Goal: Task Accomplishment & Management: Manage account settings

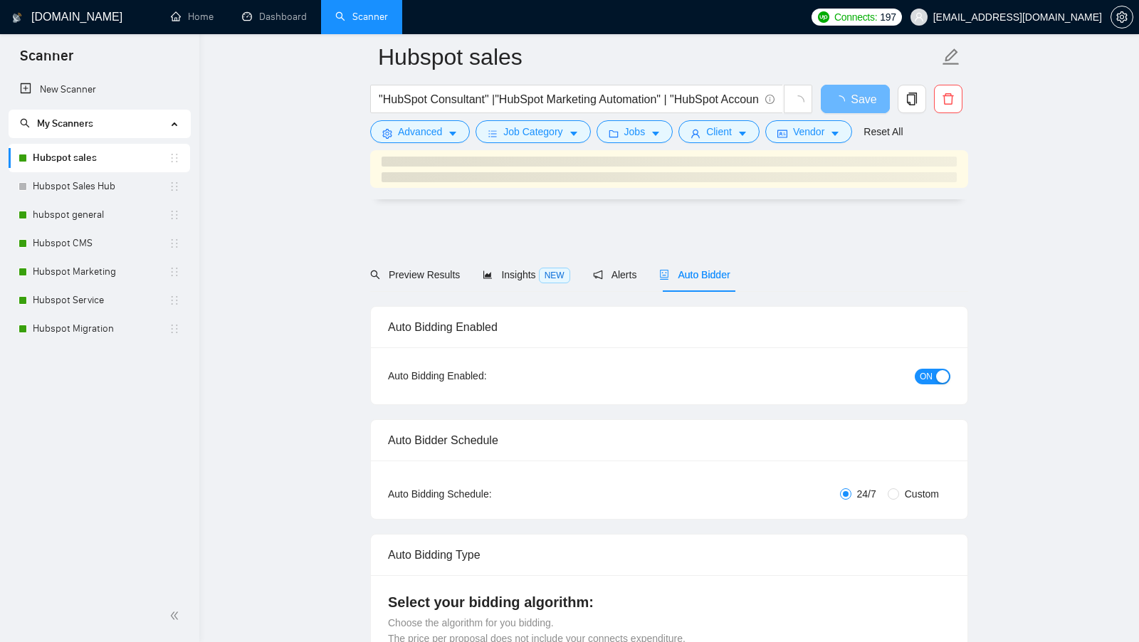
scroll to position [1553, 0]
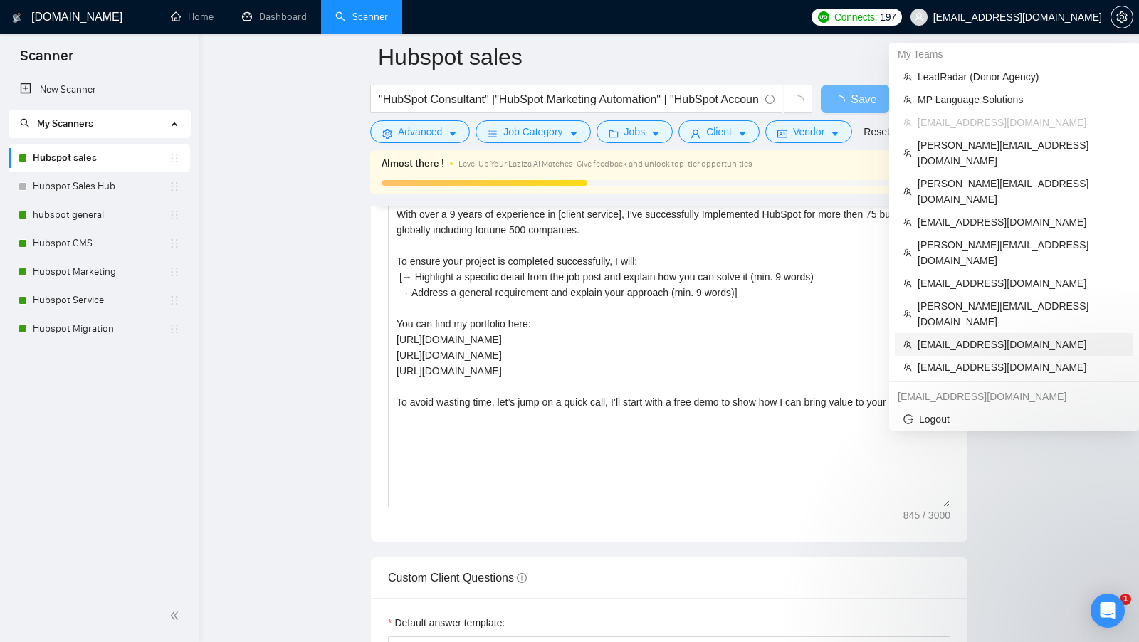
click at [1020, 337] on span "gkoussa@springbot.com" at bounding box center [1021, 345] width 207 height 16
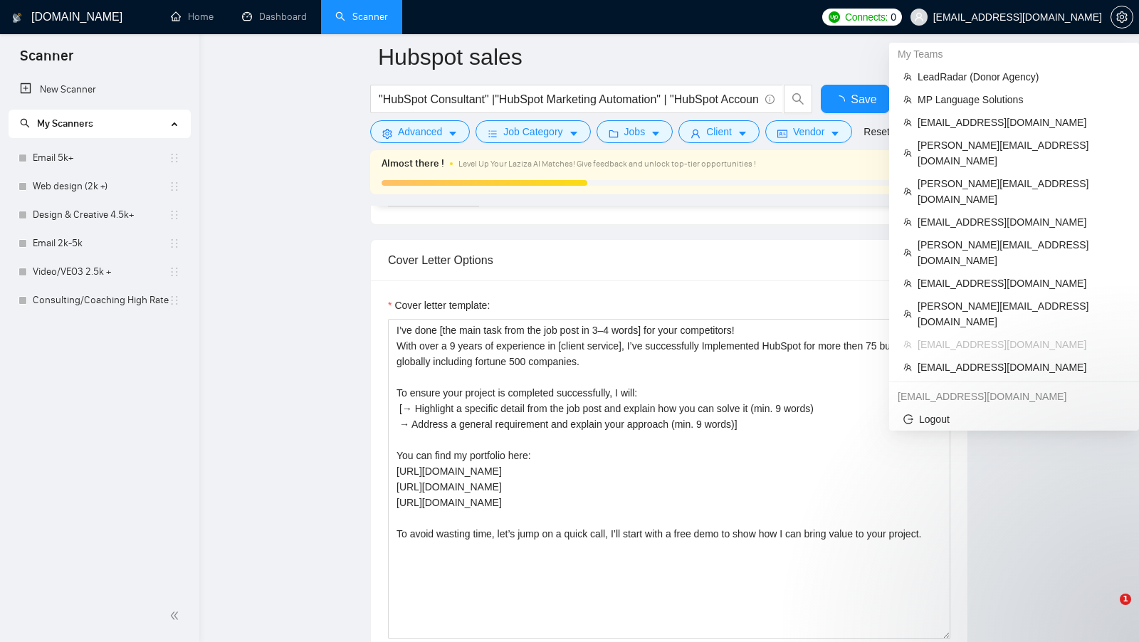
type input "/subscribe_autobidder_alerts_681ccbc99b3320c4ac11bf33@LeadRadar_bot"
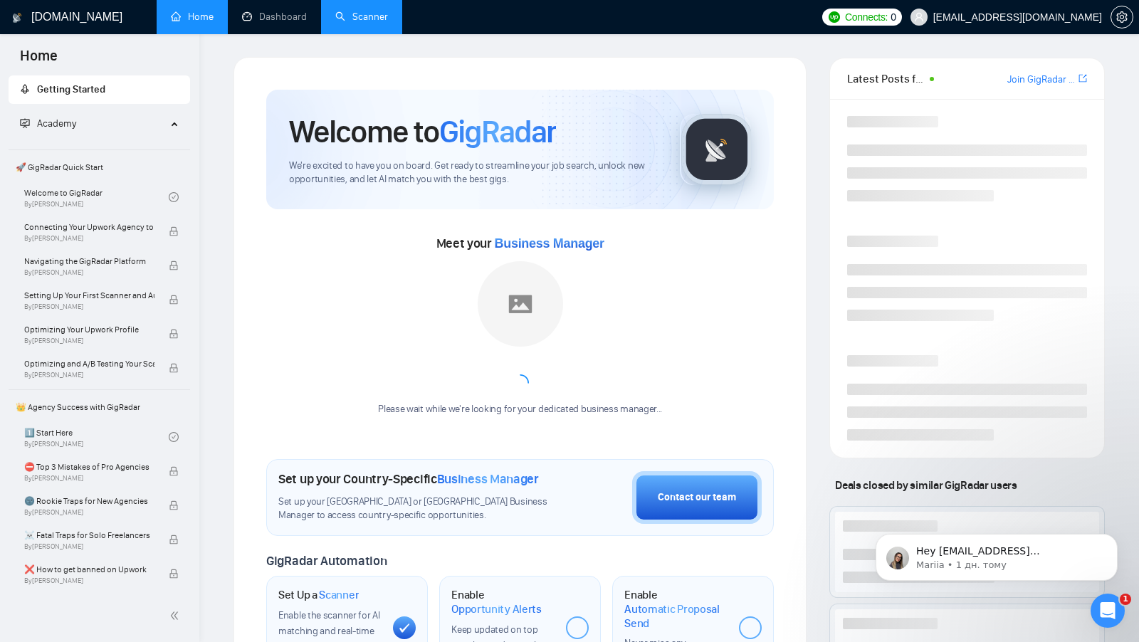
click at [367, 23] on link "Scanner" at bounding box center [361, 17] width 53 height 12
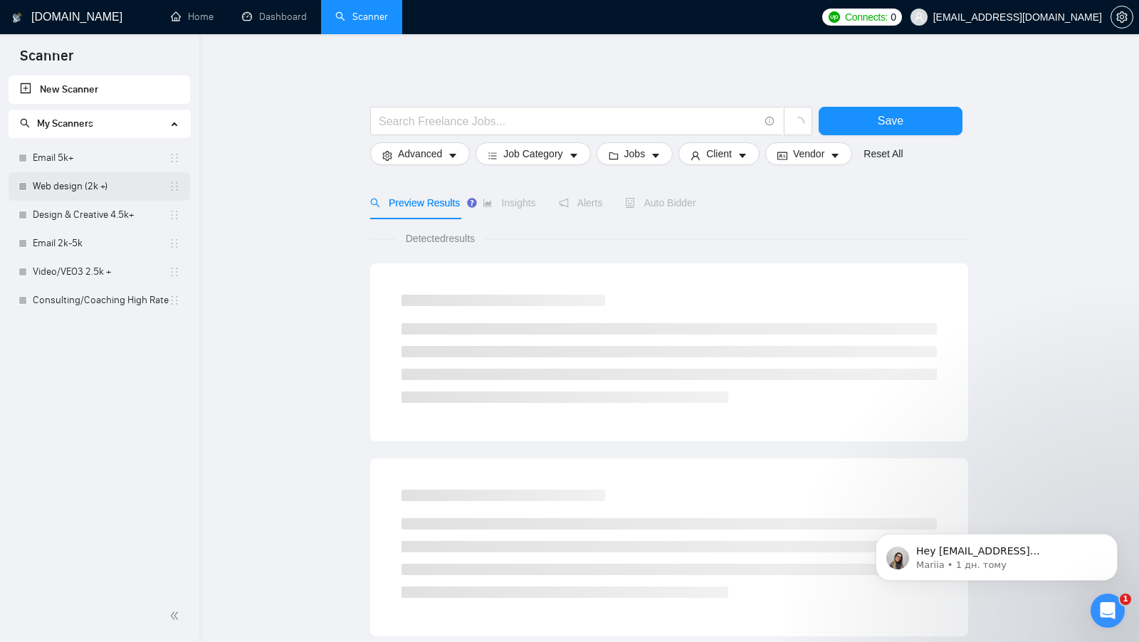
click at [90, 197] on link "Web design (2k +)" at bounding box center [101, 186] width 136 height 28
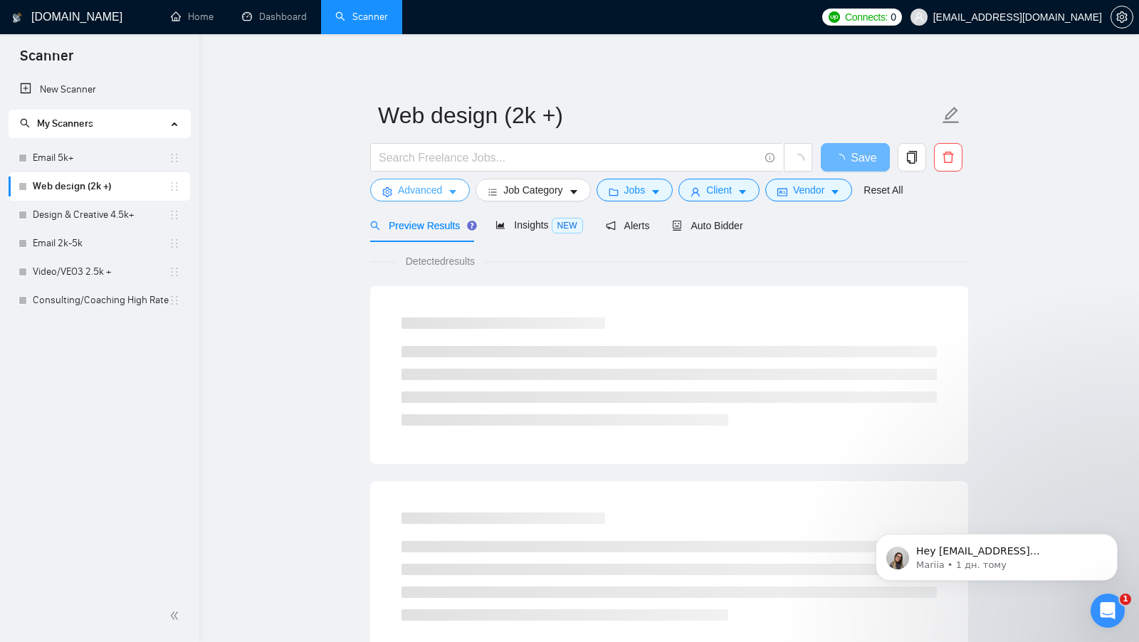
click at [394, 187] on button "Advanced" at bounding box center [420, 190] width 100 height 23
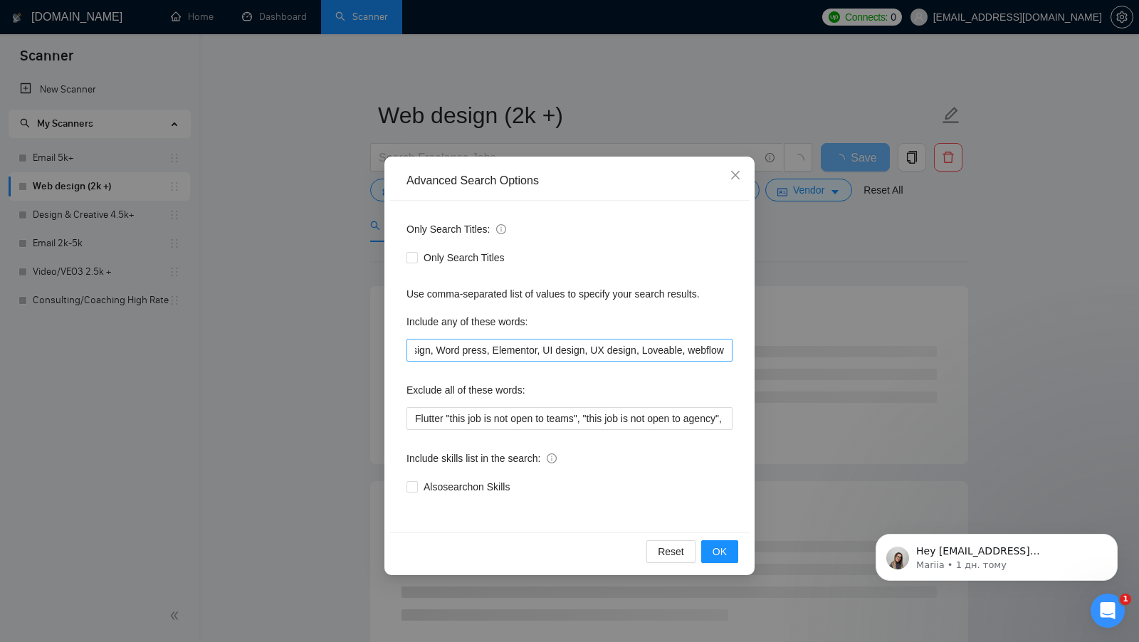
scroll to position [0, 48]
click at [800, 277] on div "Advanced Search Options Only Search Titles: Only Search Titles Use comma-separa…" at bounding box center [569, 321] width 1139 height 642
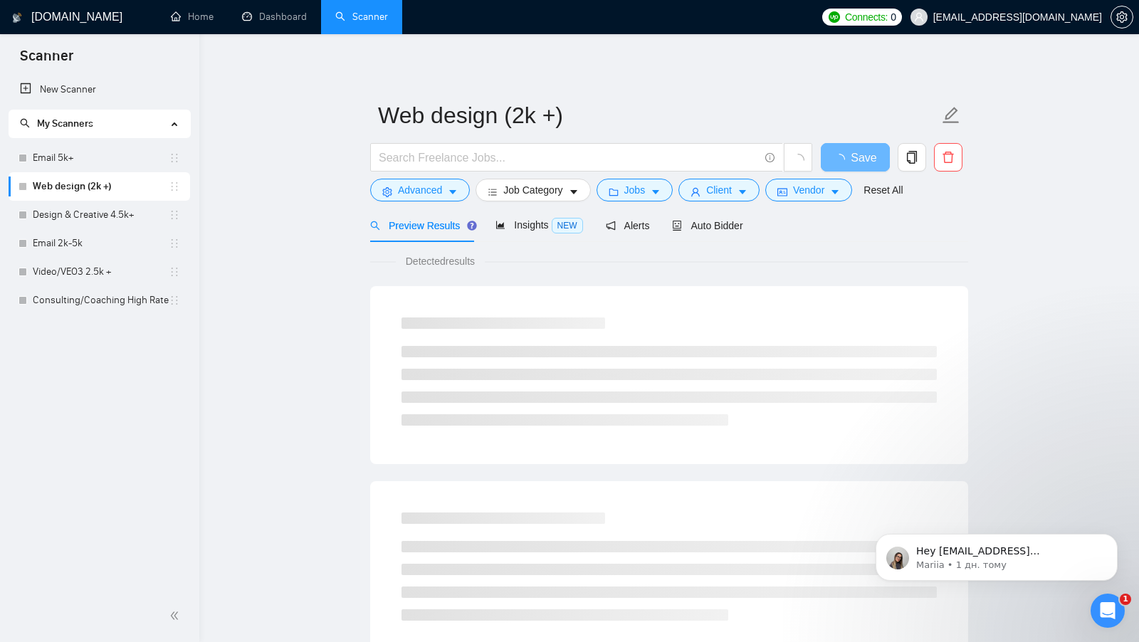
click at [1030, 235] on main "Web design (2k +) Save Advanced Job Category Jobs Client Vendor Reset All Previ…" at bounding box center [669, 651] width 894 height 1188
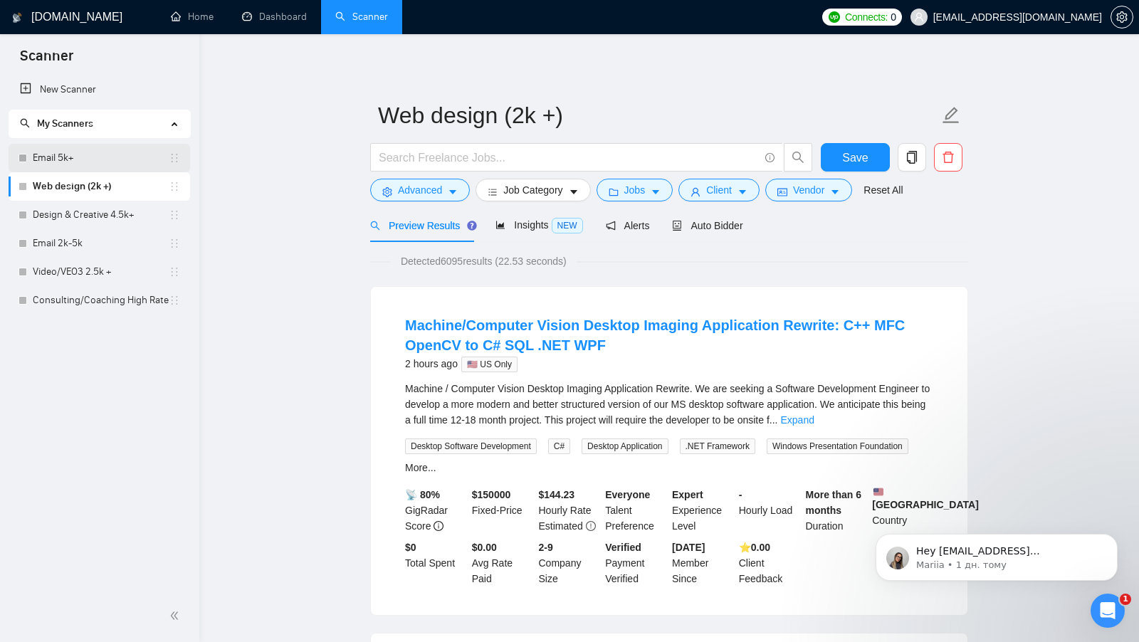
click at [78, 168] on link "Email 5k+" at bounding box center [101, 158] width 136 height 28
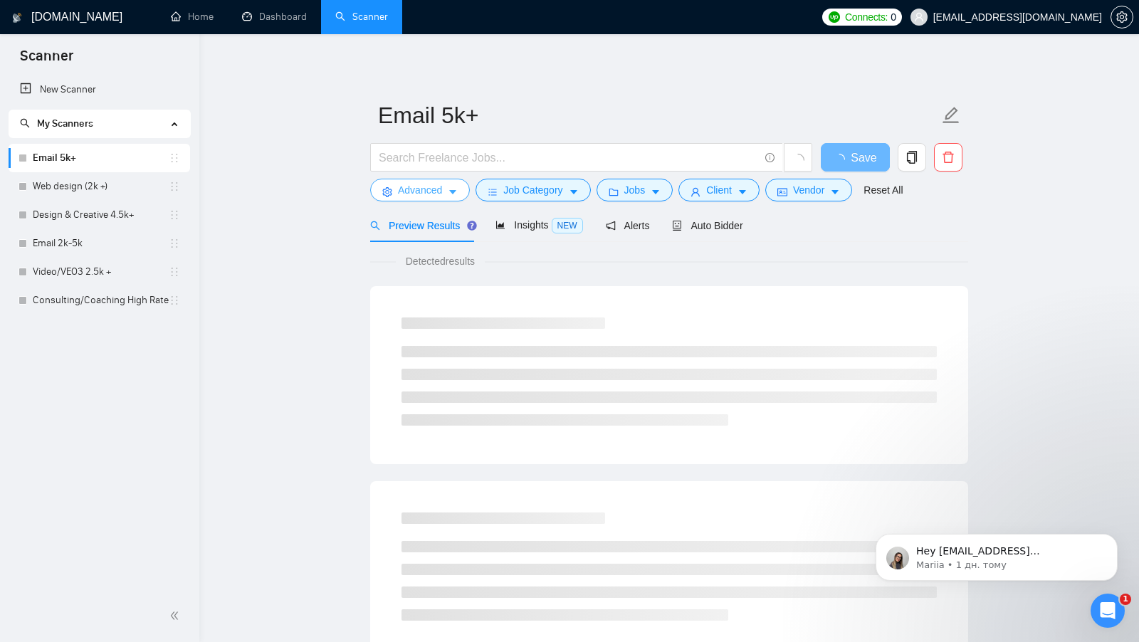
click at [452, 191] on icon "caret-down" at bounding box center [452, 193] width 7 height 4
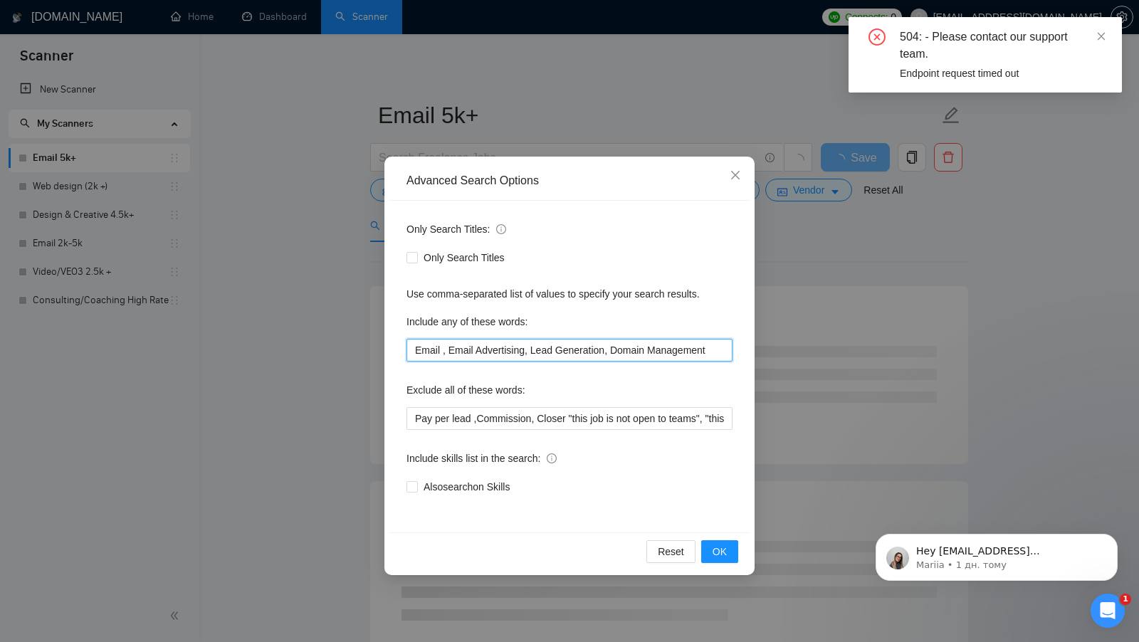
click at [518, 350] on input "Email , Email Advertising, Lead Generation, Domain Management" at bounding box center [570, 350] width 326 height 23
click at [583, 348] on input "Email , Email Advertising, Lead Generation, Domain Management" at bounding box center [570, 350] width 326 height 23
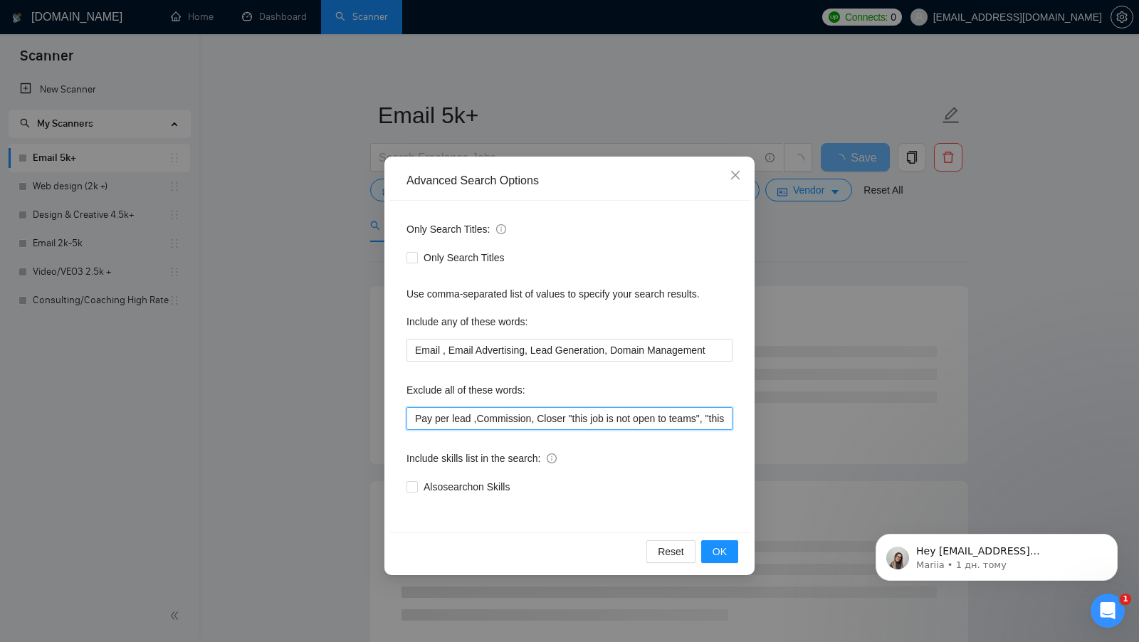
click at [570, 413] on input "Pay per lead ,Commission, Closer "this job is not open to teams", "this job is …" at bounding box center [570, 418] width 326 height 23
type input "Pay per lead ,Commission, Closer, "this job is not open to teams", "this job is…"
click at [709, 550] on button "OK" at bounding box center [719, 551] width 37 height 23
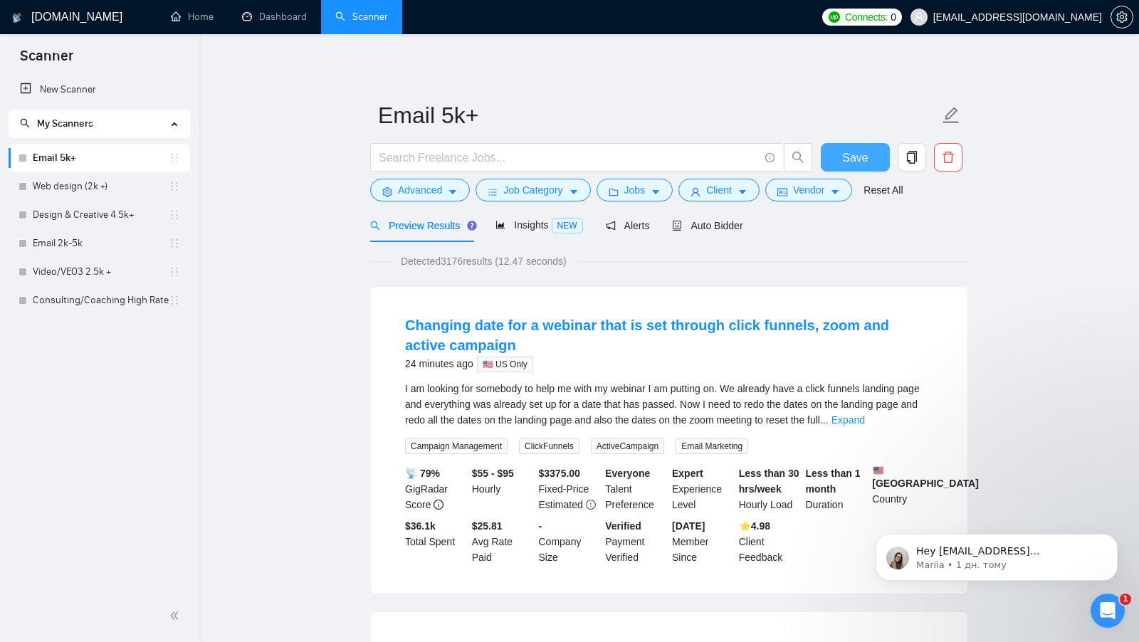
click at [886, 154] on button "Save" at bounding box center [855, 157] width 69 height 28
click at [401, 199] on button "Advanced" at bounding box center [420, 190] width 100 height 23
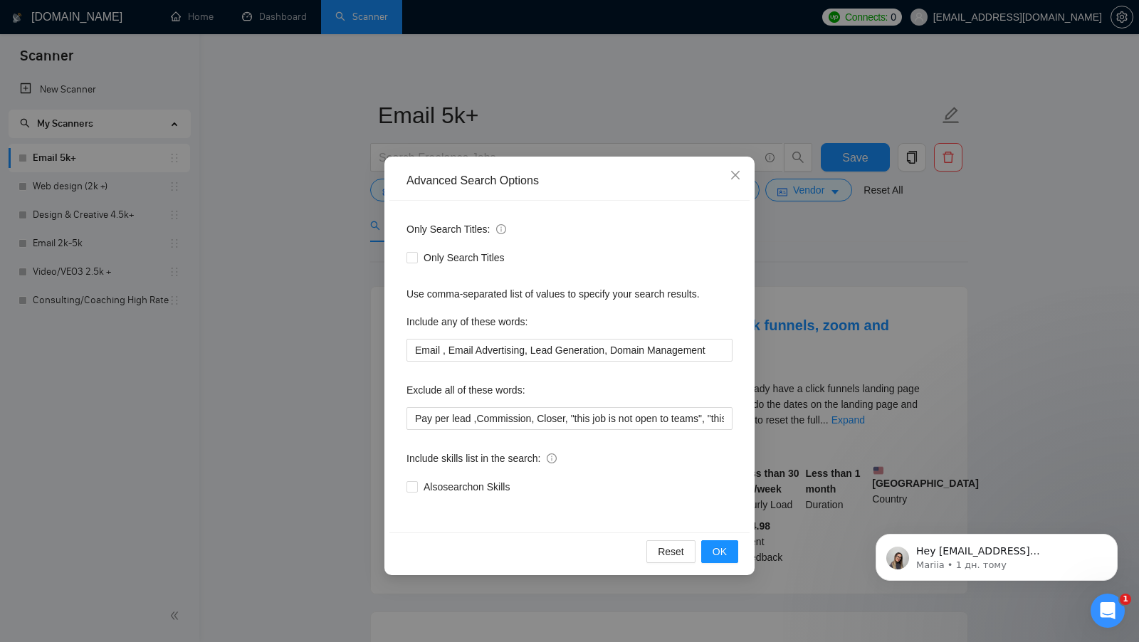
click at [380, 342] on div "Advanced Search Options Only Search Titles: Only Search Titles Use comma-separa…" at bounding box center [569, 321] width 1139 height 642
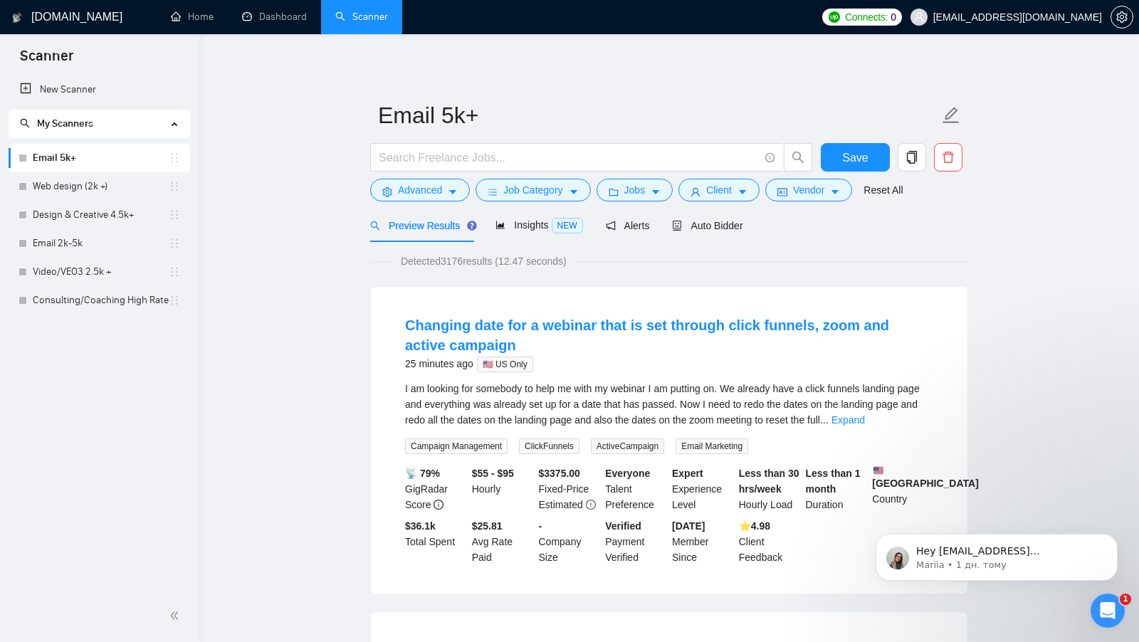
click at [914, 424] on div "I am looking for somebody to help me with my webinar I am putting on. We alread…" at bounding box center [669, 404] width 528 height 47
click at [865, 420] on link "Expand" at bounding box center [848, 419] width 33 height 11
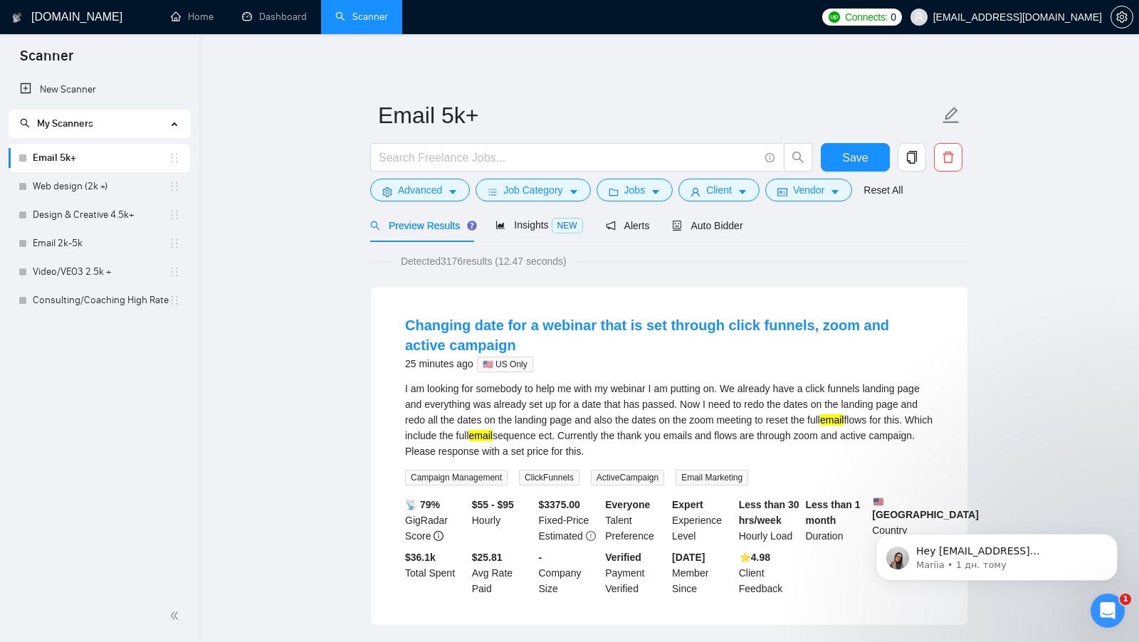
click at [439, 207] on form "Email 5k+ Save Advanced Job Category Jobs Client Vendor Reset All" at bounding box center [669, 151] width 598 height 116
click at [439, 197] on span "Advanced" at bounding box center [420, 190] width 44 height 16
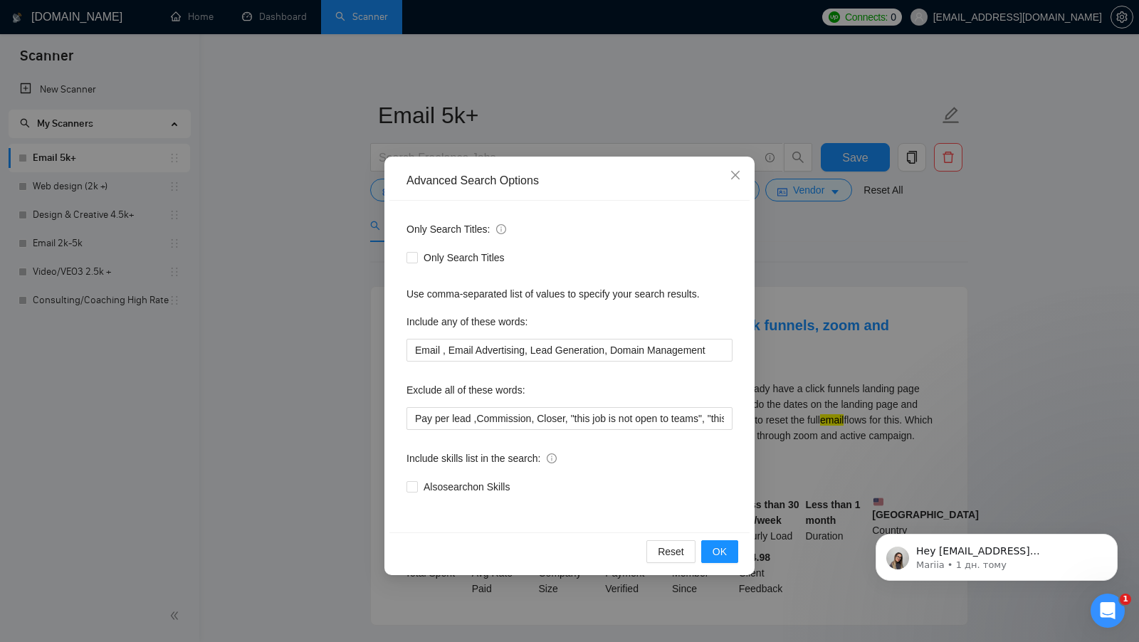
click at [282, 308] on div "Advanced Search Options Only Search Titles: Only Search Titles Use comma-separa…" at bounding box center [569, 321] width 1139 height 642
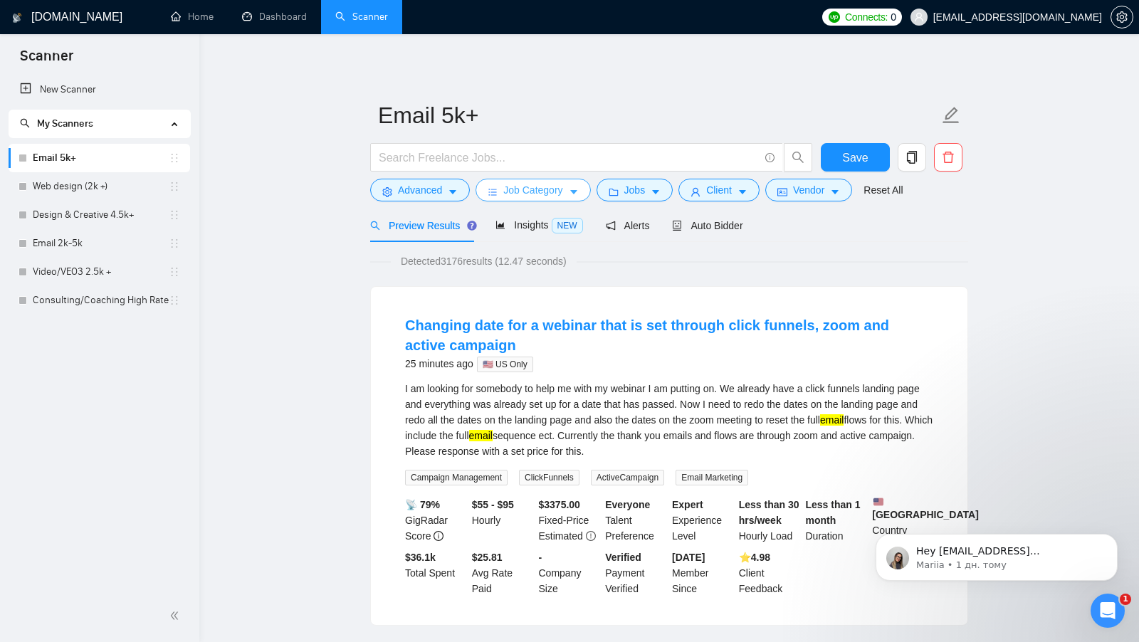
click at [568, 195] on button "Job Category" at bounding box center [533, 190] width 115 height 23
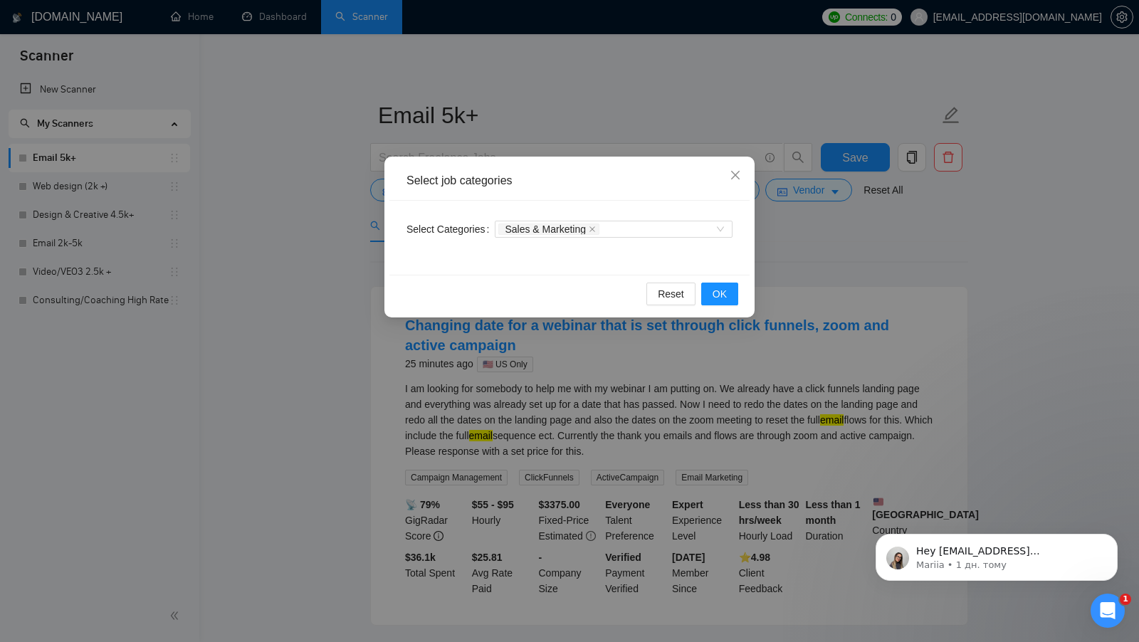
click at [844, 299] on div "Select job categories Select Categories Sales & Marketing Reset OK" at bounding box center [569, 321] width 1139 height 642
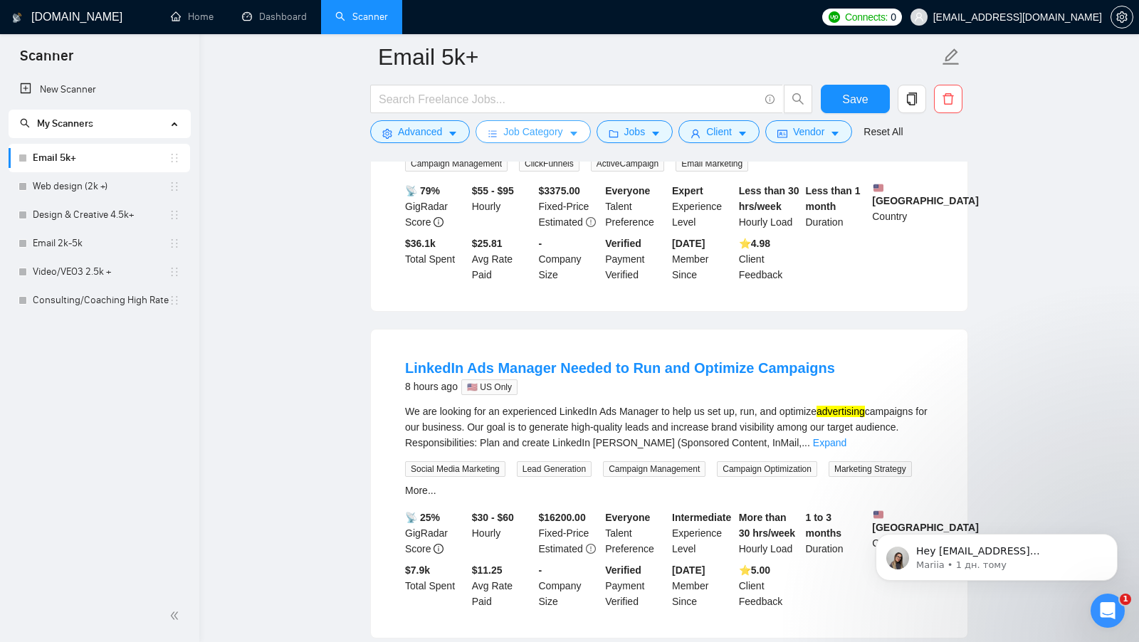
scroll to position [323, 0]
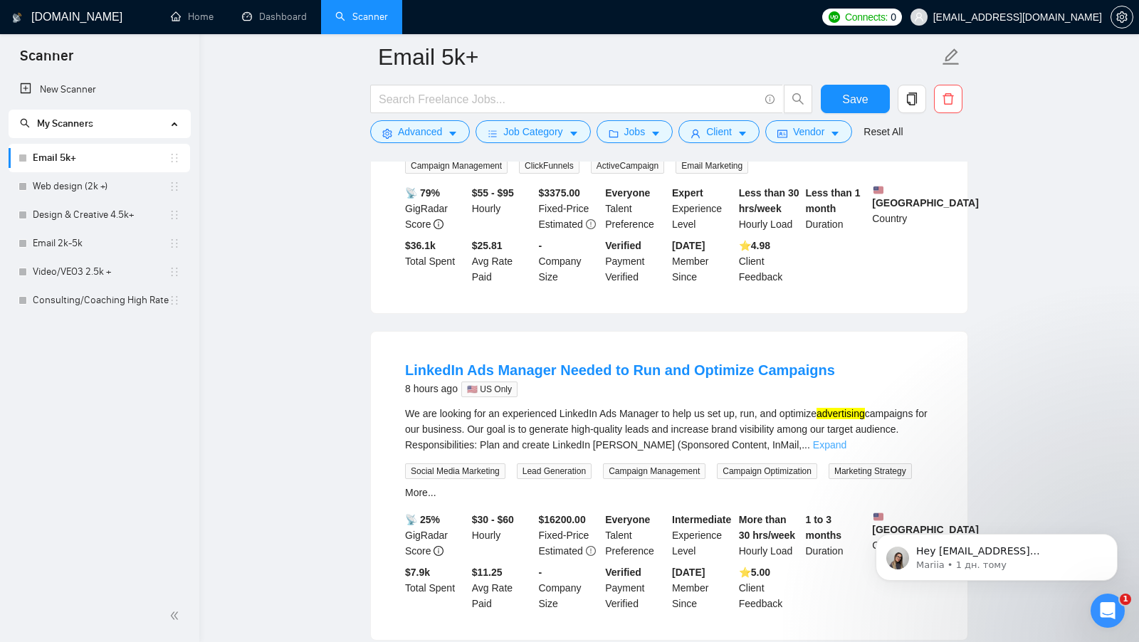
click at [847, 451] on link "Expand" at bounding box center [829, 444] width 33 height 11
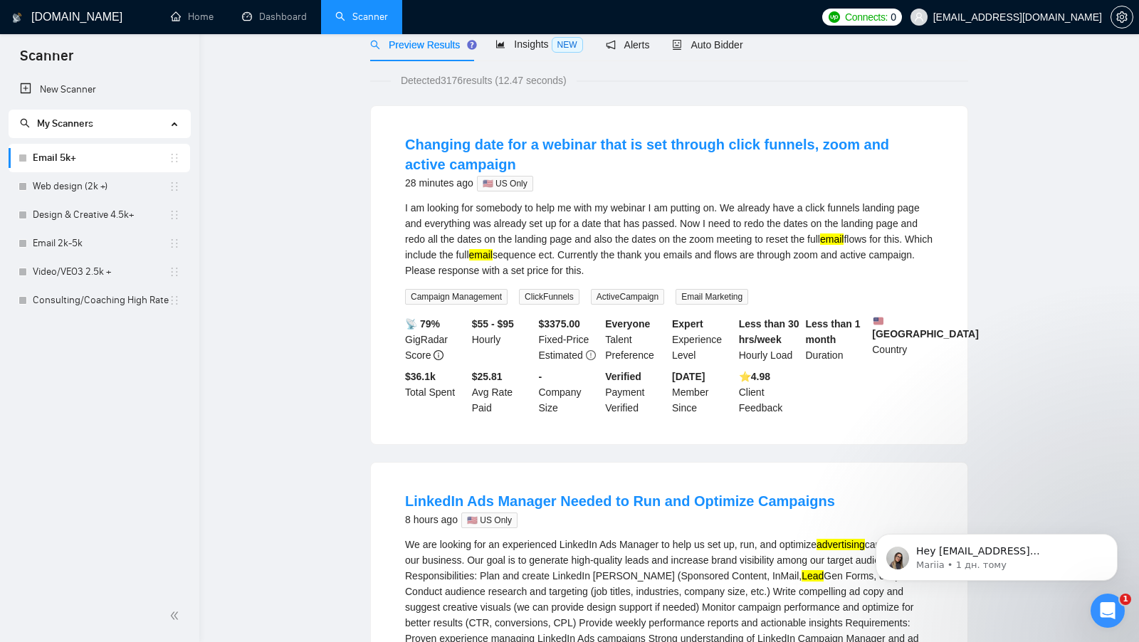
scroll to position [0, 0]
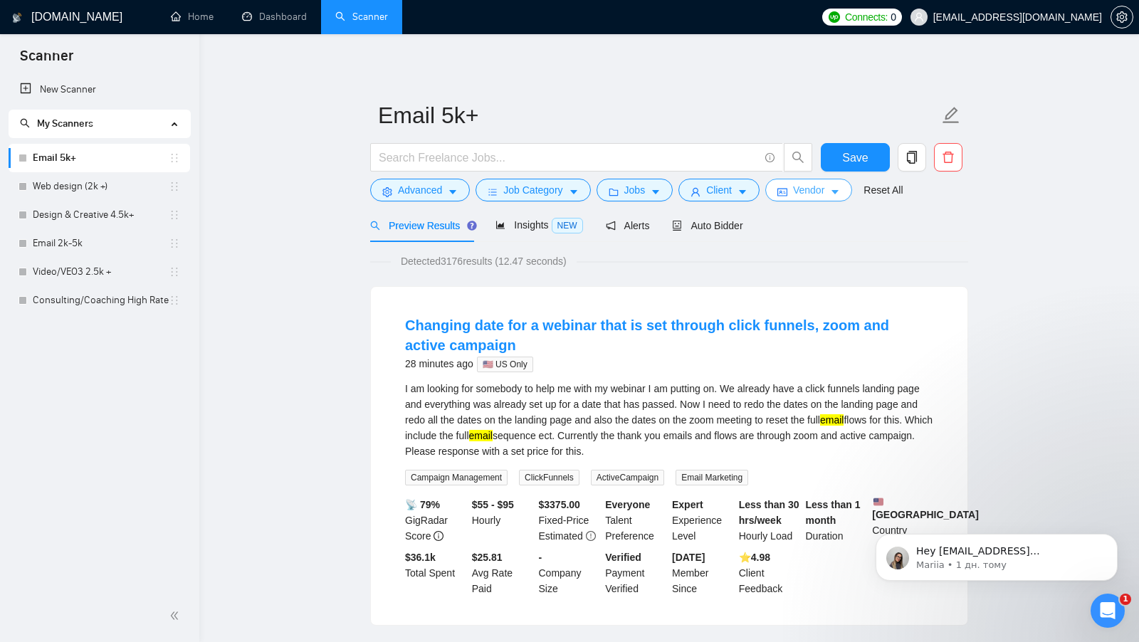
click at [820, 200] on button "Vendor" at bounding box center [808, 190] width 87 height 23
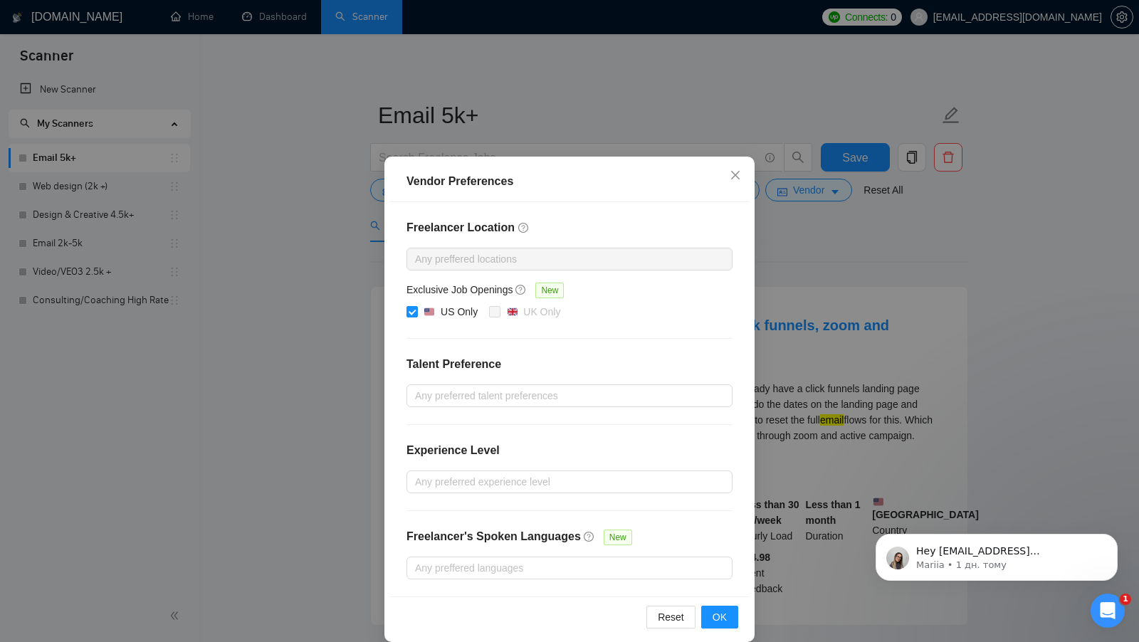
click at [814, 227] on div "Vendor Preferences Freelancer Location Any preffered locations Exclusive Job Op…" at bounding box center [569, 321] width 1139 height 642
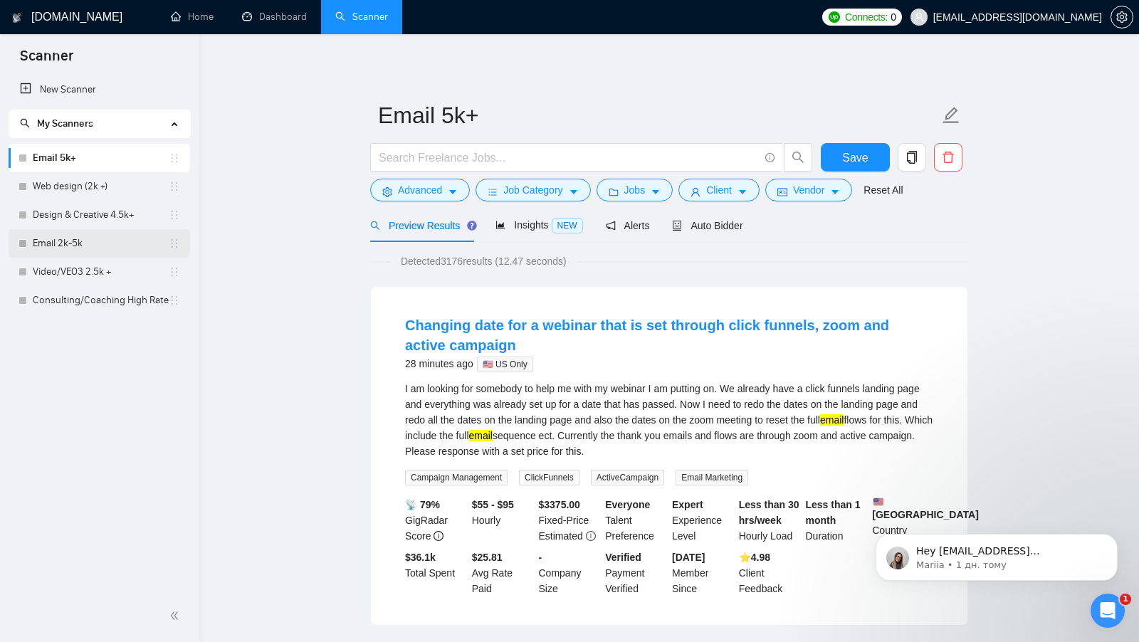
click at [105, 232] on link "Email 2k-5k" at bounding box center [101, 243] width 136 height 28
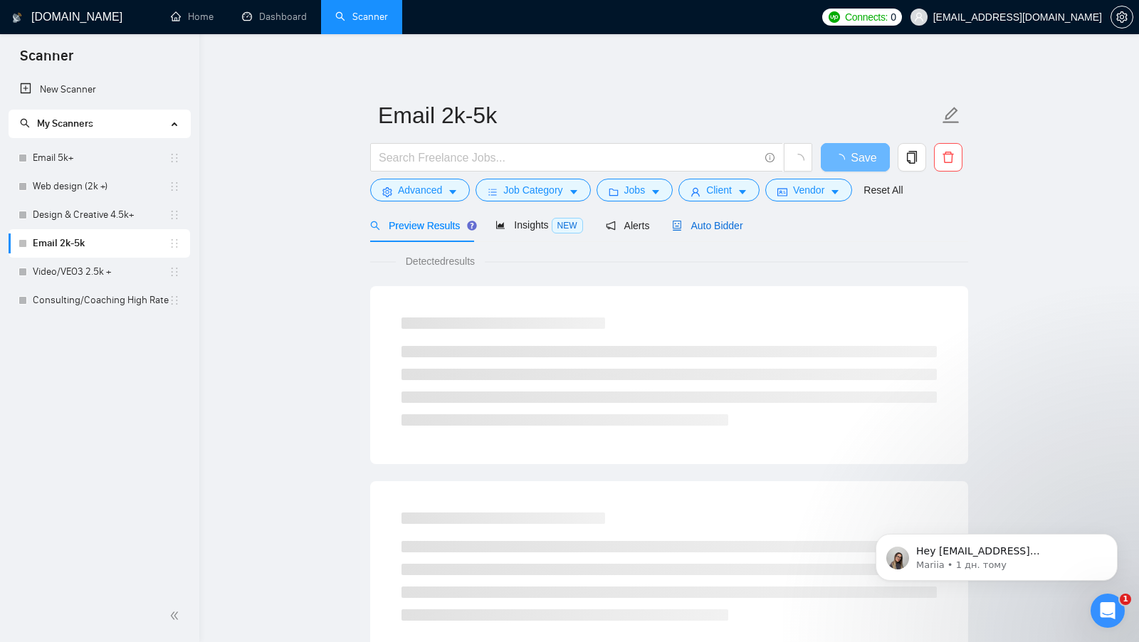
click at [738, 221] on span "Auto Bidder" at bounding box center [707, 225] width 70 height 11
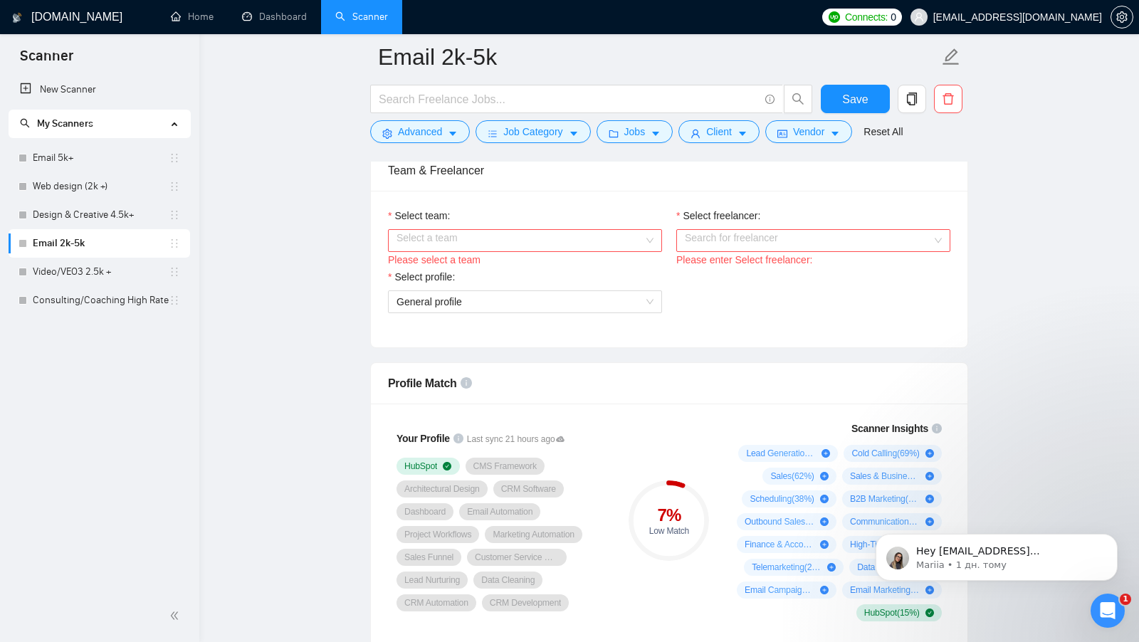
scroll to position [718, 0]
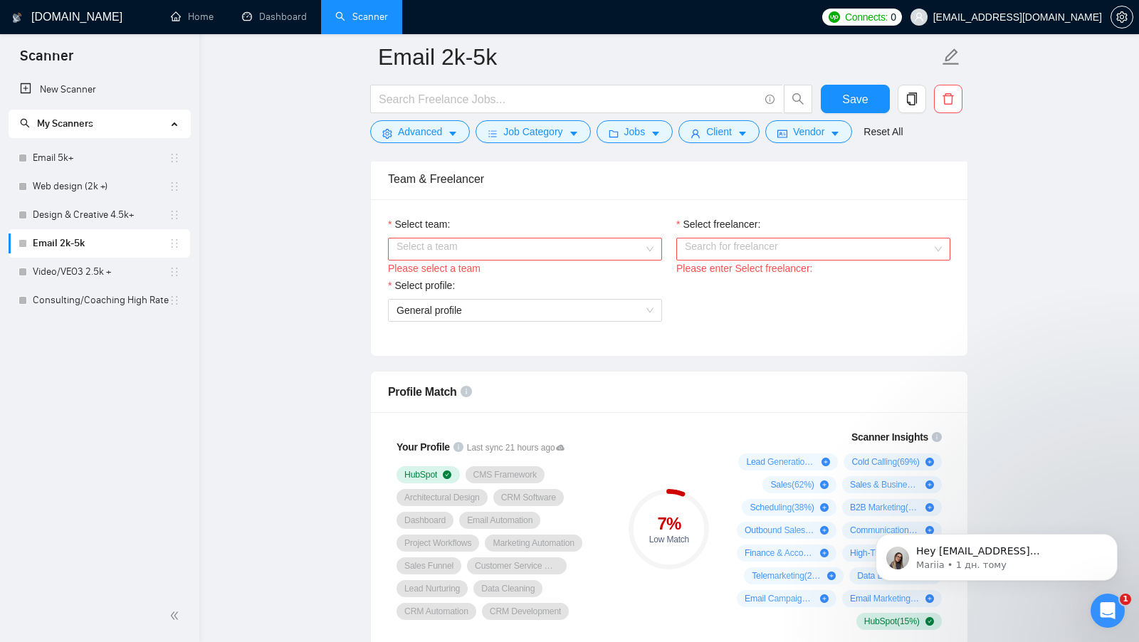
click at [605, 239] on input "Select team:" at bounding box center [520, 249] width 247 height 21
click at [595, 268] on div "Springbot" at bounding box center [524, 271] width 257 height 16
click at [699, 244] on input "Select freelancer:" at bounding box center [808, 249] width 247 height 21
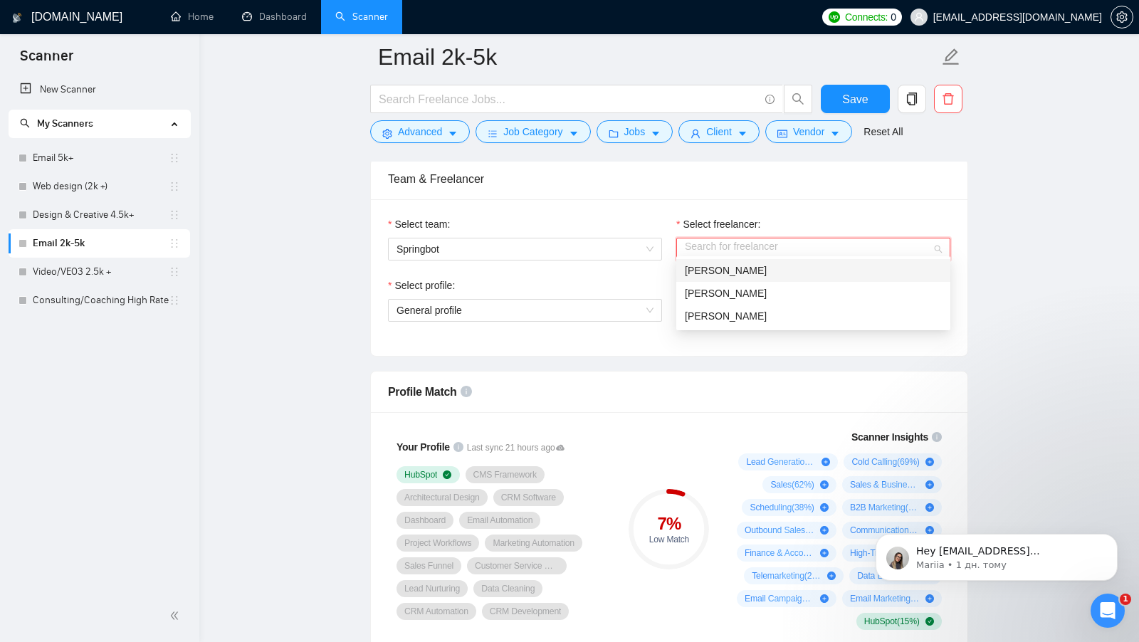
click at [706, 277] on div "Guy Koussa" at bounding box center [813, 271] width 257 height 16
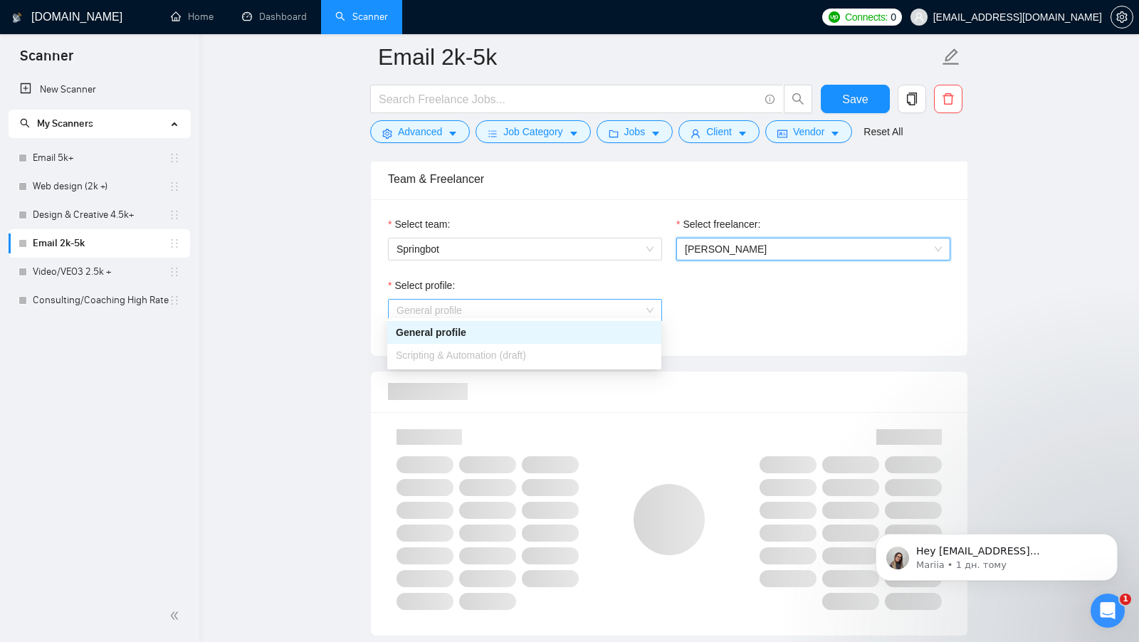
click at [587, 314] on span "General profile" at bounding box center [525, 310] width 257 height 21
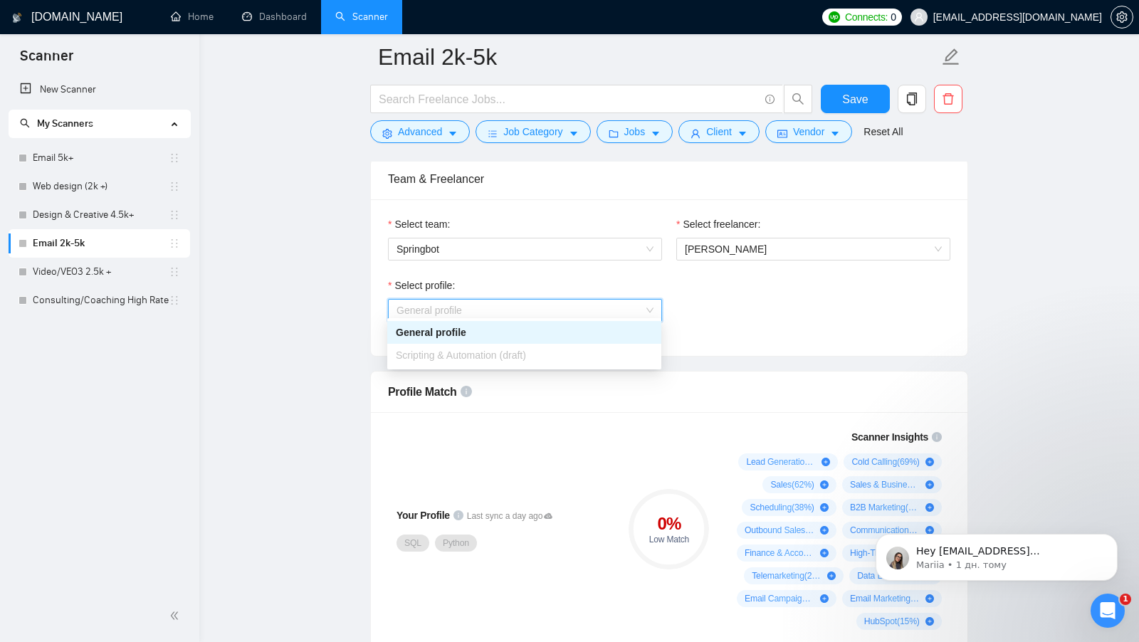
click at [587, 328] on div "General profile" at bounding box center [524, 333] width 257 height 16
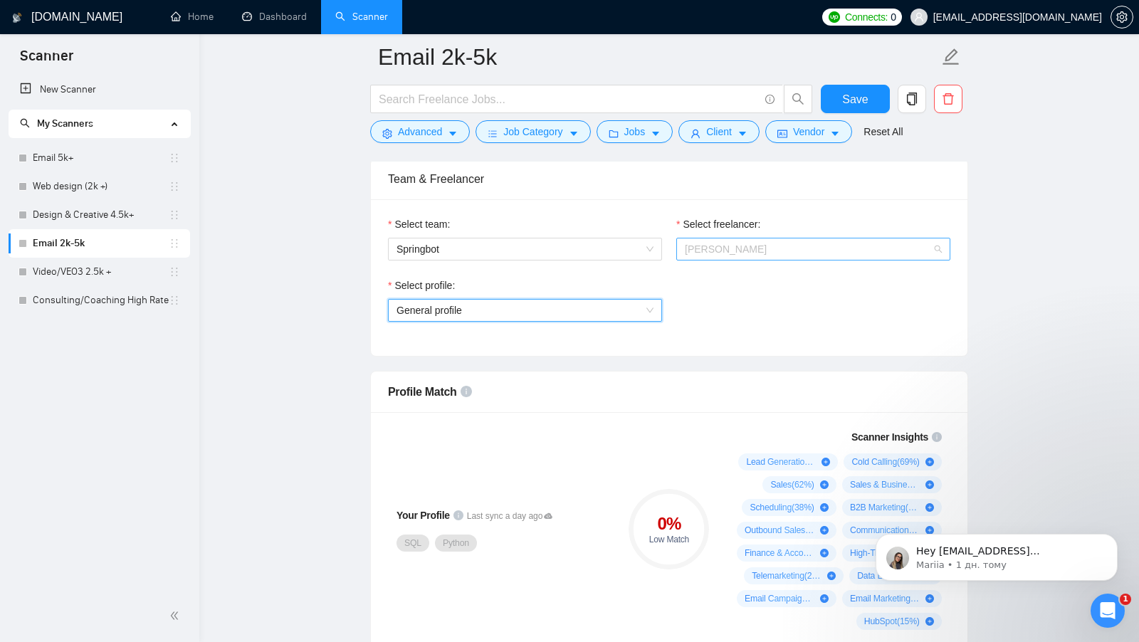
click at [732, 244] on span "Guy Koussa" at bounding box center [726, 249] width 82 height 11
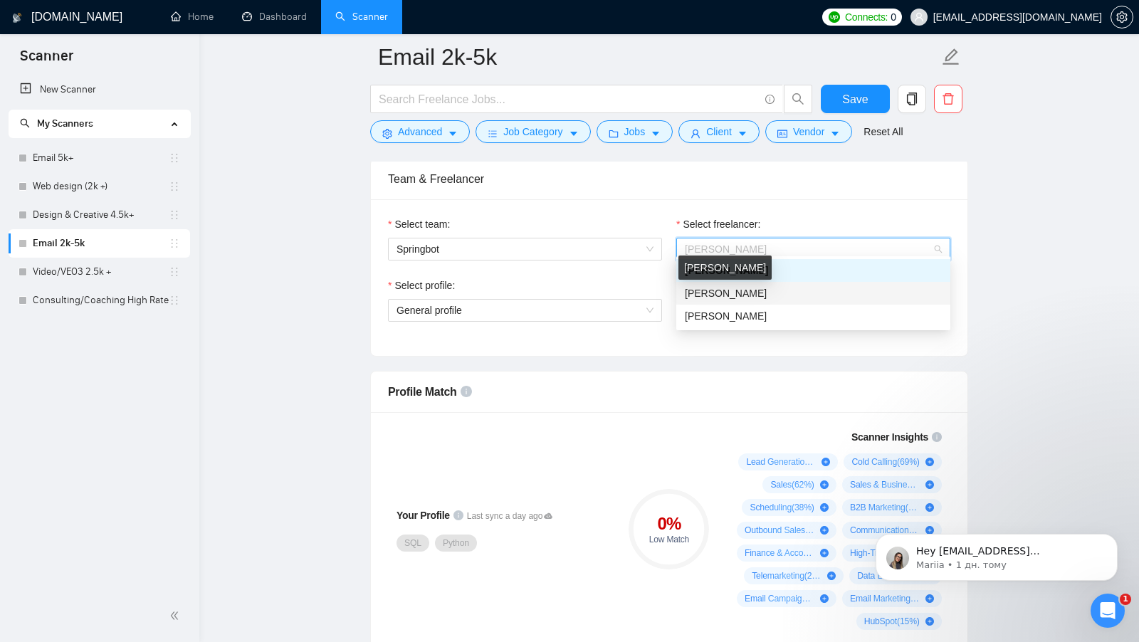
click at [732, 295] on span "James Pickren" at bounding box center [726, 293] width 82 height 11
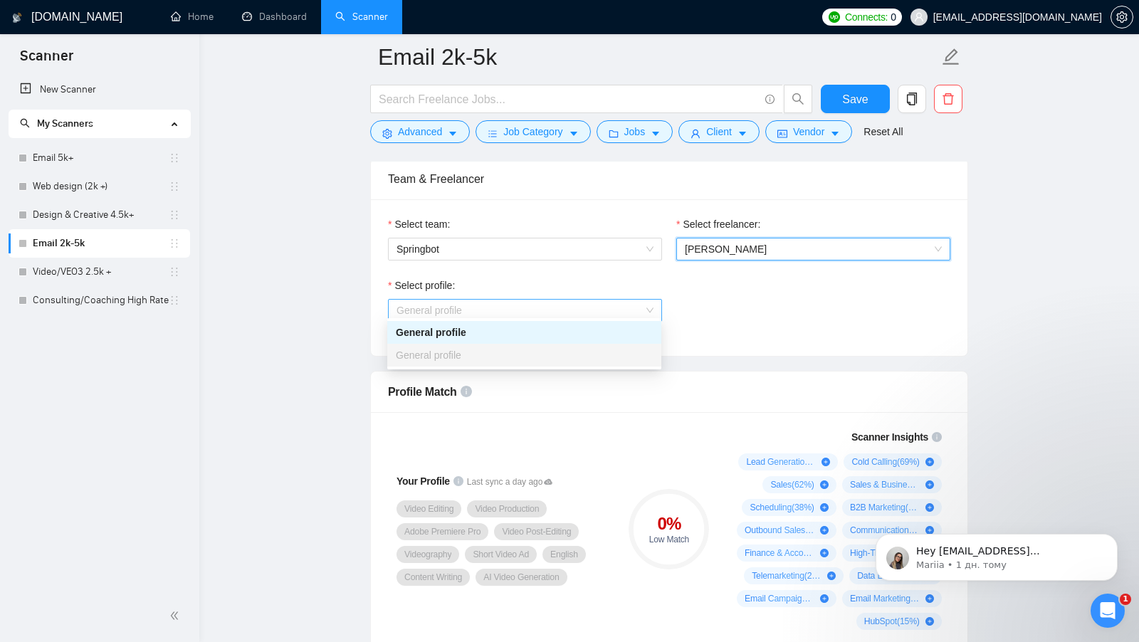
click at [629, 305] on span "General profile" at bounding box center [525, 310] width 257 height 21
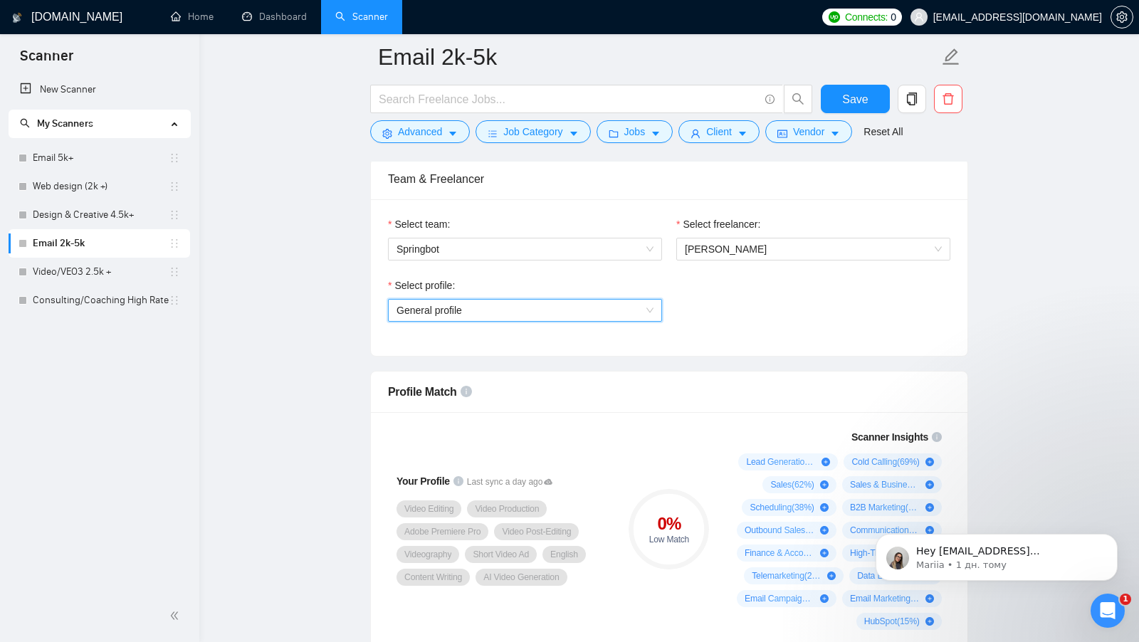
click at [629, 305] on span "General profile" at bounding box center [525, 310] width 257 height 21
click at [748, 249] on span "James Pickren" at bounding box center [813, 249] width 257 height 21
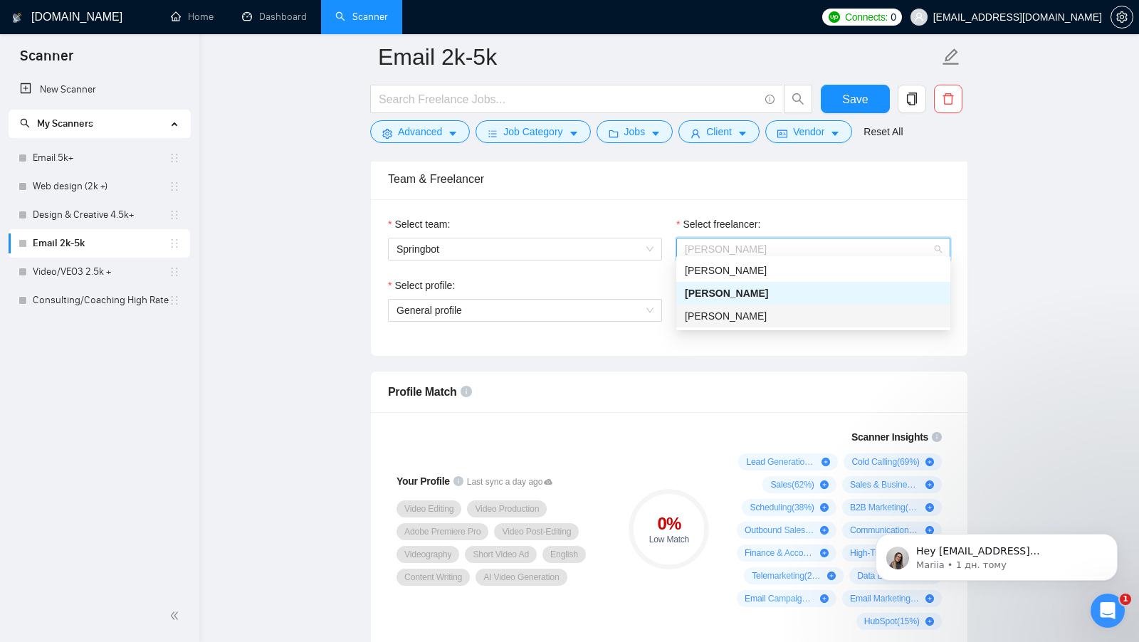
click at [744, 311] on span "Marc Pickren" at bounding box center [726, 315] width 82 height 11
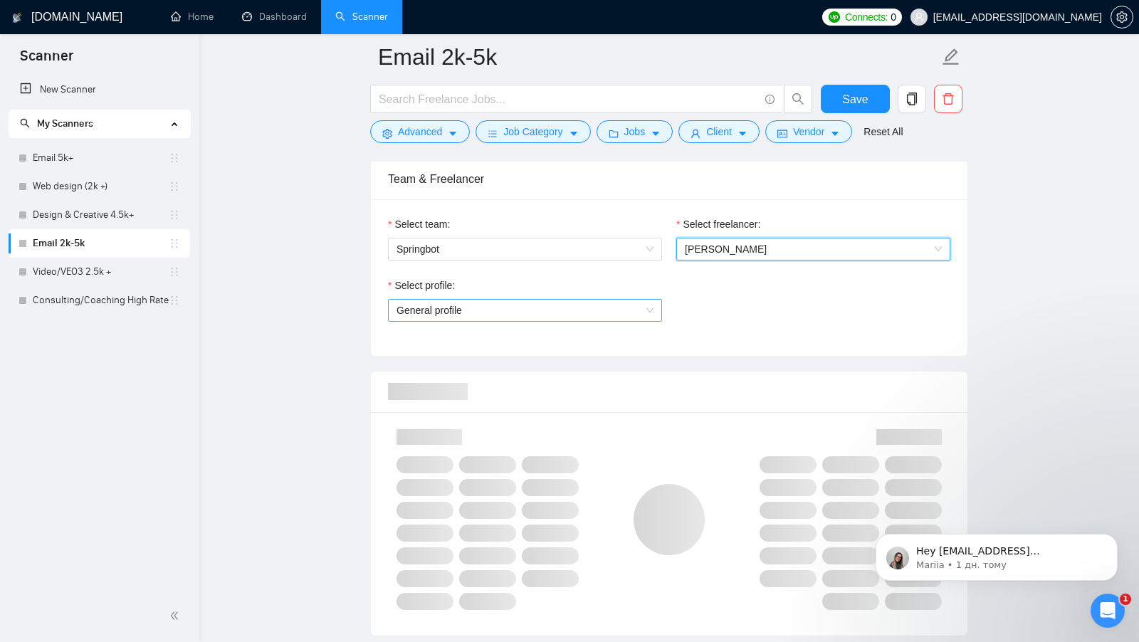
click at [655, 307] on div "General profile" at bounding box center [525, 310] width 274 height 23
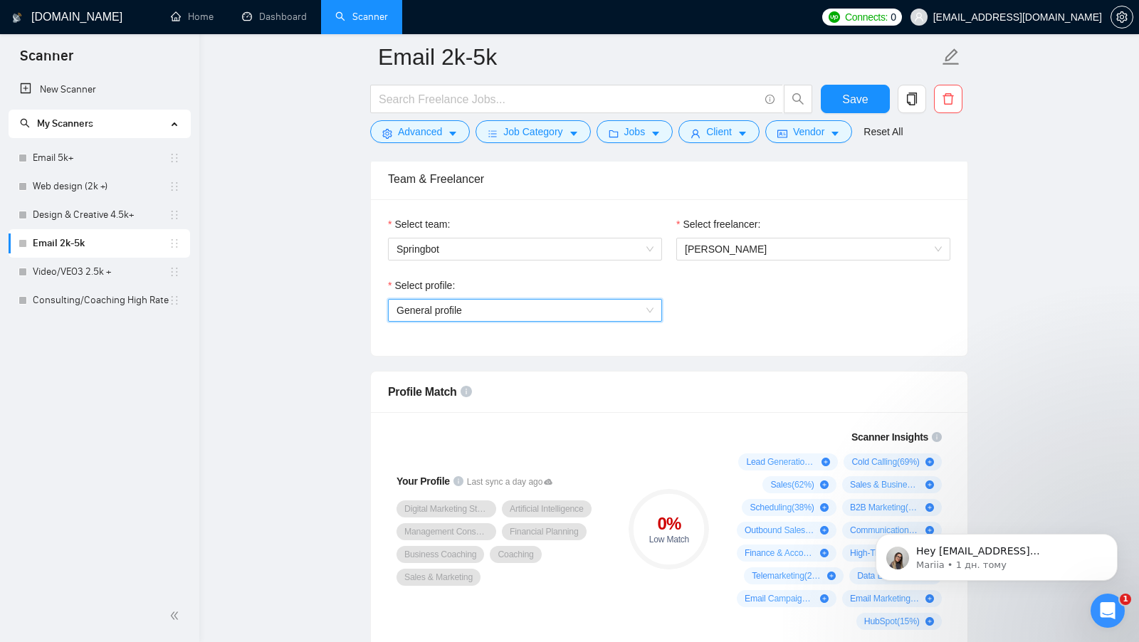
click at [655, 307] on div "General profile" at bounding box center [525, 310] width 274 height 23
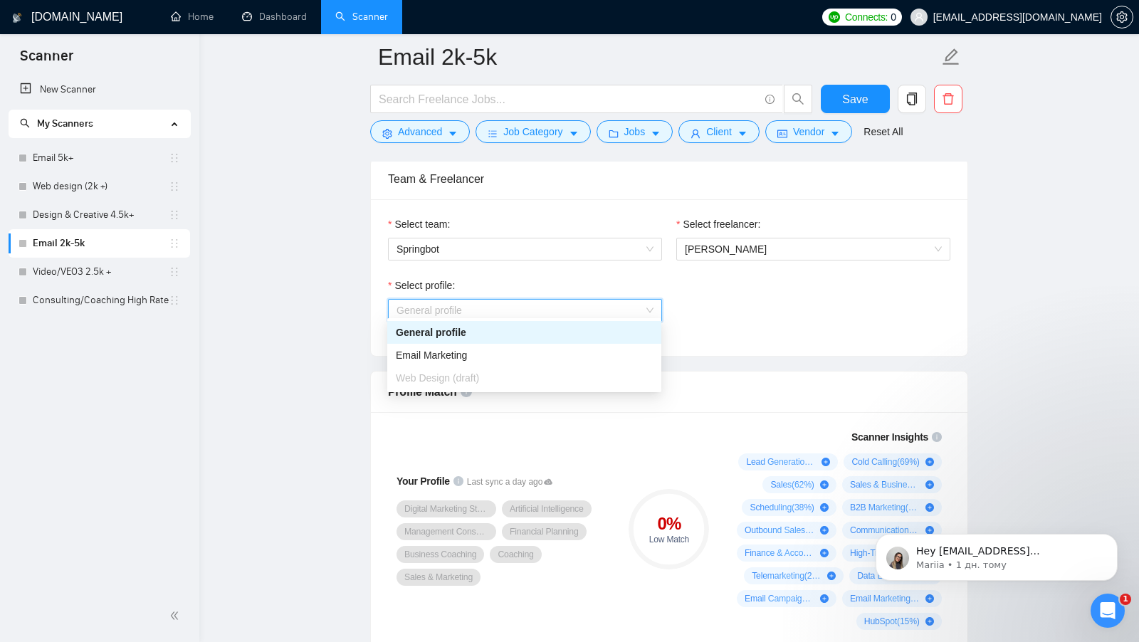
click at [655, 307] on div "General profile" at bounding box center [525, 310] width 274 height 23
click at [640, 333] on div "General profile" at bounding box center [524, 333] width 257 height 16
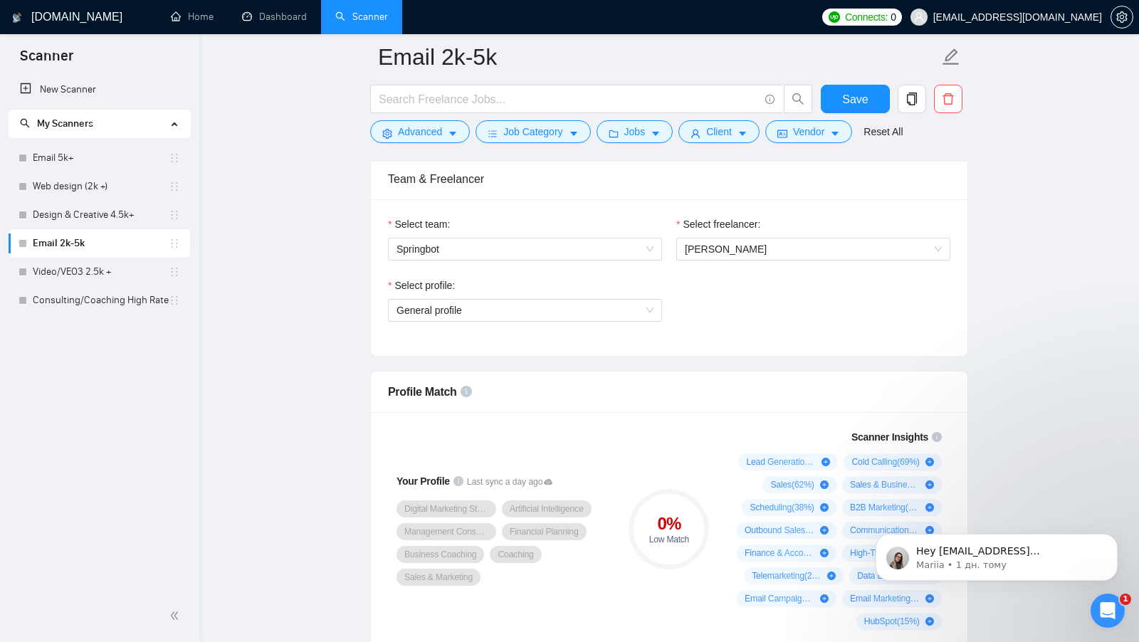
click at [640, 319] on div "Select profile: General profile" at bounding box center [525, 308] width 288 height 61
click at [640, 305] on span "General profile" at bounding box center [525, 310] width 257 height 21
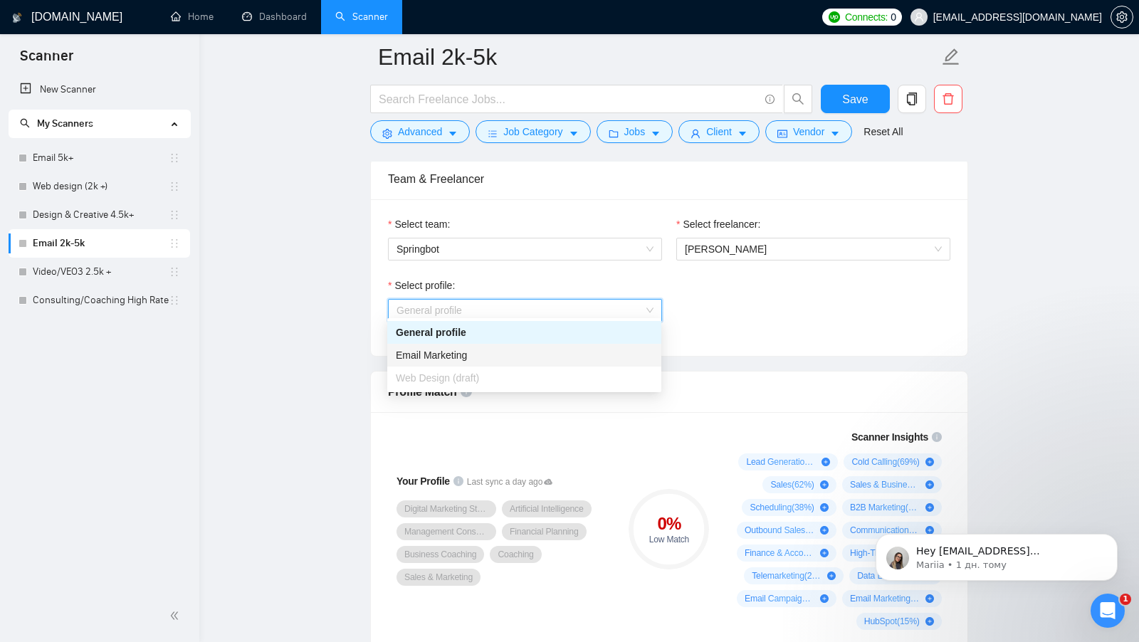
click at [636, 353] on div "Email Marketing" at bounding box center [524, 355] width 257 height 16
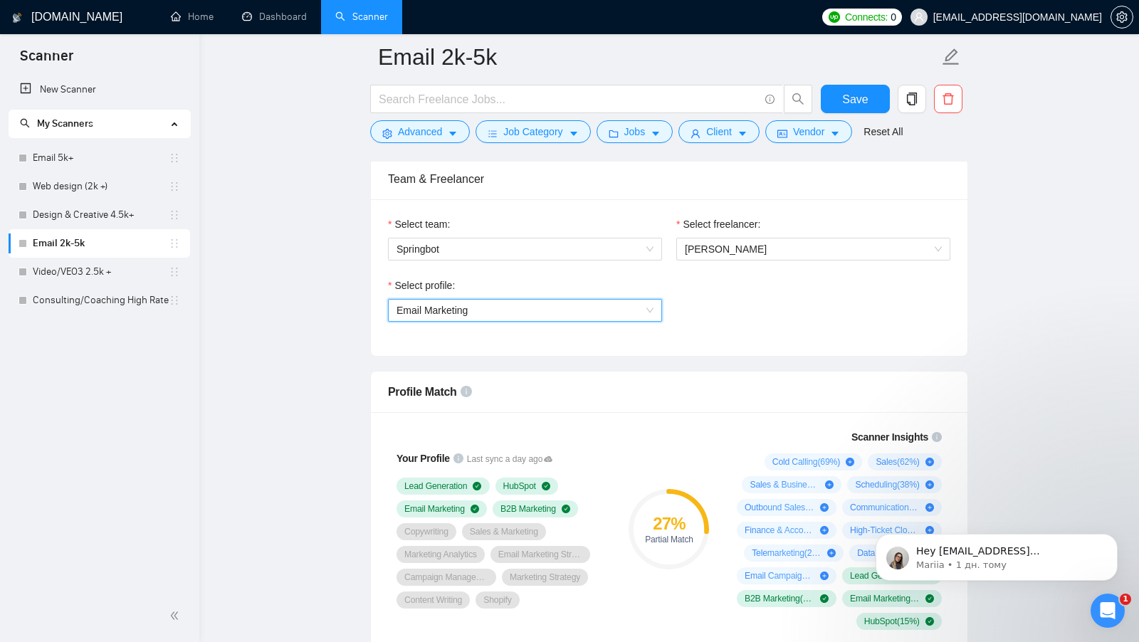
click at [656, 310] on div "Email Marketing" at bounding box center [525, 310] width 274 height 23
click at [719, 304] on div "Select profile: Email Marketing" at bounding box center [669, 308] width 577 height 61
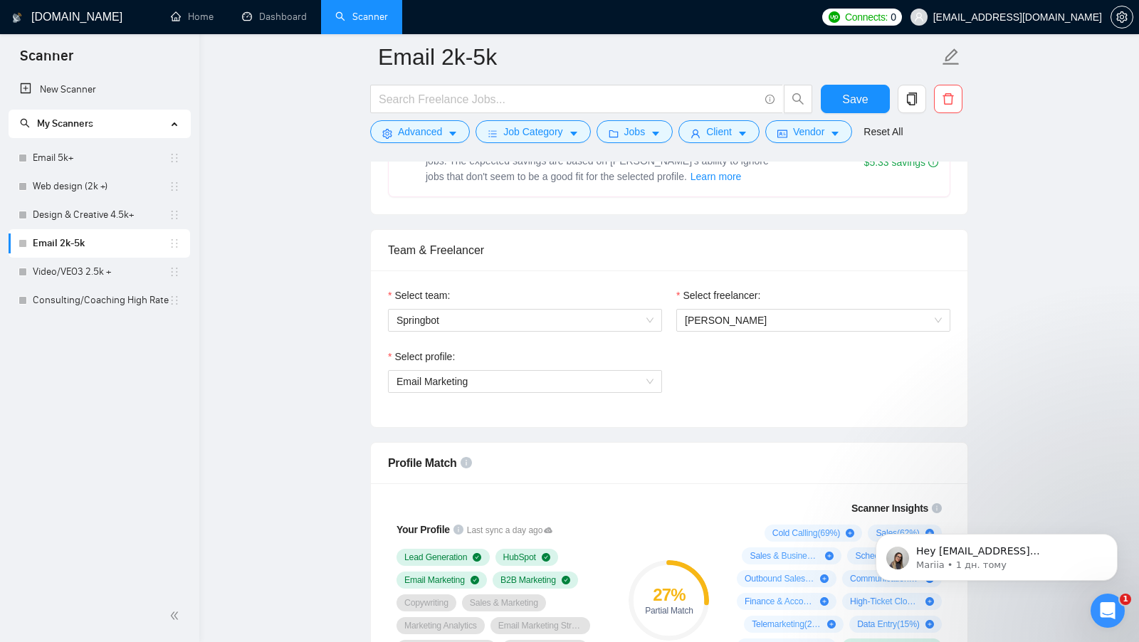
scroll to position [534, 0]
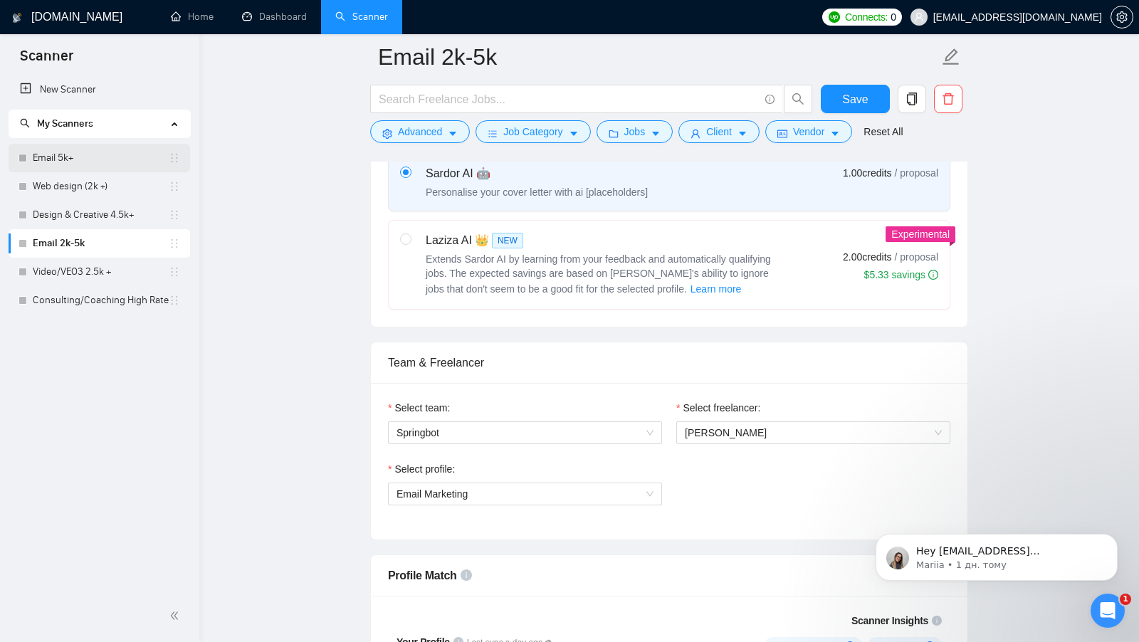
click at [33, 159] on link "Email 5k+" at bounding box center [101, 158] width 136 height 28
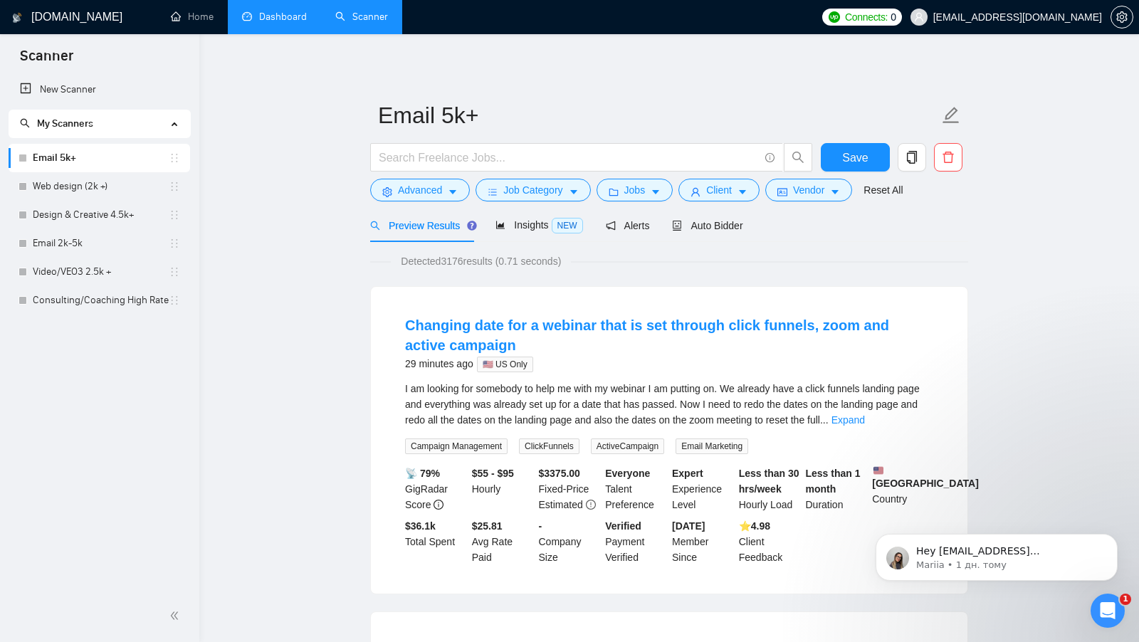
click at [266, 13] on link "Dashboard" at bounding box center [274, 17] width 65 height 12
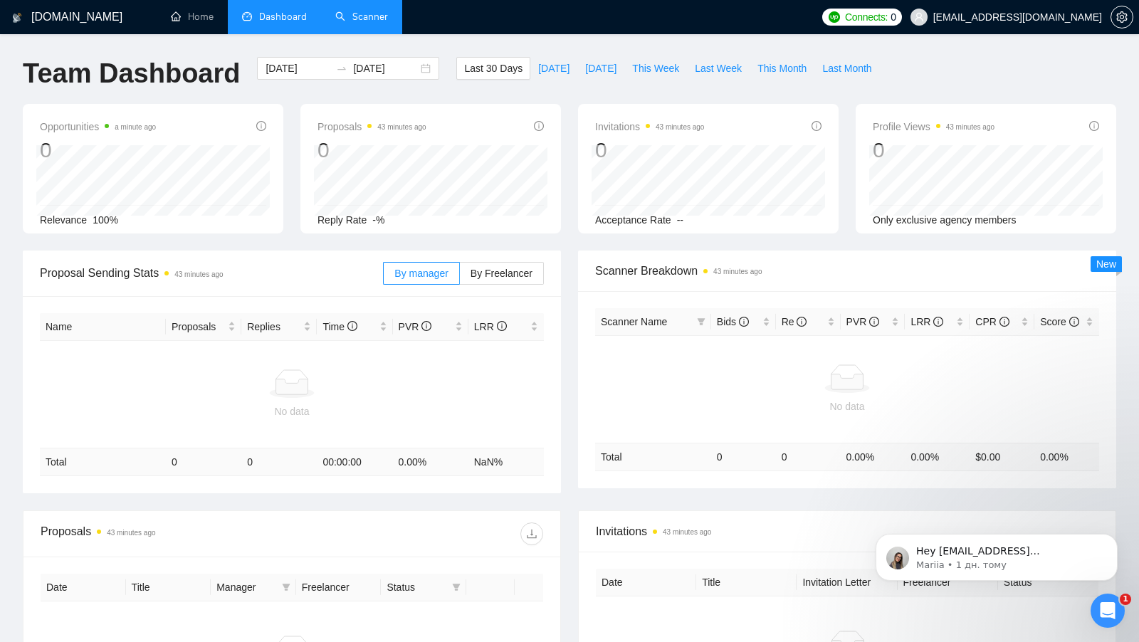
click at [357, 23] on link "Scanner" at bounding box center [361, 17] width 53 height 12
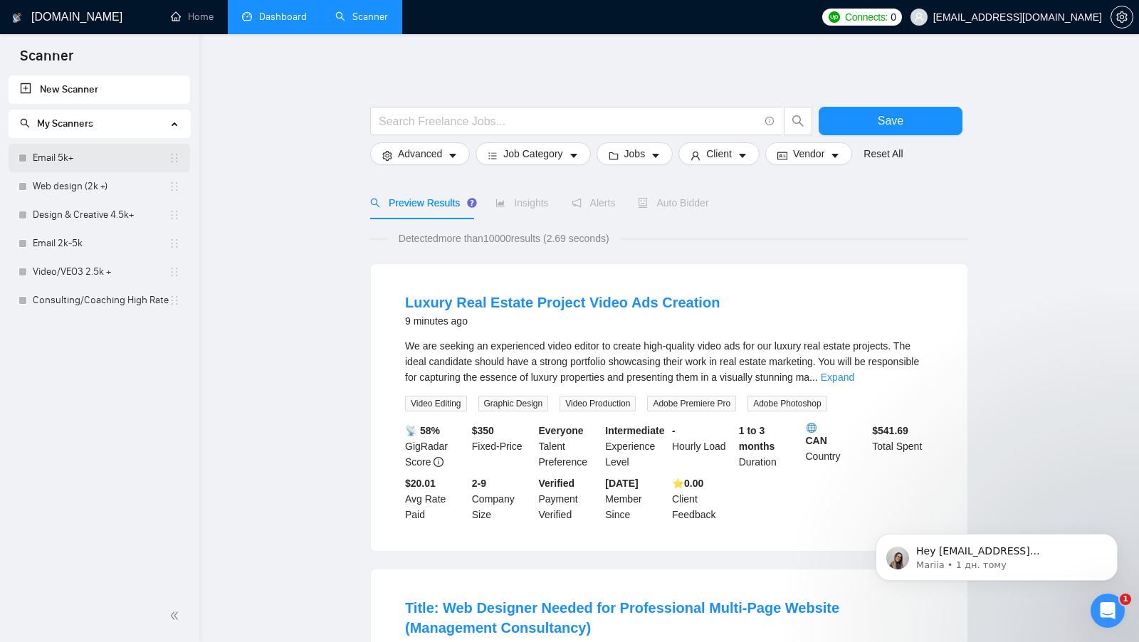
click at [129, 157] on link "Email 5k+" at bounding box center [101, 158] width 136 height 28
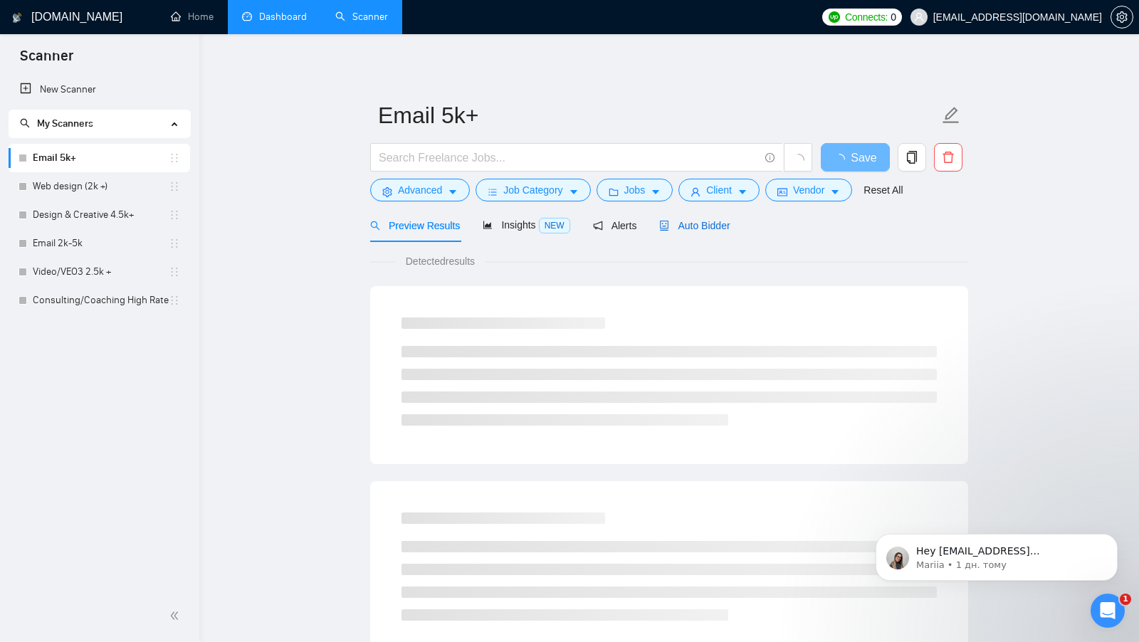
click at [711, 218] on div "Auto Bidder" at bounding box center [694, 226] width 70 height 16
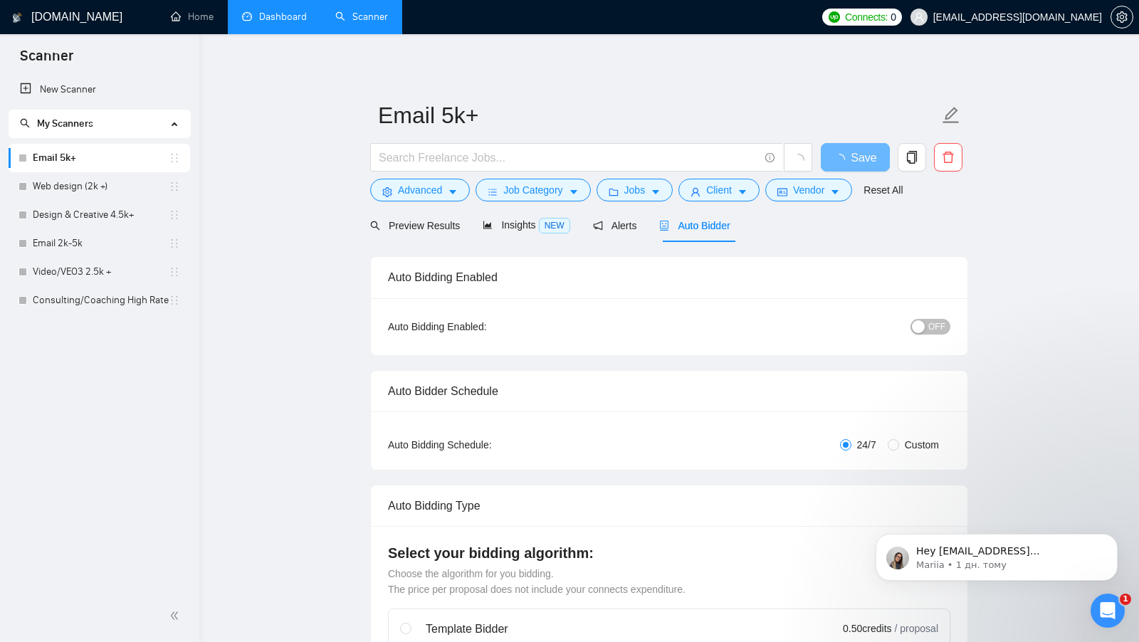
radio input "false"
radio input "true"
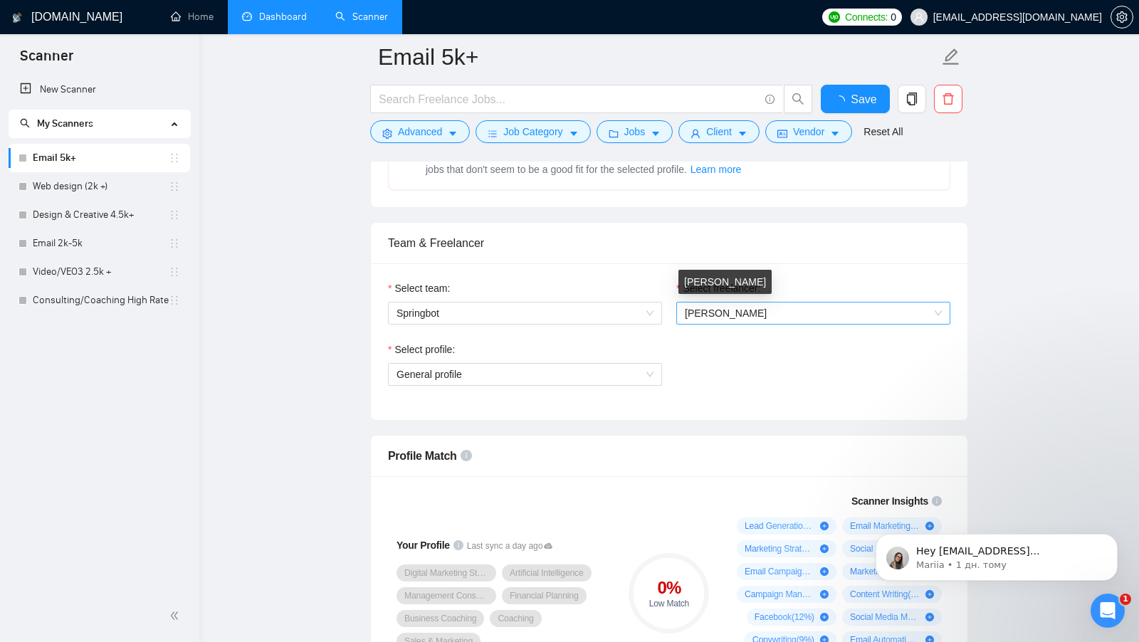
scroll to position [837, 0]
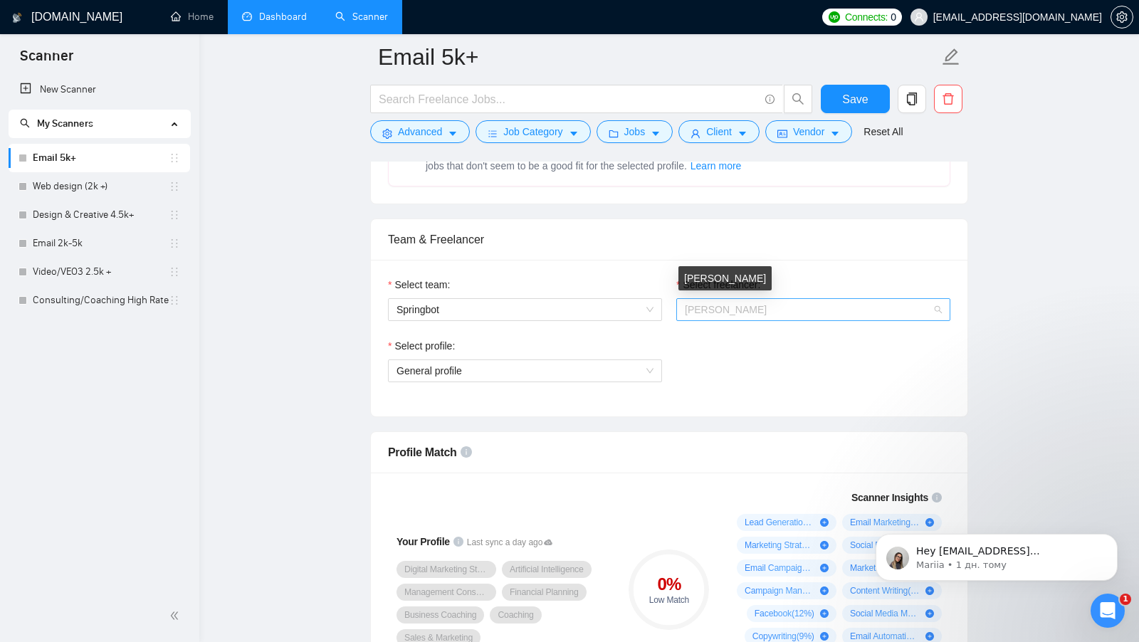
click at [728, 304] on span "Marc Pickren" at bounding box center [726, 309] width 82 height 11
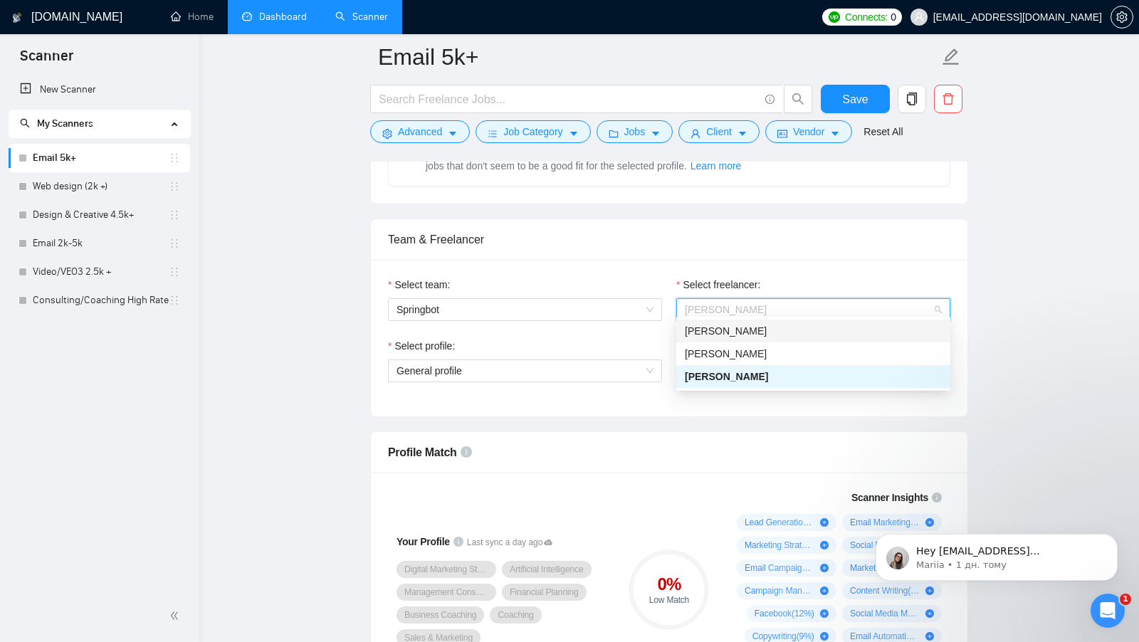
click at [802, 288] on div "Select freelancer:" at bounding box center [813, 287] width 274 height 21
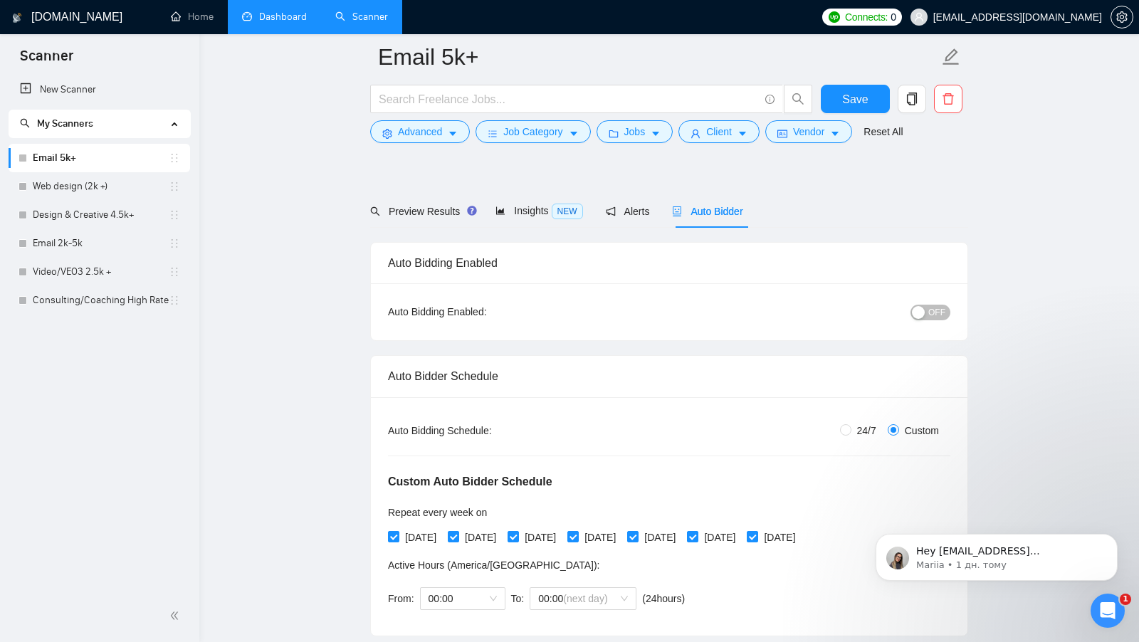
scroll to position [0, 0]
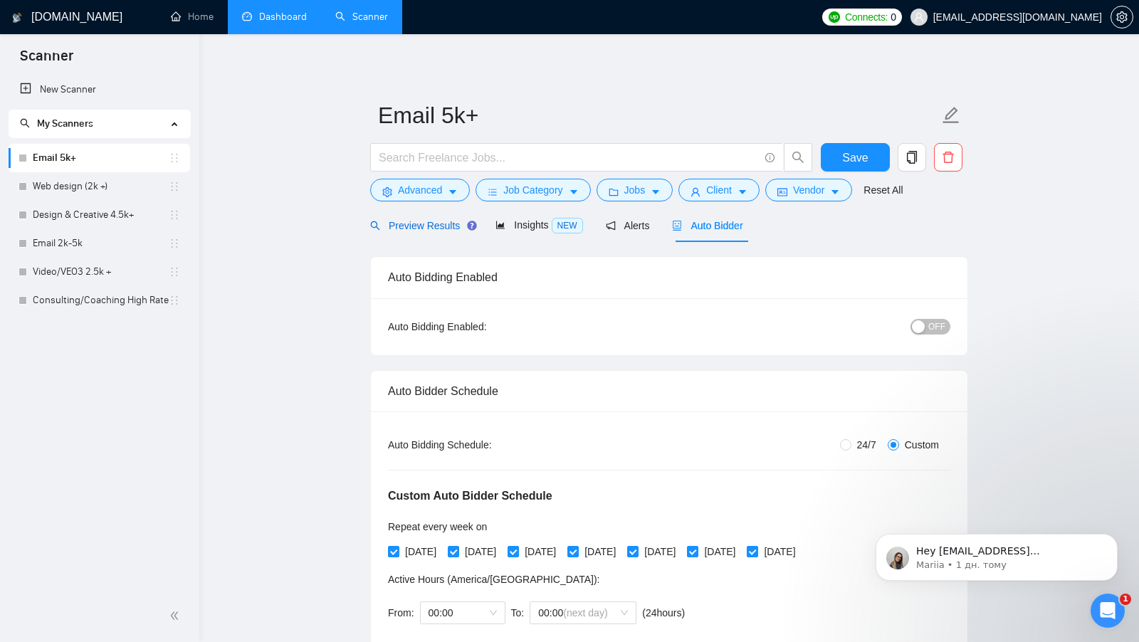
click at [419, 221] on span "Preview Results" at bounding box center [421, 225] width 103 height 11
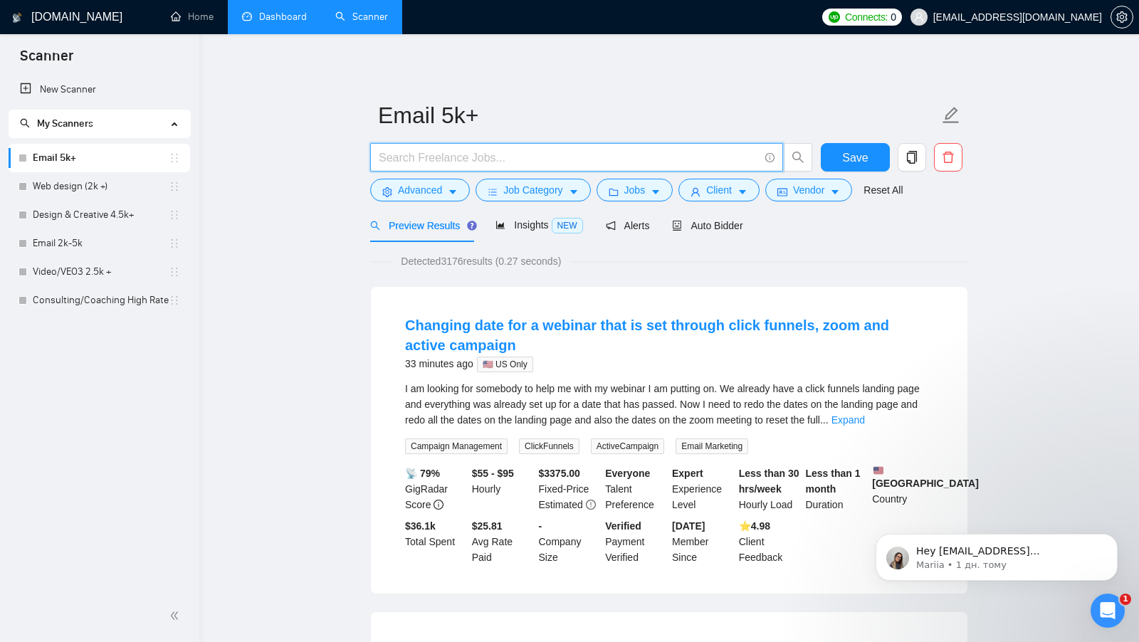
click at [499, 151] on input "text" at bounding box center [569, 158] width 380 height 18
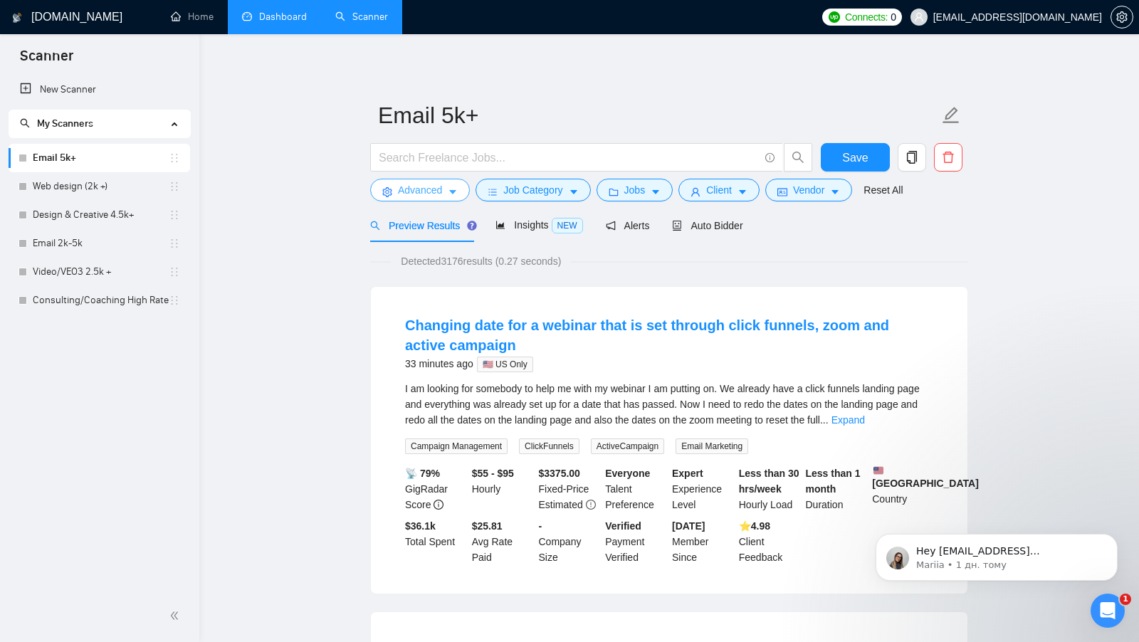
click at [429, 190] on span "Advanced" at bounding box center [420, 190] width 44 height 16
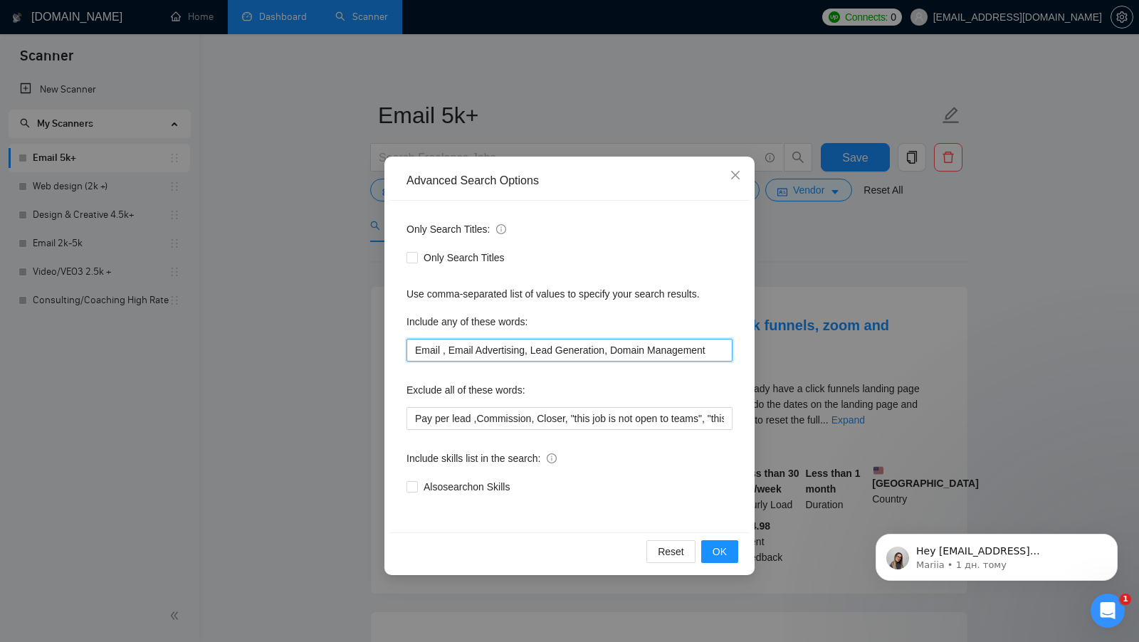
click at [424, 353] on input "Email , Email Advertising, Lead Generation, Domain Management" at bounding box center [570, 350] width 326 height 23
click at [423, 353] on input "Email , Email Advertising, Lead Generation, Domain Management" at bounding box center [570, 350] width 326 height 23
drag, startPoint x: 449, startPoint y: 353, endPoint x: 526, endPoint y: 352, distance: 76.9
click at [526, 352] on input "Email , Email Advertising, Lead Generation, Domain Management" at bounding box center [570, 350] width 326 height 23
drag, startPoint x: 540, startPoint y: 351, endPoint x: 586, endPoint y: 351, distance: 46.3
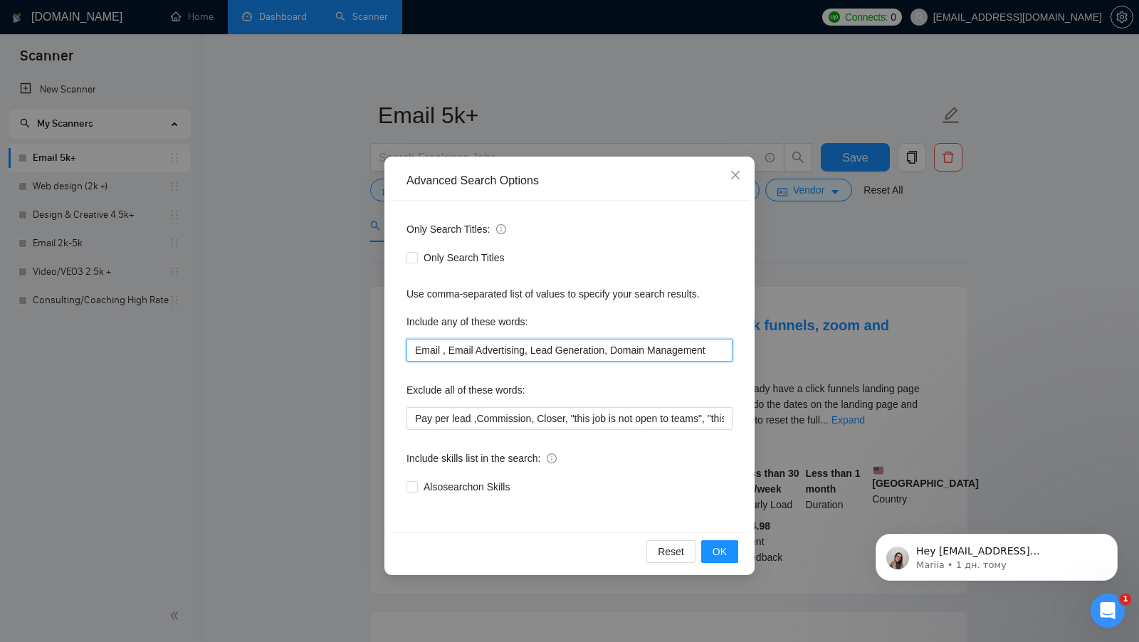
click at [586, 351] on input "Email , Email Advertising, Lead Generation, Domain Management" at bounding box center [570, 350] width 326 height 23
drag, startPoint x: 620, startPoint y: 351, endPoint x: 709, endPoint y: 352, distance: 89.0
click at [709, 352] on input "Email , Email Advertising, Lead Generation, Domain Management" at bounding box center [570, 350] width 326 height 23
click at [721, 549] on span "OK" at bounding box center [720, 552] width 14 height 16
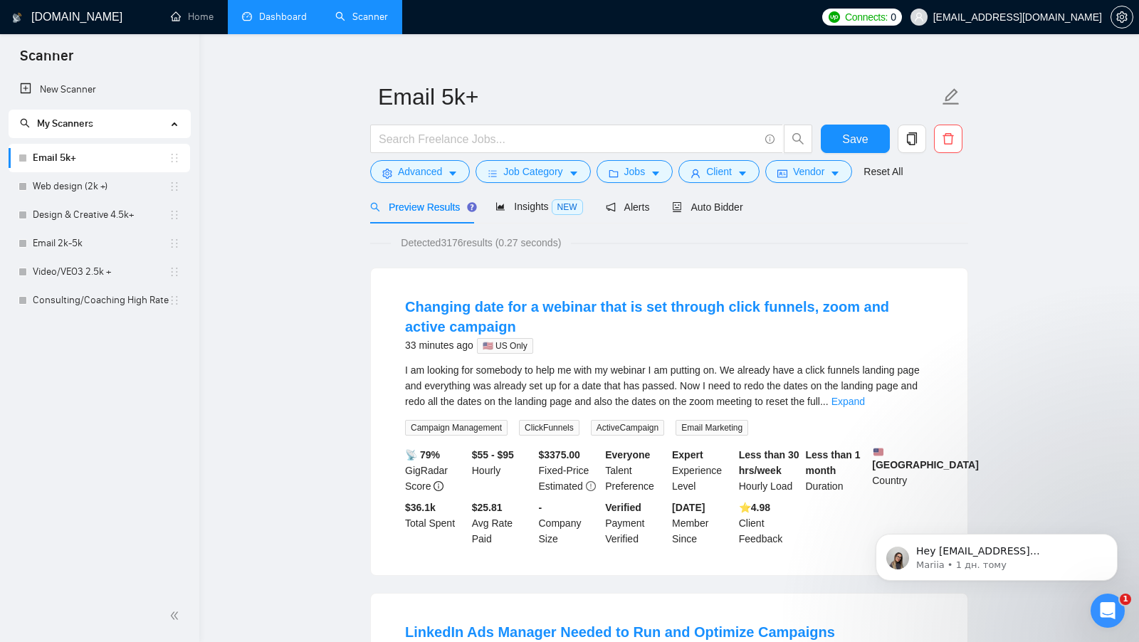
scroll to position [16, 0]
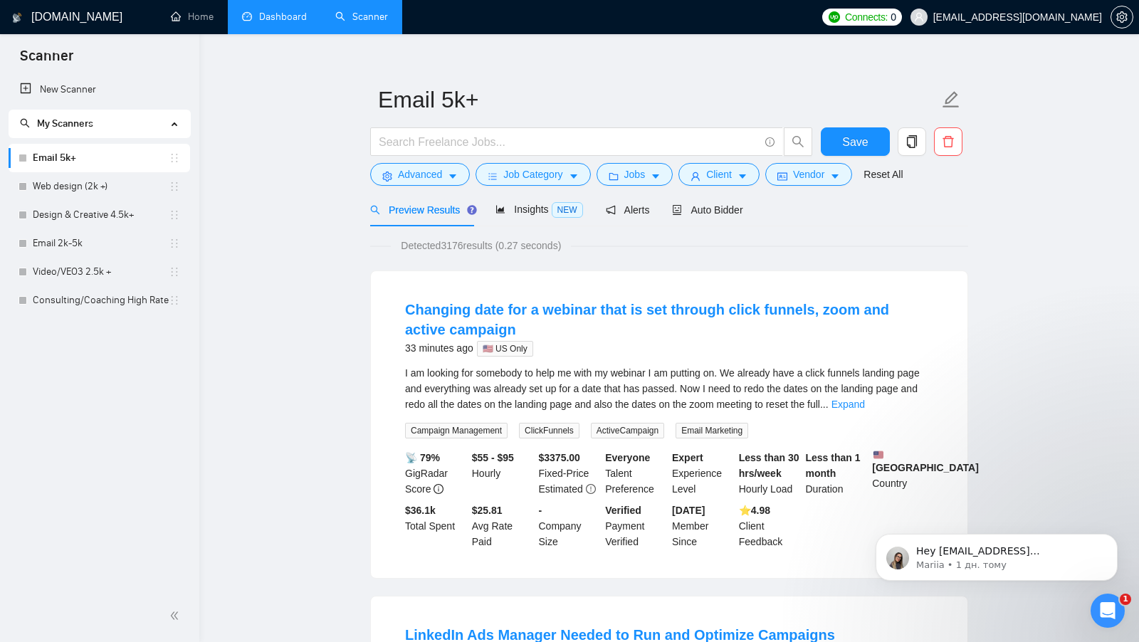
click at [451, 246] on span "Detected 3176 results (0.27 seconds)" at bounding box center [481, 246] width 180 height 16
click at [726, 205] on span "Auto Bidder" at bounding box center [707, 209] width 70 height 11
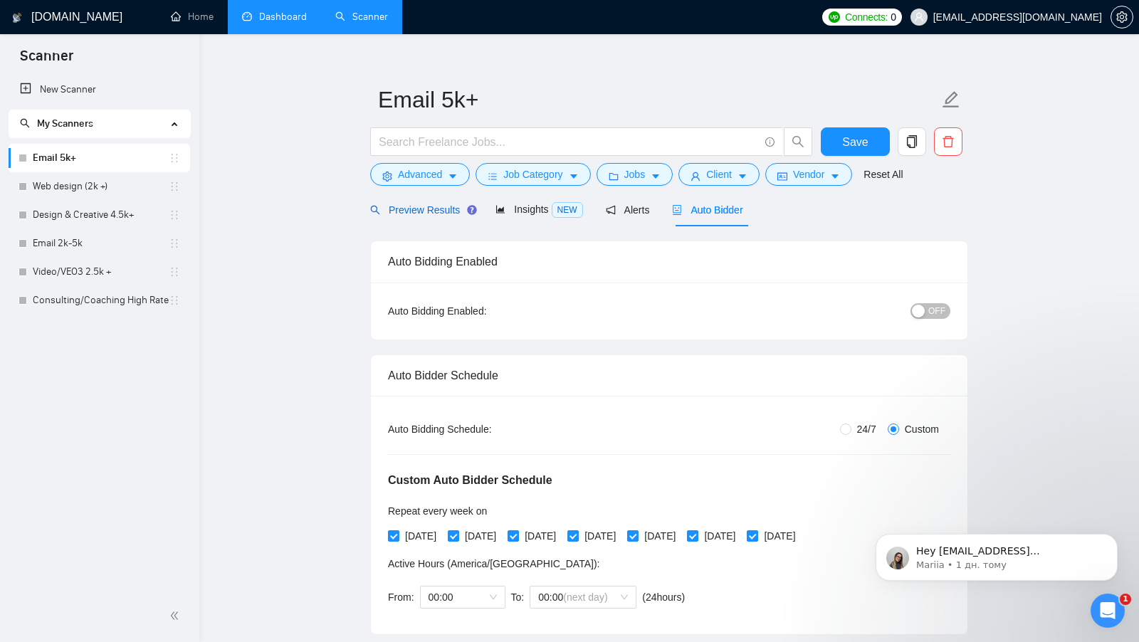
click at [422, 210] on span "Preview Results" at bounding box center [421, 209] width 103 height 11
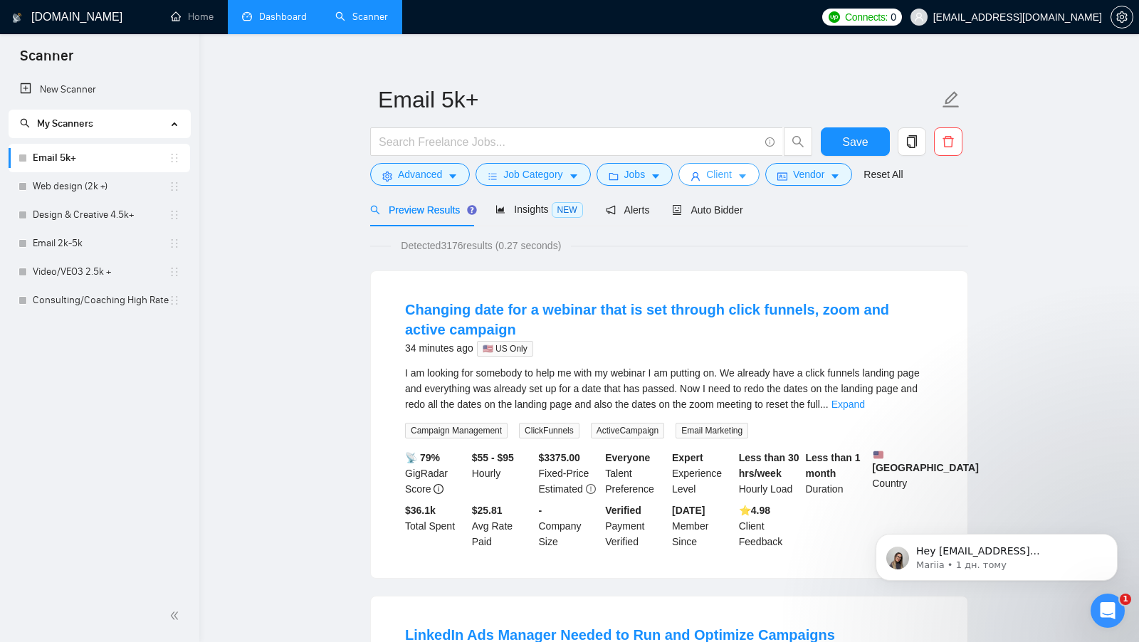
click at [746, 178] on icon "caret-down" at bounding box center [742, 177] width 7 height 4
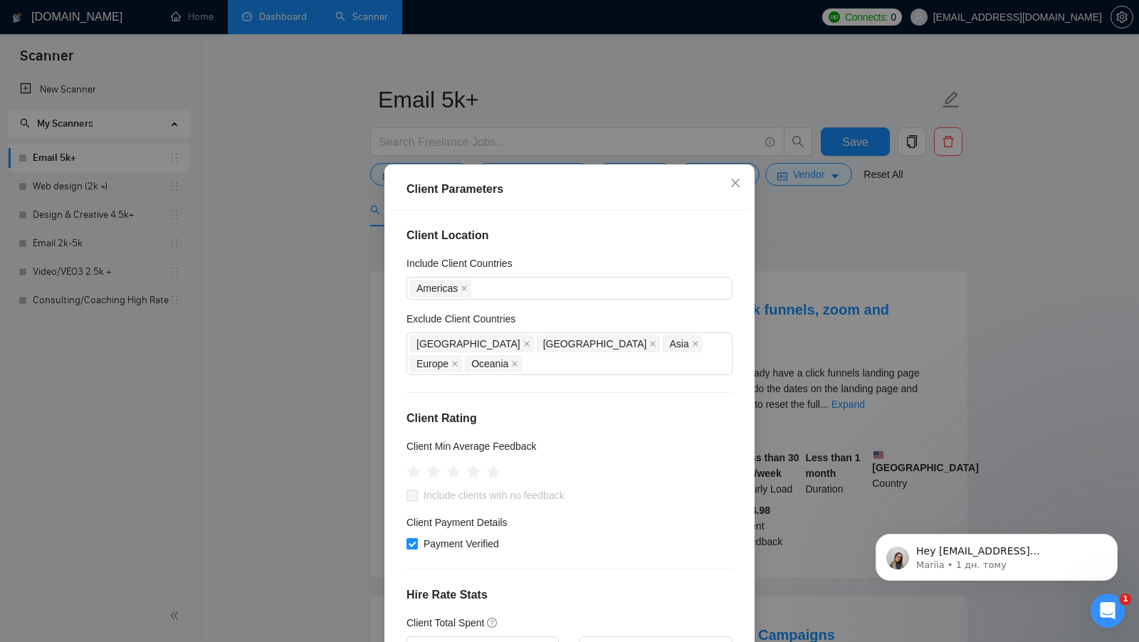
click at [830, 233] on div "Client Parameters Client Location Include Client Countries Americas Exclude Cli…" at bounding box center [569, 321] width 1139 height 642
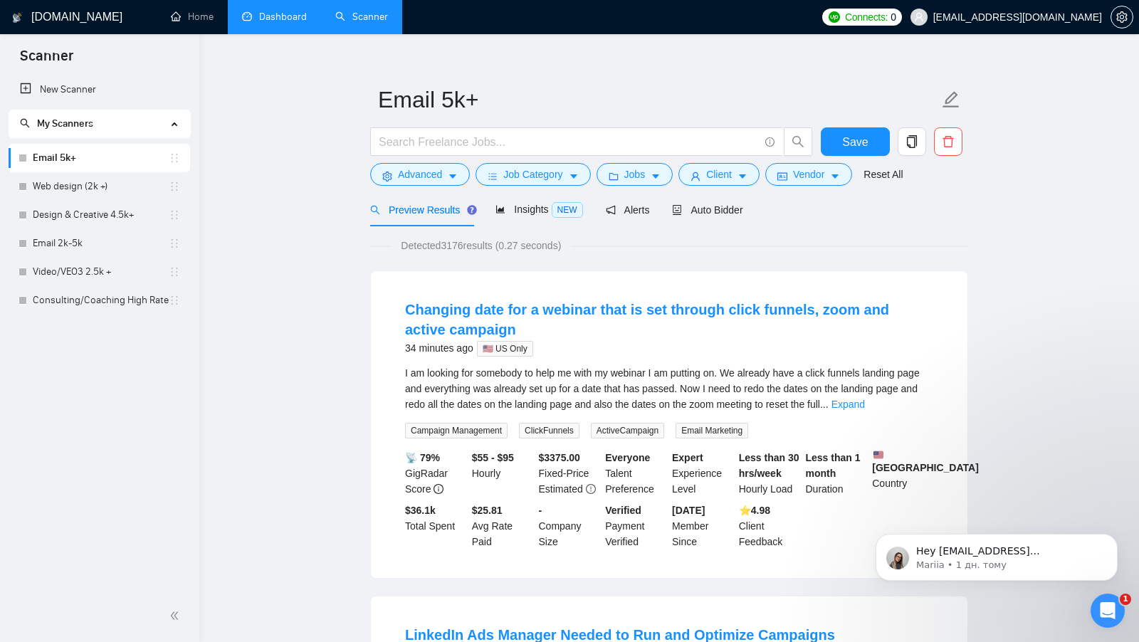
click at [865, 403] on link "Expand" at bounding box center [848, 404] width 33 height 11
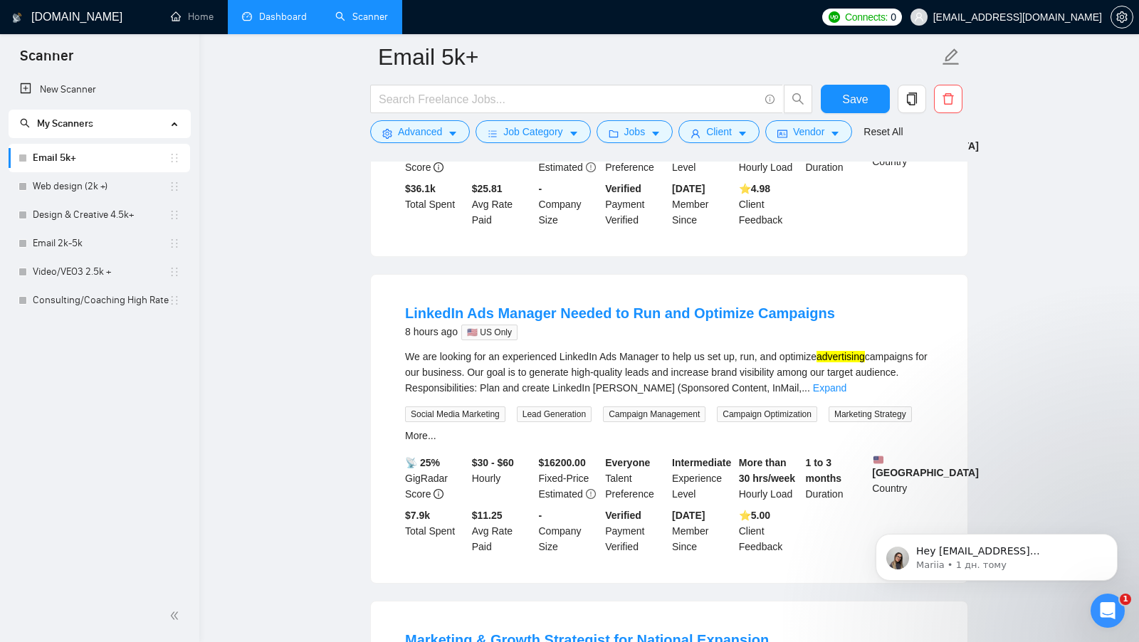
scroll to position [382, 0]
click at [847, 392] on link "Expand" at bounding box center [829, 386] width 33 height 11
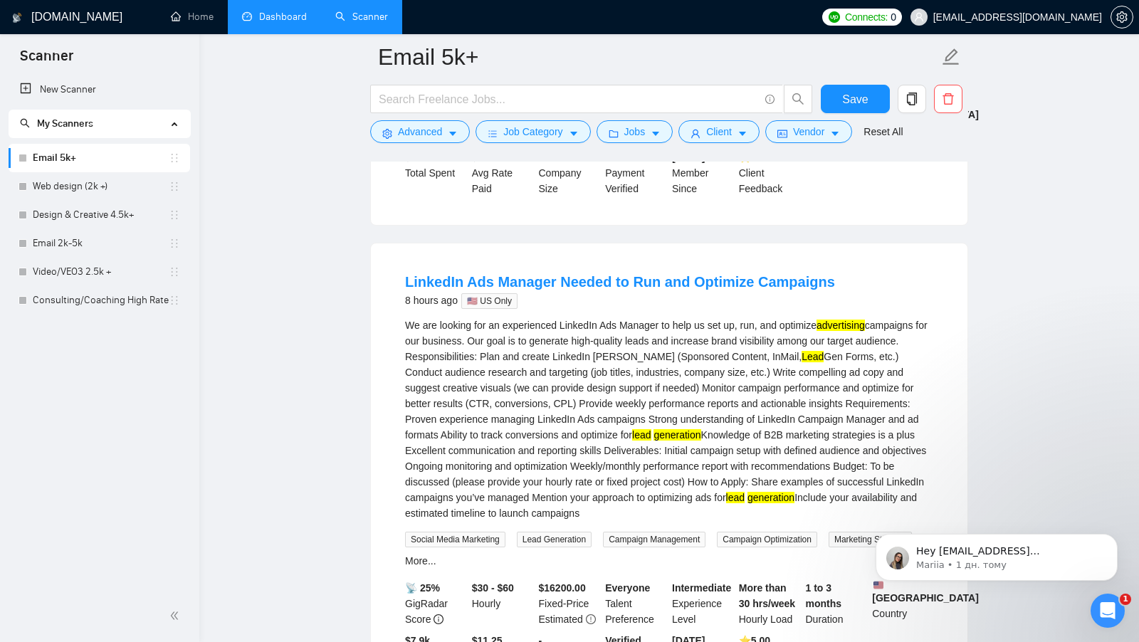
scroll to position [419, 0]
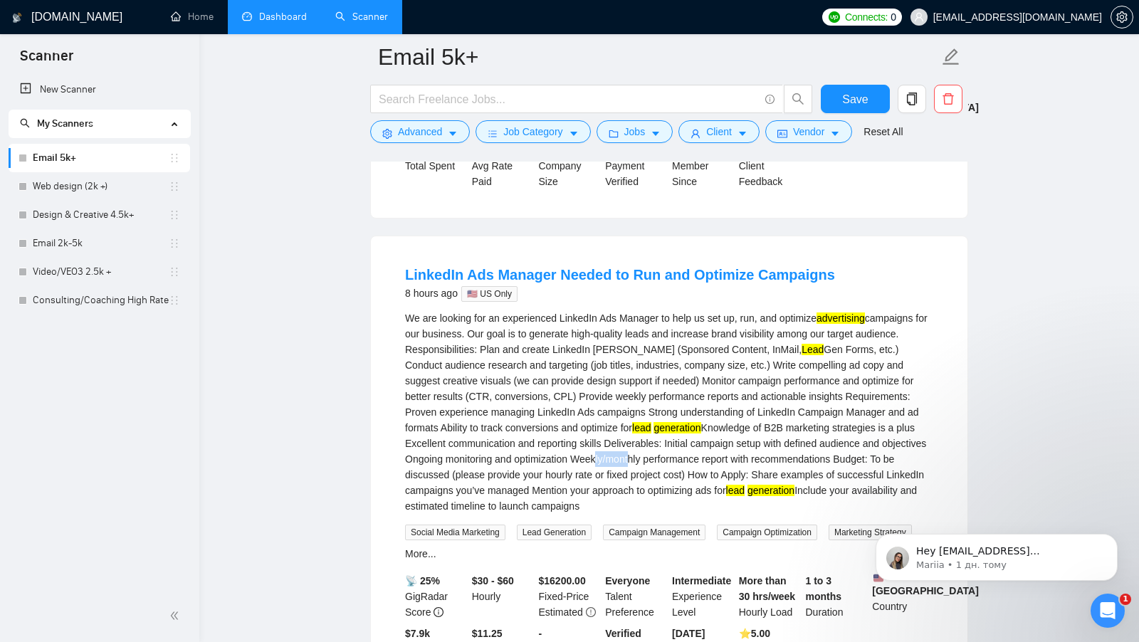
drag, startPoint x: 746, startPoint y: 470, endPoint x: 779, endPoint y: 470, distance: 33.5
click at [779, 470] on div "We are looking for an experienced LinkedIn Ads Manager to help us set up, run, …" at bounding box center [669, 412] width 528 height 204
drag, startPoint x: 754, startPoint y: 470, endPoint x: 781, endPoint y: 471, distance: 27.1
click at [781, 471] on div "We are looking for an experienced LinkedIn Ads Manager to help us set up, run, …" at bounding box center [669, 412] width 528 height 204
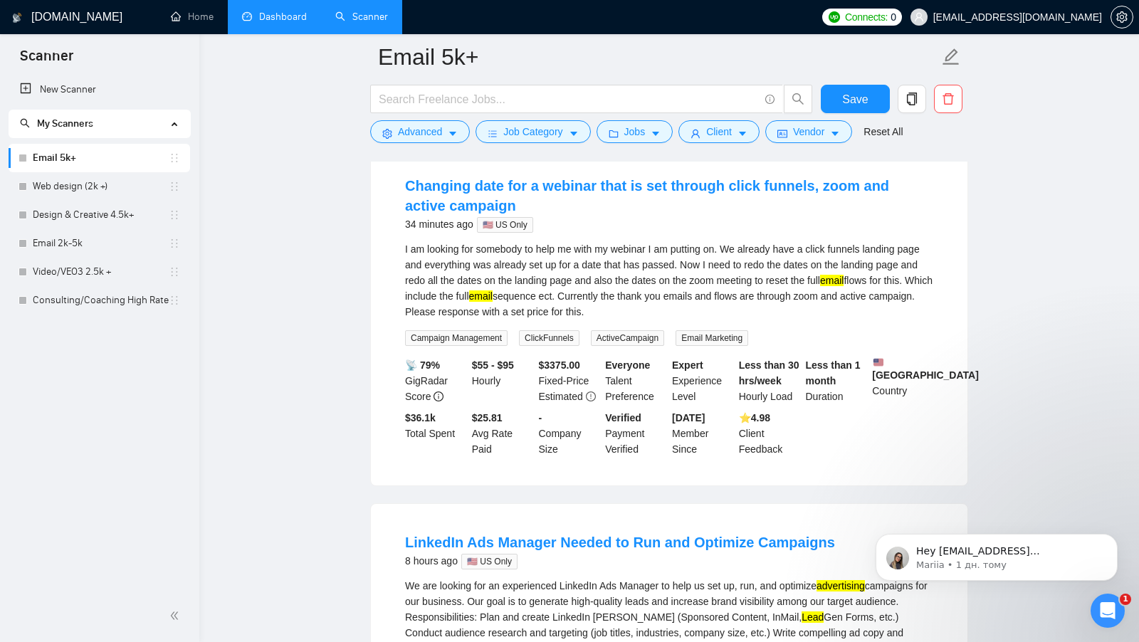
scroll to position [150, 0]
click at [453, 137] on icon "caret-down" at bounding box center [453, 134] width 10 height 10
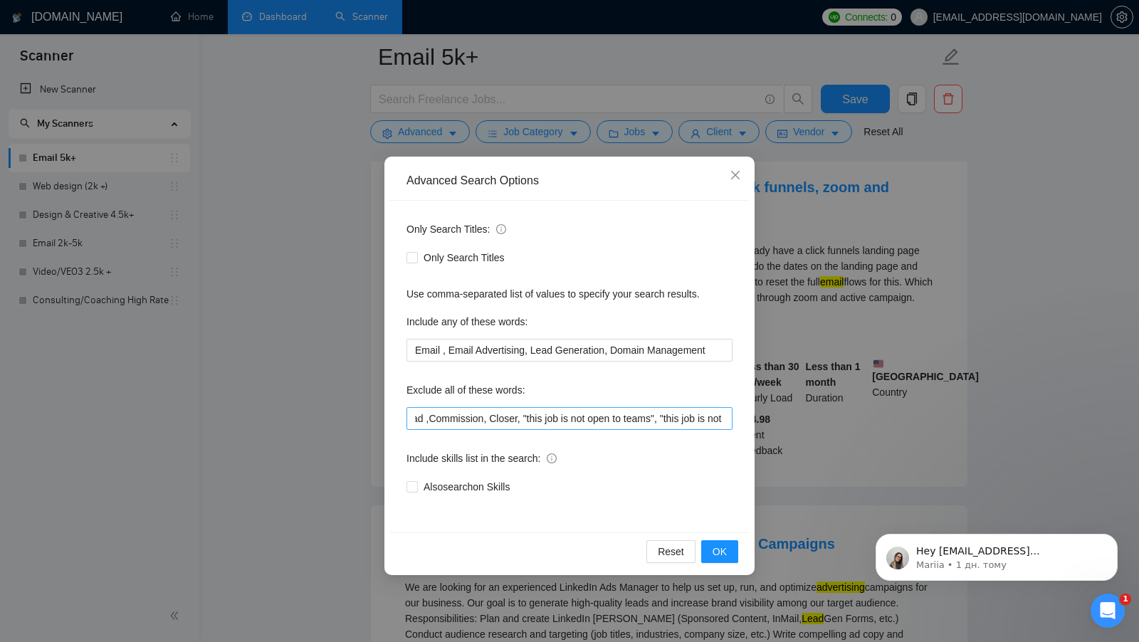
scroll to position [0, 0]
click at [417, 417] on input "Pay per lead ,Commission, Closer, "this job is not open to teams", "this job is…" at bounding box center [570, 418] width 326 height 23
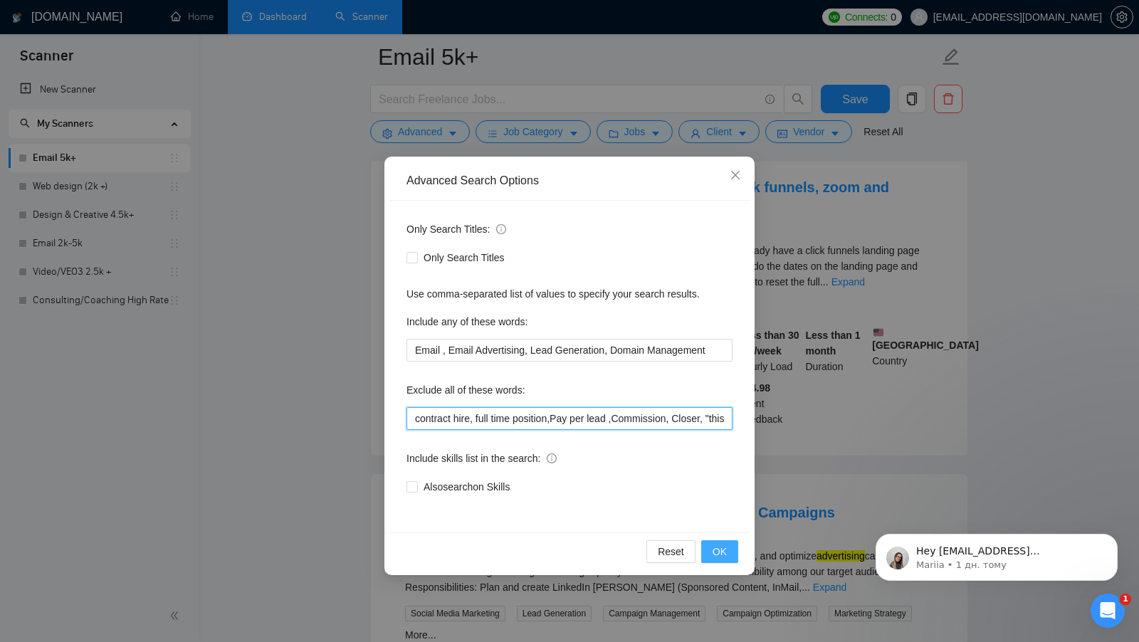
type input "contract hire, full time position,Pay per lead ,Commission, Closer, "this job i…"
click at [733, 555] on button "OK" at bounding box center [719, 551] width 37 height 23
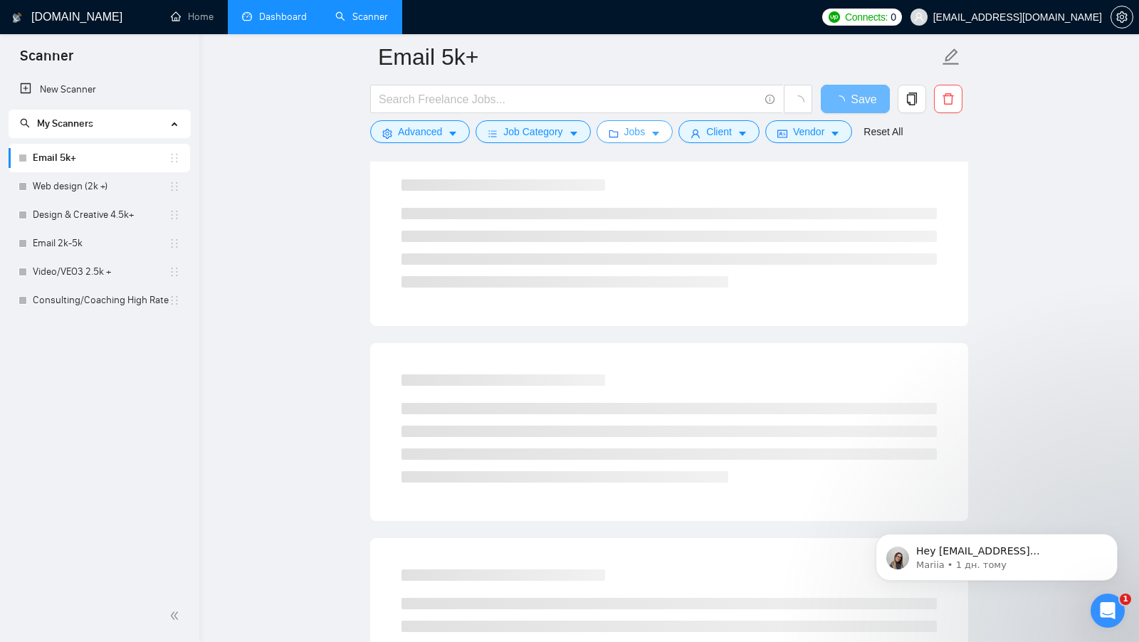
click at [654, 135] on icon "caret-down" at bounding box center [656, 134] width 10 height 10
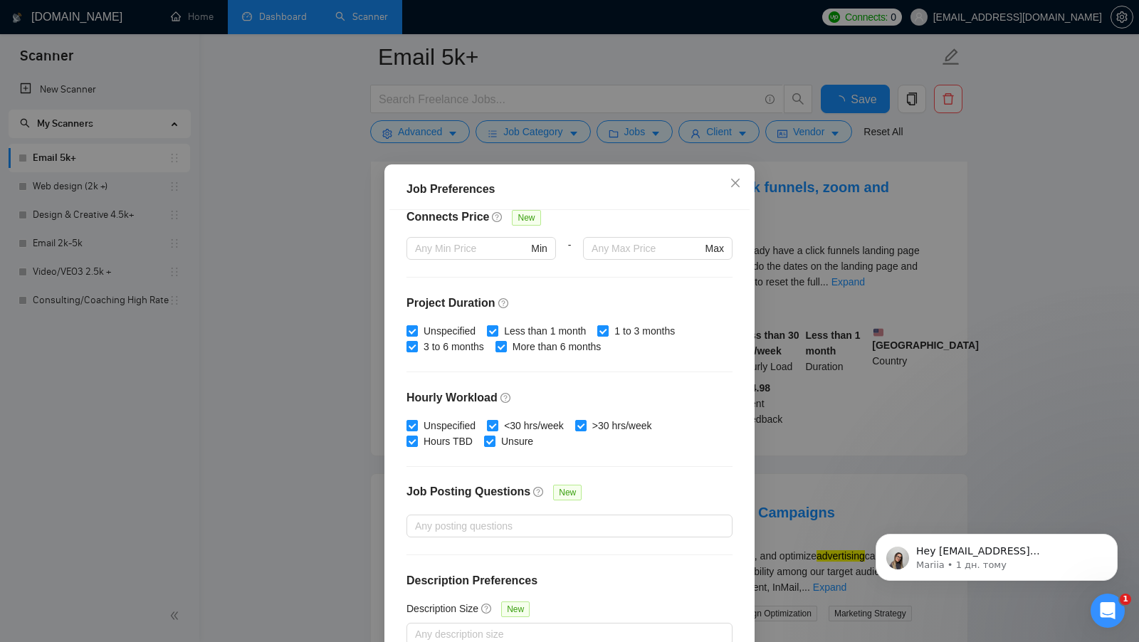
scroll to position [4, 0]
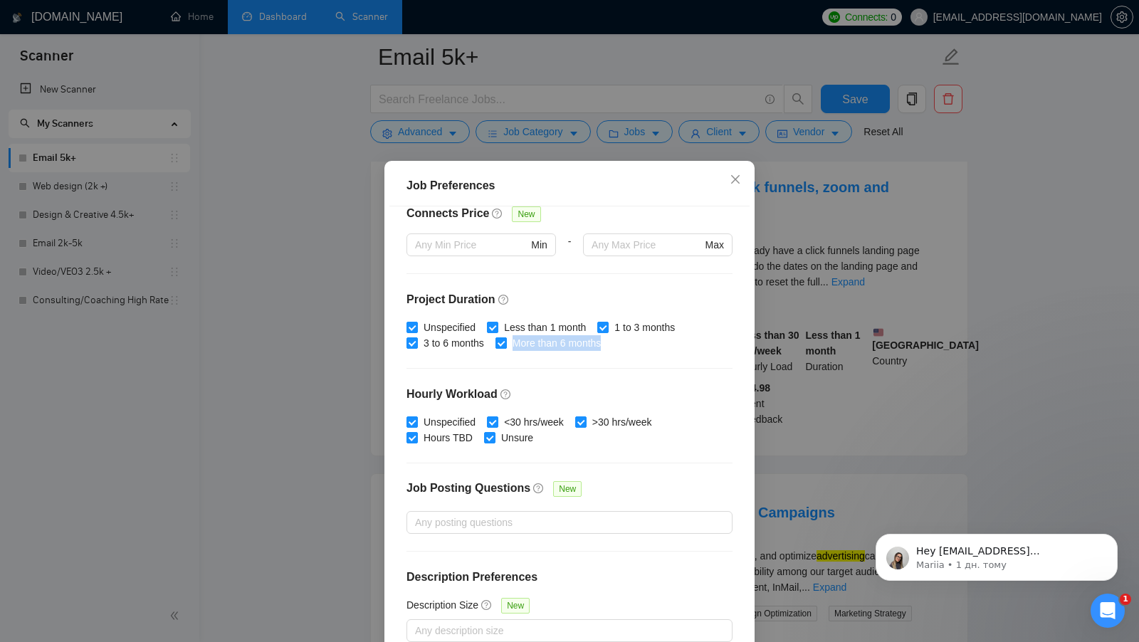
drag, startPoint x: 620, startPoint y: 347, endPoint x: 518, endPoint y: 345, distance: 101.8
click at [518, 345] on div "Unspecified Less than 1 month 1 to 3 months 3 to 6 months More than 6 months" at bounding box center [570, 335] width 326 height 31
click at [548, 377] on div "Budget Project Type All Fixed Price Hourly Rate Fixed Price Budget $ 5000 Min -…" at bounding box center [569, 430] width 360 height 449
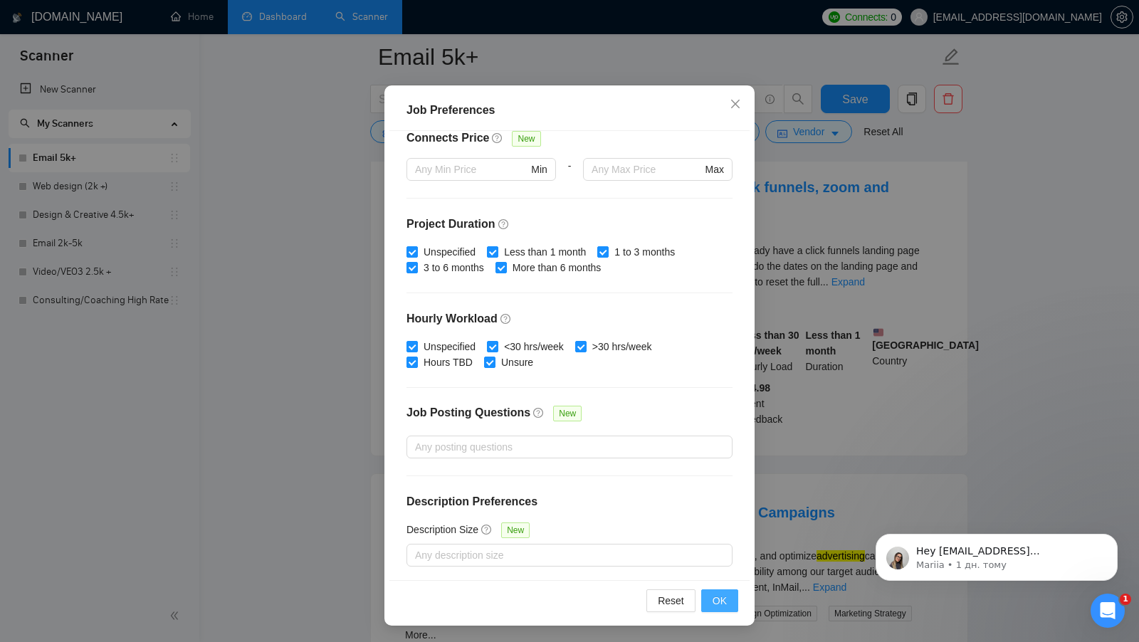
click at [721, 603] on span "OK" at bounding box center [720, 601] width 14 height 16
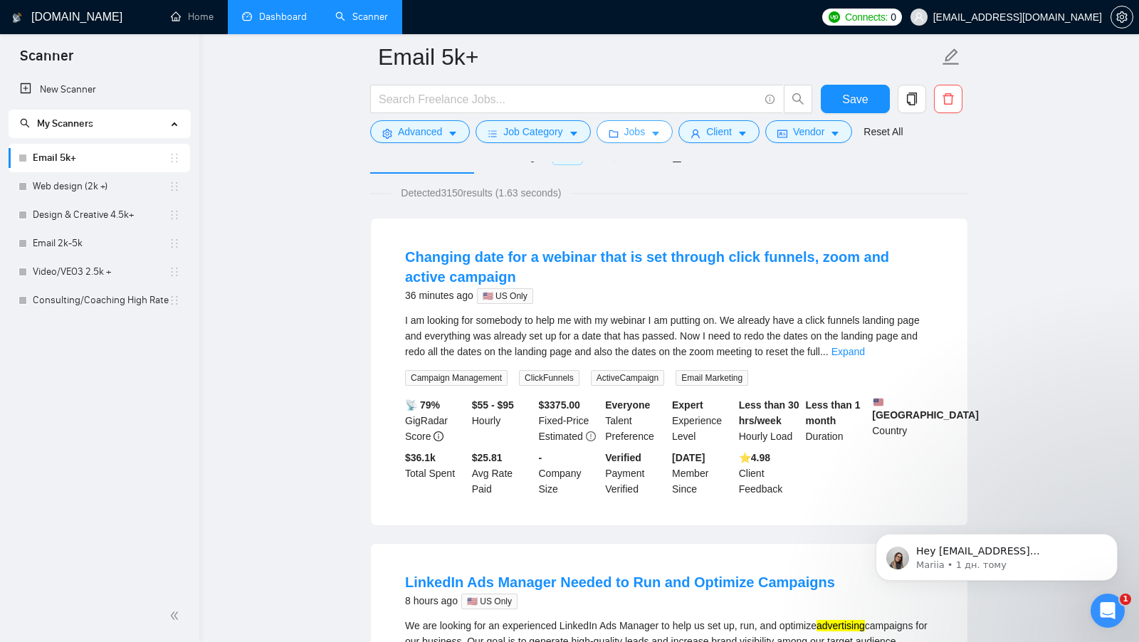
scroll to position [0, 0]
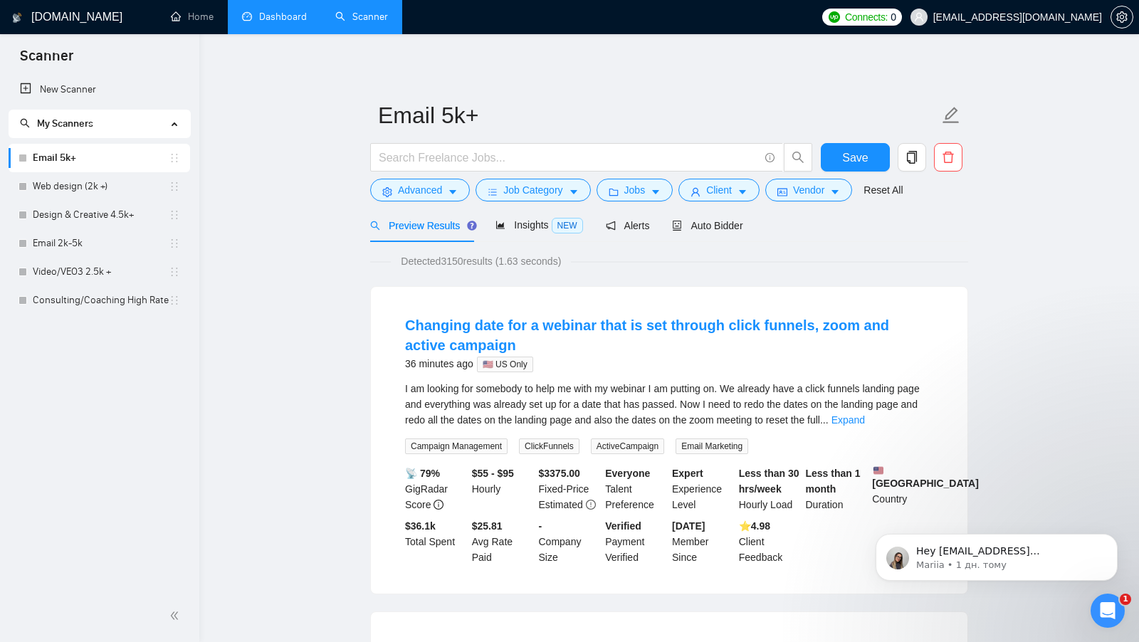
click at [592, 184] on div "Job Category" at bounding box center [533, 190] width 120 height 23
click at [637, 187] on span "Jobs" at bounding box center [634, 190] width 21 height 16
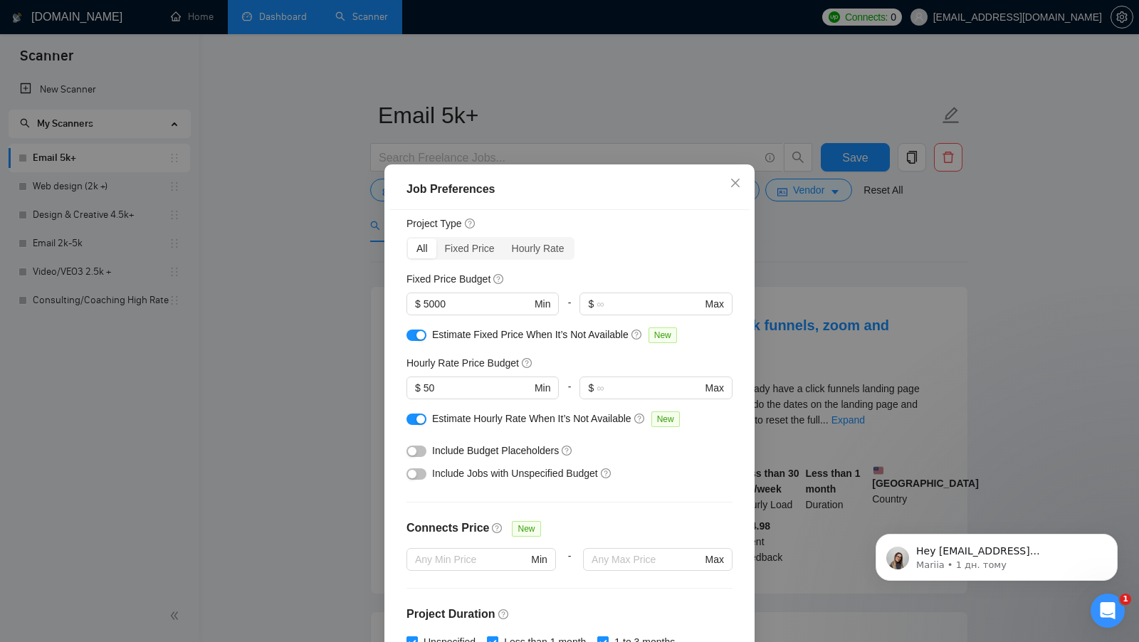
scroll to position [11, 0]
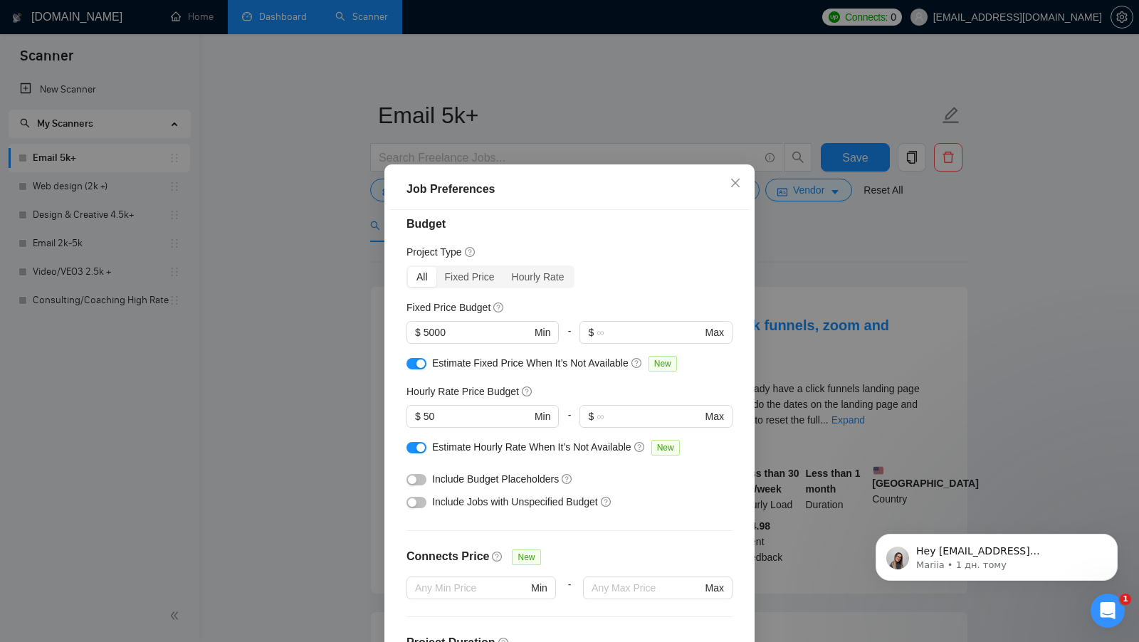
click at [812, 293] on div "Job Preferences Budget Project Type All Fixed Price Hourly Rate Fixed Price Bud…" at bounding box center [569, 321] width 1139 height 642
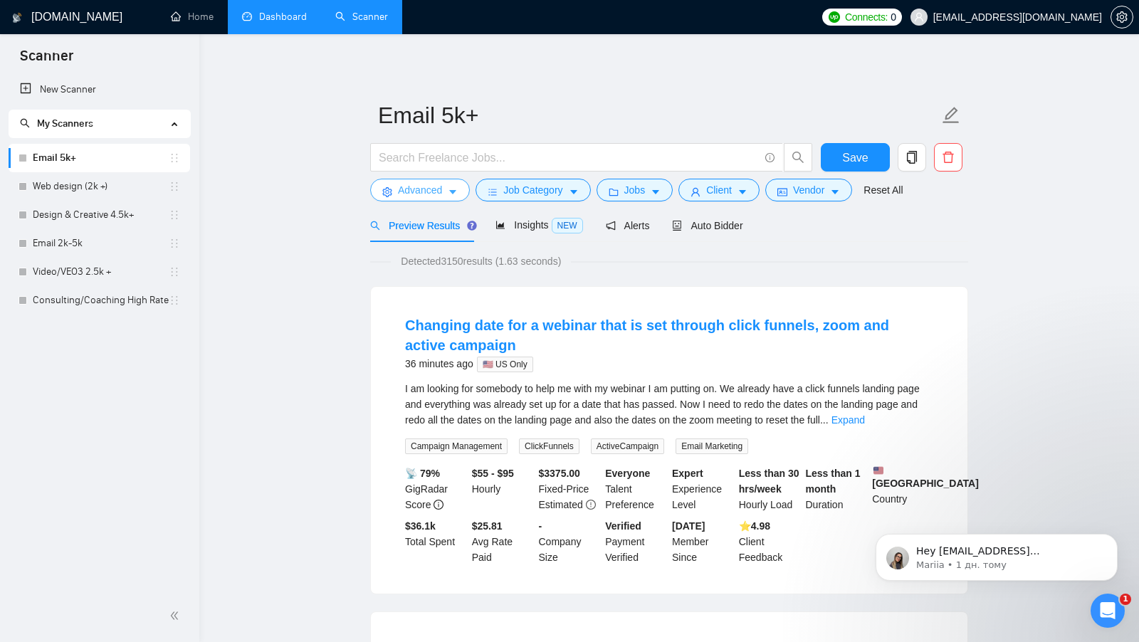
click at [458, 192] on icon "caret-down" at bounding box center [453, 192] width 10 height 10
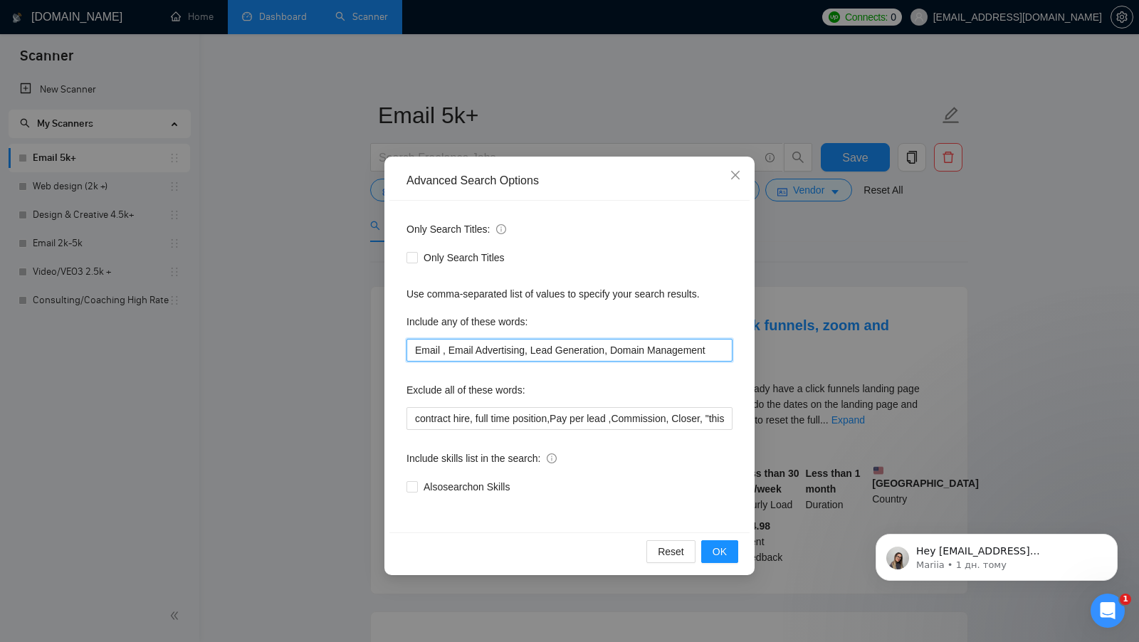
click at [537, 352] on input "Email , Email Advertising, Lead Generation, Domain Management" at bounding box center [570, 350] width 326 height 23
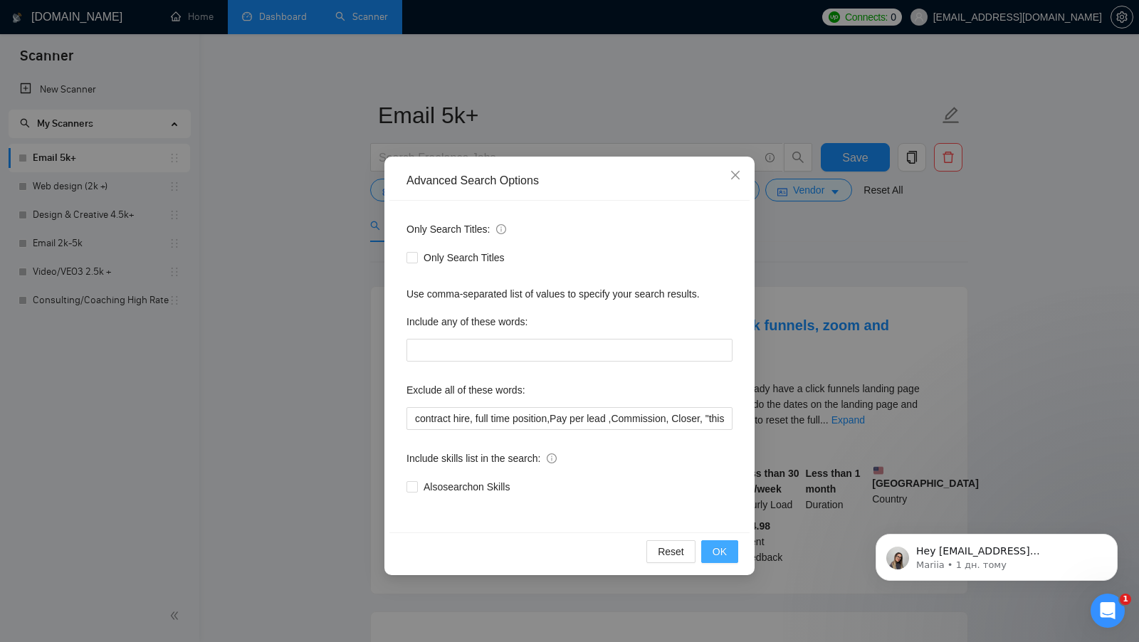
click at [718, 542] on button "OK" at bounding box center [719, 551] width 37 height 23
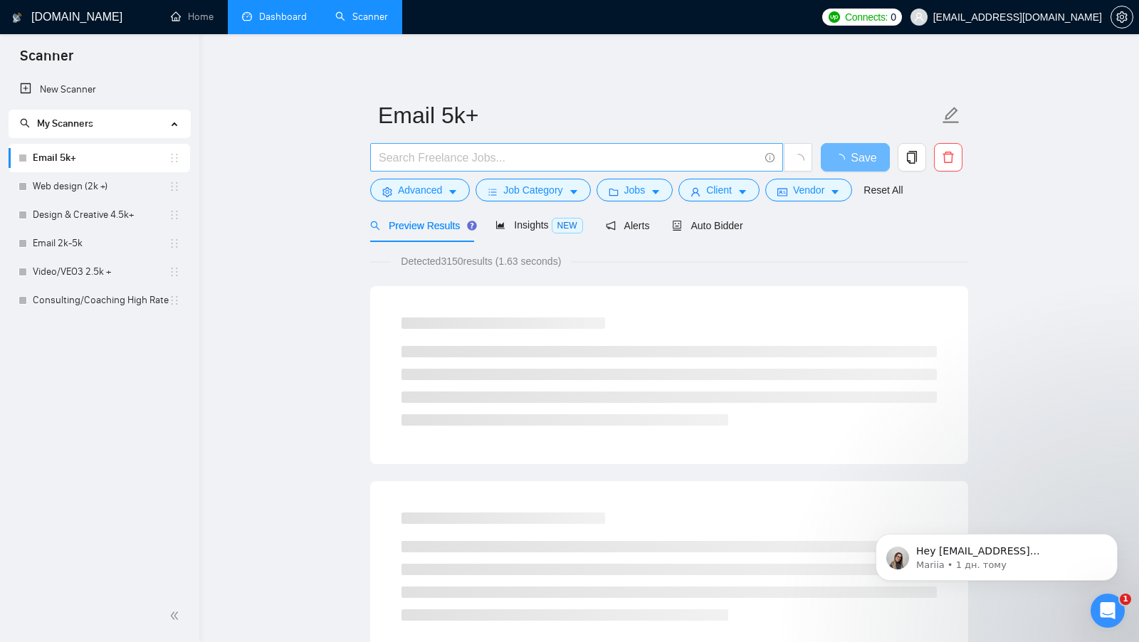
click at [524, 157] on input "text" at bounding box center [569, 158] width 380 height 18
paste input "Email , Email Advertising, Lead Generation, Domain Management"
click at [414, 159] on input "Email , Email Advertising, Lead Generation, Domain Management" at bounding box center [569, 158] width 380 height 18
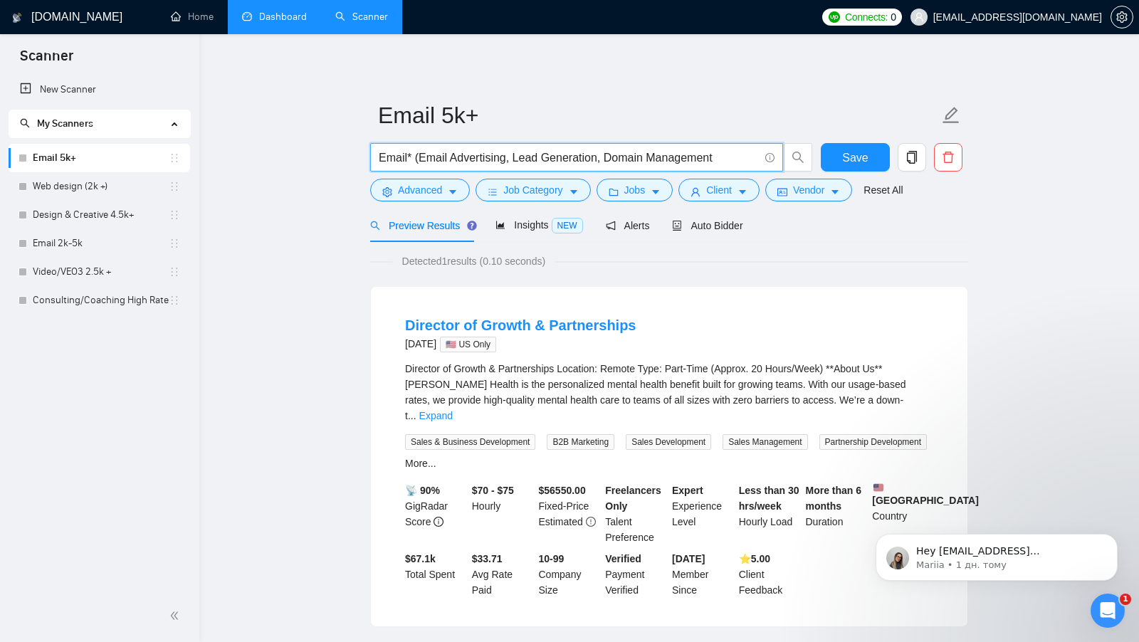
click at [722, 155] on input "Email* (Email Advertising, Lead Generation, Domain Management" at bounding box center [569, 158] width 380 height 18
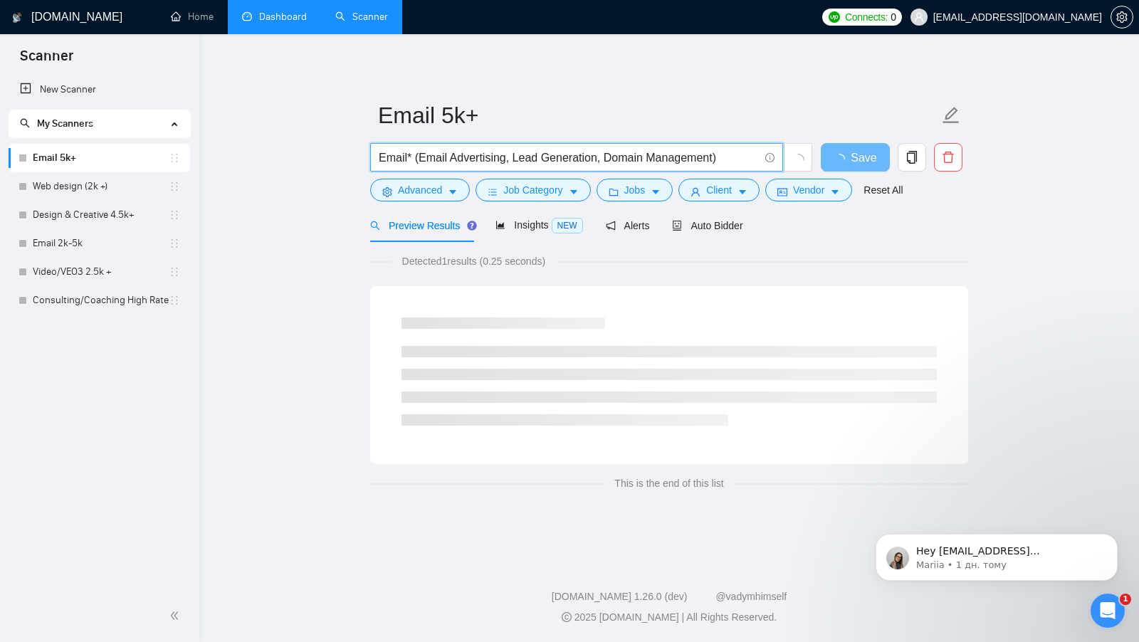
drag, startPoint x: 414, startPoint y: 154, endPoint x: 721, endPoint y: 156, distance: 306.2
click at [721, 156] on input "Email* (Email Advertising, Lead Generation, Domain Management)" at bounding box center [569, 158] width 380 height 18
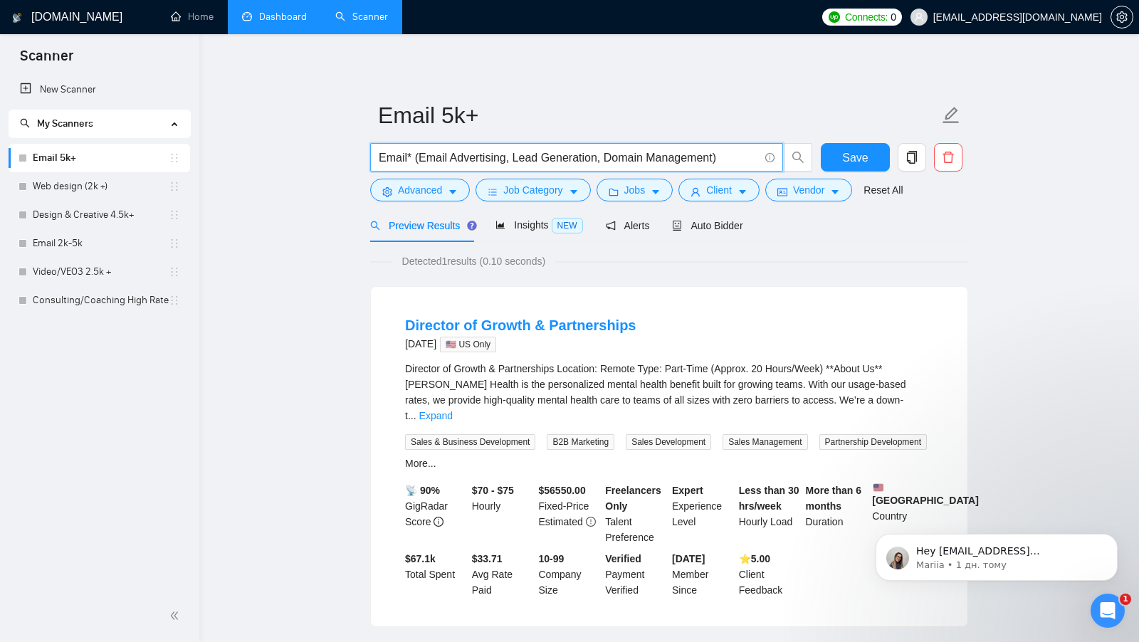
click at [721, 157] on input "Email* (Email Advertising, Lead Generation, Domain Management)" at bounding box center [569, 158] width 380 height 18
click at [433, 159] on input "Email* (Email Advertising, Lead Generation, Domain Management)" at bounding box center [569, 158] width 380 height 18
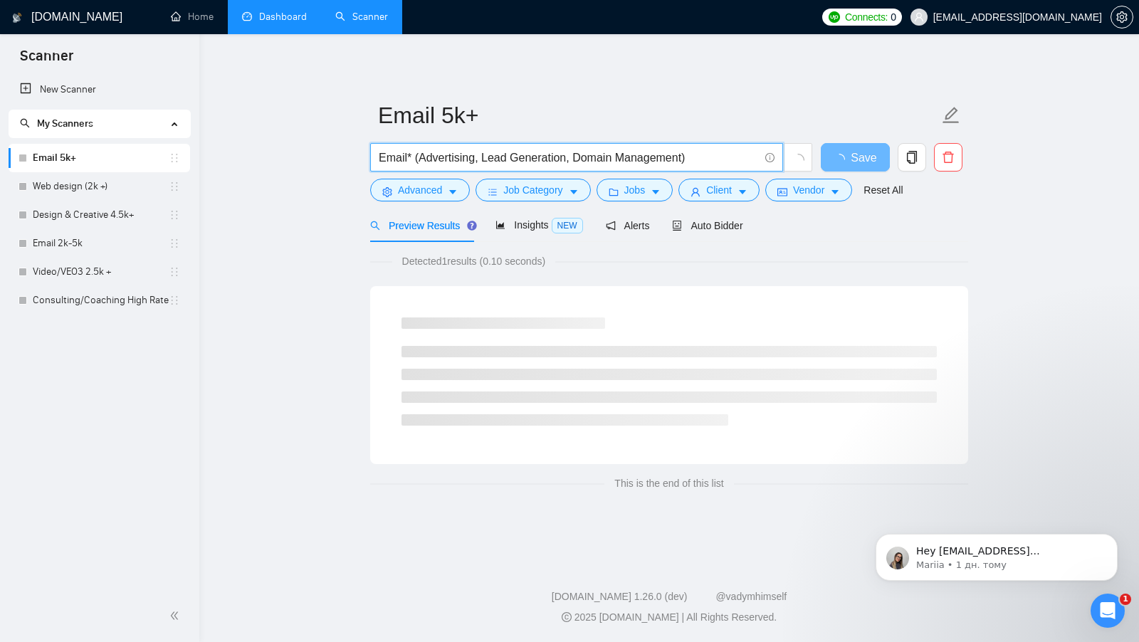
click at [479, 158] on input "Email* (Advertising, Lead Generation, Domain Management)" at bounding box center [569, 158] width 380 height 18
click at [483, 160] on input "Email* (Advertising, Lead Generation, Domain Management)" at bounding box center [569, 158] width 380 height 18
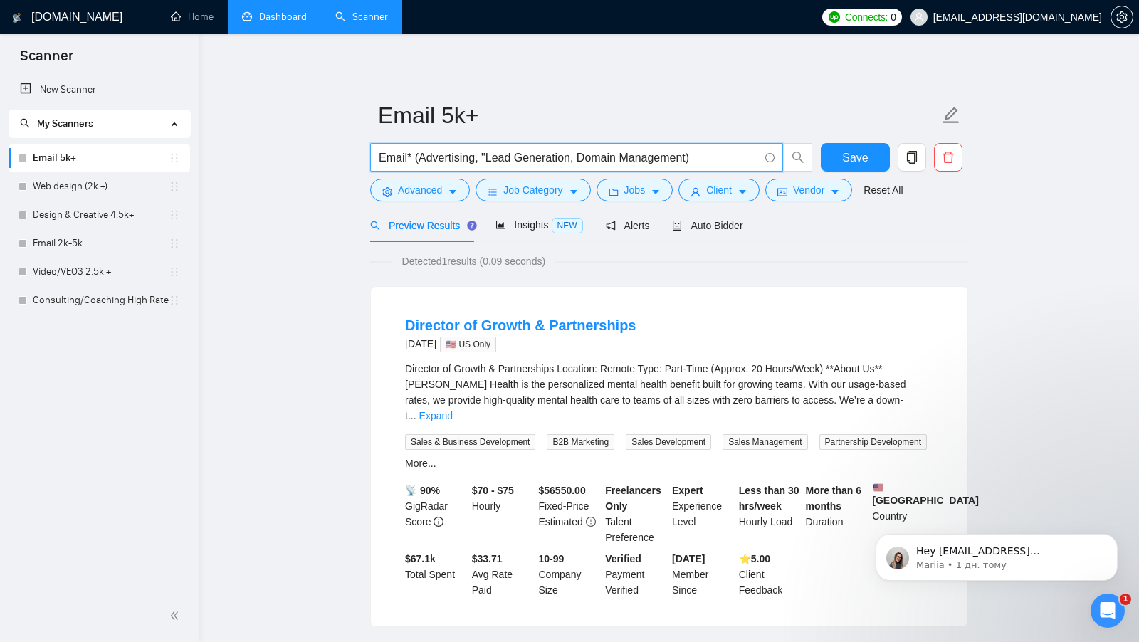
click at [573, 156] on input "Email* (Advertising, "Lead Generation, Domain Management)" at bounding box center [569, 158] width 380 height 18
click at [585, 160] on input "Email* (Advertising, "Lead Generation", Domain Management)" at bounding box center [569, 158] width 380 height 18
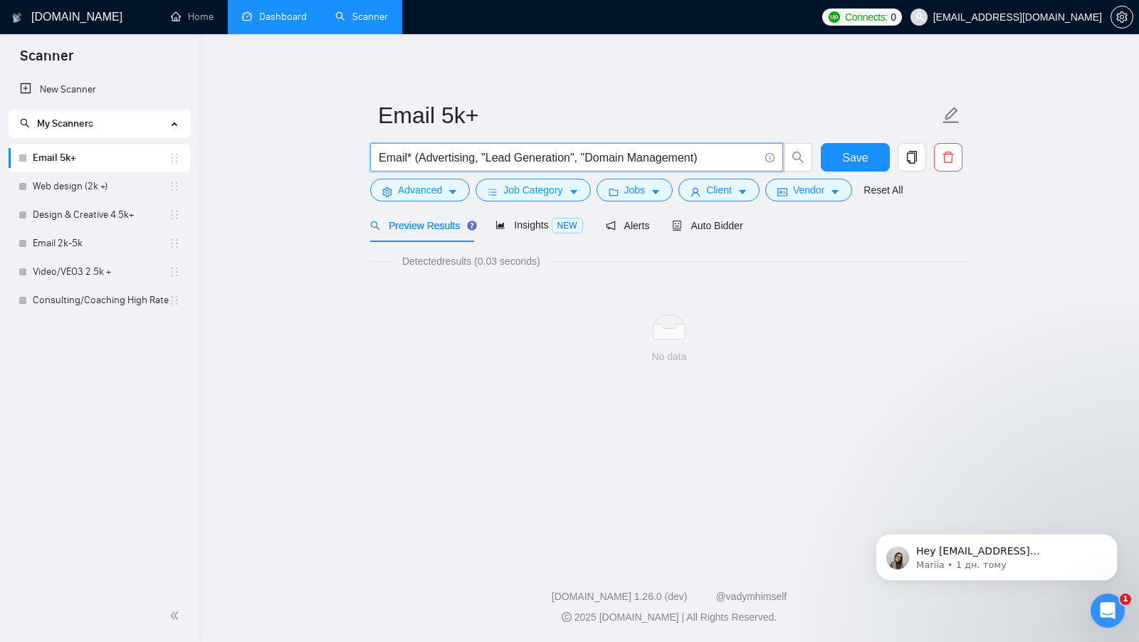
click at [696, 159] on input "Email* (Advertising, "Lead Generation", "Domain Management)" at bounding box center [569, 158] width 380 height 18
click at [581, 157] on input "Email* (Advertising, "Lead Generation", "Domain Management")" at bounding box center [569, 158] width 380 height 18
click at [480, 155] on input "Email* (Advertising, "Lead Generation" | "Domain Management")" at bounding box center [569, 158] width 380 height 18
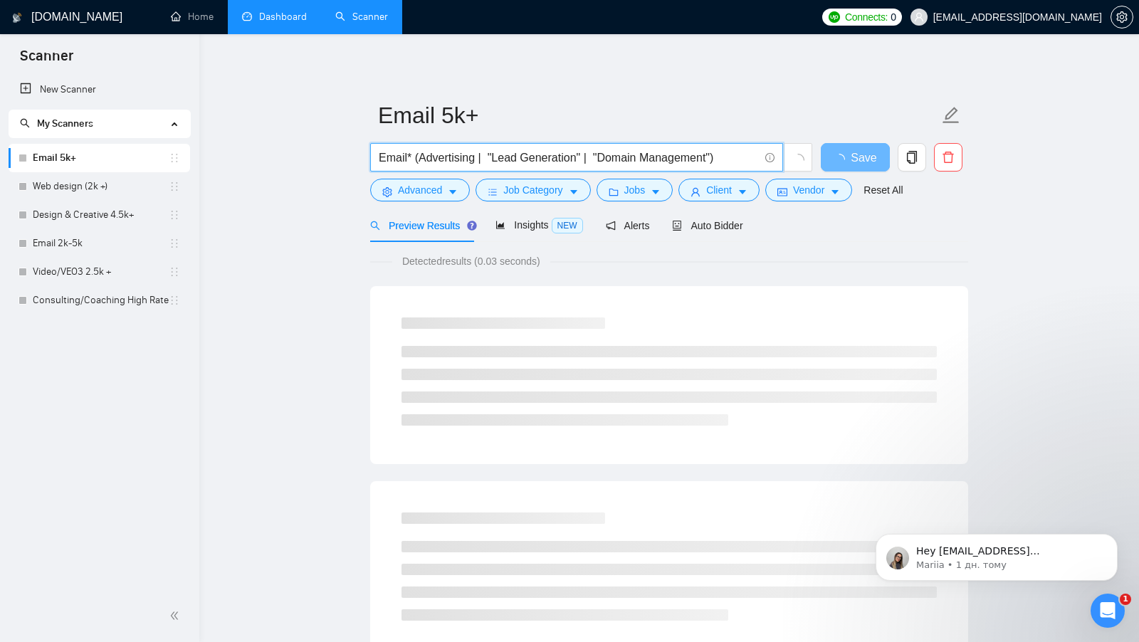
click at [733, 158] on input "Email* (Advertising | "Lead Generation" | "Domain Management")" at bounding box center [569, 158] width 380 height 18
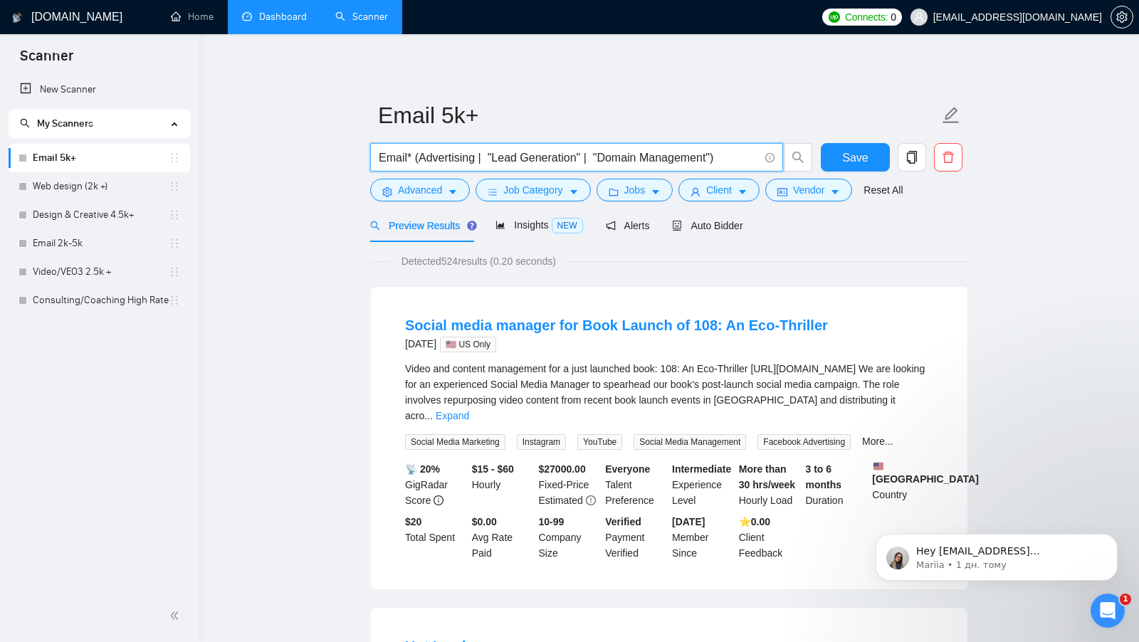
click at [392, 161] on input "Email* (Advertising | "Lead Generation" | "Domain Management")" at bounding box center [569, 158] width 380 height 18
drag, startPoint x: 413, startPoint y: 158, endPoint x: 375, endPoint y: 159, distance: 38.5
click at [375, 159] on span "Email* (Advertising | "Lead Generation" | "Domain Management")" at bounding box center [576, 157] width 413 height 28
click at [469, 410] on link "Expand" at bounding box center [452, 415] width 33 height 11
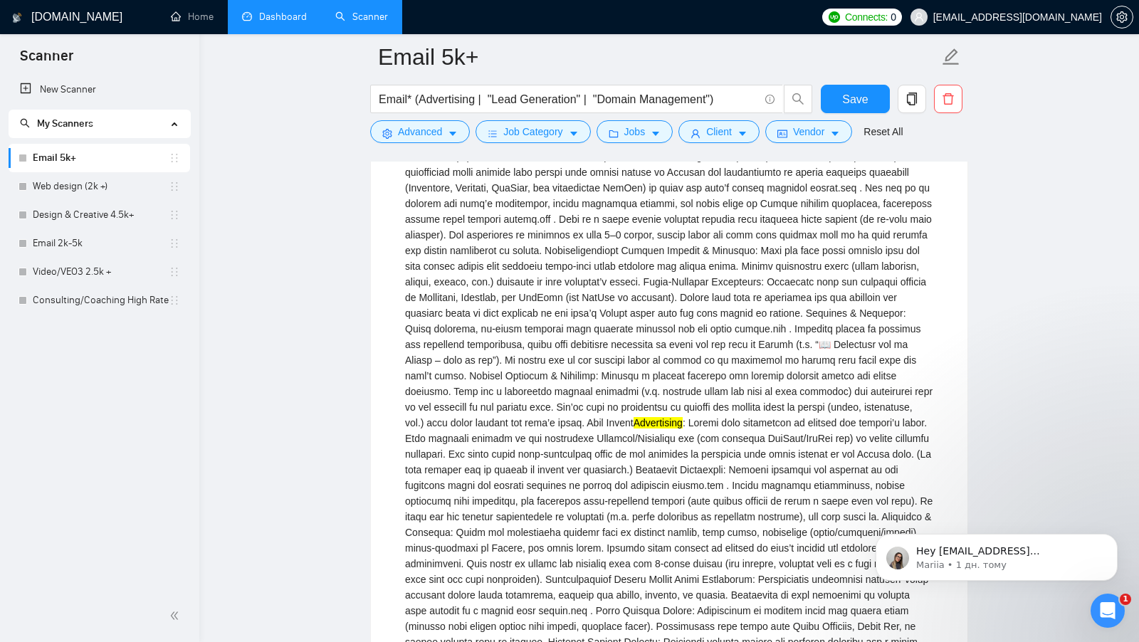
scroll to position [153, 0]
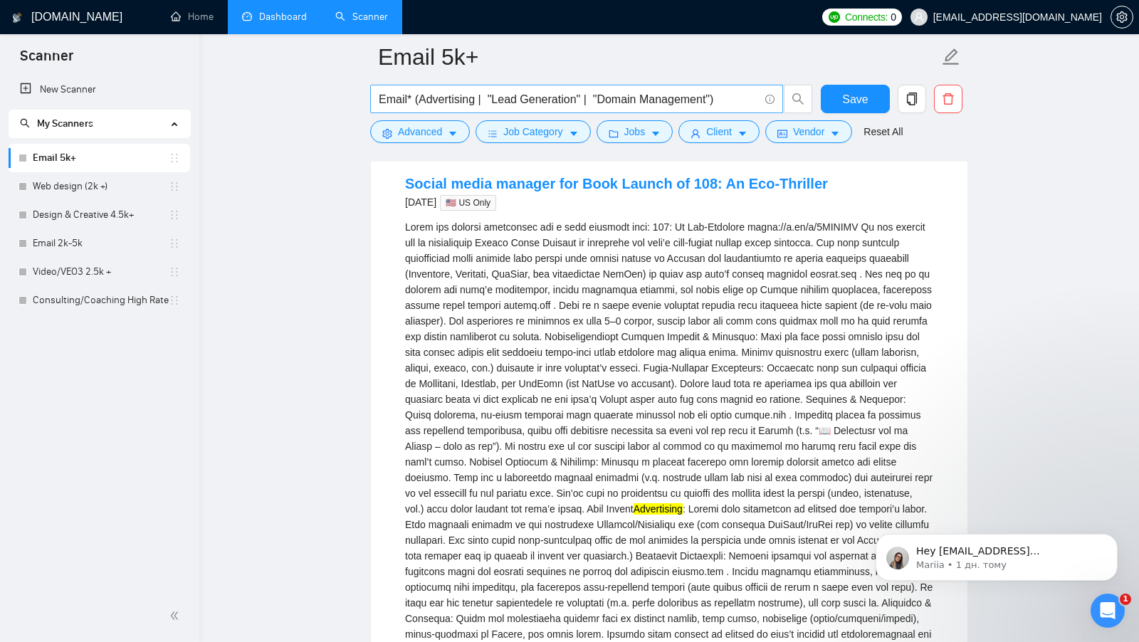
click at [425, 102] on input "Email* (Advertising | "Lead Generation" | "Domain Management")" at bounding box center [569, 99] width 380 height 18
drag, startPoint x: 417, startPoint y: 100, endPoint x: 475, endPoint y: 103, distance: 58.4
click at [475, 103] on input "Email* (Advertising | "Lead Generation" | "Domain Management")" at bounding box center [569, 99] width 380 height 18
drag, startPoint x: 496, startPoint y: 100, endPoint x: 565, endPoint y: 101, distance: 69.1
click at [565, 101] on input "Email* (Advertising | "Lead Generation" | "Domain Management")" at bounding box center [569, 99] width 380 height 18
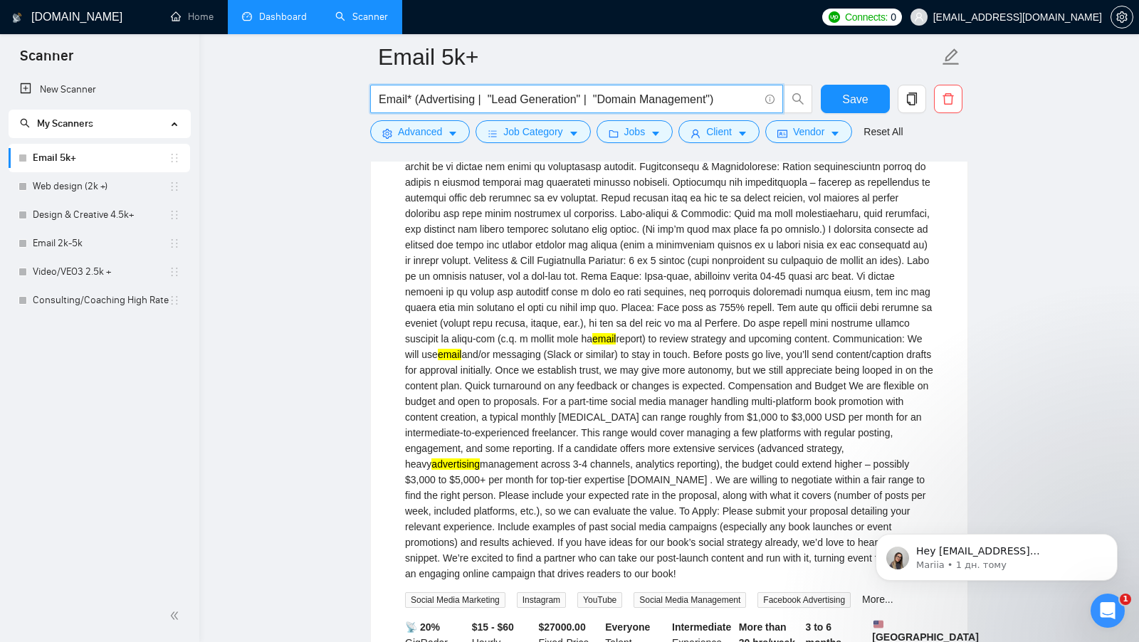
scroll to position [841, 0]
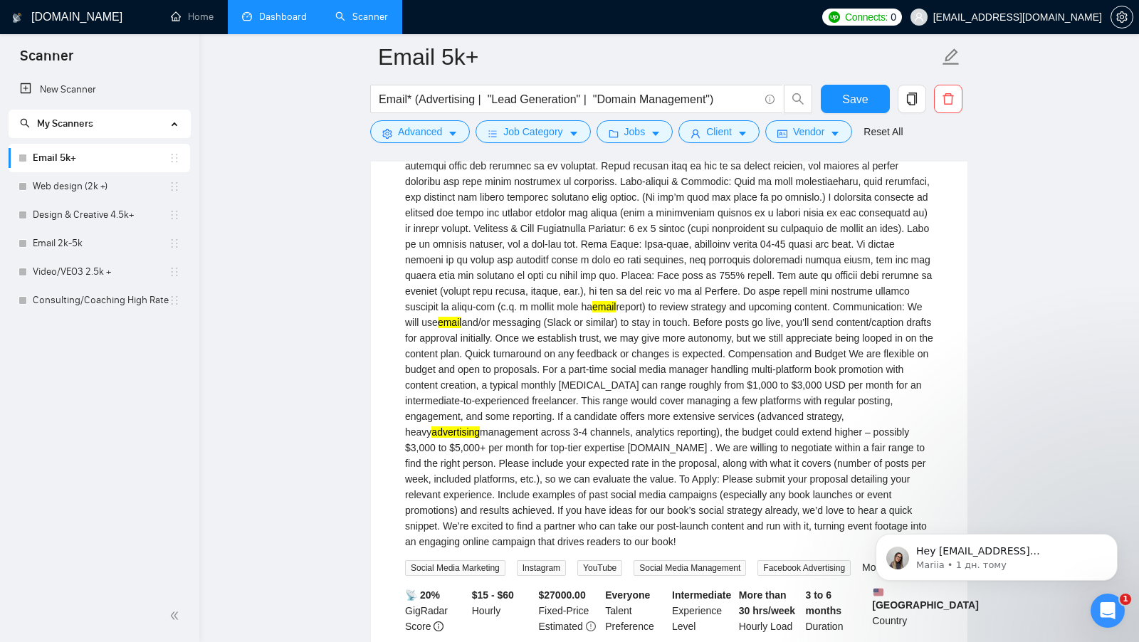
click at [480, 438] on mark "advertising" at bounding box center [456, 432] width 48 height 11
click at [726, 436] on div "Advertising email report) to review strategy and upcoming content. Communicatio…" at bounding box center [669, 40] width 528 height 1018
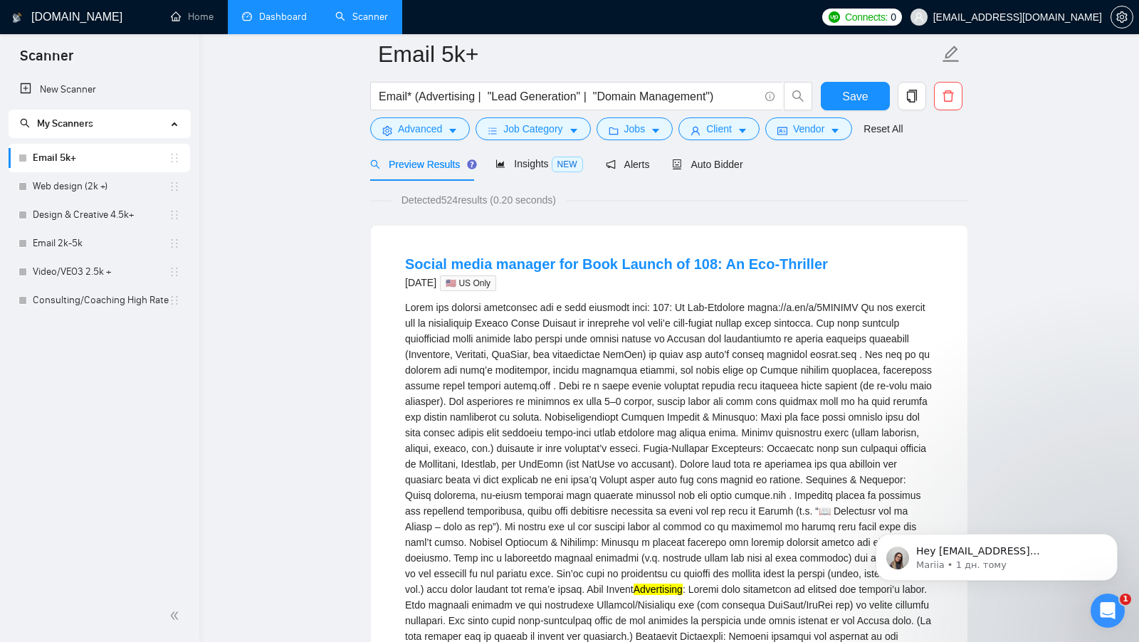
scroll to position [38, 0]
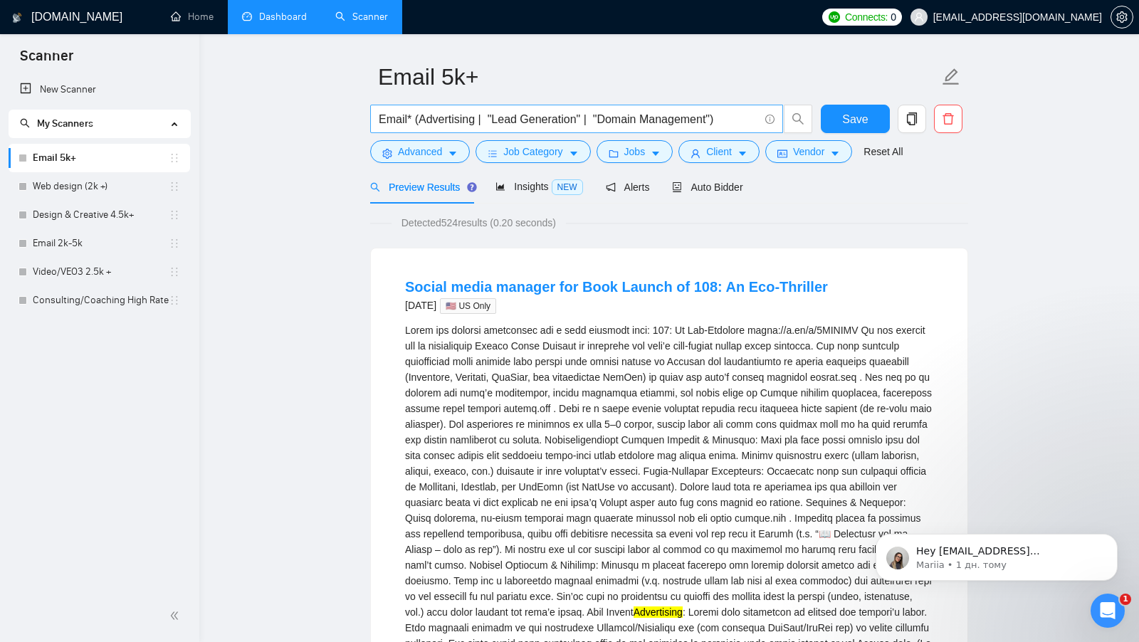
click at [713, 119] on input "Email* (Advertising | "Lead Generation" | "Domain Management")" at bounding box center [569, 119] width 380 height 18
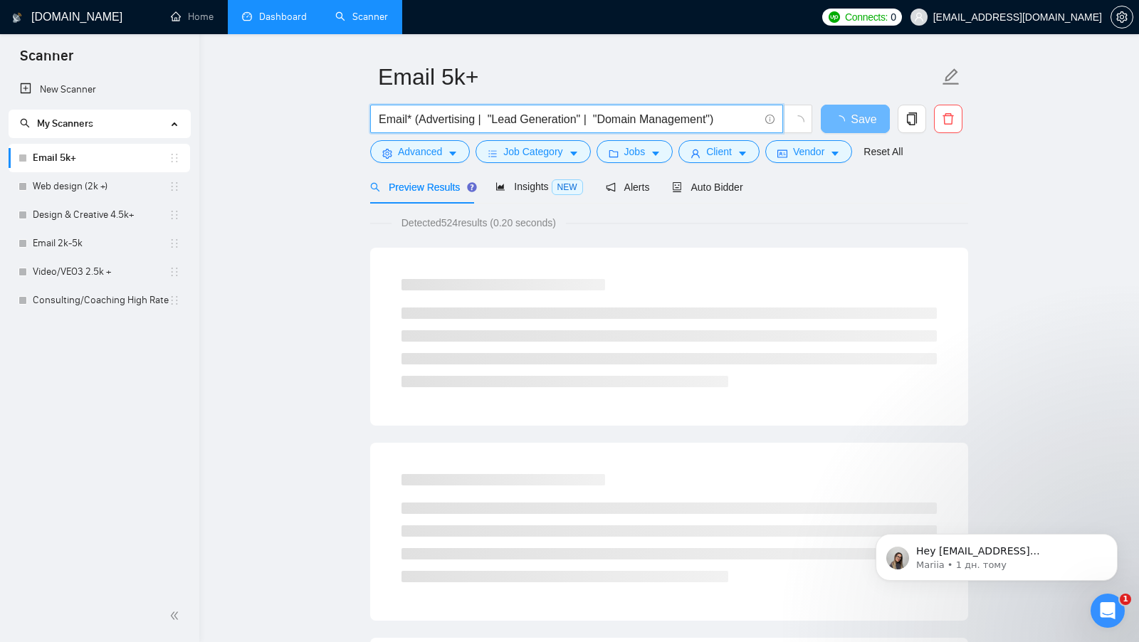
click at [453, 227] on span "Detected 524 results (0.20 seconds)" at bounding box center [479, 223] width 174 height 16
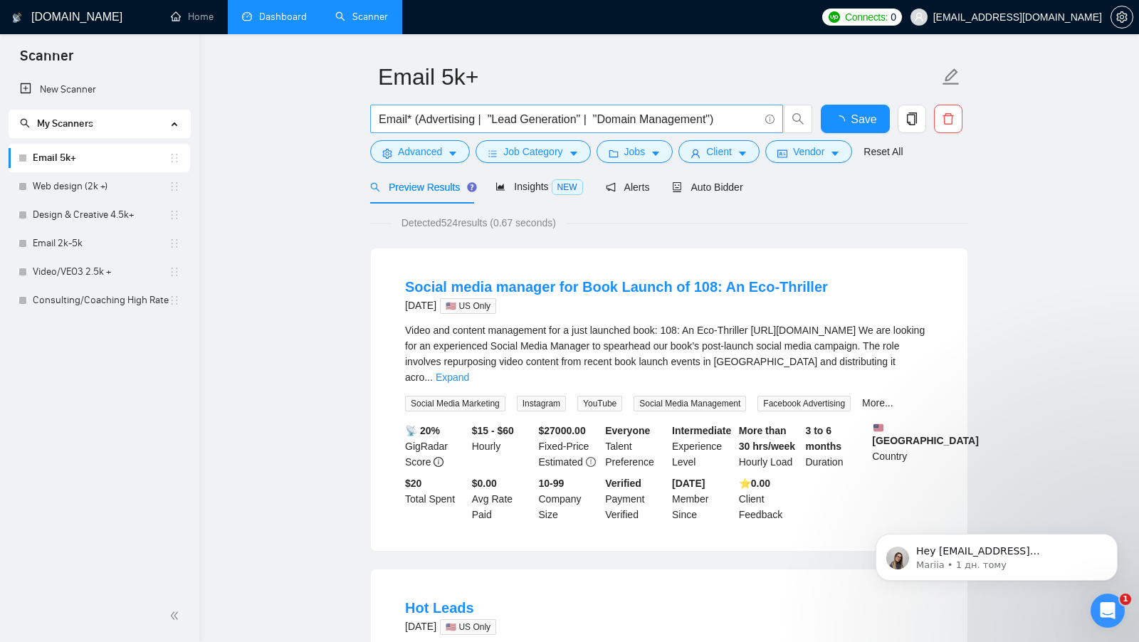
click at [713, 121] on input "Email* (Advertising | "Lead Generation" | "Domain Management")" at bounding box center [569, 119] width 380 height 18
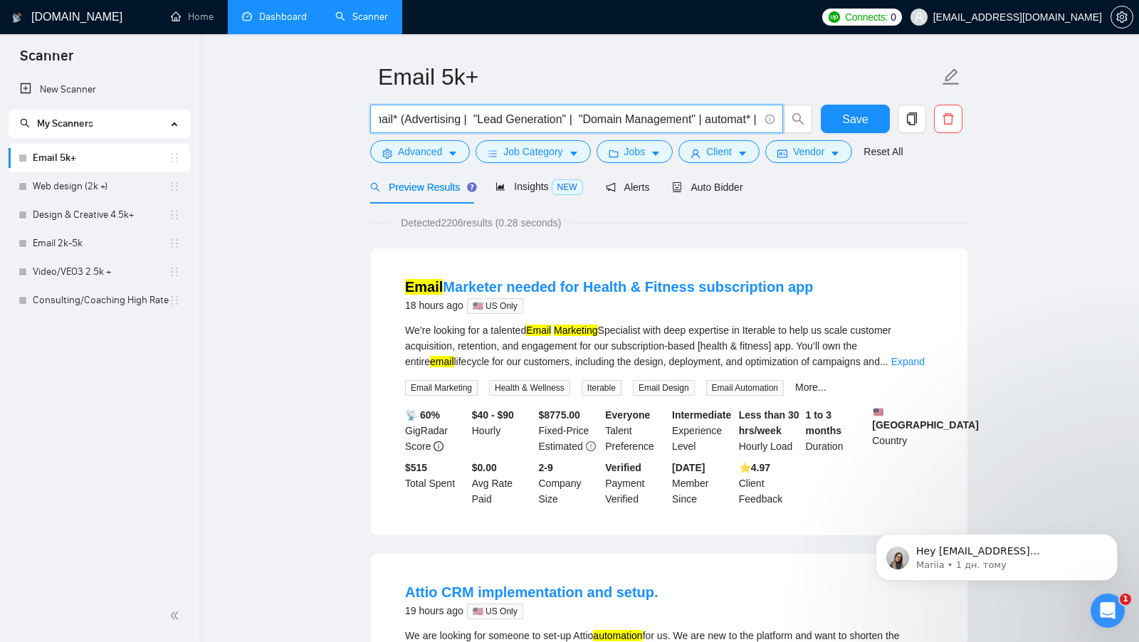
scroll to position [0, 0]
click at [388, 122] on input "Email* (Advertising | "Lead Generation" | "Domain Management" | automat* | mark…" at bounding box center [569, 119] width 380 height 18
click at [415, 119] on input "Email* (Advertising | "Lead Generation" | "Domain Management" | automat* | mark…" at bounding box center [569, 119] width 380 height 18
drag, startPoint x: 412, startPoint y: 119, endPoint x: 372, endPoint y: 119, distance: 39.2
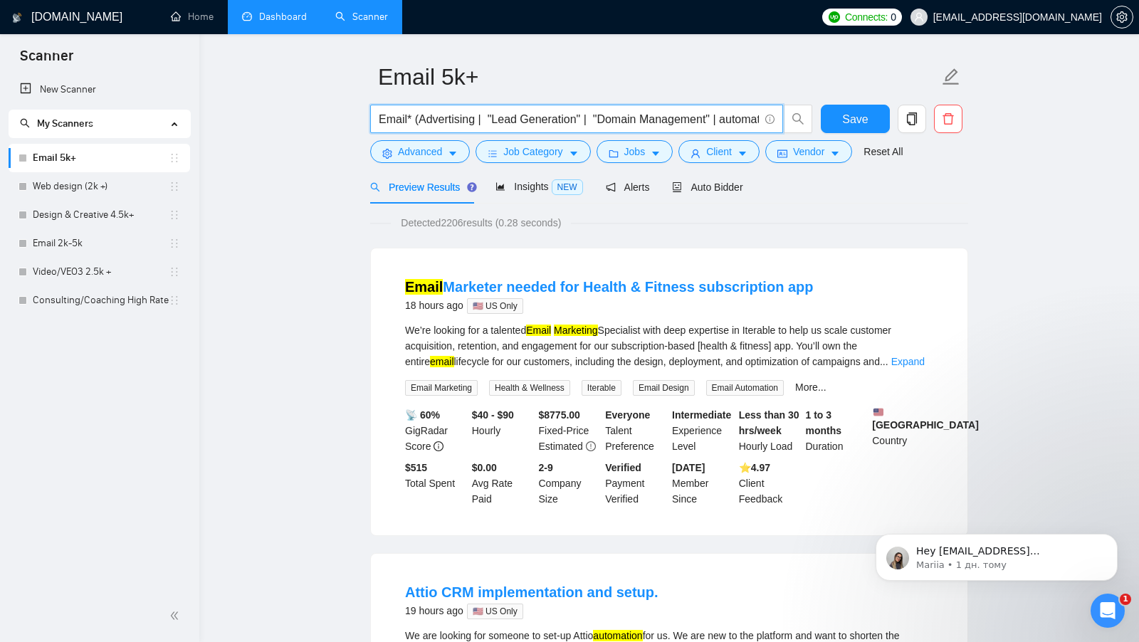
click at [372, 119] on span "Email* (Advertising | "Lead Generation" | "Domain Management" | automat* | mark…" at bounding box center [576, 119] width 413 height 28
click at [415, 120] on input "Email* (Advertising | "Lead Generation" | "Domain Management" | automat* | mark…" at bounding box center [569, 119] width 380 height 18
drag, startPoint x: 415, startPoint y: 120, endPoint x: 637, endPoint y: 116, distance: 222.2
click at [638, 116] on input "Email* (Advertising | "Lead Generation" | "Domain Management" | automat* | mark…" at bounding box center [569, 119] width 380 height 18
click at [421, 118] on input "Email* (Advertising | "Lead Generation" | "Domain Management" | automat* | mark…" at bounding box center [569, 119] width 380 height 18
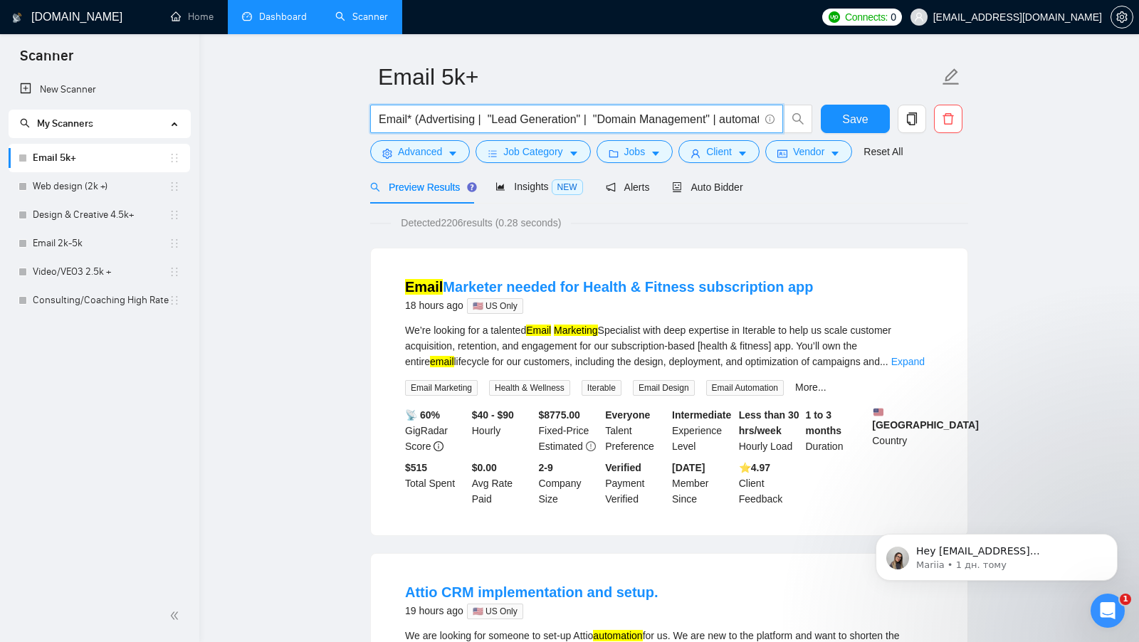
click at [414, 118] on input "Email* (Advertising | "Lead Generation" | "Domain Management" | automat* | mark…" at bounding box center [569, 119] width 380 height 18
click at [468, 121] on input "Email* + (Advertising | "Lead Generation" | "Domain Management" | automat* | ma…" at bounding box center [569, 119] width 380 height 18
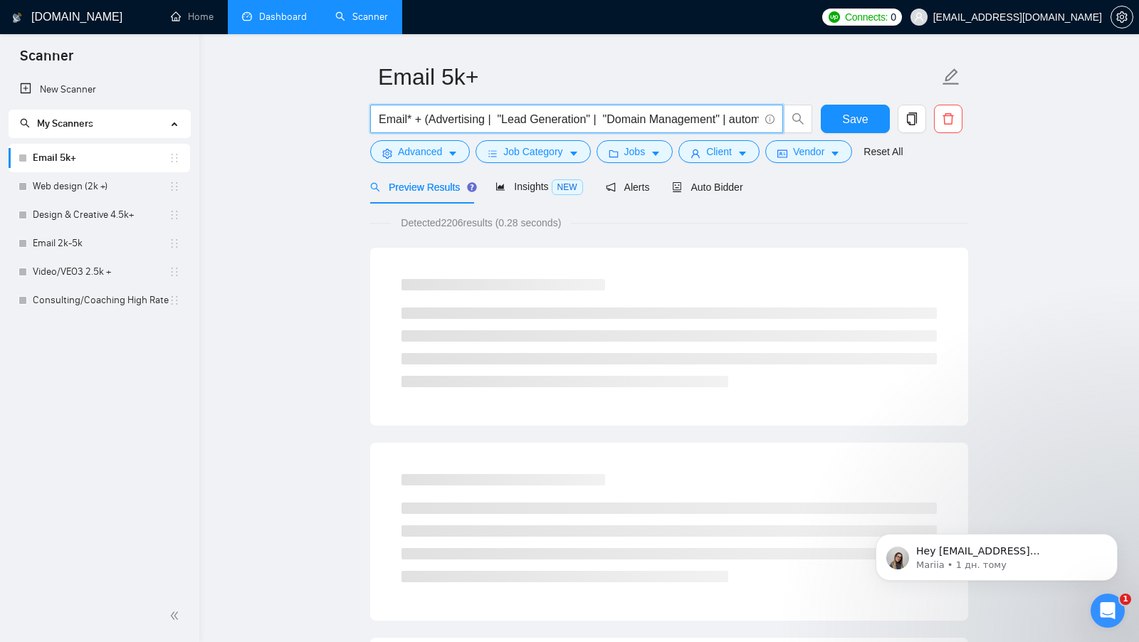
click at [393, 124] on input "Email* + (Advertising | "Lead Generation" | "Domain Management" | automat* | ma…" at bounding box center [569, 119] width 380 height 18
click at [392, 124] on input "Email* + (Advertising | "Lead Generation" | "Domain Management" | automat* | ma…" at bounding box center [569, 119] width 380 height 18
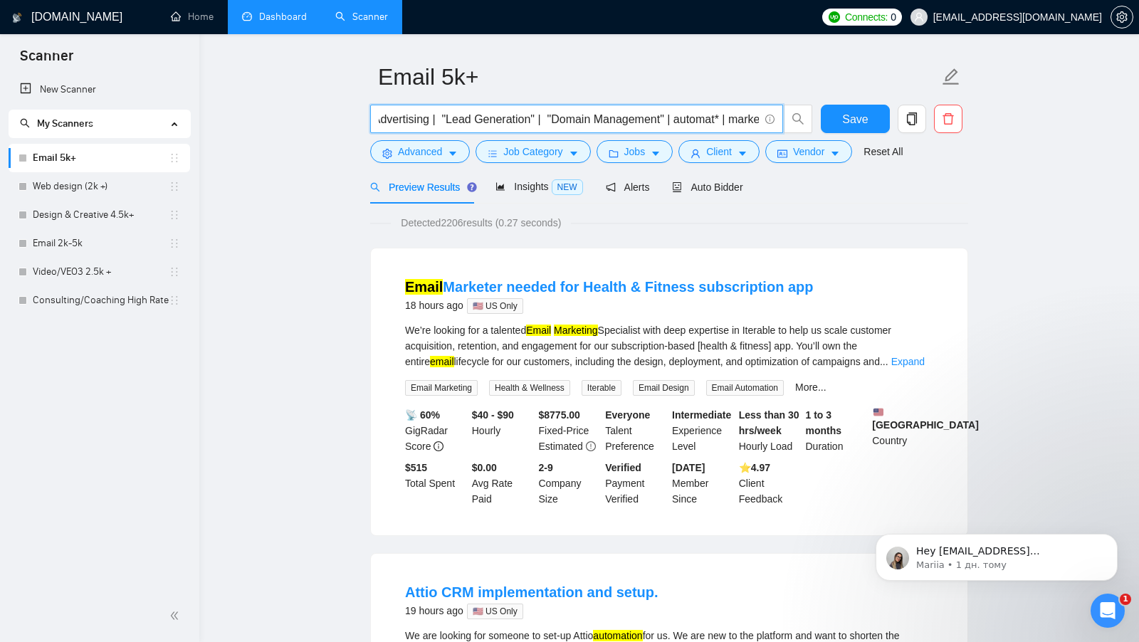
scroll to position [0, 116]
drag, startPoint x: 425, startPoint y: 119, endPoint x: 755, endPoint y: 116, distance: 329.7
click at [756, 116] on input "Email* + (Advertising | "Lead Generation" | "Domain Management" | automat* | ma…" at bounding box center [569, 119] width 380 height 18
click at [912, 367] on div "We’re looking for a talented Email Marketing Specialist with deep expertise in …" at bounding box center [669, 346] width 528 height 47
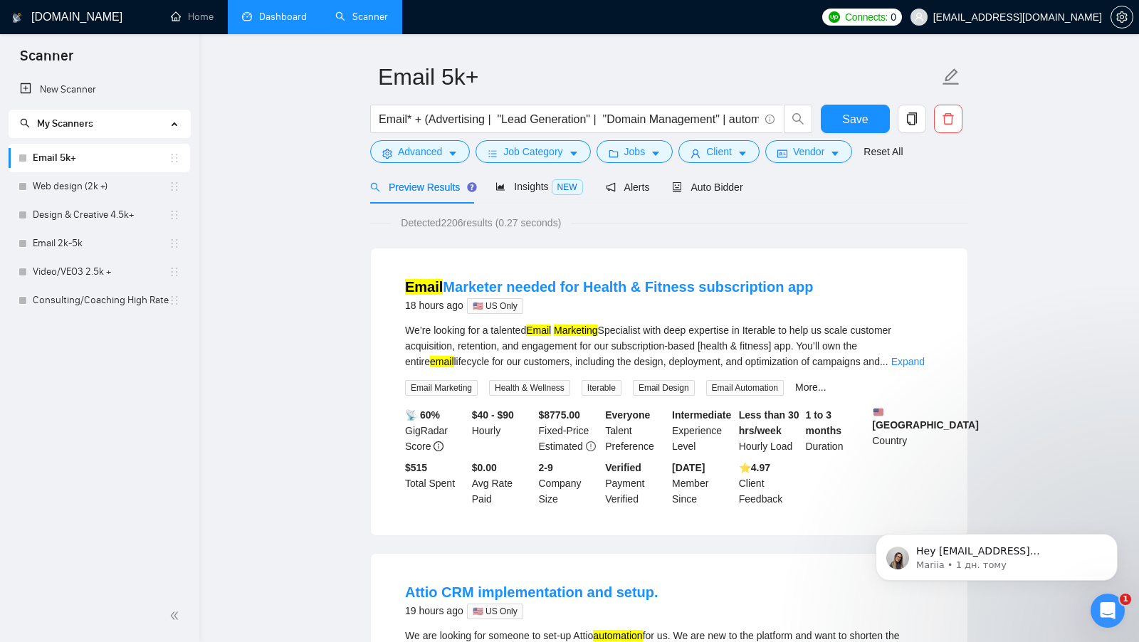
click at [909, 366] on div "We’re looking for a talented Email Marketing Specialist with deep expertise in …" at bounding box center [669, 346] width 528 height 47
click at [909, 360] on link "Expand" at bounding box center [907, 361] width 33 height 11
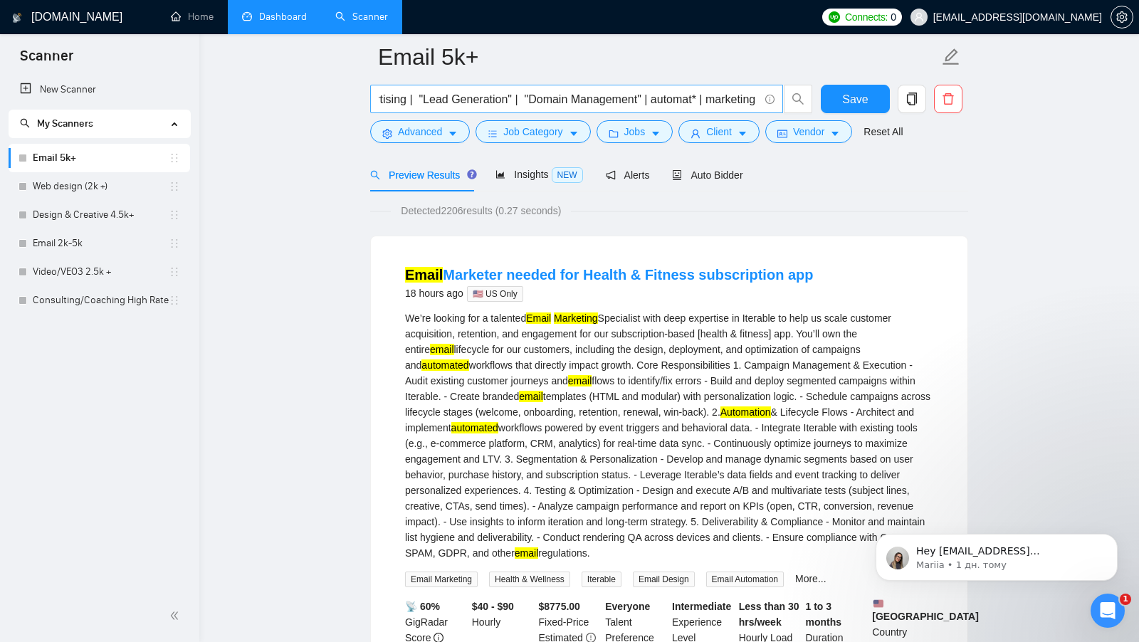
scroll to position [0, 116]
click at [723, 102] on input "Email* + (Advertising | "Lead Generation" | "Domain Management" | automat* | ma…" at bounding box center [569, 99] width 380 height 18
click at [712, 103] on input "Email* + (Advertising | "Lead Generation" | "Domain Management" | automat* | ma…" at bounding box center [569, 99] width 380 height 18
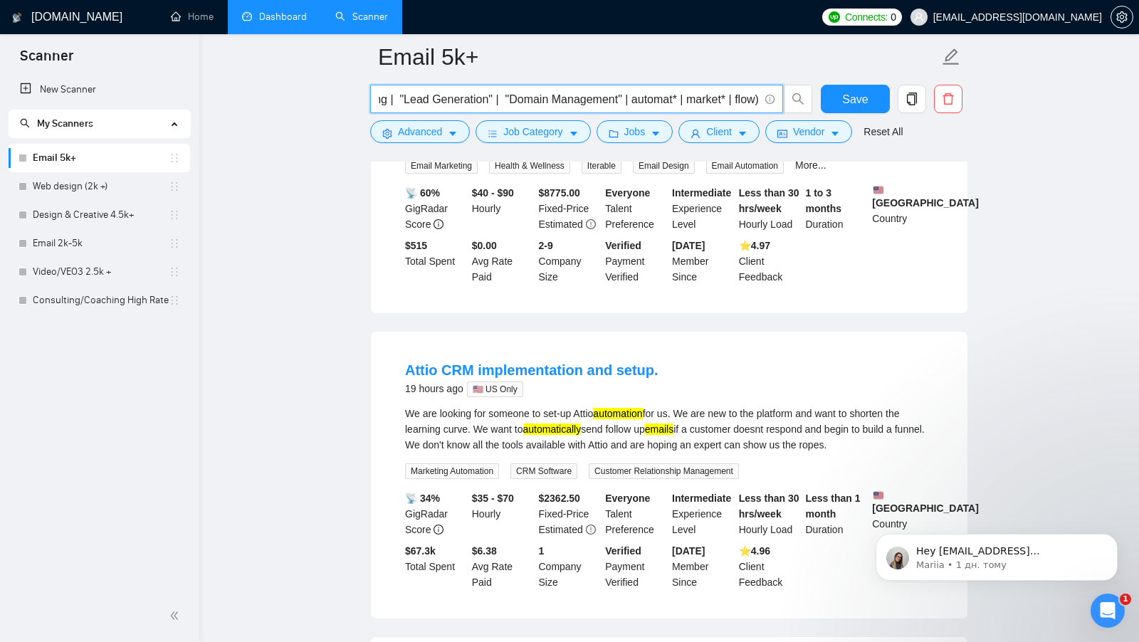
scroll to position [372, 0]
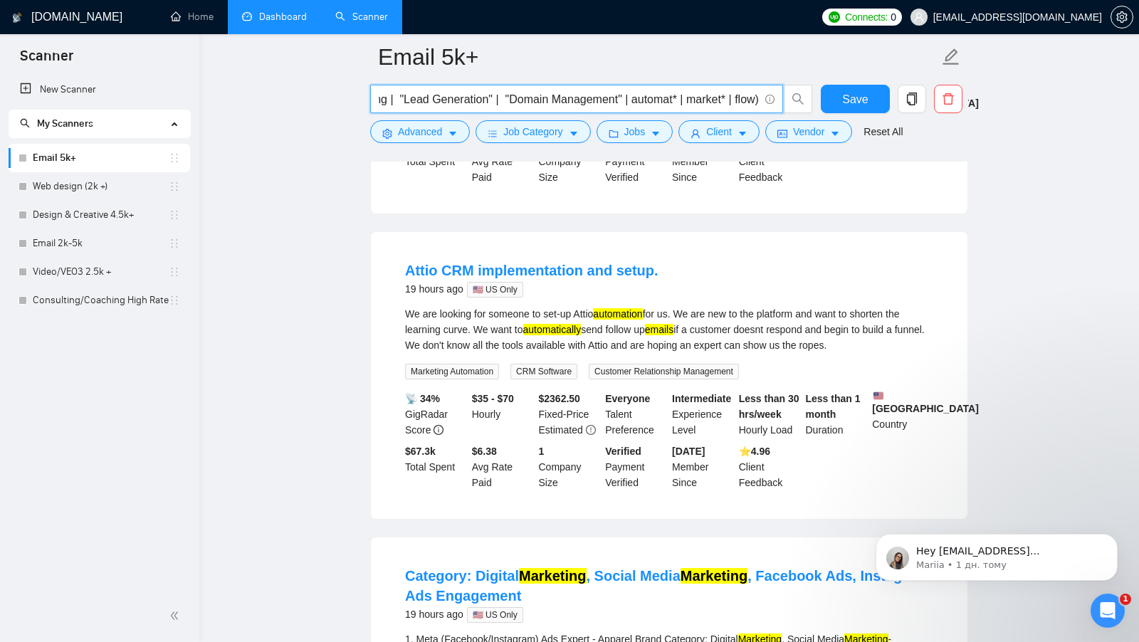
type input "Email* + (Advertising | "Lead Generation" | "Domain Management" | automat* | ma…"
click at [630, 320] on mark "automation" at bounding box center [617, 313] width 49 height 11
click at [681, 343] on div "We are looking for someone to set-up Attio automation for us. We are new to the…" at bounding box center [669, 329] width 528 height 47
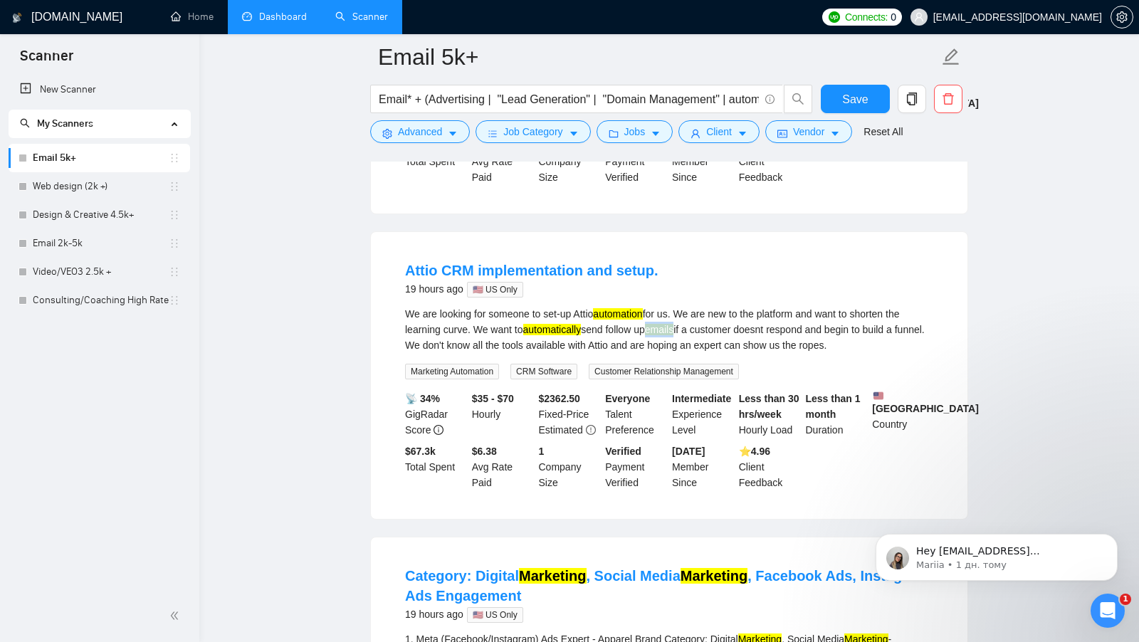
click at [681, 343] on div "We are looking for someone to set-up Attio automation for us. We are new to the…" at bounding box center [669, 329] width 528 height 47
drag, startPoint x: 399, startPoint y: 283, endPoint x: 468, endPoint y: 283, distance: 69.1
click at [468, 283] on li "Attio CRM implementation and setup. 19 hours ago 🇺🇸 US Only We are looking for …" at bounding box center [669, 375] width 563 height 253
click at [894, 413] on b "United States" at bounding box center [925, 402] width 107 height 23
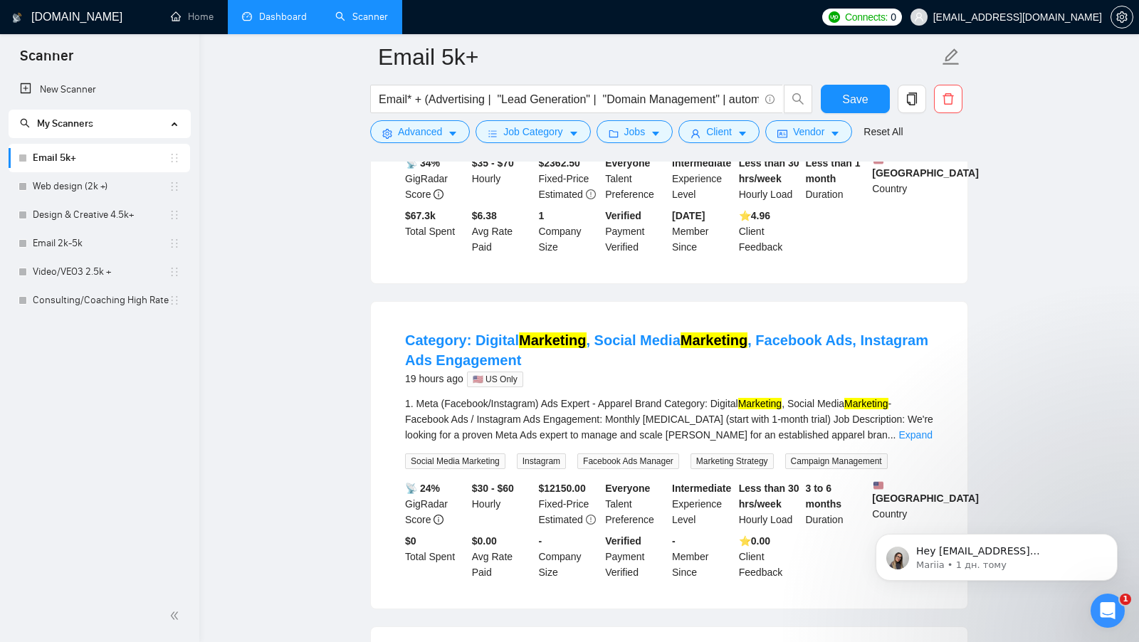
scroll to position [649, 0]
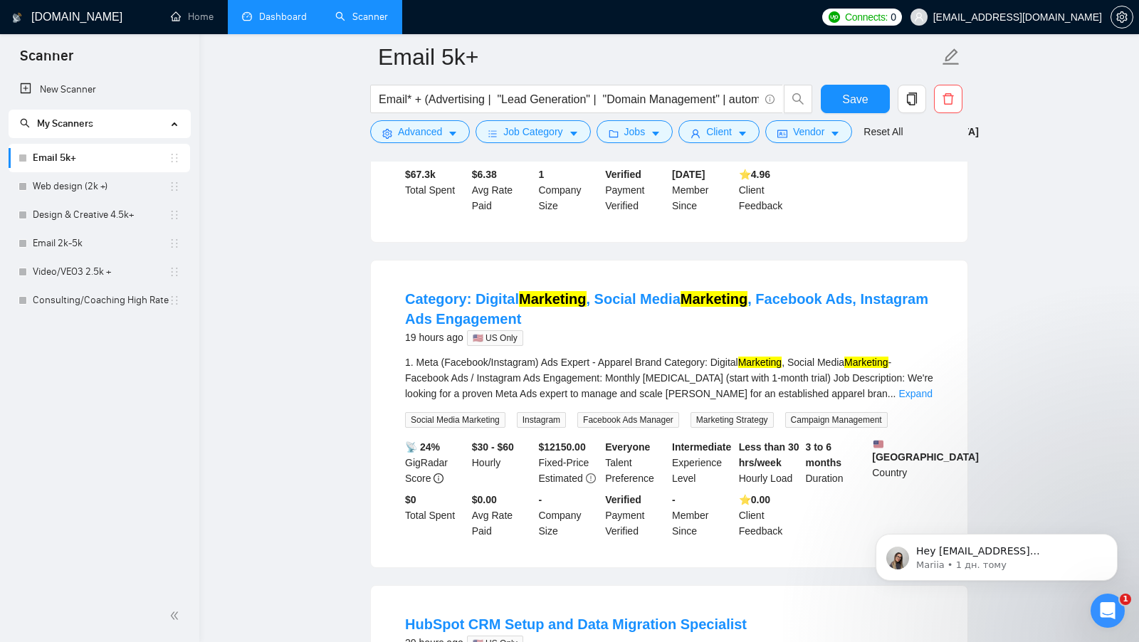
click at [909, 419] on div "1. Meta (Facebook/Instagram) Ads Expert - Apparel Brand Category: Digital Marke…" at bounding box center [669, 391] width 528 height 73
click at [916, 399] on link "Expand" at bounding box center [915, 393] width 33 height 11
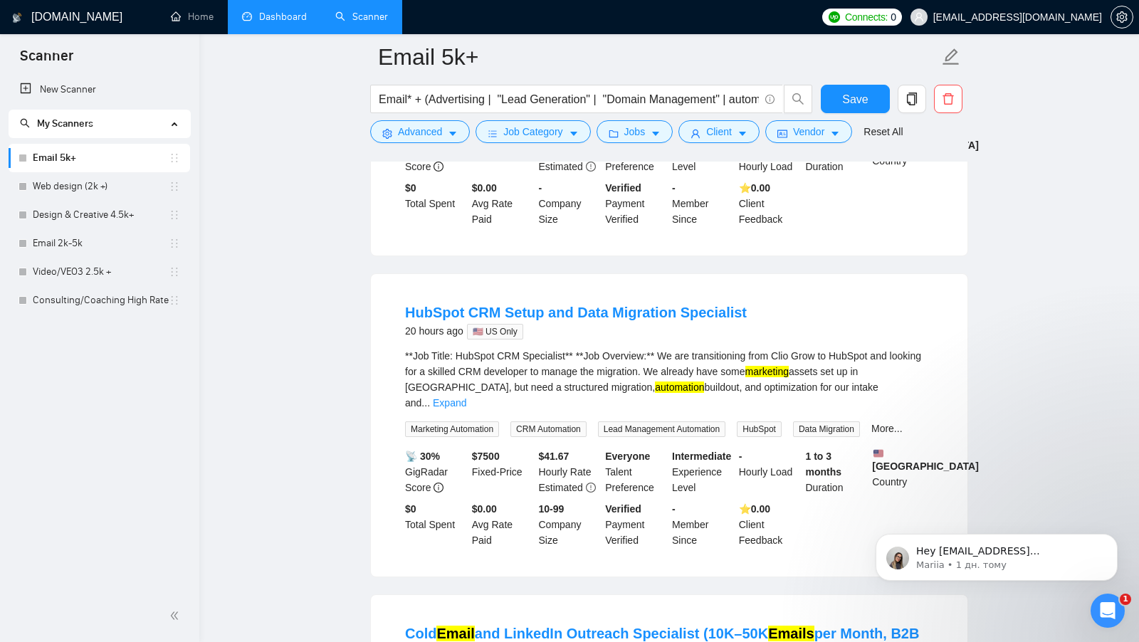
scroll to position [1583, 0]
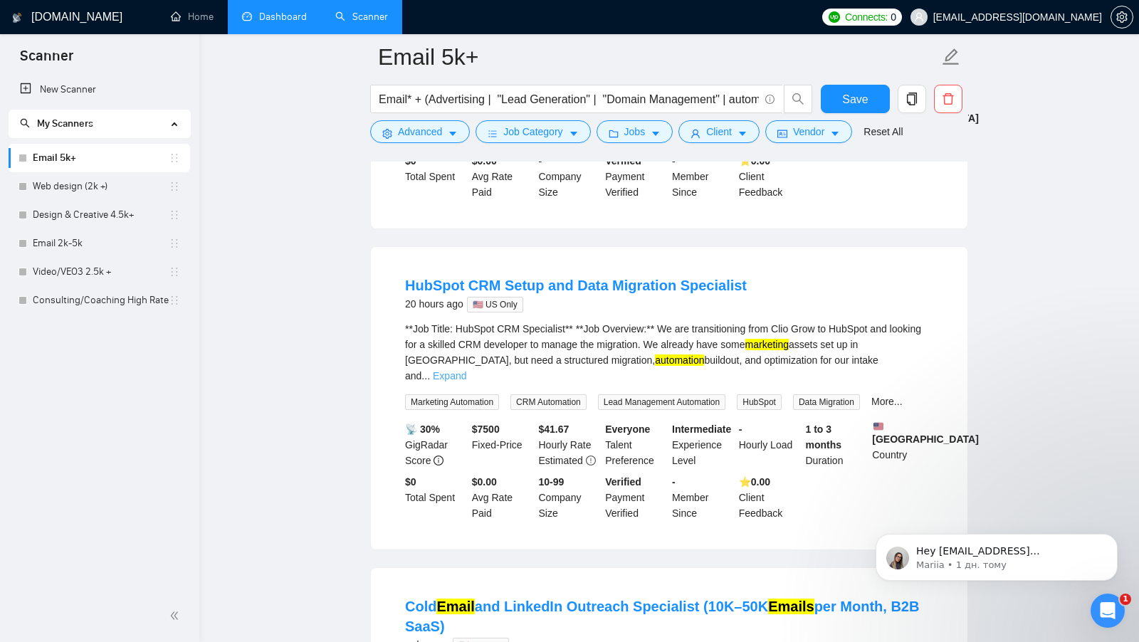
click at [466, 382] on link "Expand" at bounding box center [449, 375] width 33 height 11
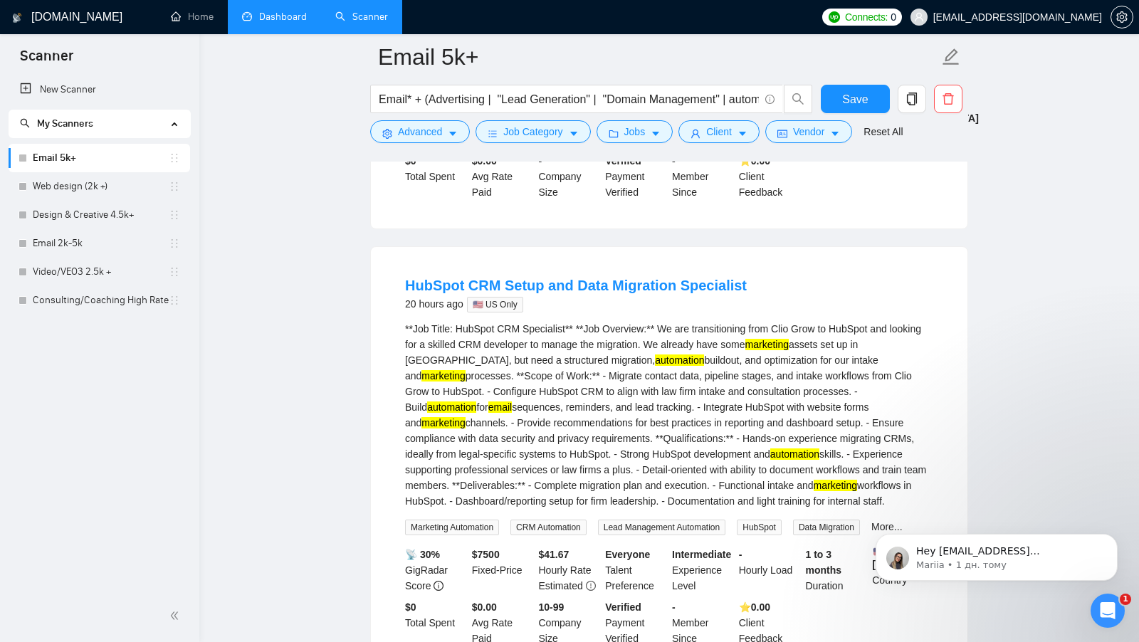
scroll to position [1618, 0]
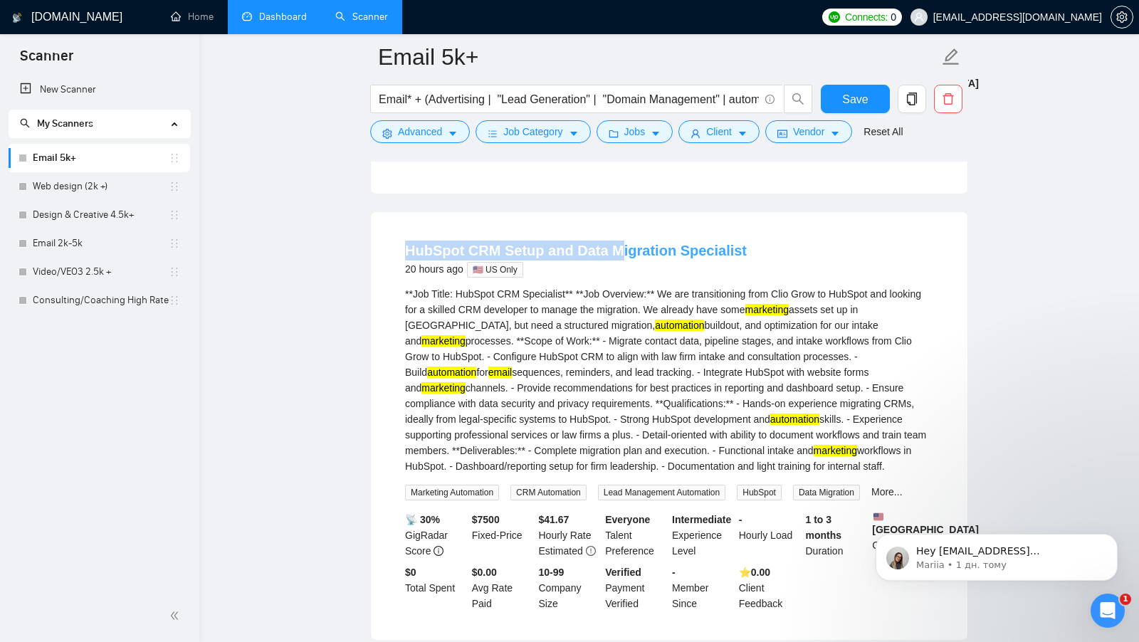
drag, startPoint x: 395, startPoint y: 311, endPoint x: 619, endPoint y: 311, distance: 223.6
click at [619, 311] on li "HubSpot CRM Setup and Data Migration Specialist 20 hours ago 🇺🇸 US Only **Job T…" at bounding box center [669, 426] width 563 height 394
click at [805, 278] on div "HubSpot CRM Setup and Data Migration Specialist 20 hours ago 🇺🇸 US Only" at bounding box center [669, 259] width 528 height 37
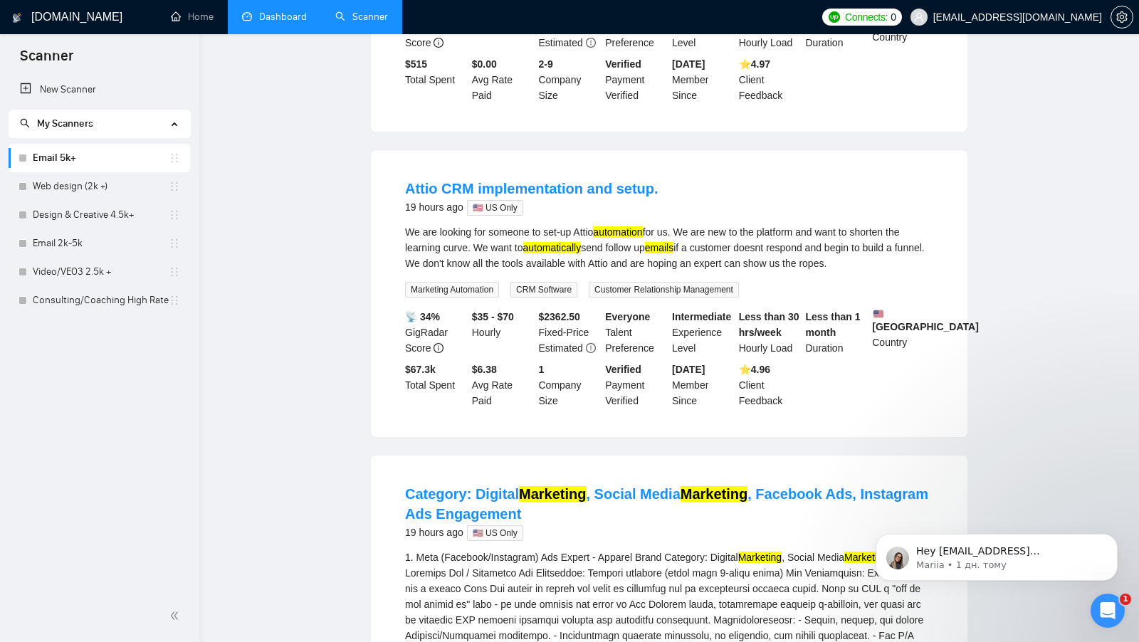
scroll to position [0, 0]
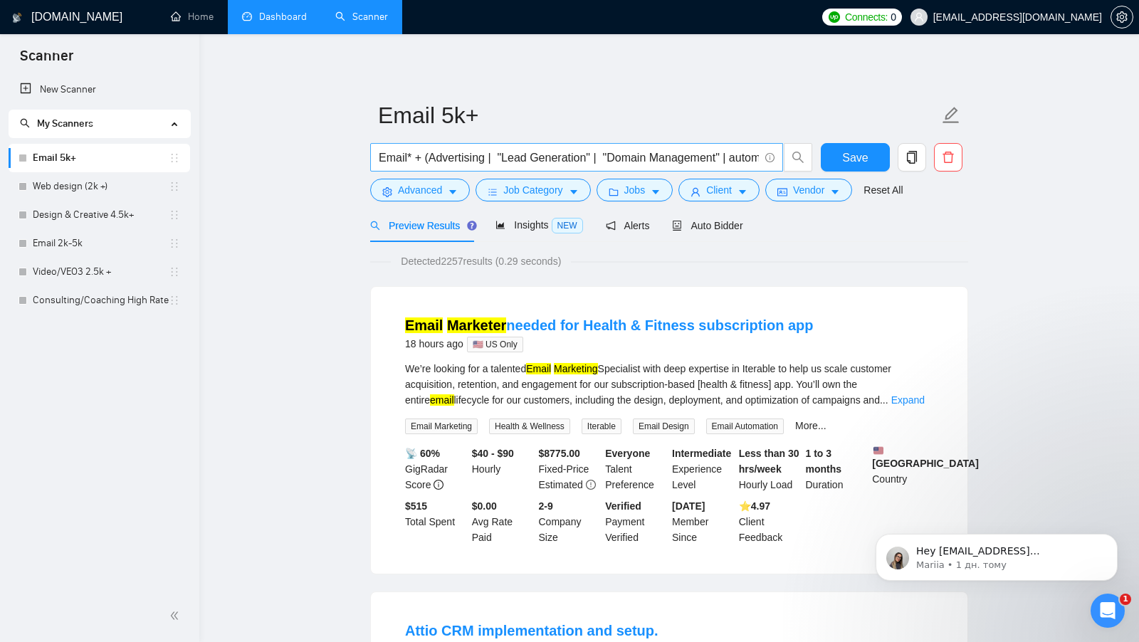
click at [385, 152] on input "Email* + (Advertising | "Lead Generation" | "Domain Management" | automat* | ma…" at bounding box center [569, 158] width 380 height 18
drag, startPoint x: 427, startPoint y: 158, endPoint x: 763, endPoint y: 167, distance: 336.9
click at [763, 167] on span "Email* + (Advertising | "Lead Generation" | "Domain Management" | automat* | ma…" at bounding box center [576, 157] width 413 height 28
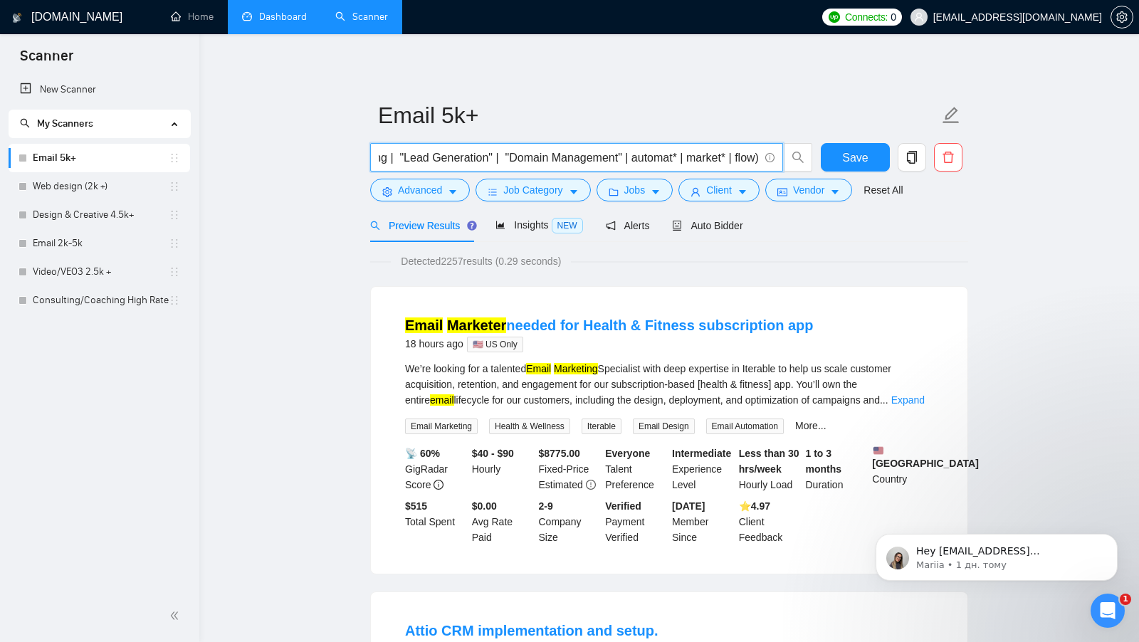
click at [707, 161] on input "Email* + (Advertising | "Lead Generation" | "Domain Management" | automat* | ma…" at bounding box center [569, 158] width 380 height 18
click at [442, 192] on span "Advanced" at bounding box center [420, 190] width 44 height 16
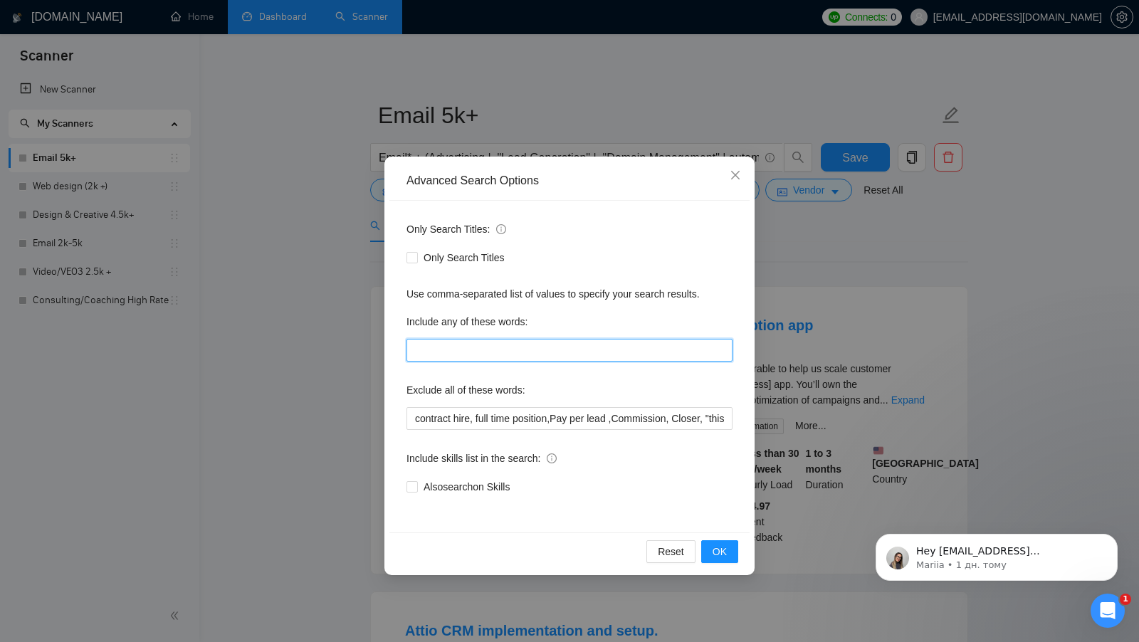
click at [451, 347] on input "text" at bounding box center [570, 350] width 326 height 23
type input "email , adver"
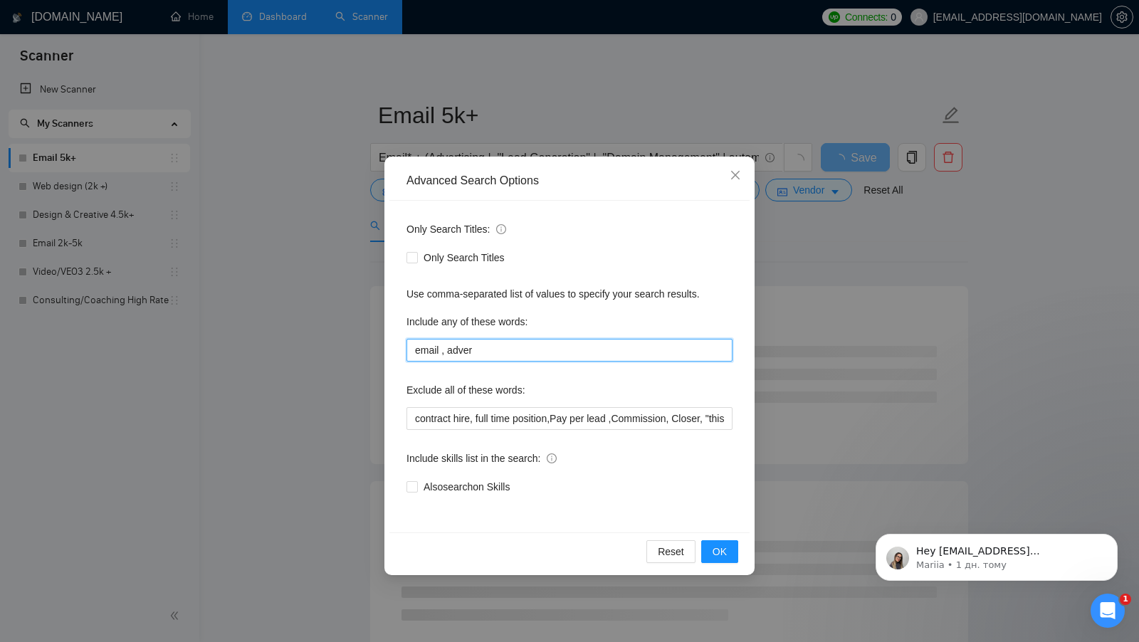
click at [433, 350] on input "email , adver" at bounding box center [570, 350] width 326 height 23
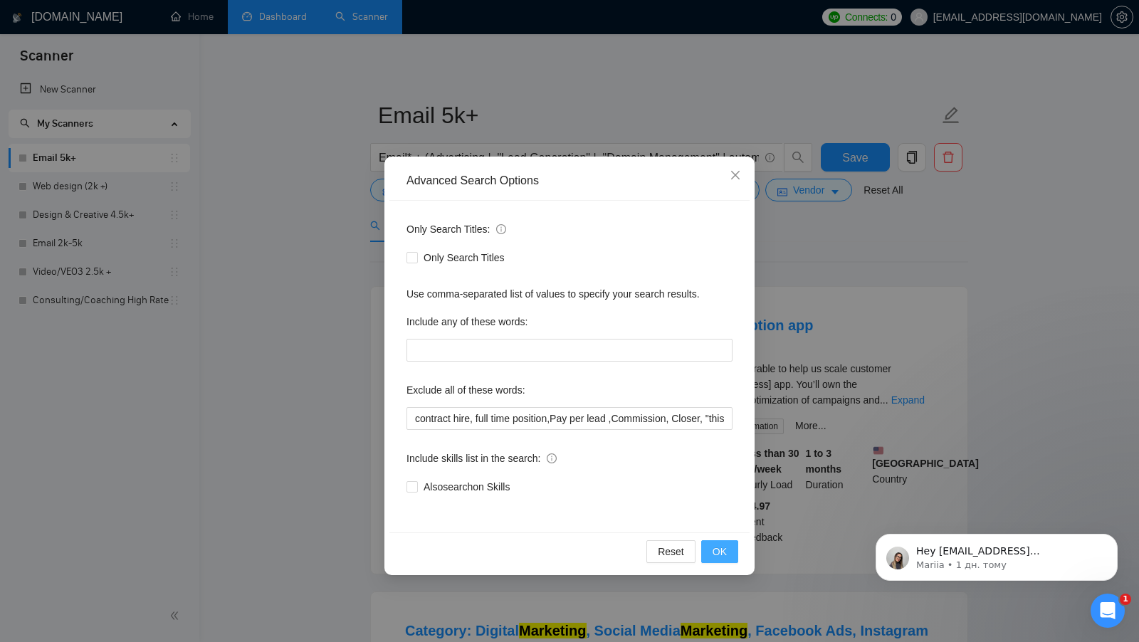
click at [718, 544] on span "OK" at bounding box center [720, 552] width 14 height 16
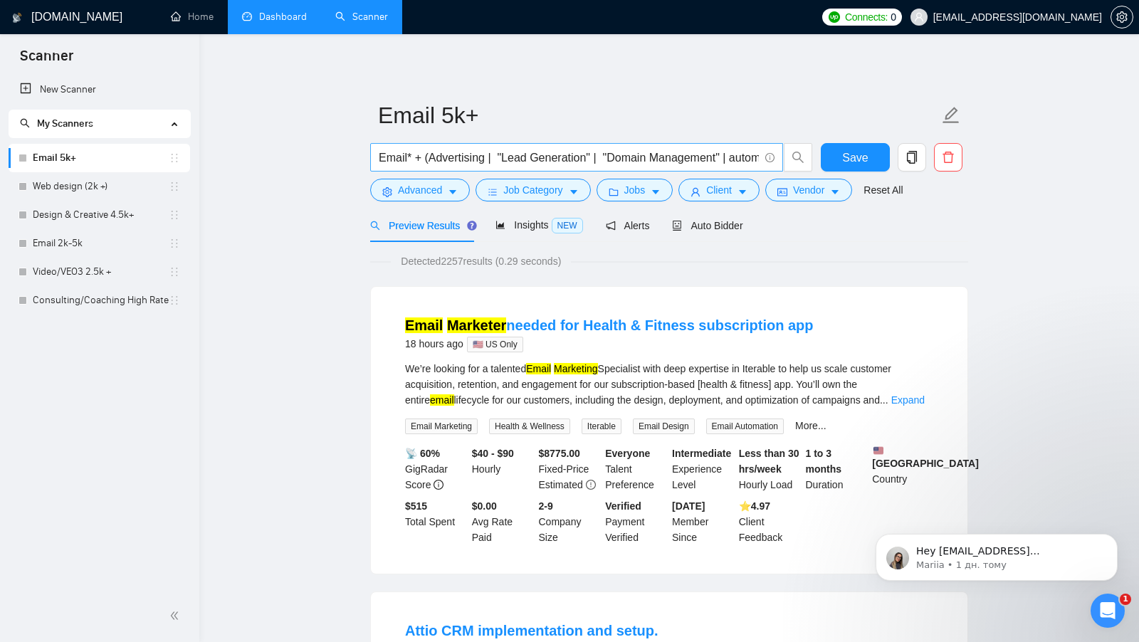
drag, startPoint x: 377, startPoint y: 155, endPoint x: 587, endPoint y: 155, distance: 210.8
click at [587, 155] on span "Email* + (Advertising | "Lead Generation" | "Domain Management" | automat* | ma…" at bounding box center [576, 157] width 413 height 28
click at [463, 194] on button "Advanced" at bounding box center [420, 190] width 100 height 23
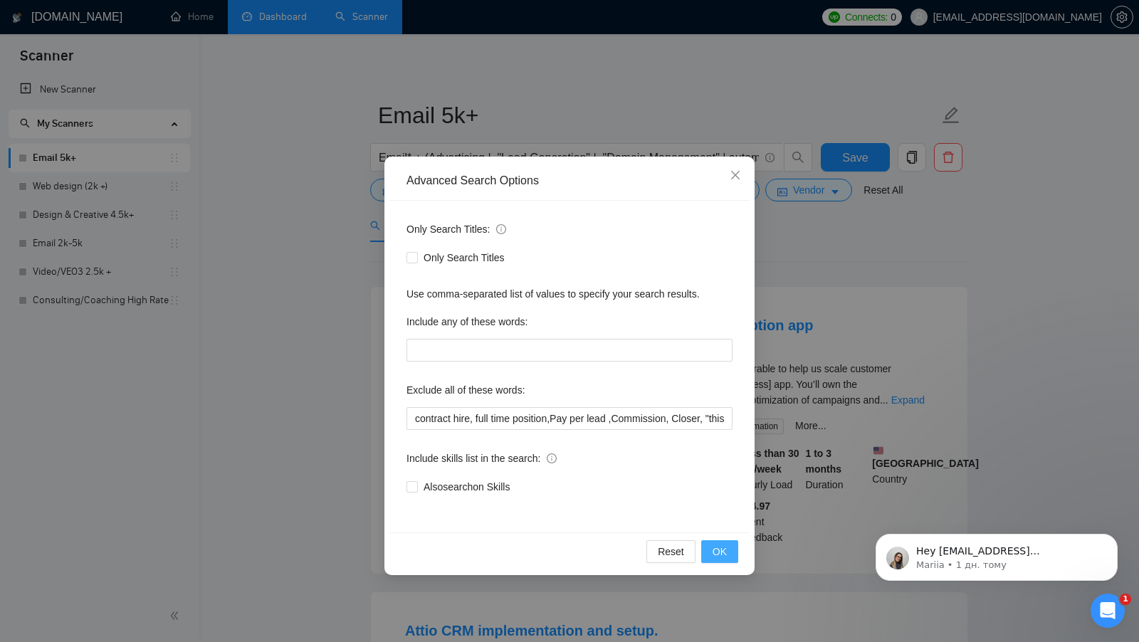
click at [709, 543] on button "OK" at bounding box center [719, 551] width 37 height 23
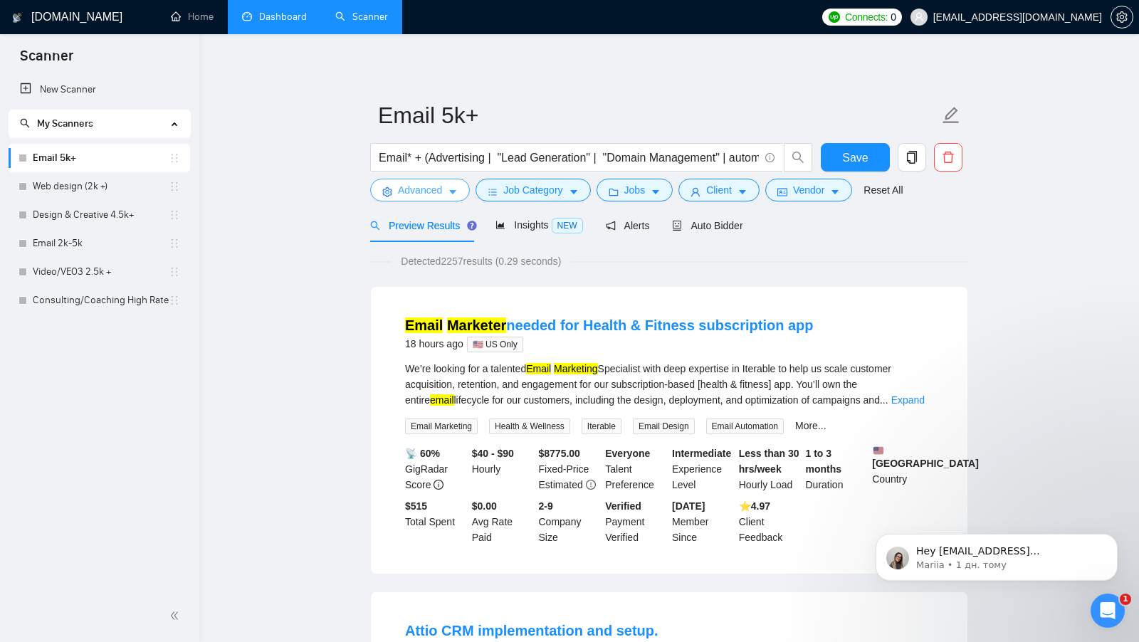
click at [446, 187] on button "Advanced" at bounding box center [420, 190] width 100 height 23
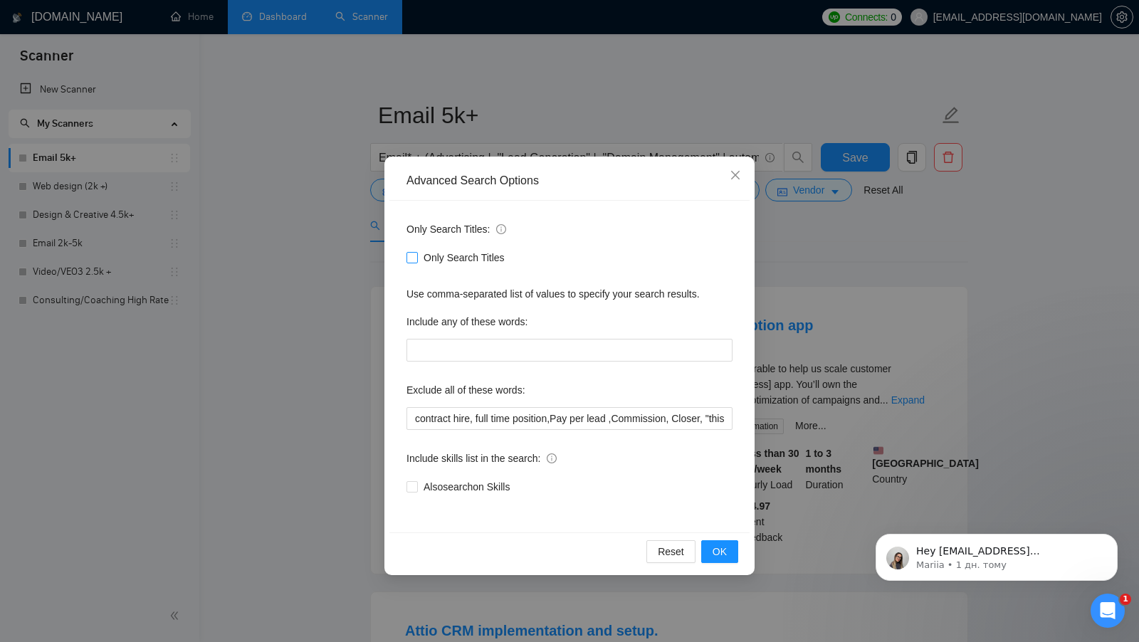
click at [416, 259] on input "Only Search Titles" at bounding box center [412, 257] width 10 height 10
click at [739, 557] on div "Reset OK" at bounding box center [569, 552] width 360 height 38
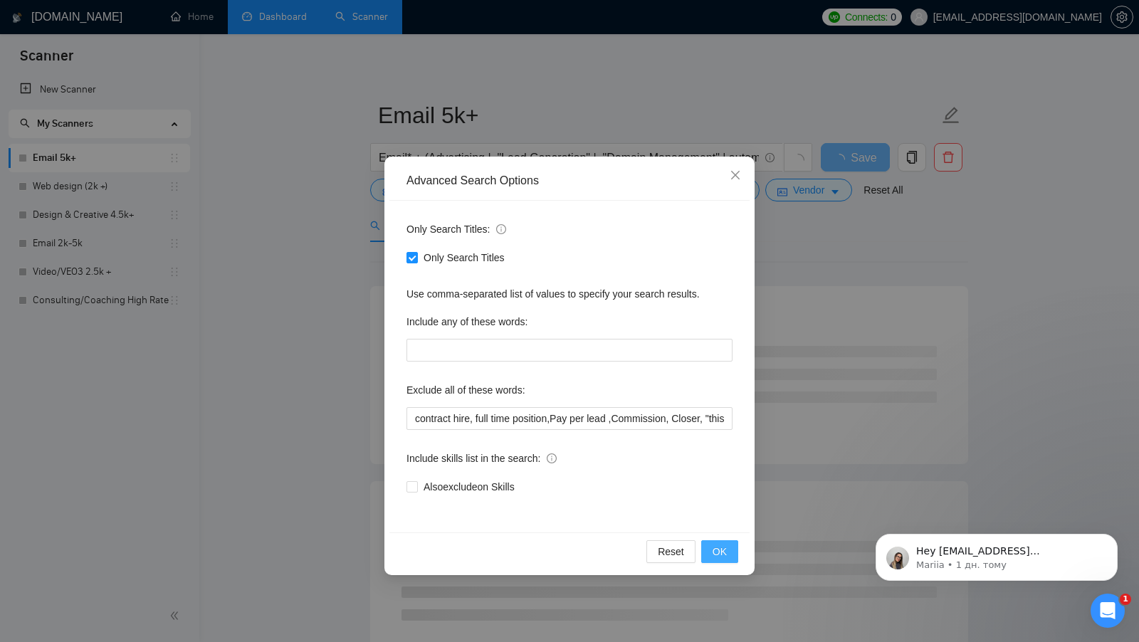
click at [737, 557] on button "OK" at bounding box center [719, 551] width 37 height 23
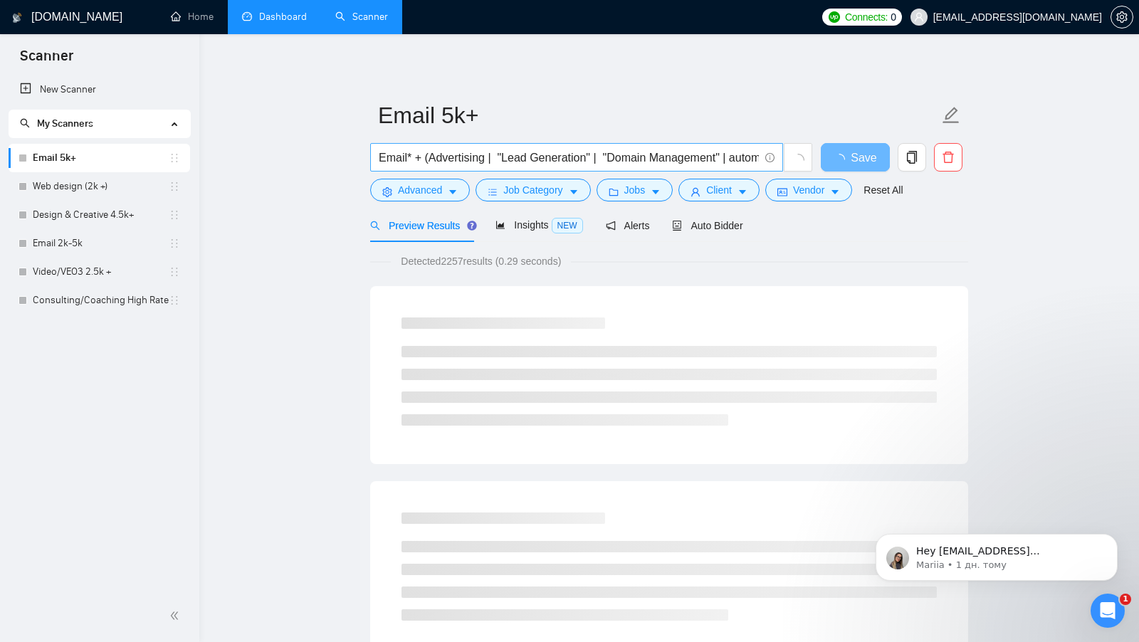
click at [382, 155] on input "Email* + (Advertising | "Lead Generation" | "Domain Management" | automat* | ma…" at bounding box center [569, 158] width 380 height 18
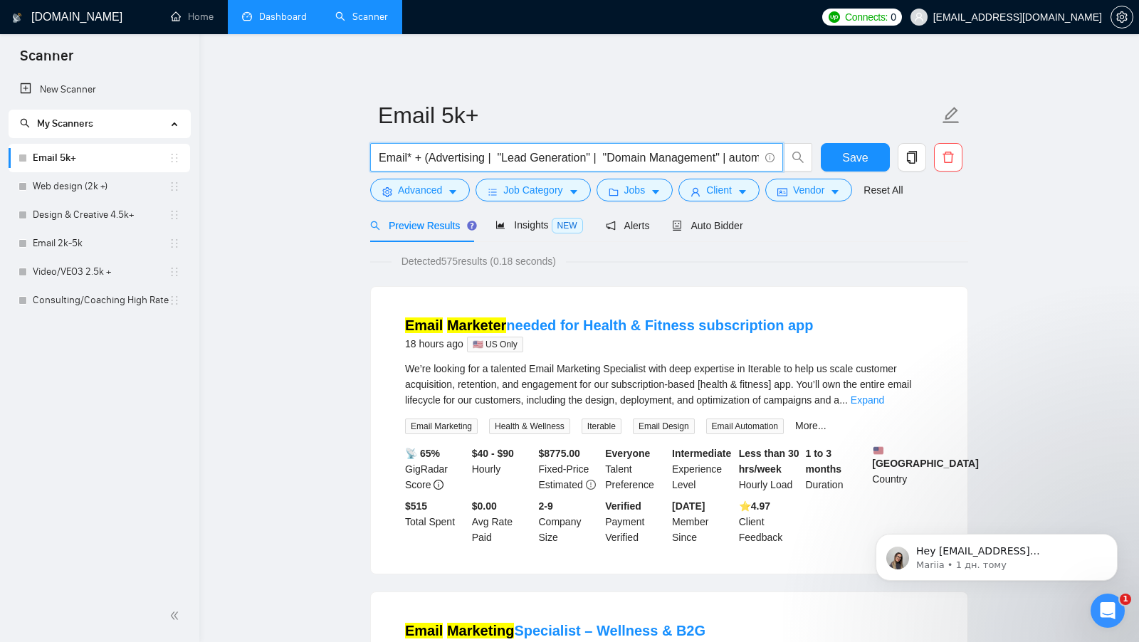
drag, startPoint x: 424, startPoint y: 157, endPoint x: 686, endPoint y: 165, distance: 261.5
click at [686, 165] on input "Email* + (Advertising | "Lead Generation" | "Domain Management" | automat* | ma…" at bounding box center [569, 158] width 380 height 18
click at [450, 198] on button "Advanced" at bounding box center [420, 190] width 100 height 23
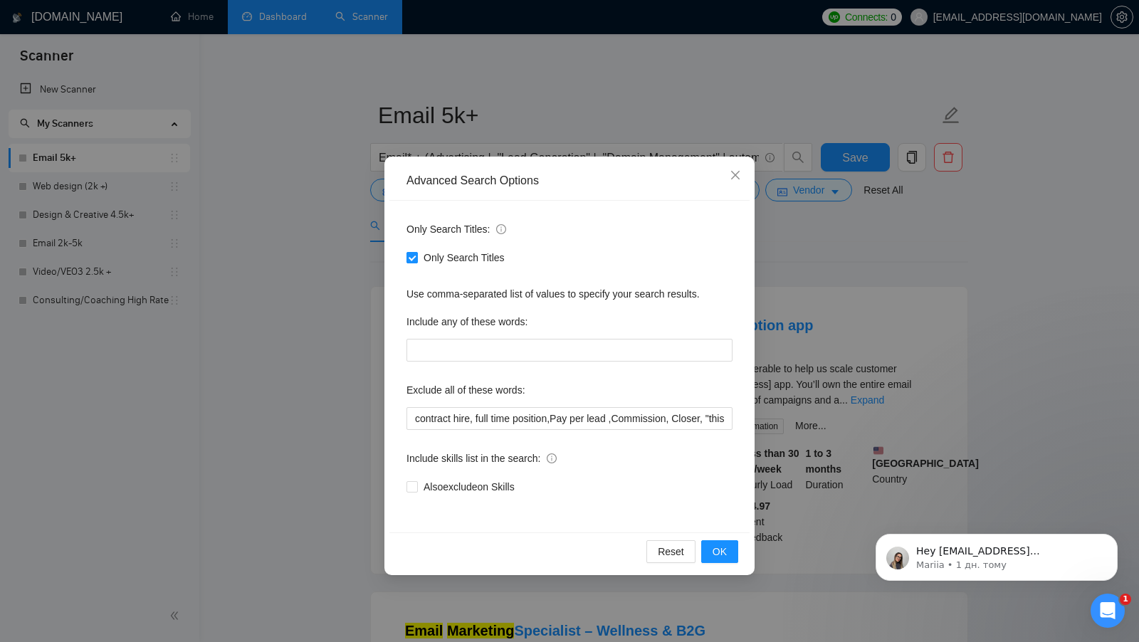
click at [414, 261] on span at bounding box center [412, 257] width 11 height 11
click at [414, 261] on input "Only Search Titles" at bounding box center [412, 257] width 10 height 10
checkbox input "false"
click at [726, 550] on span "OK" at bounding box center [720, 552] width 14 height 16
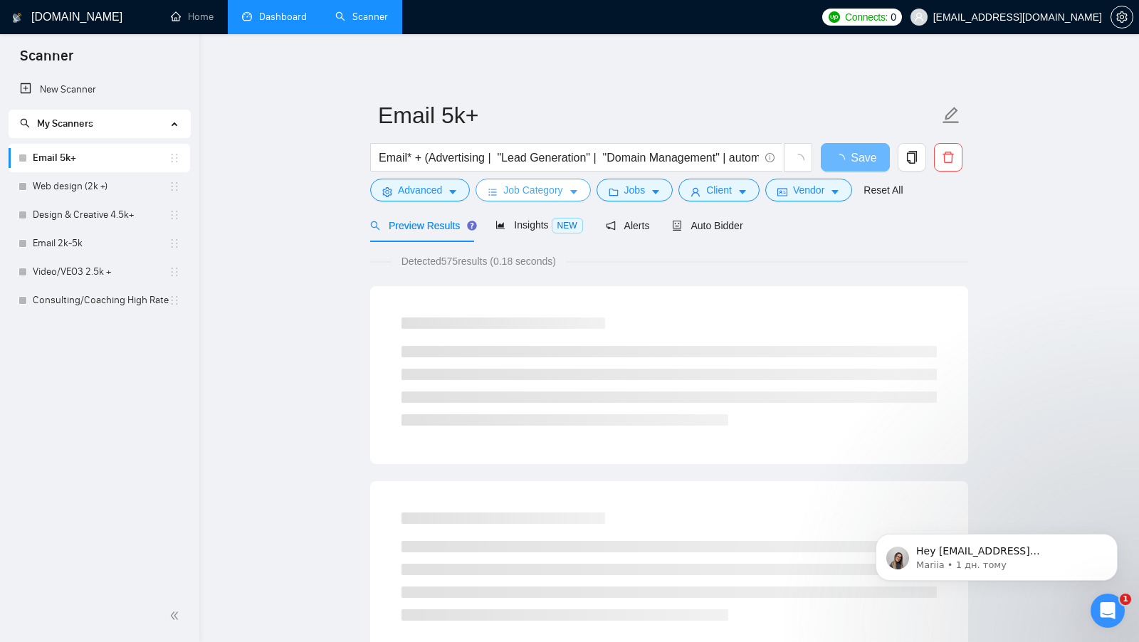
click at [555, 198] on span "Job Category" at bounding box center [532, 190] width 59 height 16
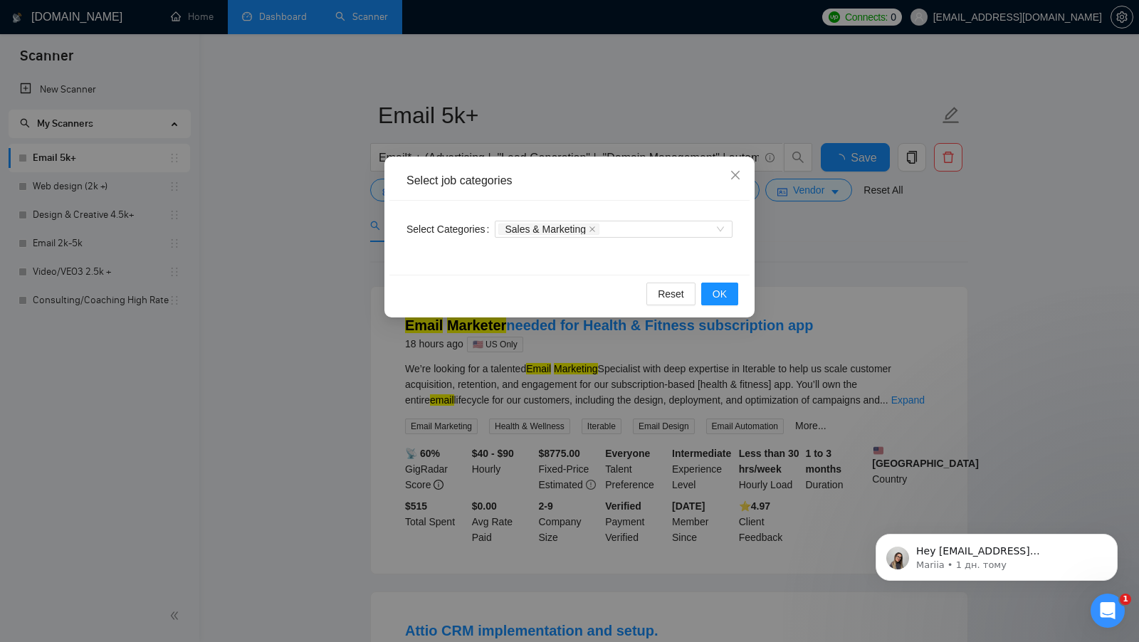
click at [835, 256] on div "Select job categories Select Categories Sales & Marketing Reset OK" at bounding box center [569, 321] width 1139 height 642
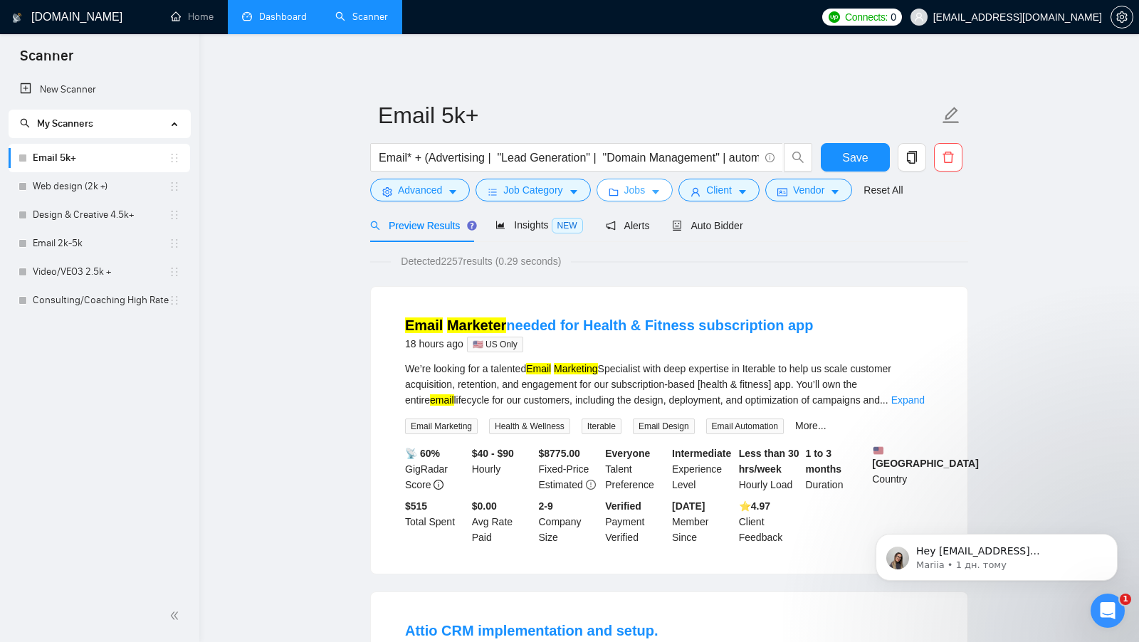
click at [644, 197] on span "Jobs" at bounding box center [634, 190] width 21 height 16
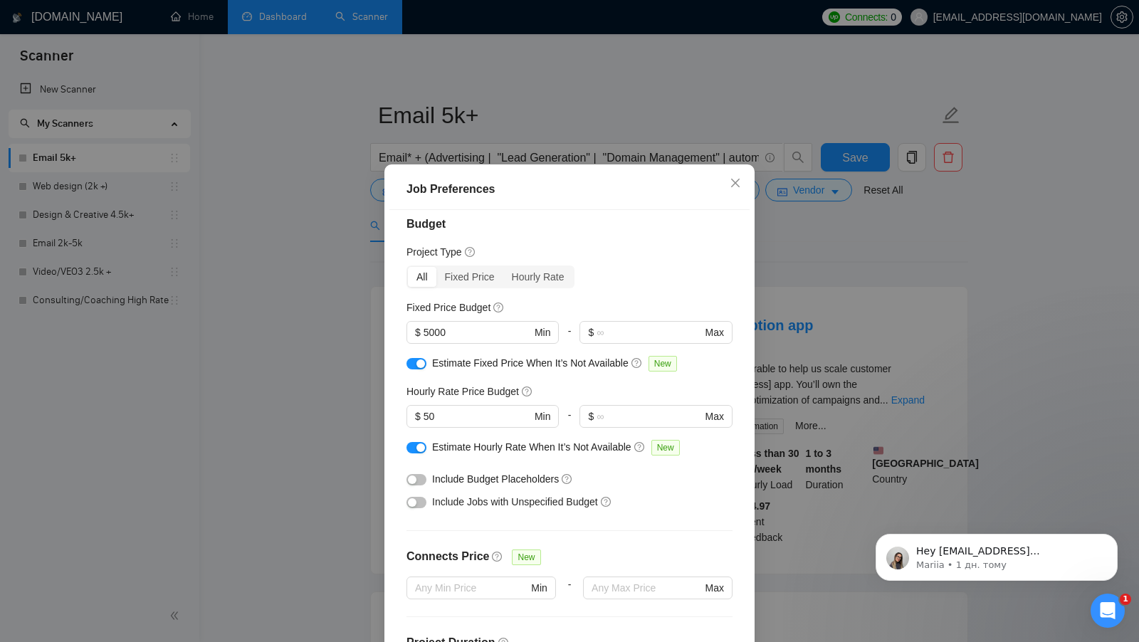
scroll to position [79, 0]
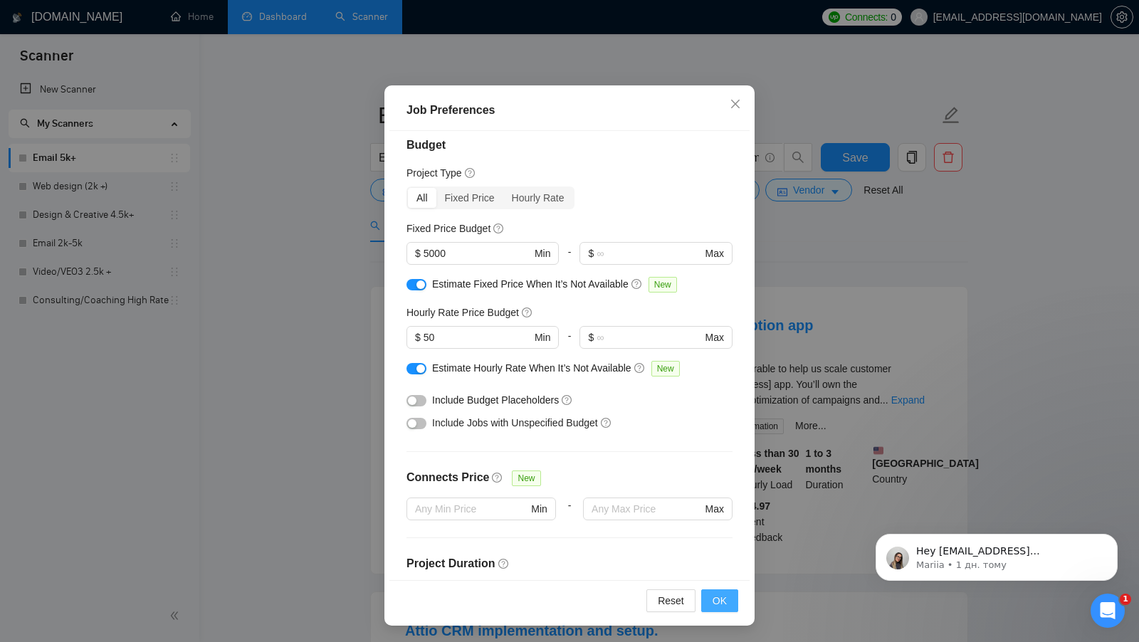
click at [710, 590] on button "OK" at bounding box center [719, 601] width 37 height 23
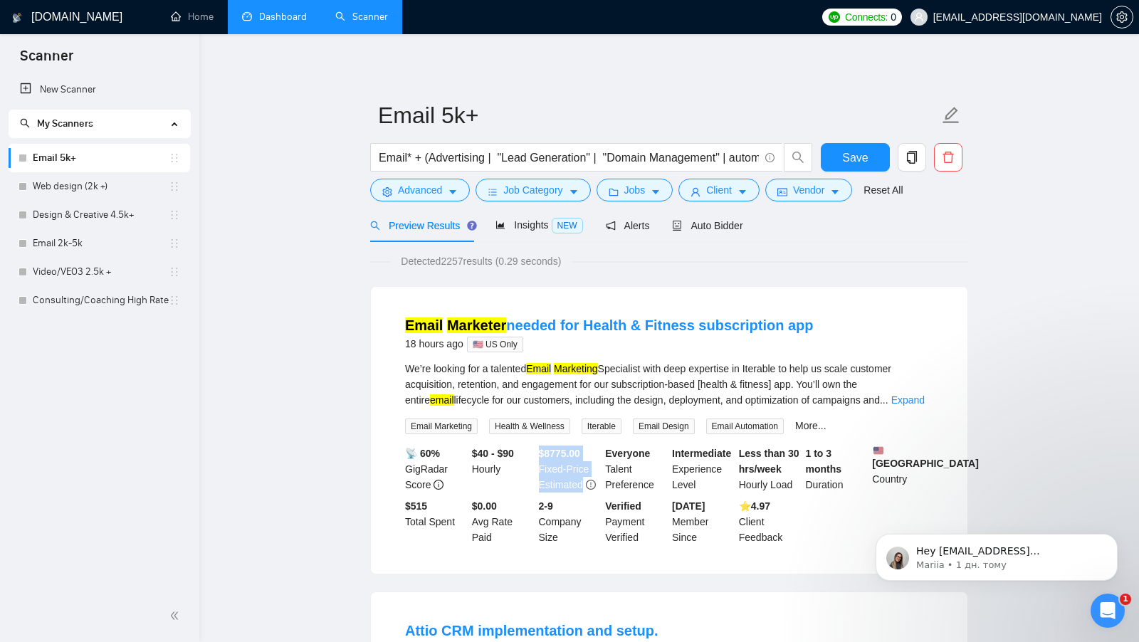
drag, startPoint x: 537, startPoint y: 451, endPoint x: 580, endPoint y: 492, distance: 59.4
click at [580, 492] on div "$ 8775.00 Fixed-Price Estimated" at bounding box center [569, 469] width 67 height 47
click at [632, 182] on button "Jobs" at bounding box center [635, 190] width 77 height 23
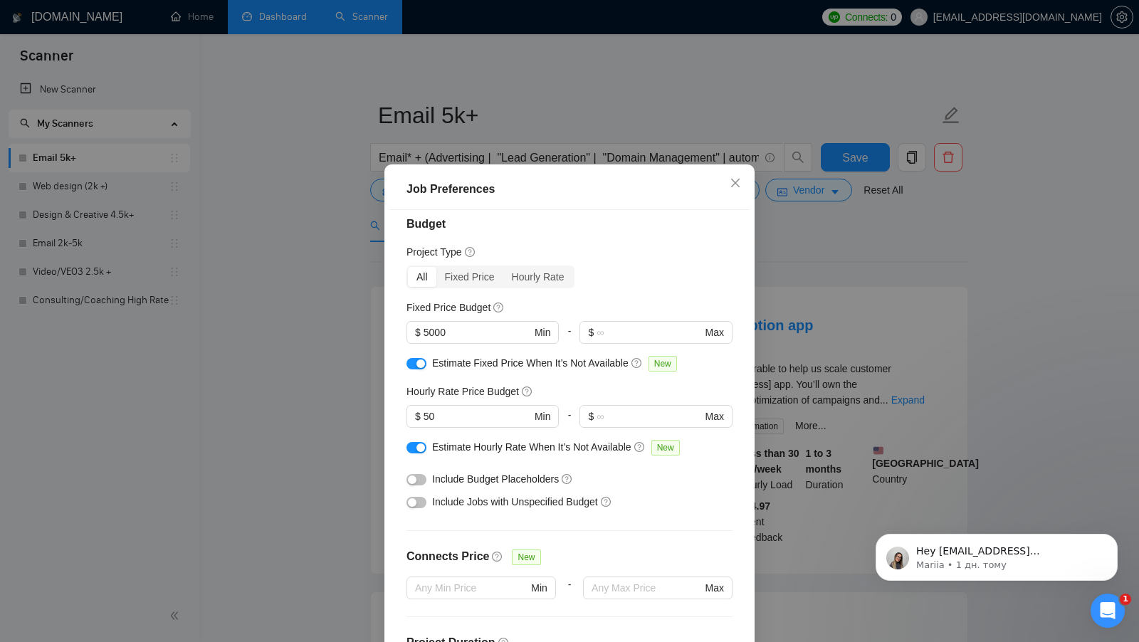
click at [419, 364] on div "button" at bounding box center [421, 364] width 9 height 9
click at [415, 452] on button "button" at bounding box center [417, 447] width 20 height 11
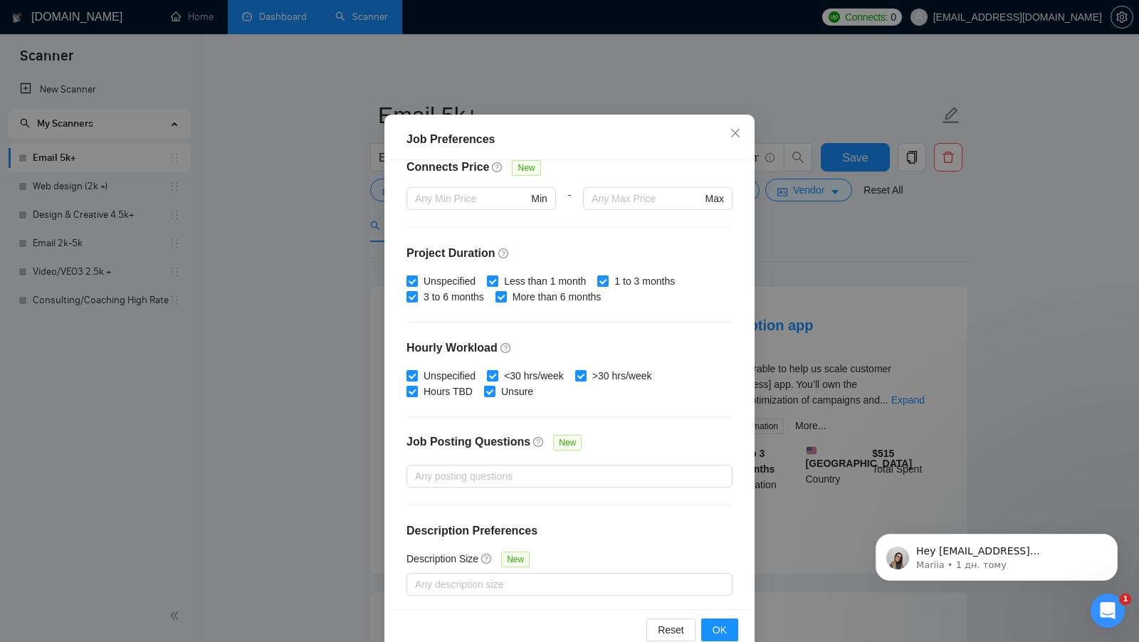
scroll to position [48, 0]
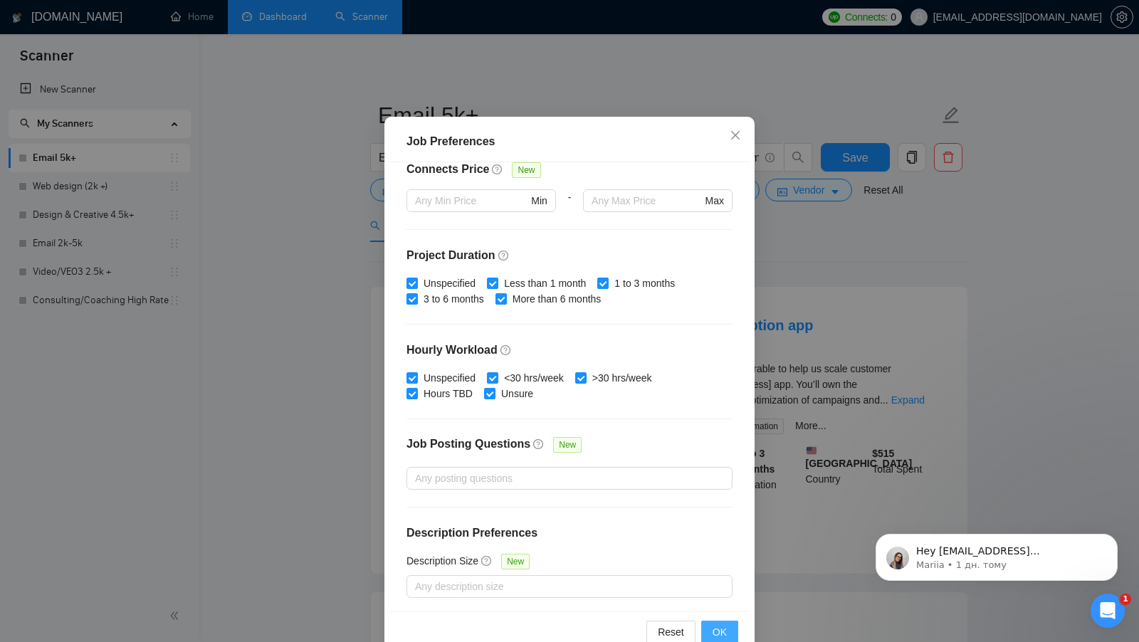
click at [726, 627] on span "OK" at bounding box center [720, 632] width 14 height 16
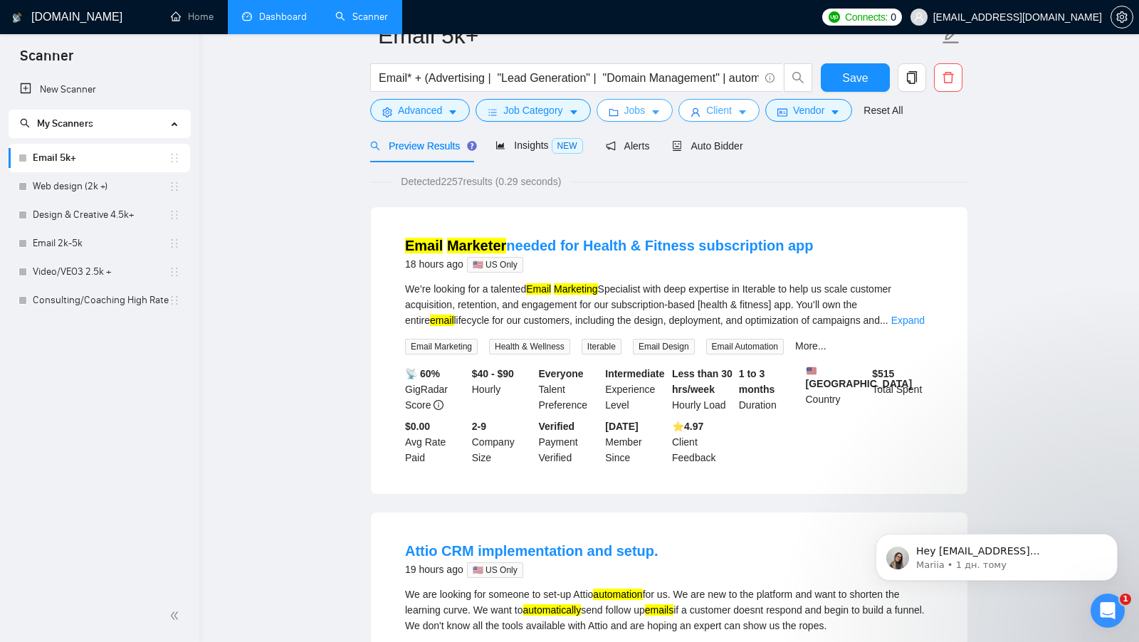
scroll to position [0, 0]
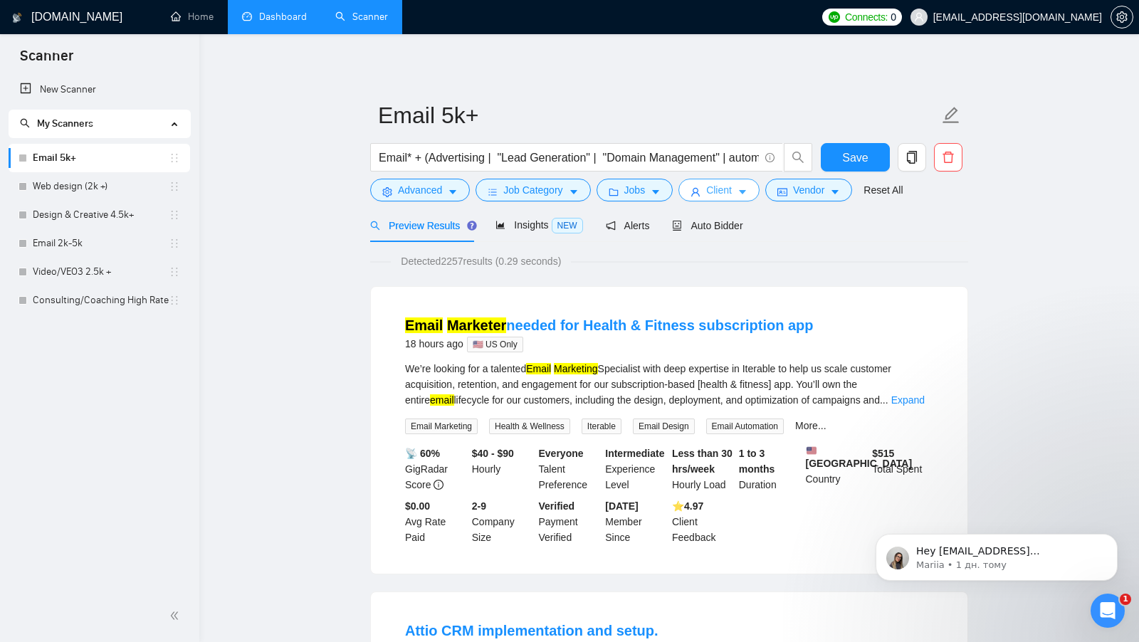
click at [719, 188] on span "Client" at bounding box center [719, 190] width 26 height 16
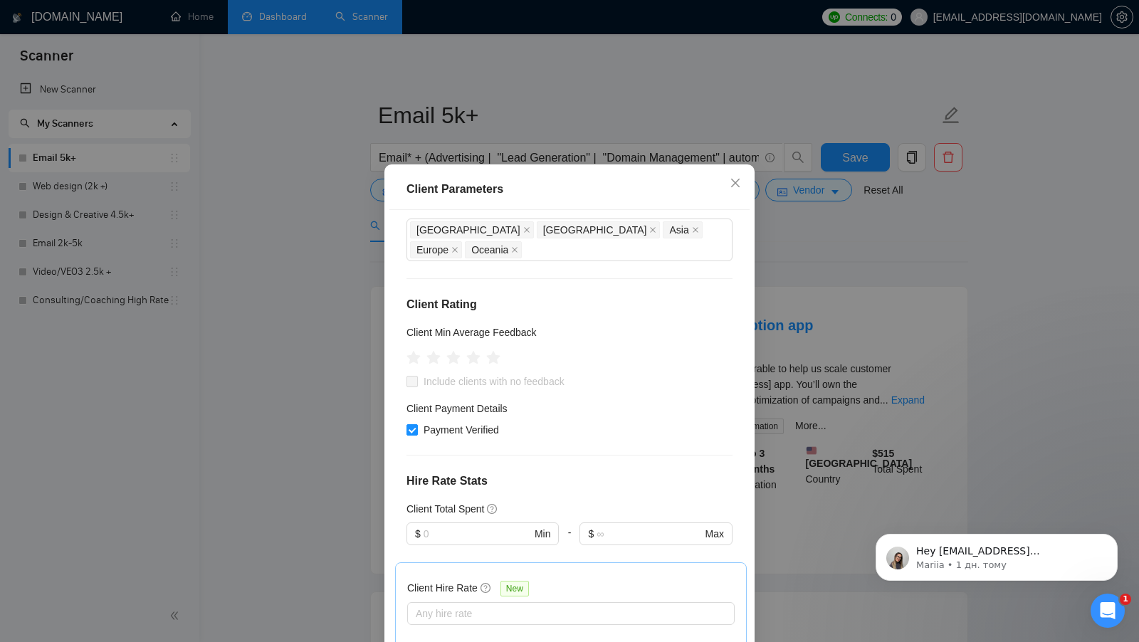
scroll to position [115, 0]
click at [476, 349] on icon "star" at bounding box center [473, 356] width 15 height 14
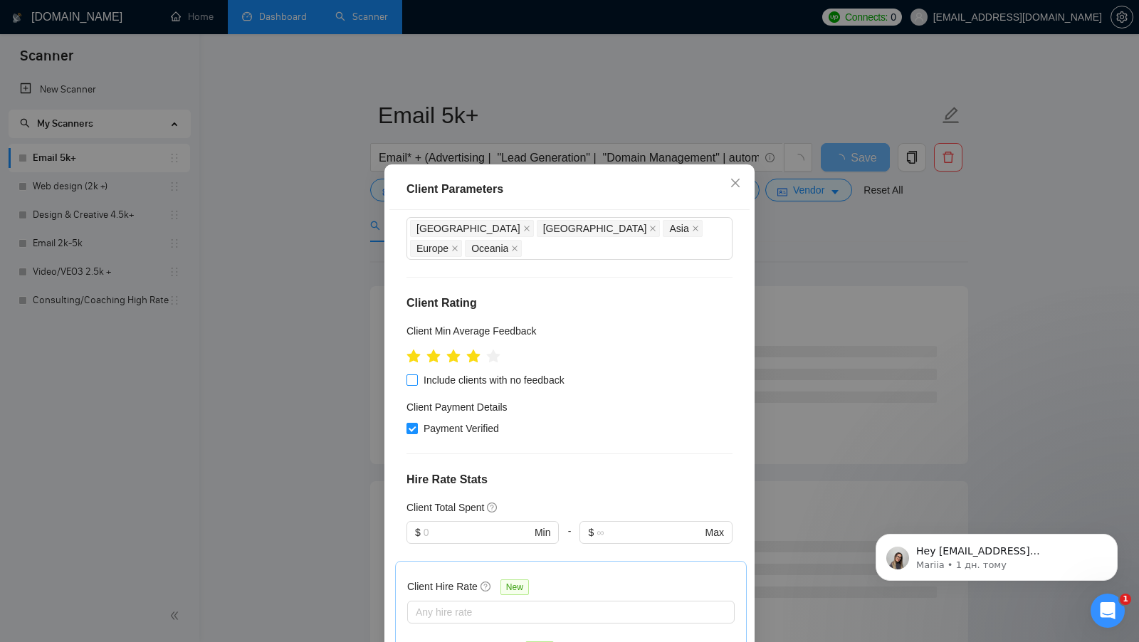
click at [412, 375] on input "Include clients with no feedback" at bounding box center [412, 380] width 10 height 10
checkbox input "true"
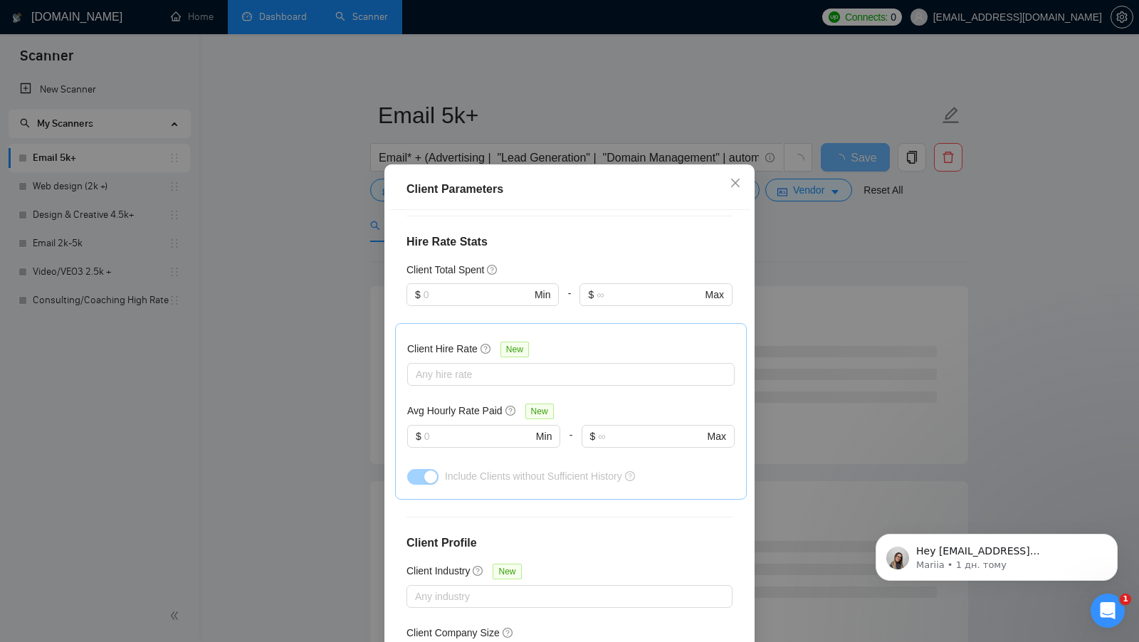
scroll to position [356, 0]
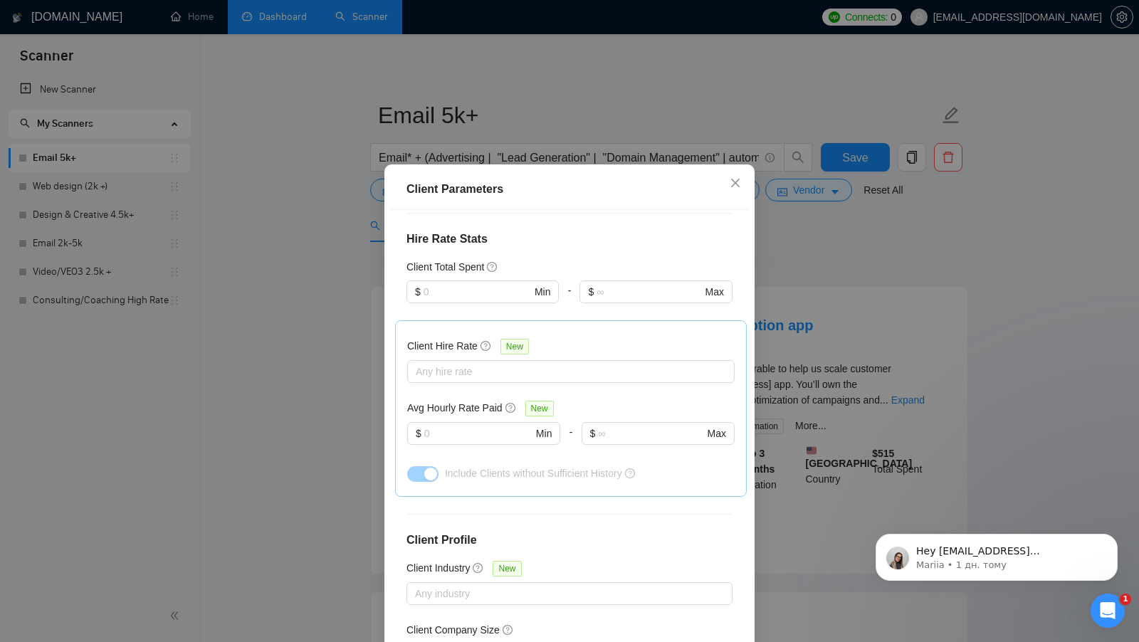
click at [533, 338] on div "Client Hire Rate New" at bounding box center [571, 349] width 328 height 22
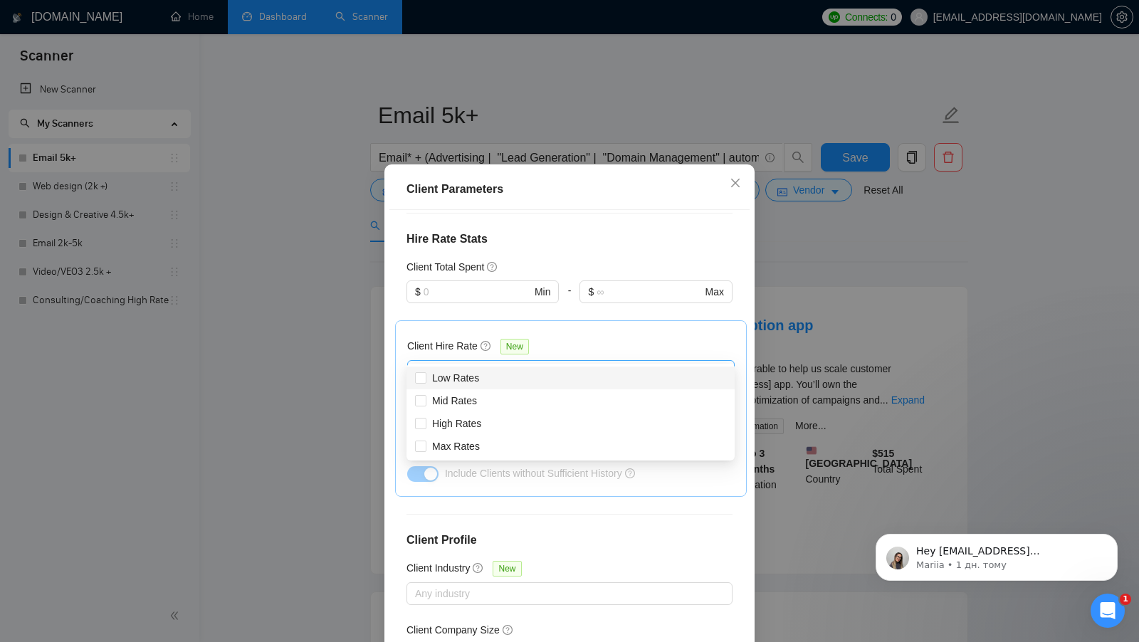
click at [521, 360] on div "Any hire rate" at bounding box center [571, 371] width 328 height 23
click at [483, 407] on div "Mid Rates" at bounding box center [570, 401] width 311 height 16
checkbox input "true"
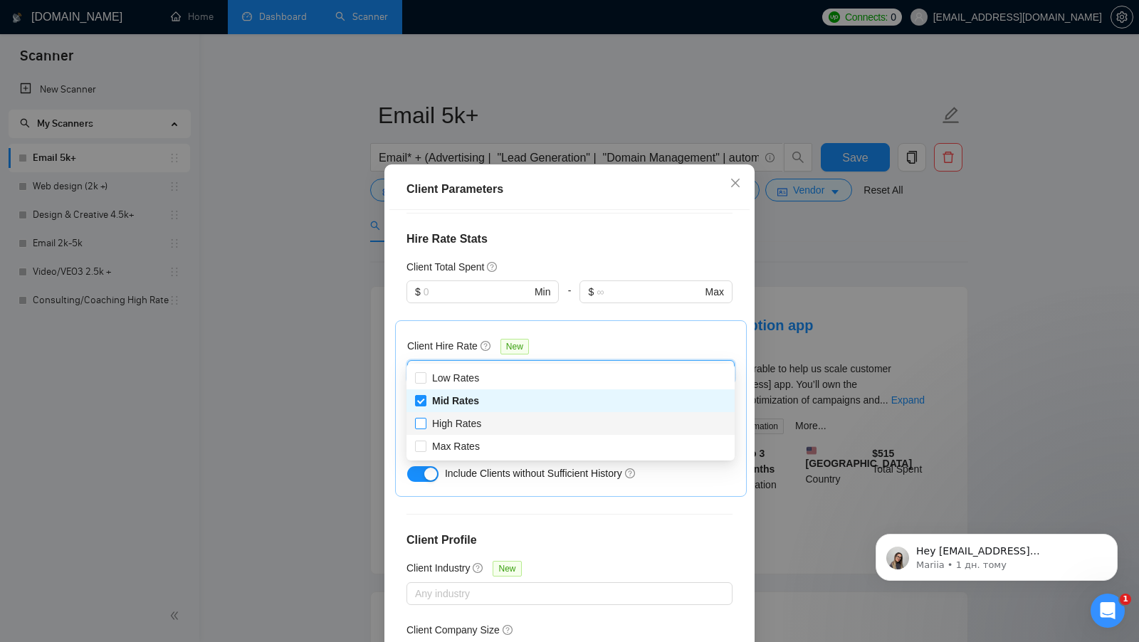
click at [481, 424] on span "High Rates" at bounding box center [456, 423] width 49 height 11
click at [425, 424] on input "High Rates" at bounding box center [420, 423] width 10 height 10
checkbox input "true"
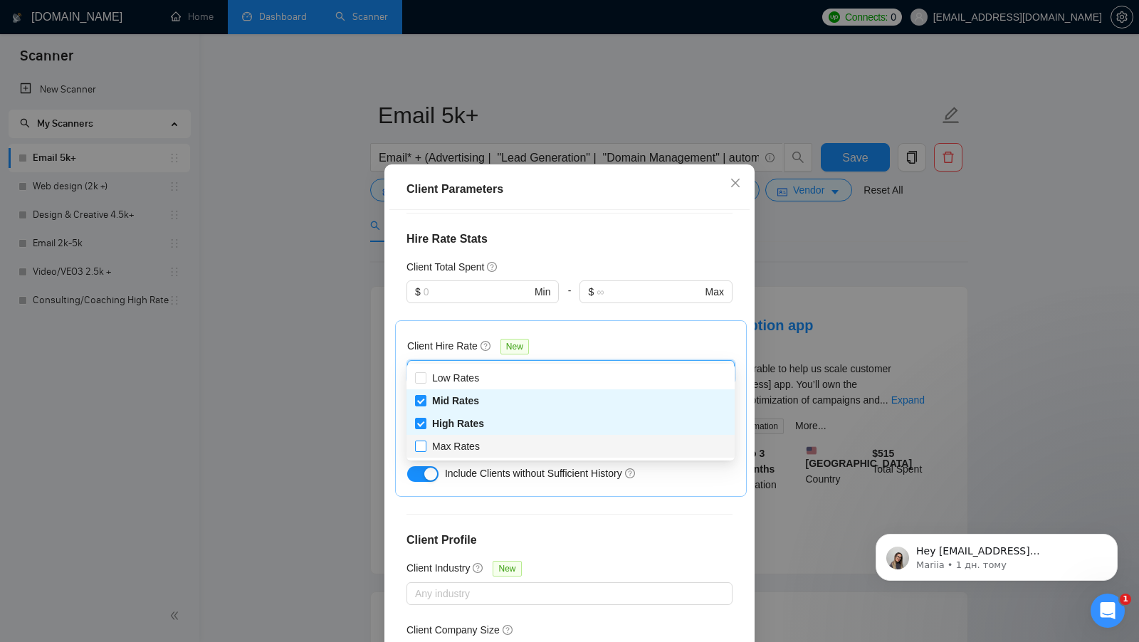
click at [479, 442] on span "Max Rates" at bounding box center [456, 446] width 48 height 11
click at [425, 442] on input "Max Rates" at bounding box center [420, 446] width 10 height 10
checkbox input "true"
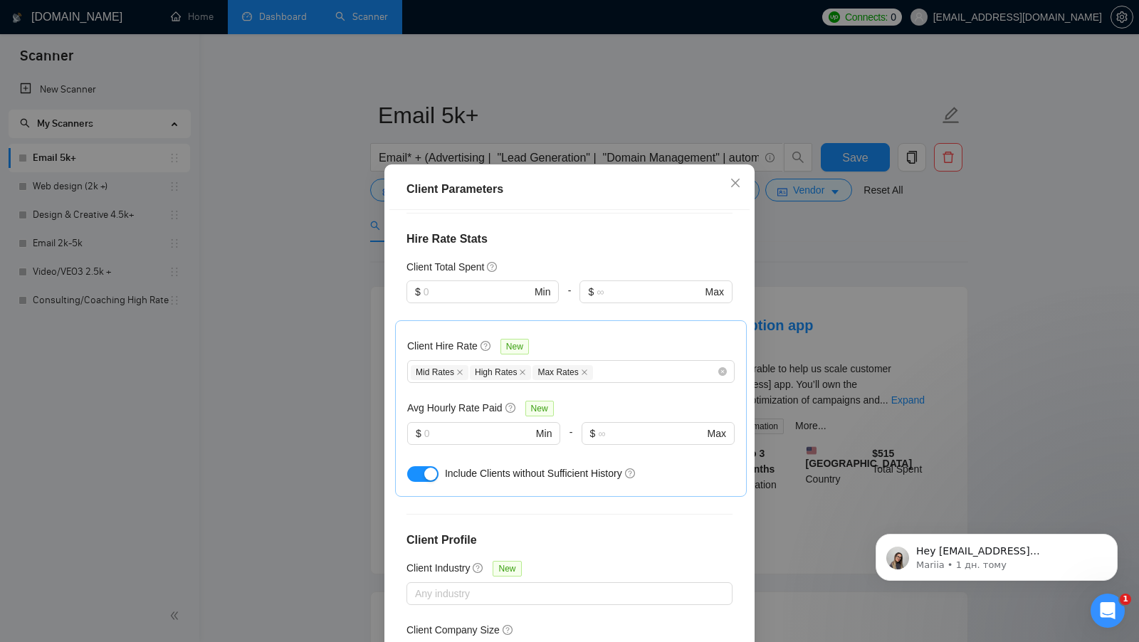
click at [632, 338] on div "Client Hire Rate New" at bounding box center [571, 349] width 328 height 22
click at [627, 363] on div "Mid Rates High Rates Max Rates" at bounding box center [564, 371] width 306 height 17
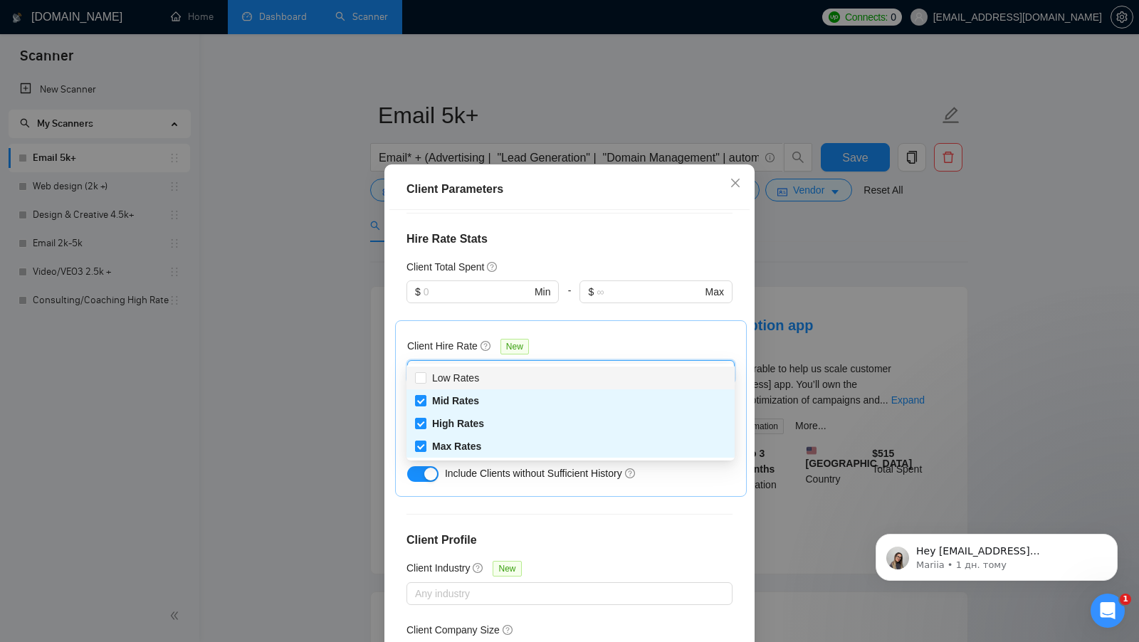
click at [629, 338] on div "Client Hire Rate New" at bounding box center [571, 349] width 328 height 22
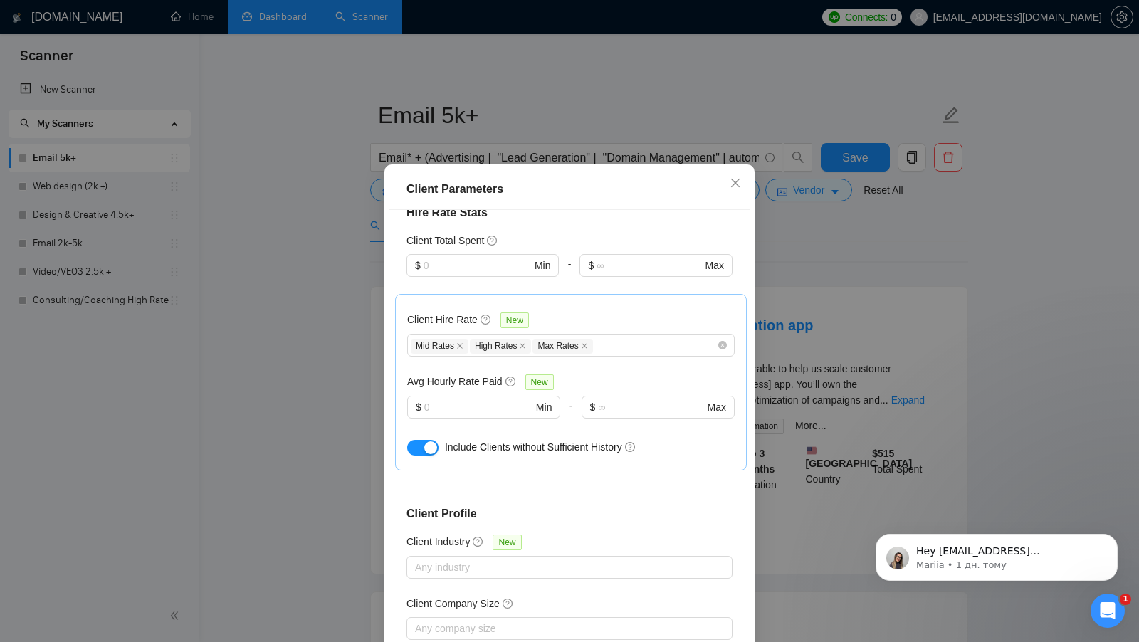
scroll to position [387, 0]
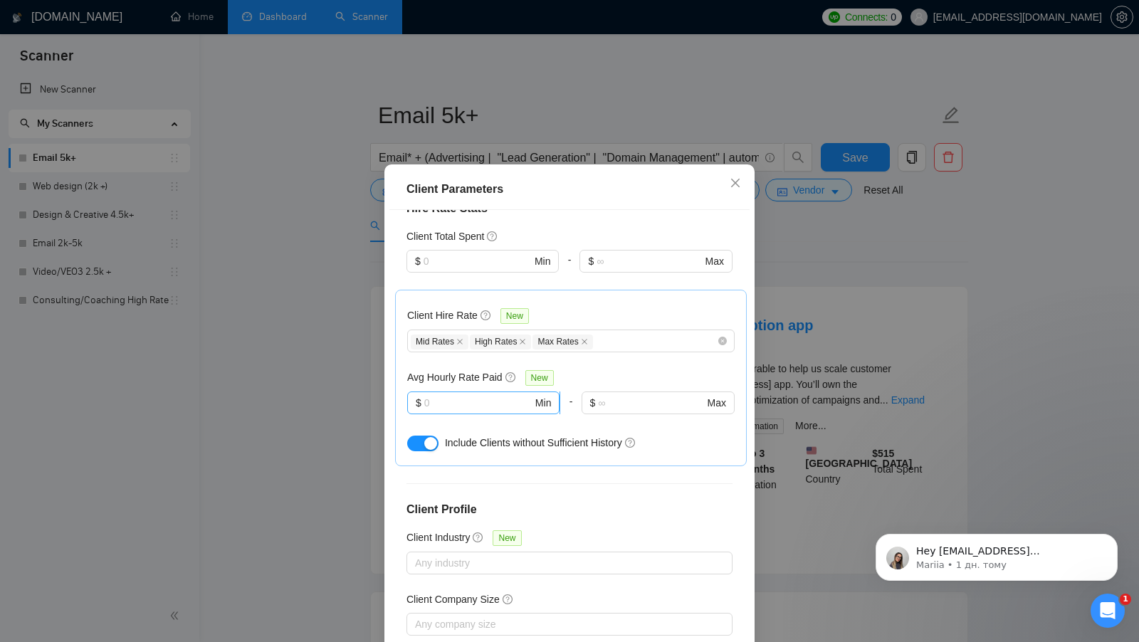
click at [471, 395] on input "text" at bounding box center [478, 403] width 108 height 16
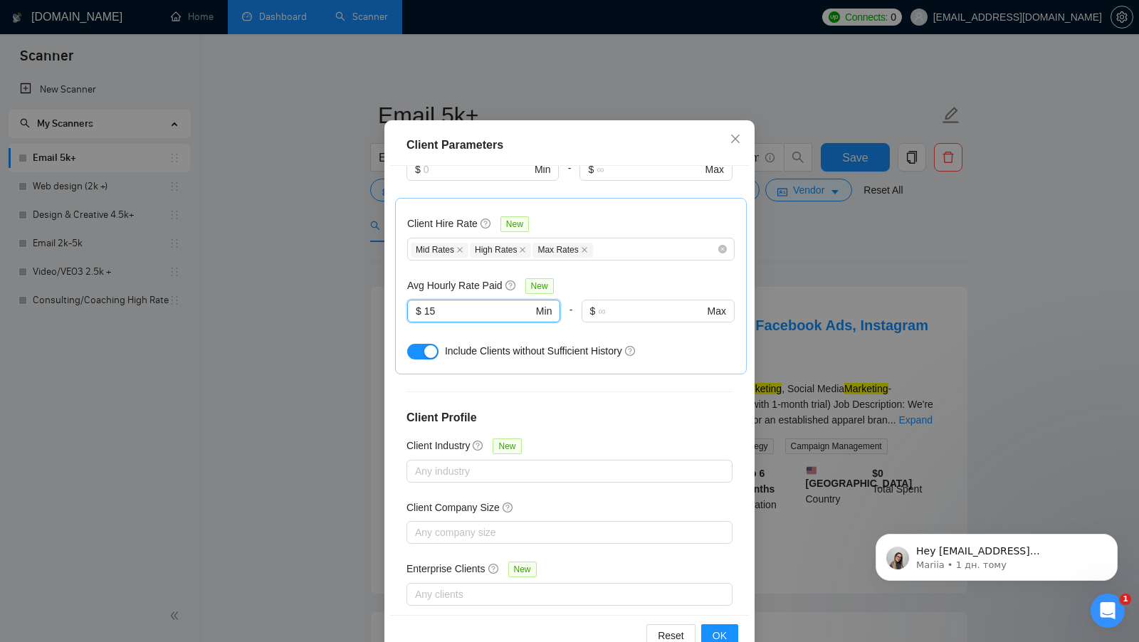
scroll to position [79, 0]
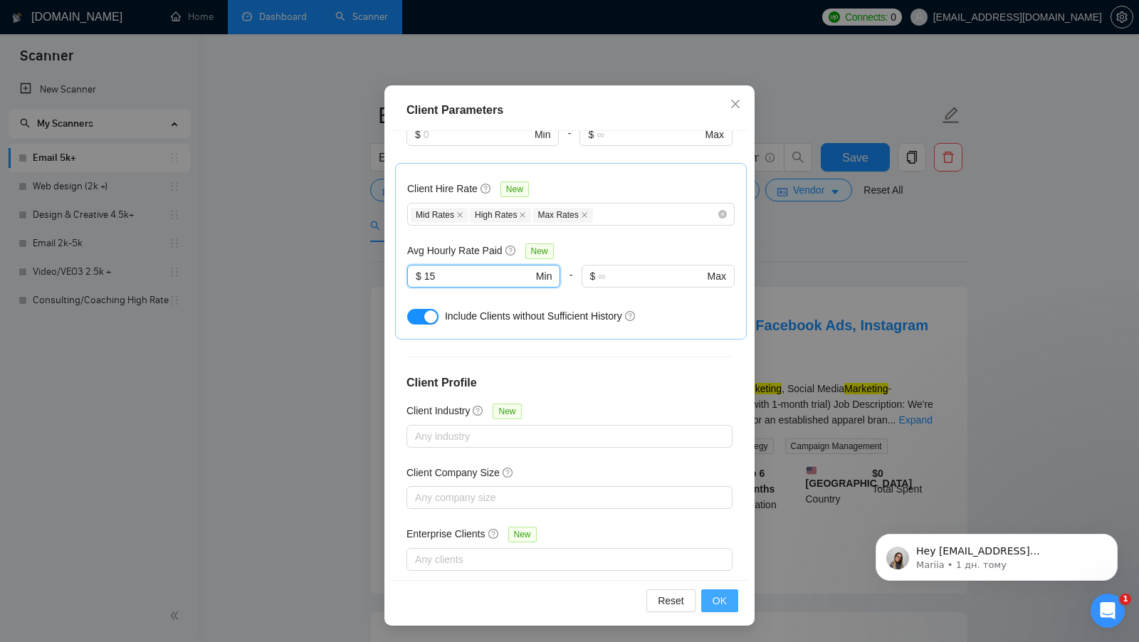
type input "15"
click at [719, 591] on button "OK" at bounding box center [719, 601] width 37 height 23
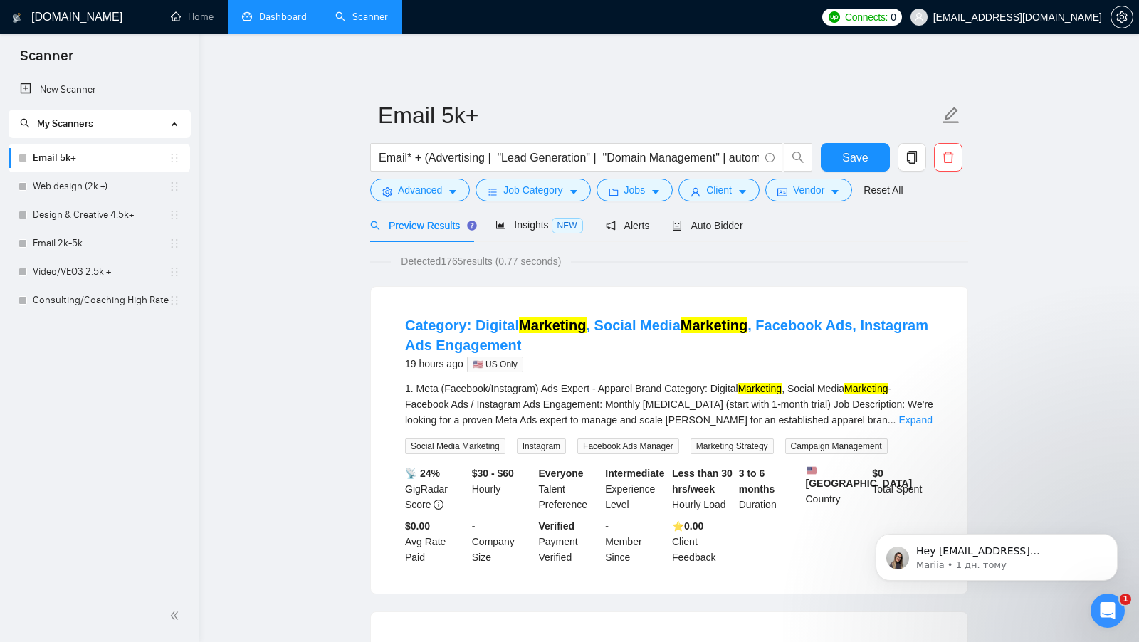
click at [462, 265] on span "Detected 1765 results (0.77 seconds)" at bounding box center [481, 261] width 180 height 16
click at [815, 191] on span "Vendor" at bounding box center [808, 190] width 31 height 16
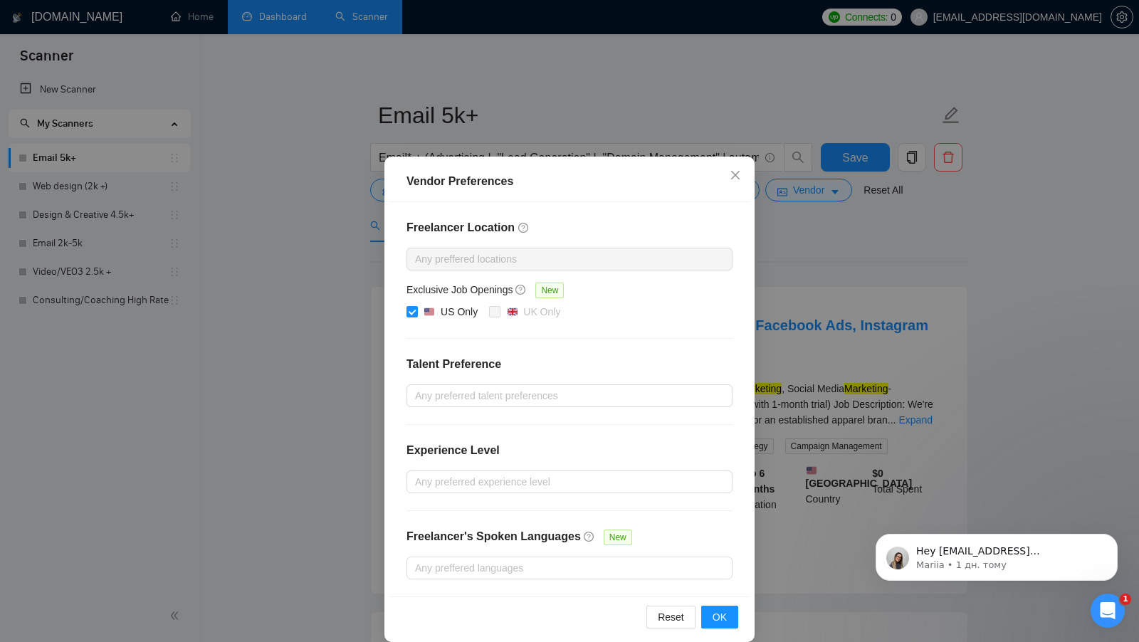
click at [806, 283] on div "Vendor Preferences Freelancer Location Any preffered locations Exclusive Job Op…" at bounding box center [569, 321] width 1139 height 642
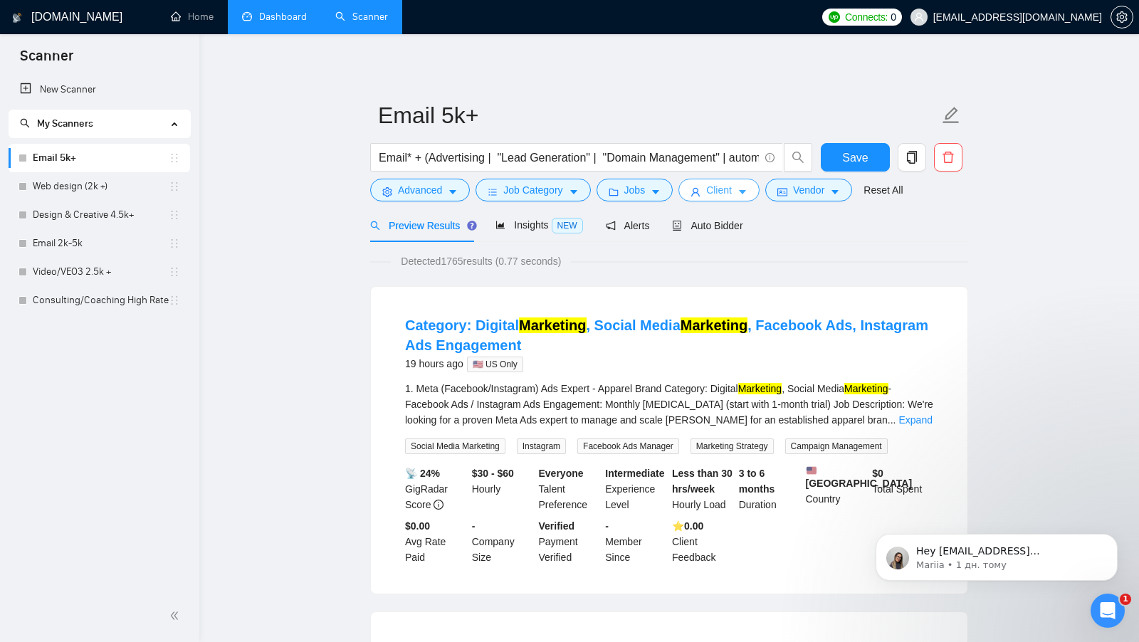
click at [719, 197] on span "Client" at bounding box center [719, 190] width 26 height 16
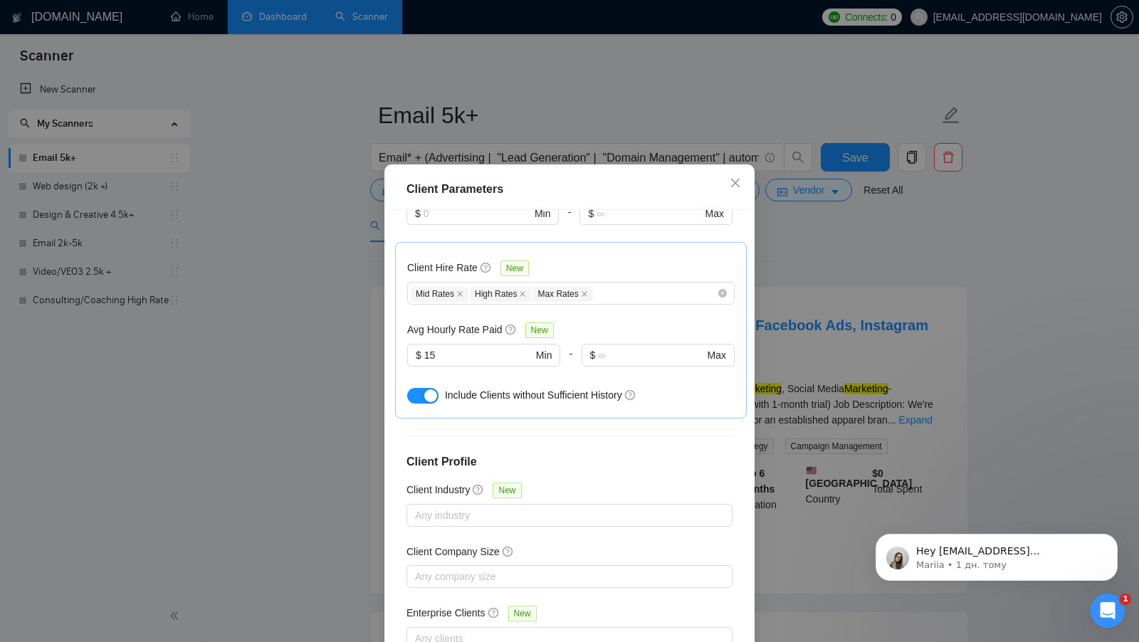
click at [813, 373] on div "Client Parameters Client Location Include Client Countries Americas Exclude Cli…" at bounding box center [569, 321] width 1139 height 642
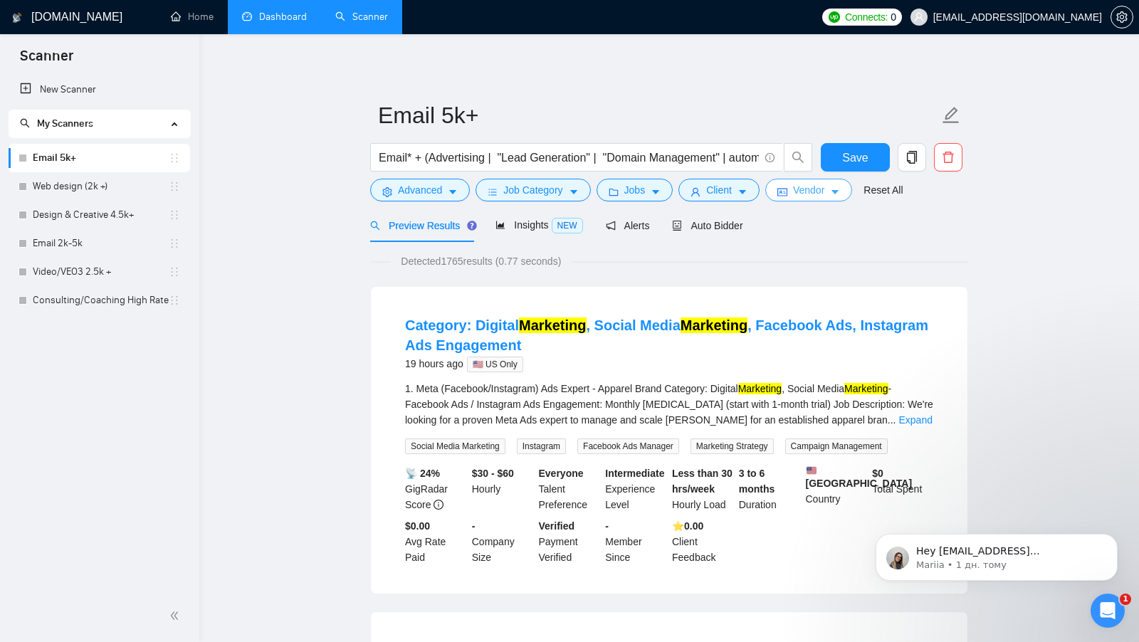
click at [820, 183] on span "Vendor" at bounding box center [808, 190] width 31 height 16
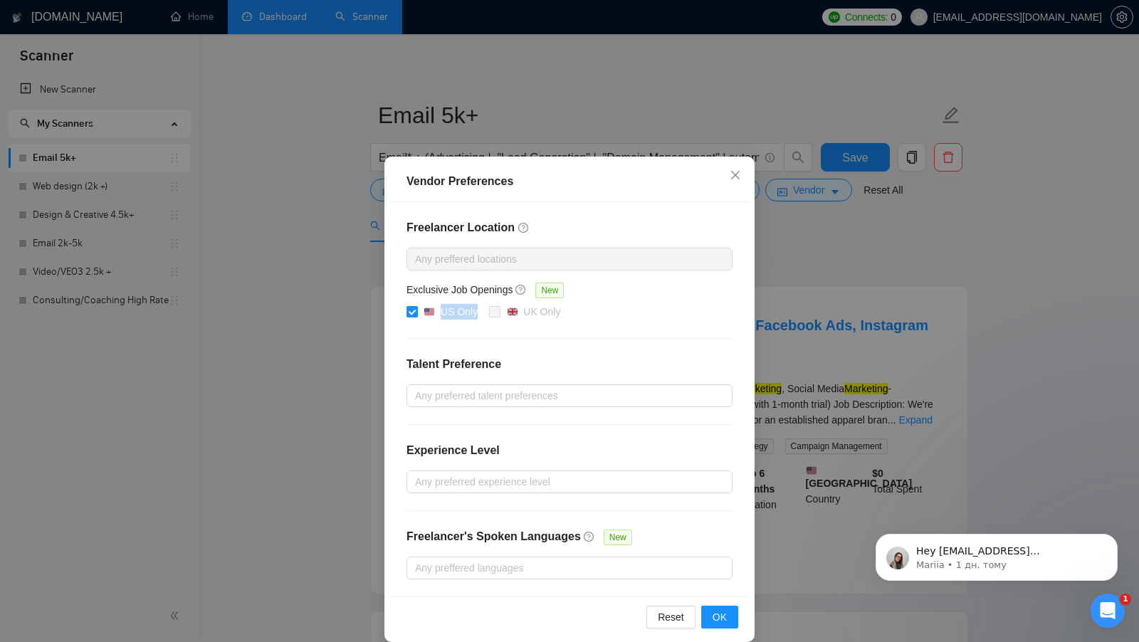
drag, startPoint x: 479, startPoint y: 317, endPoint x: 444, endPoint y: 315, distance: 35.6
click at [444, 315] on span "US Only" at bounding box center [451, 312] width 66 height 17
click at [465, 342] on div "Freelancer Location Any preffered locations Exclusive Job Openings New US Only …" at bounding box center [569, 399] width 360 height 394
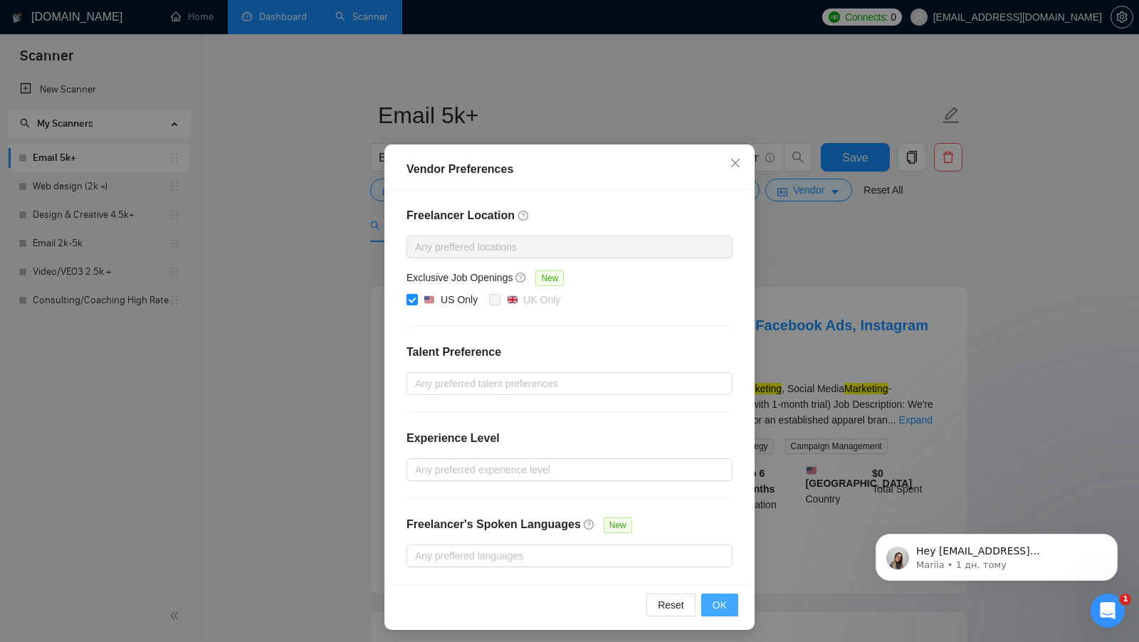
click at [720, 604] on span "OK" at bounding box center [720, 605] width 14 height 16
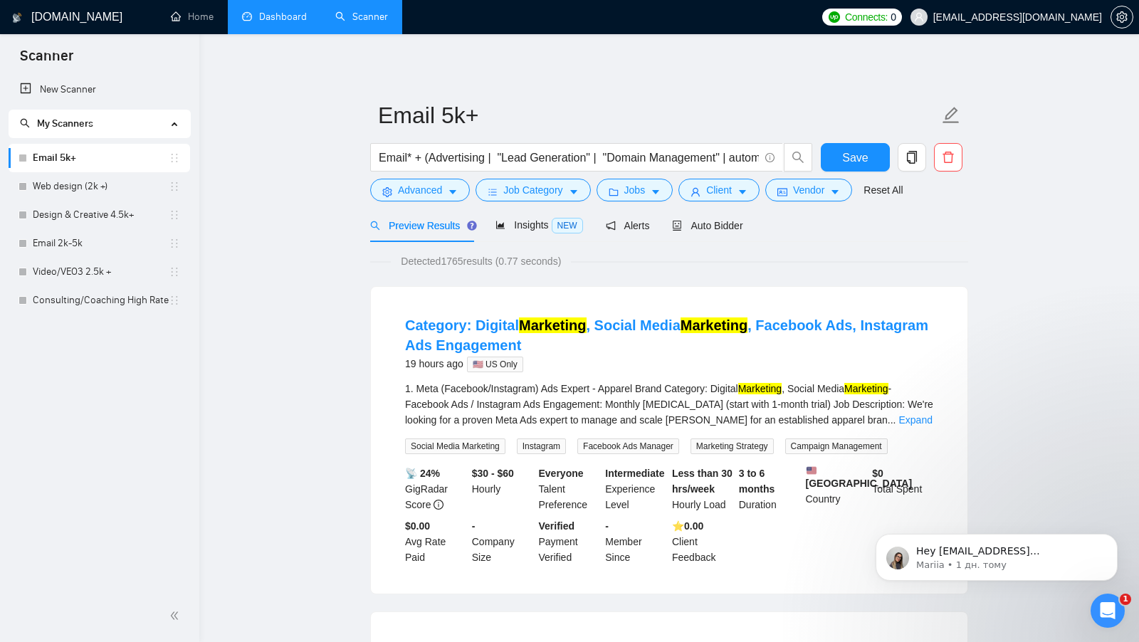
scroll to position [0, 0]
click at [860, 160] on span "Save" at bounding box center [855, 158] width 26 height 18
click at [824, 196] on span "Vendor" at bounding box center [808, 190] width 31 height 16
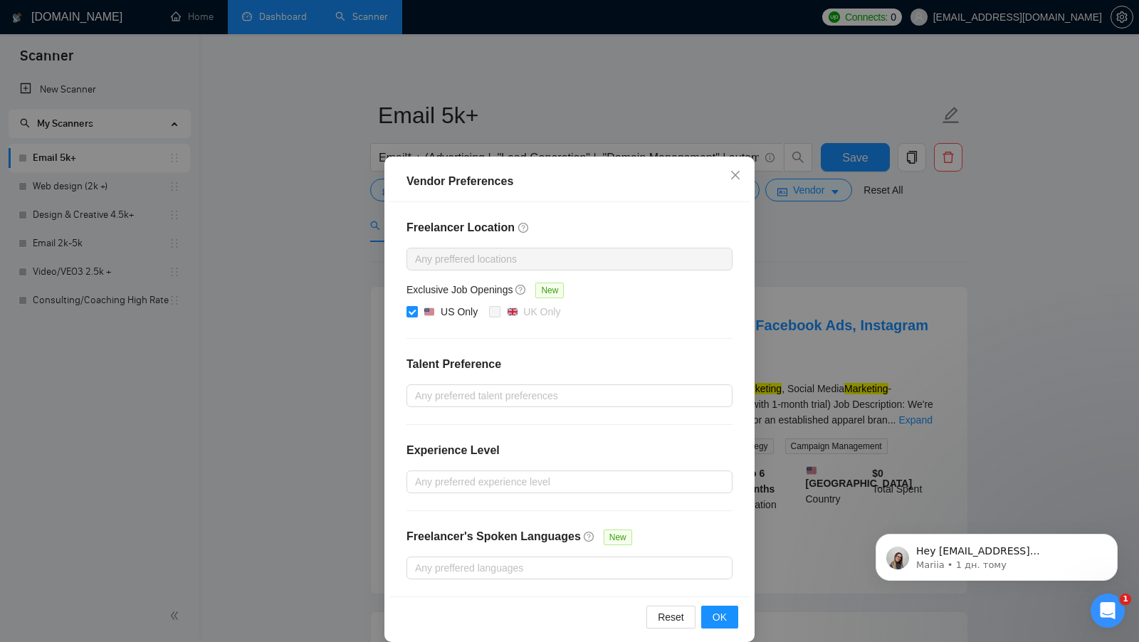
click at [796, 288] on div "Vendor Preferences Freelancer Location Any preffered locations Exclusive Job Op…" at bounding box center [569, 321] width 1139 height 642
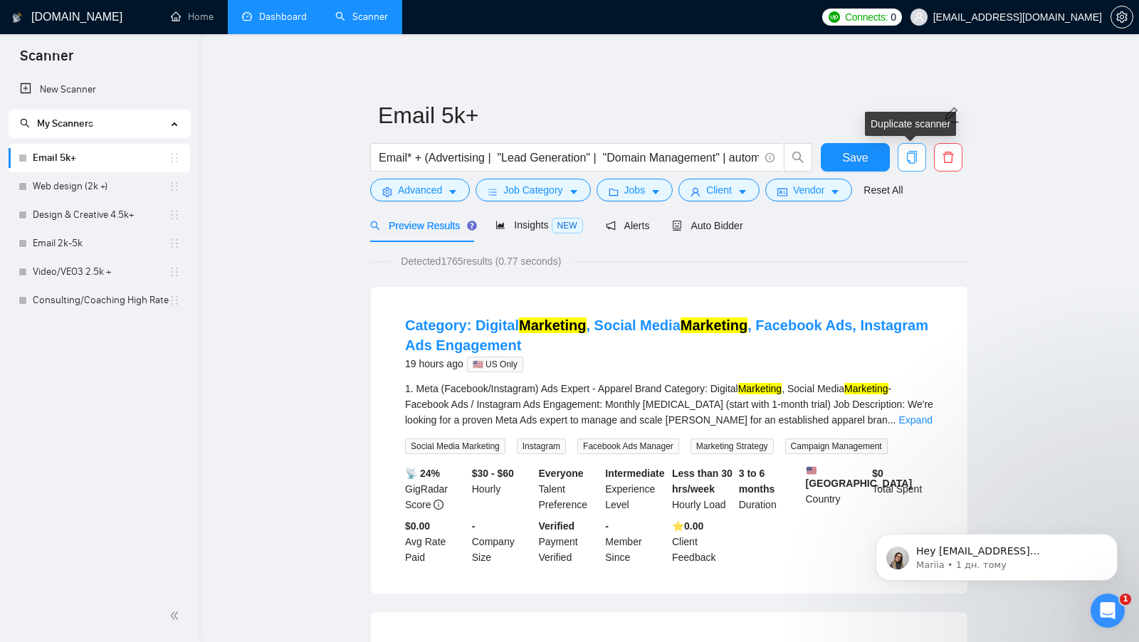
click at [911, 162] on icon "copy" at bounding box center [912, 157] width 13 height 13
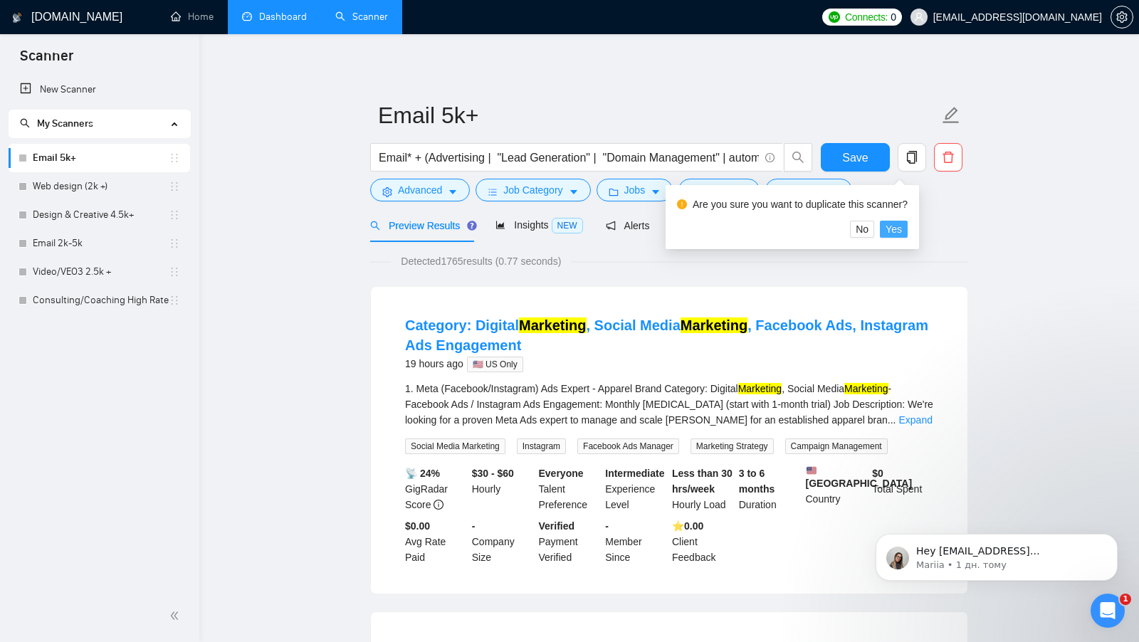
click at [902, 236] on span "Yes" at bounding box center [894, 229] width 16 height 16
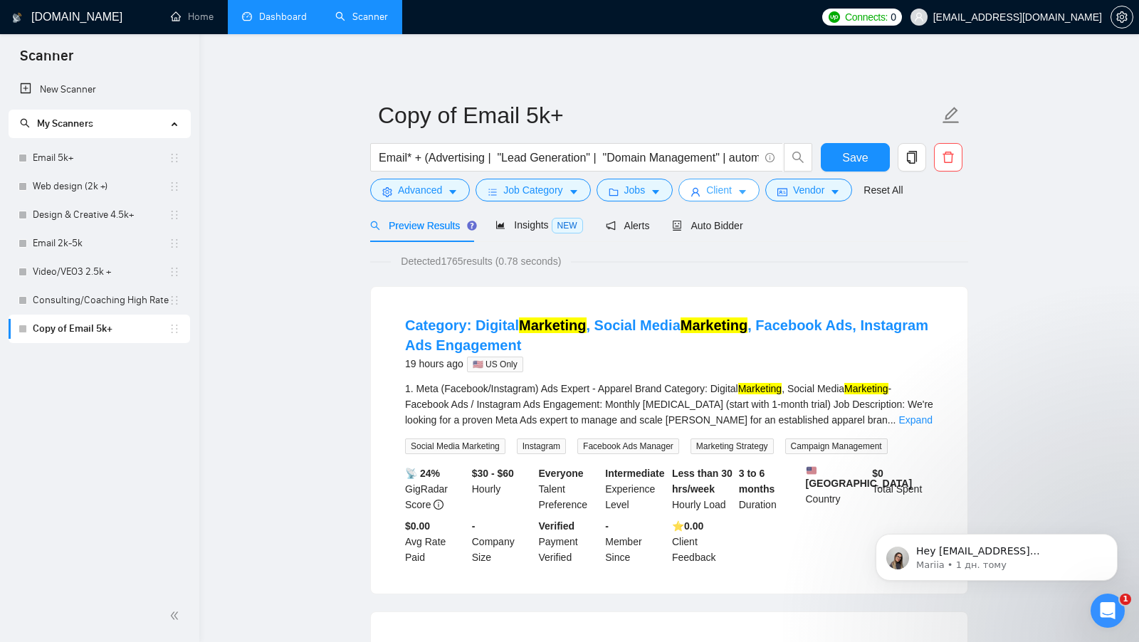
click at [725, 193] on span "Client" at bounding box center [719, 190] width 26 height 16
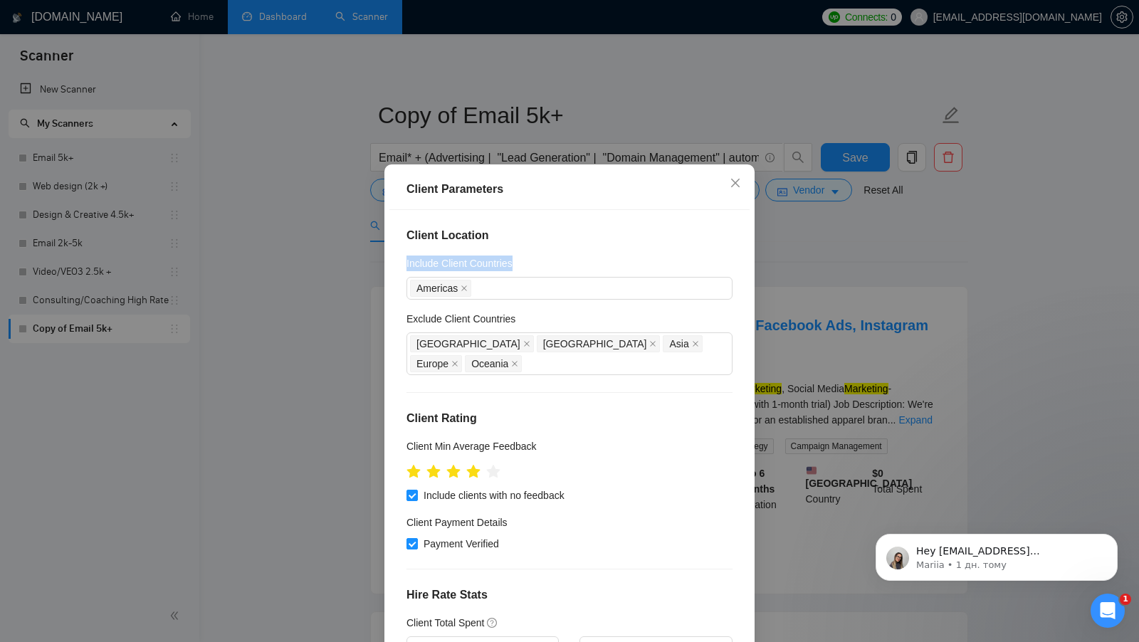
drag, startPoint x: 527, startPoint y: 266, endPoint x: 403, endPoint y: 262, distance: 123.9
click at [403, 262] on div "Client Location Include Client Countries Americas Exclude Client Countries Afri…" at bounding box center [569, 434] width 360 height 449
click at [812, 252] on div "Client Parameters Client Location Include Client Countries Americas Exclude Cli…" at bounding box center [569, 321] width 1139 height 642
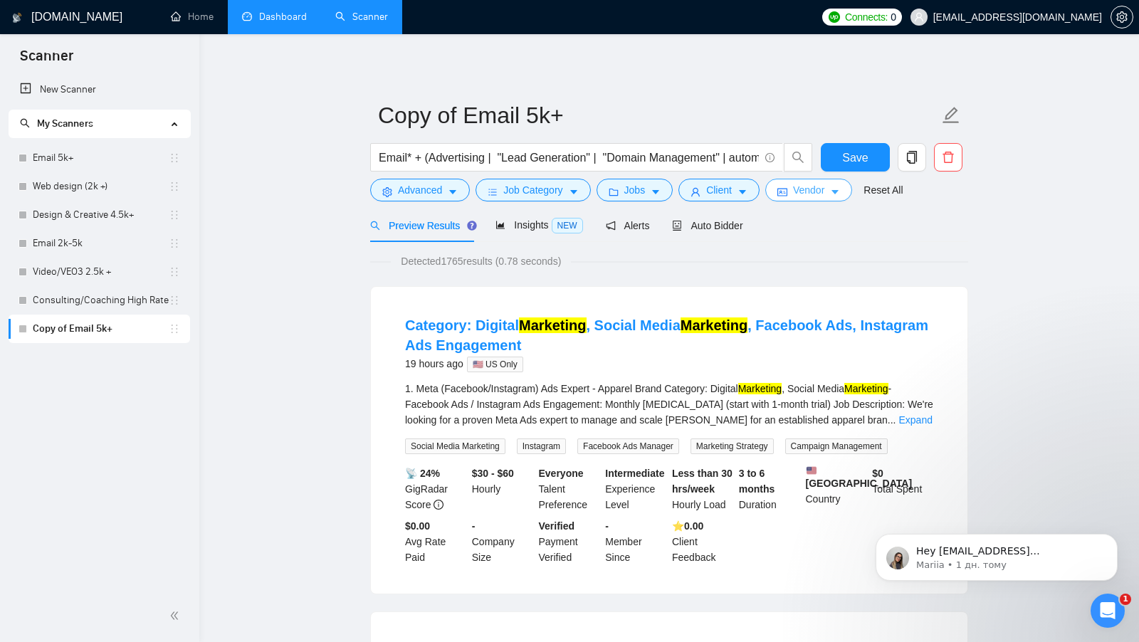
click at [825, 189] on span "Vendor" at bounding box center [808, 190] width 31 height 16
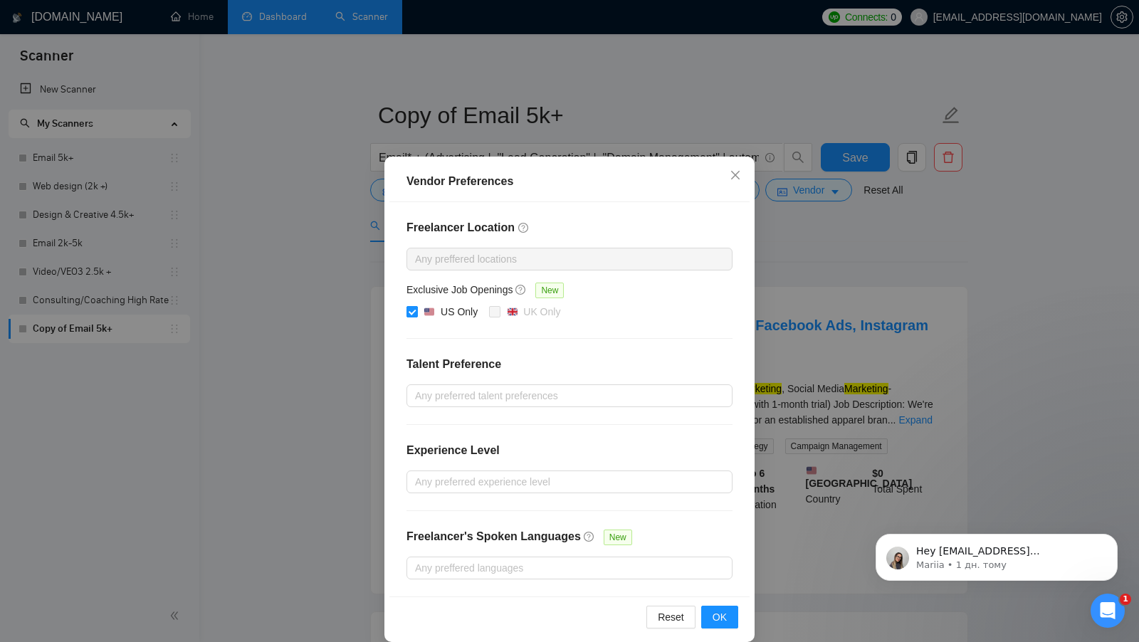
click at [416, 310] on input "US Only" at bounding box center [412, 311] width 10 height 10
checkbox input "false"
click at [726, 610] on span "OK" at bounding box center [720, 618] width 14 height 16
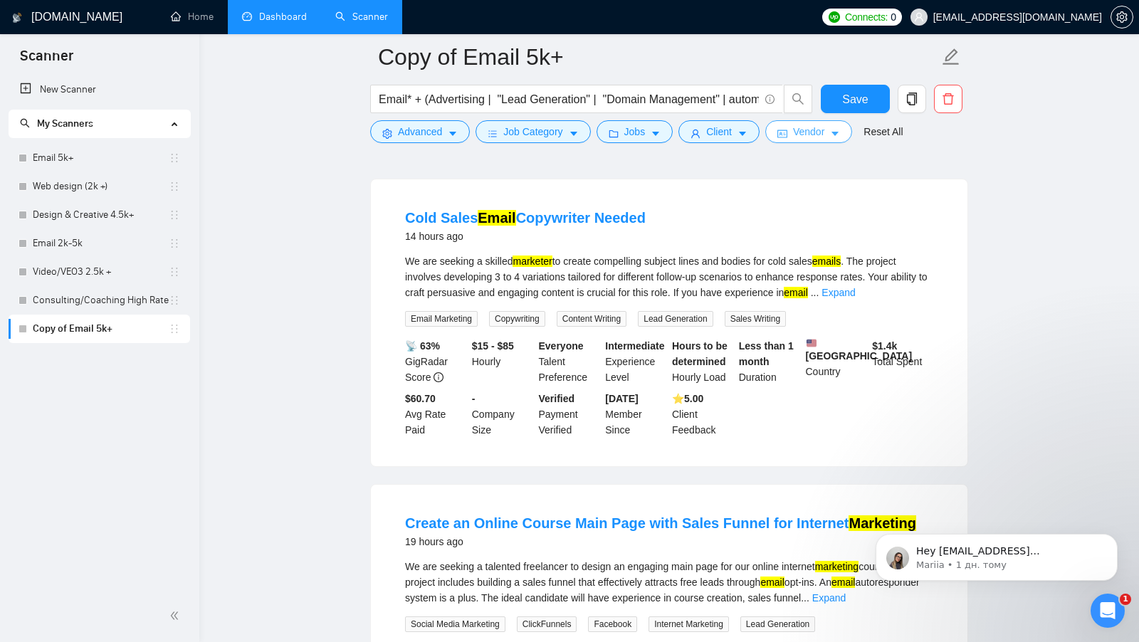
scroll to position [122, 0]
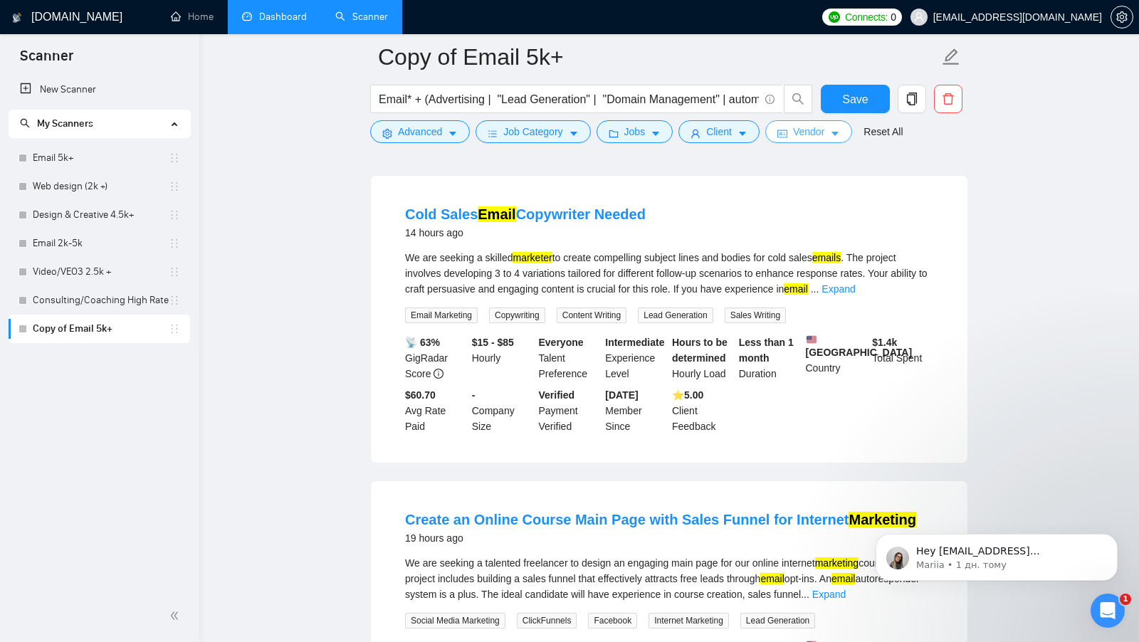
click at [827, 140] on button "Vendor" at bounding box center [808, 131] width 87 height 23
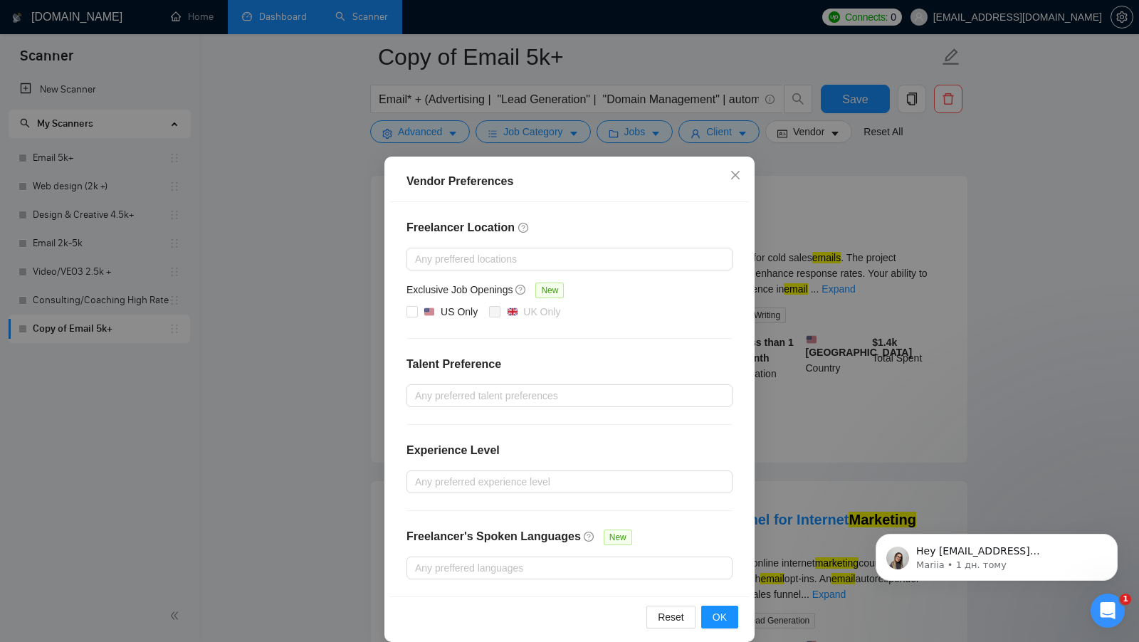
click at [841, 295] on div "Vendor Preferences Freelancer Location Any preffered locations Exclusive Job Op…" at bounding box center [569, 321] width 1139 height 642
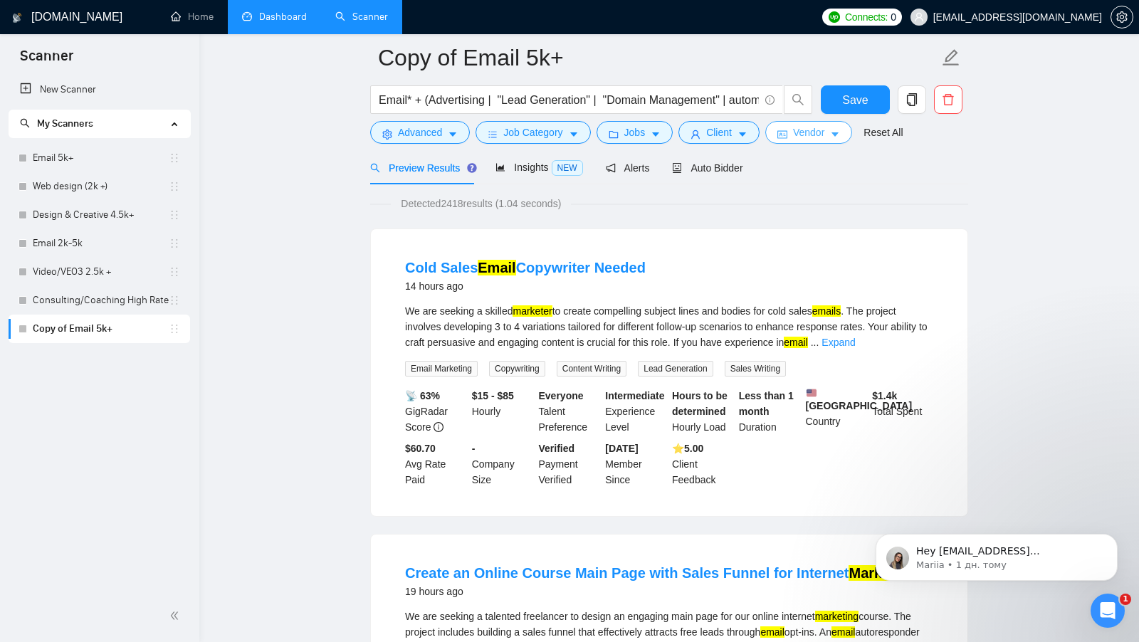
scroll to position [47, 0]
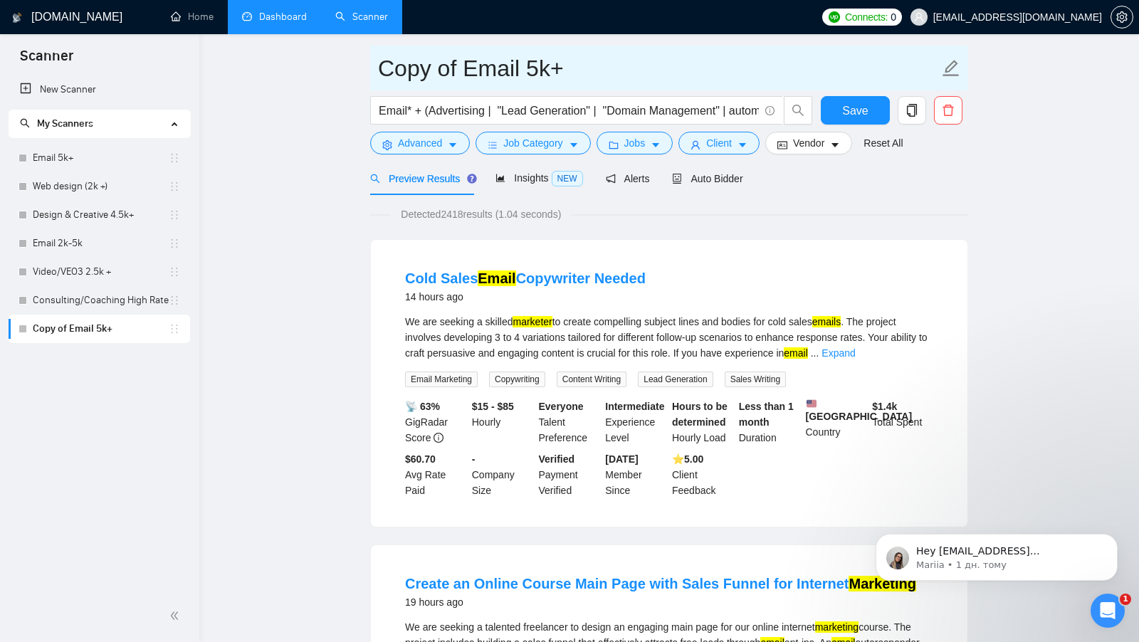
drag, startPoint x: 460, startPoint y: 74, endPoint x: 345, endPoint y: 74, distance: 115.4
type input "us clients - worldwide location Email 5k+"
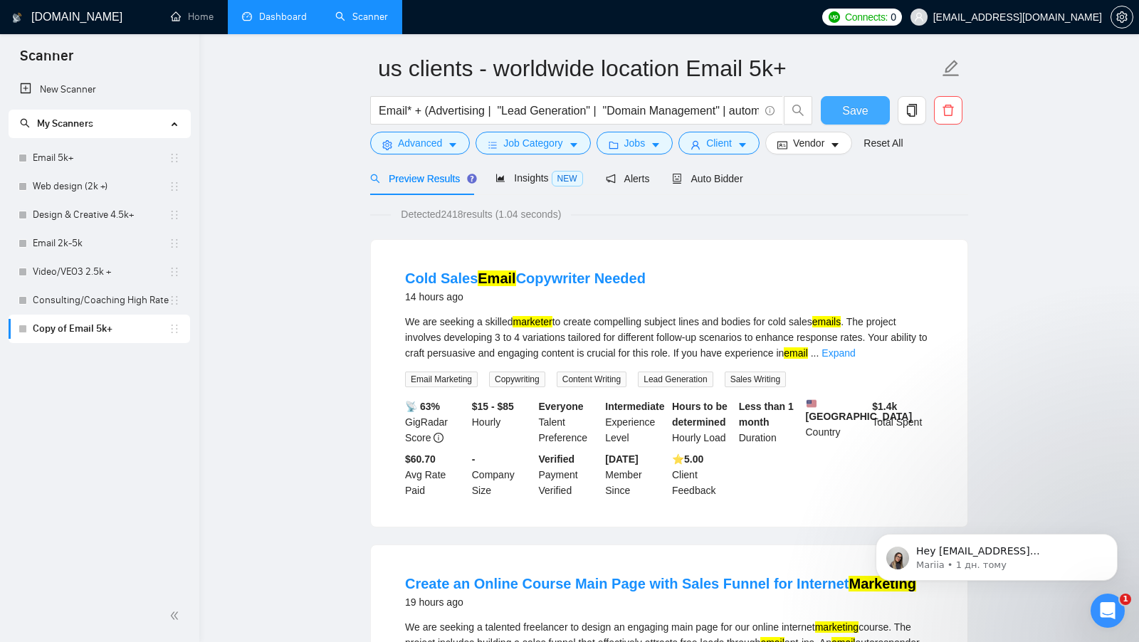
click at [867, 116] on span "Save" at bounding box center [855, 111] width 26 height 18
click at [812, 142] on span "Vendor" at bounding box center [808, 143] width 31 height 16
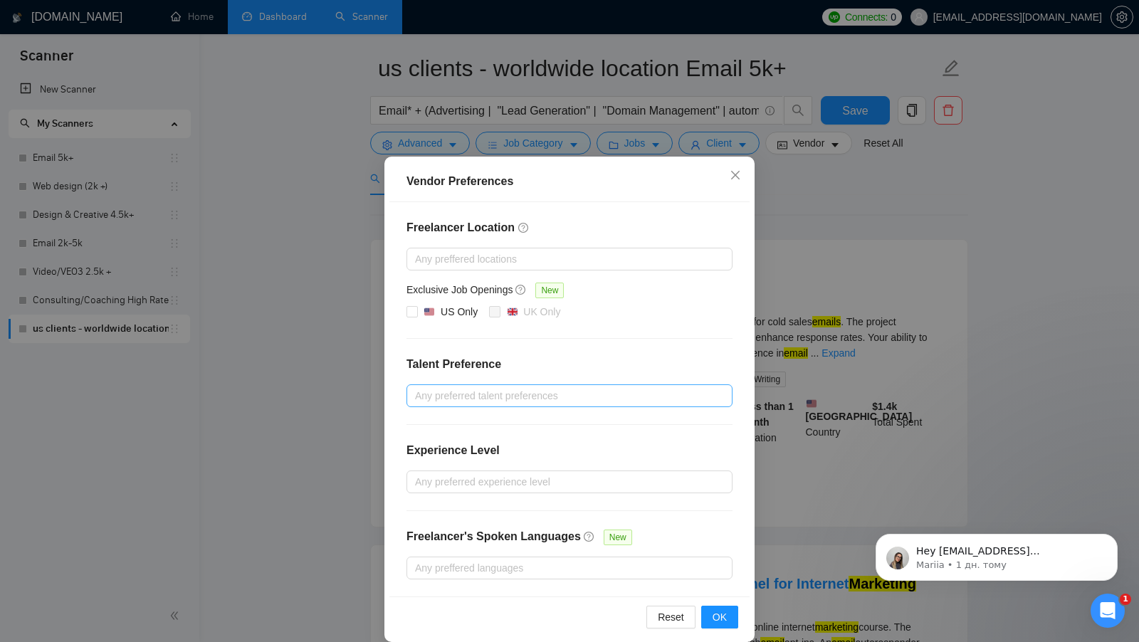
click at [524, 392] on div at bounding box center [562, 395] width 305 height 17
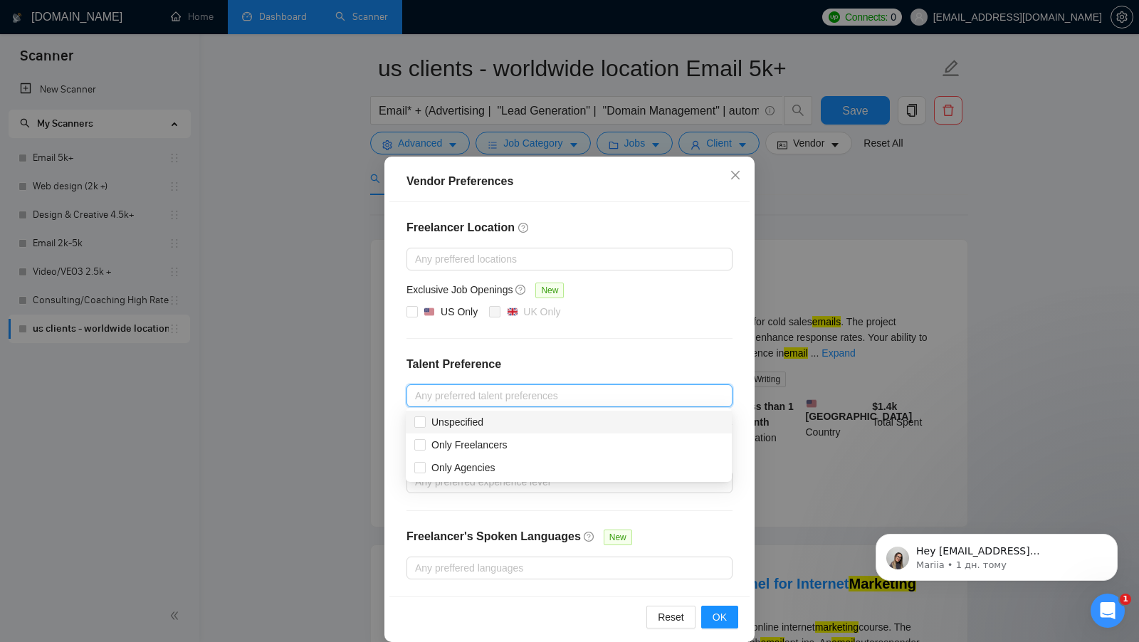
click at [501, 421] on div "Unspecified" at bounding box center [568, 422] width 309 height 16
checkbox input "true"
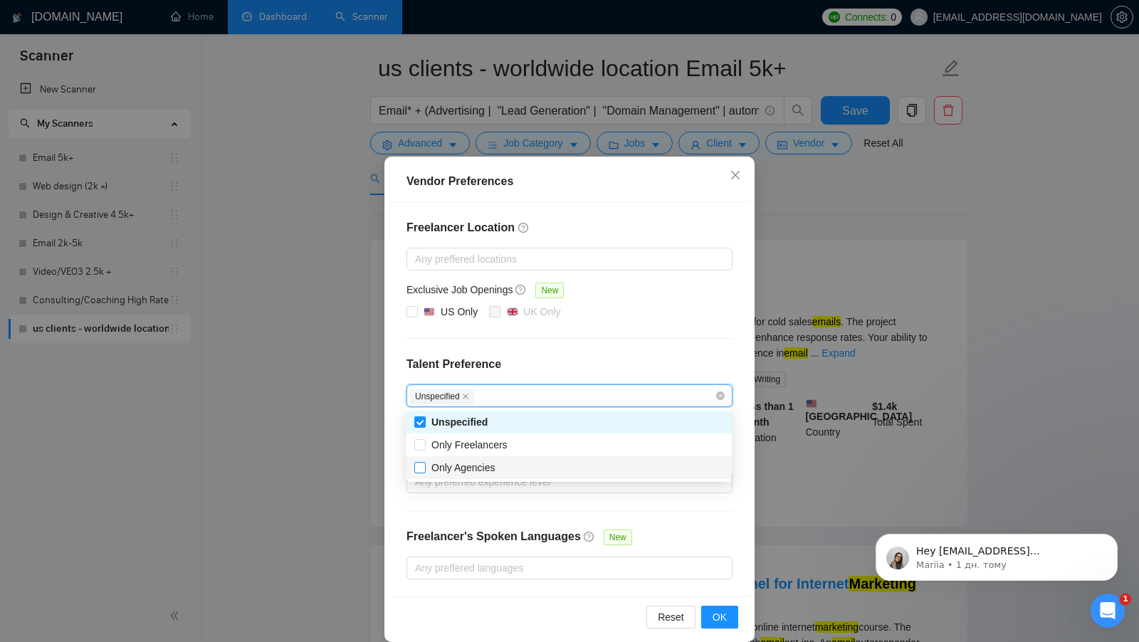
click at [419, 469] on input "Only Agencies" at bounding box center [419, 467] width 10 height 10
checkbox input "true"
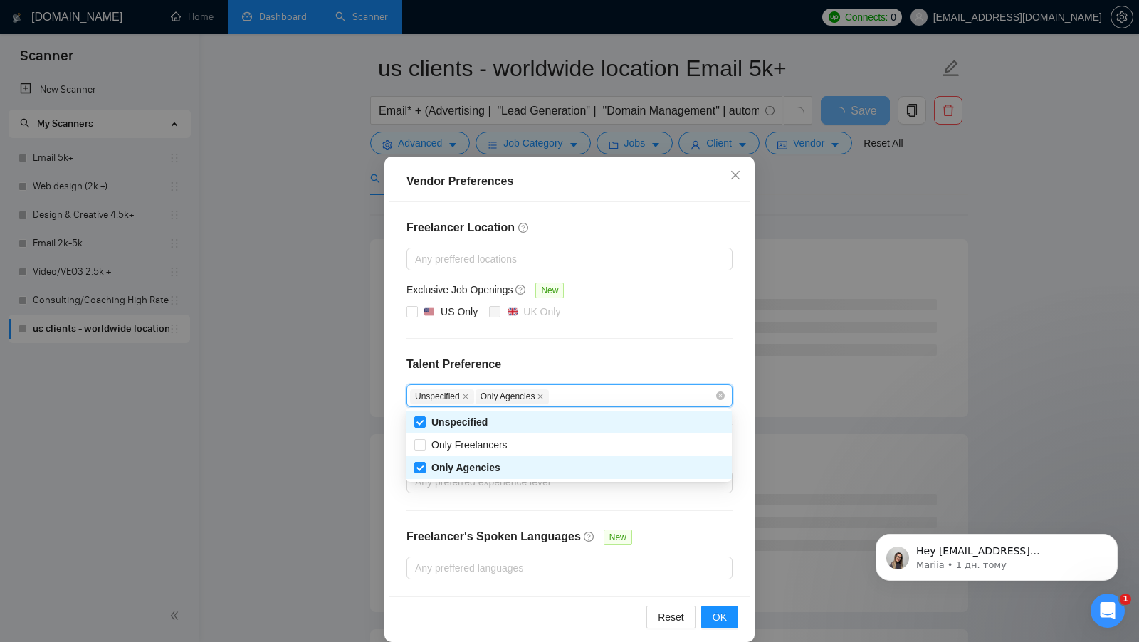
click at [669, 350] on div "Freelancer Location Any preffered locations Exclusive Job Openings New US Only …" at bounding box center [569, 399] width 360 height 394
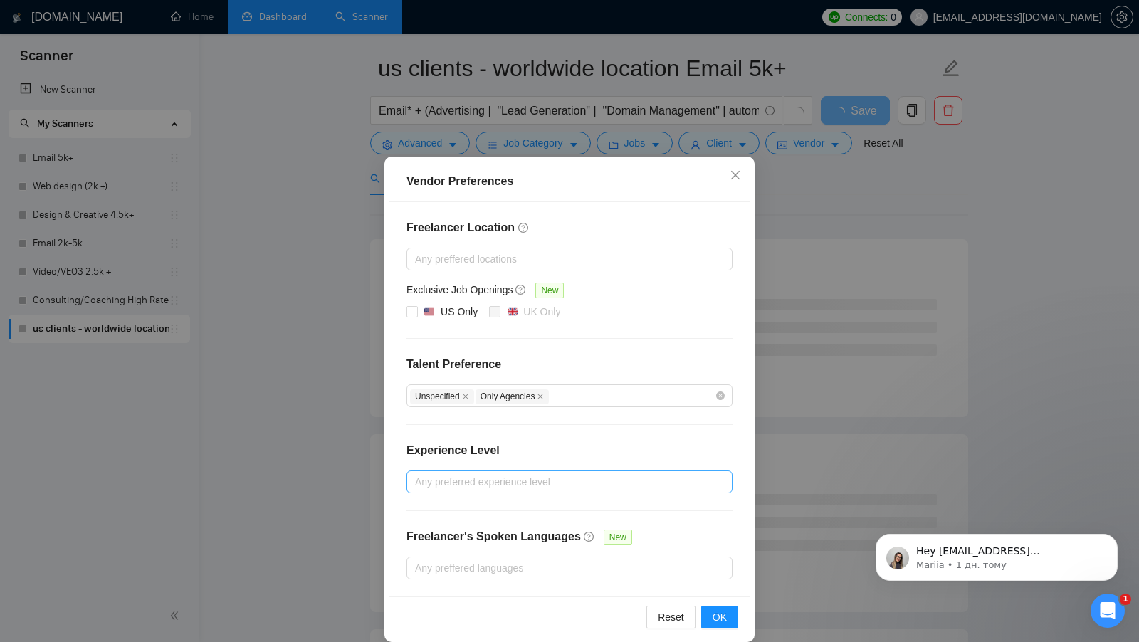
click at [532, 477] on div at bounding box center [562, 482] width 305 height 17
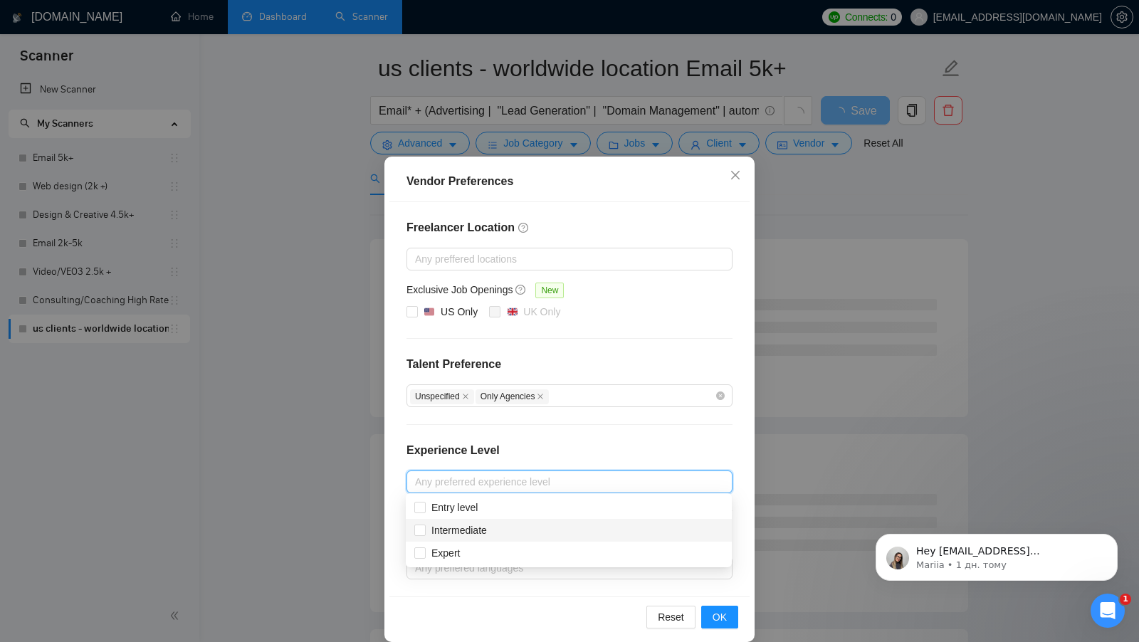
click at [506, 533] on div "Intermediate" at bounding box center [568, 531] width 309 height 16
checkbox input "true"
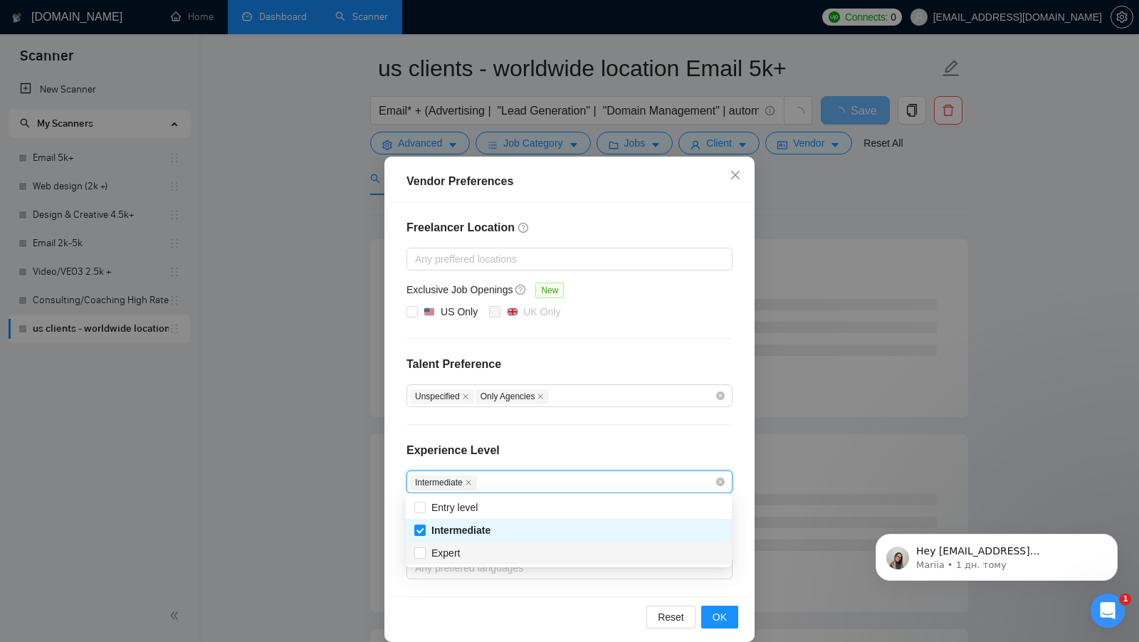
click at [471, 550] on div "Expert" at bounding box center [568, 553] width 309 height 16
checkbox input "true"
click at [661, 424] on div "Freelancer Location Any preffered locations Exclusive Job Openings New US Only …" at bounding box center [569, 399] width 360 height 394
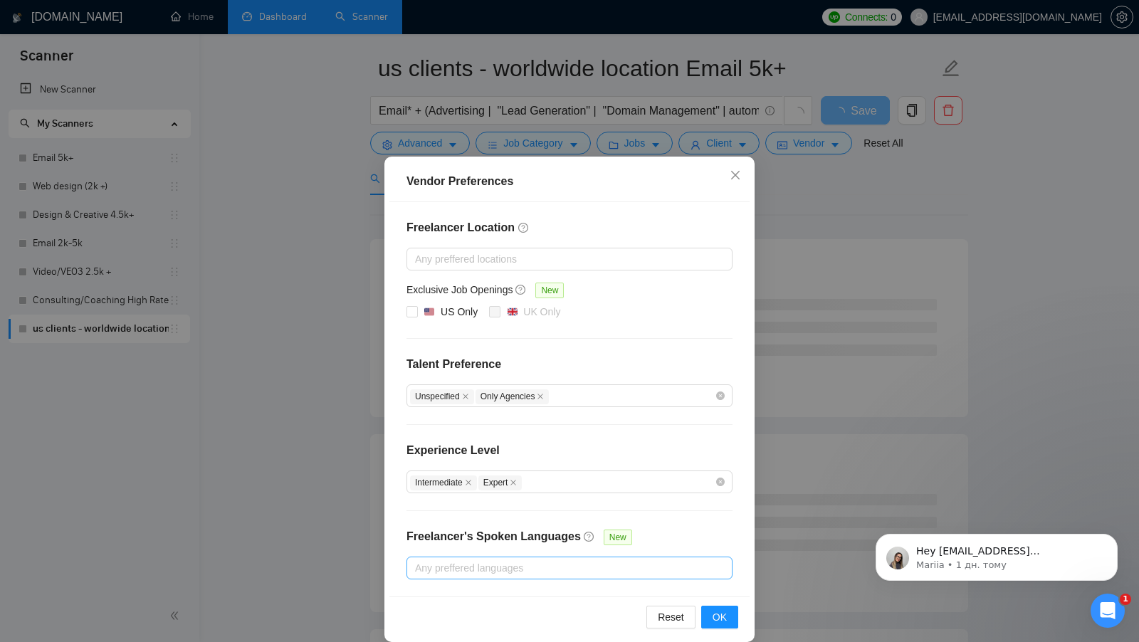
click at [607, 567] on div at bounding box center [562, 568] width 305 height 17
click at [696, 520] on div "Freelancer Location Any preffered locations Exclusive Job Openings New US Only …" at bounding box center [569, 399] width 360 height 394
click at [717, 612] on span "OK" at bounding box center [720, 618] width 14 height 16
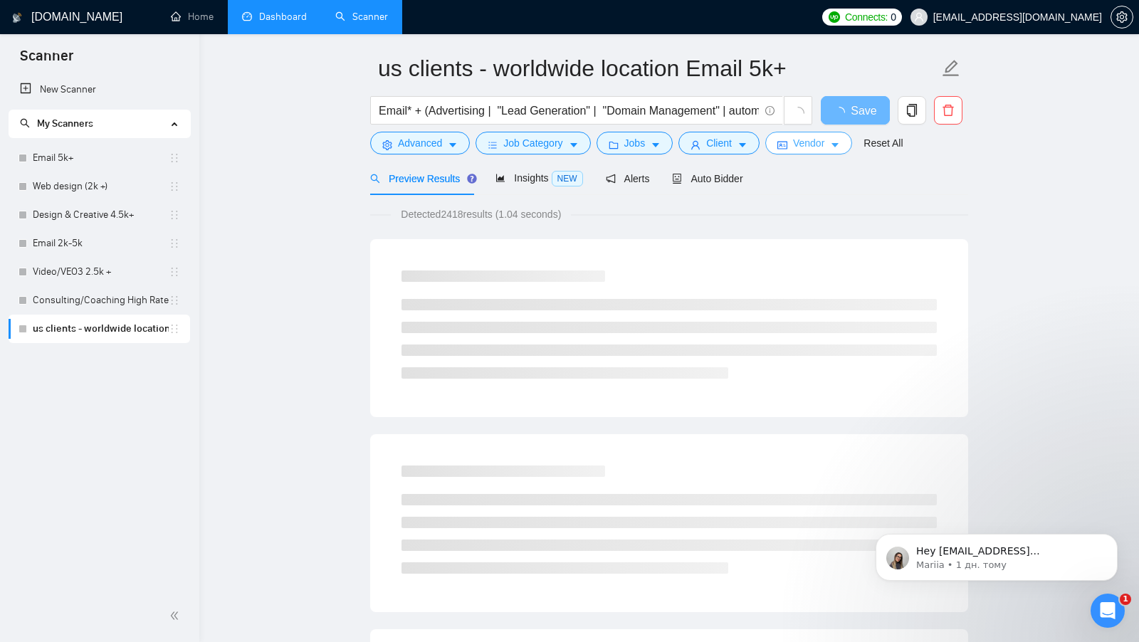
scroll to position [39, 0]
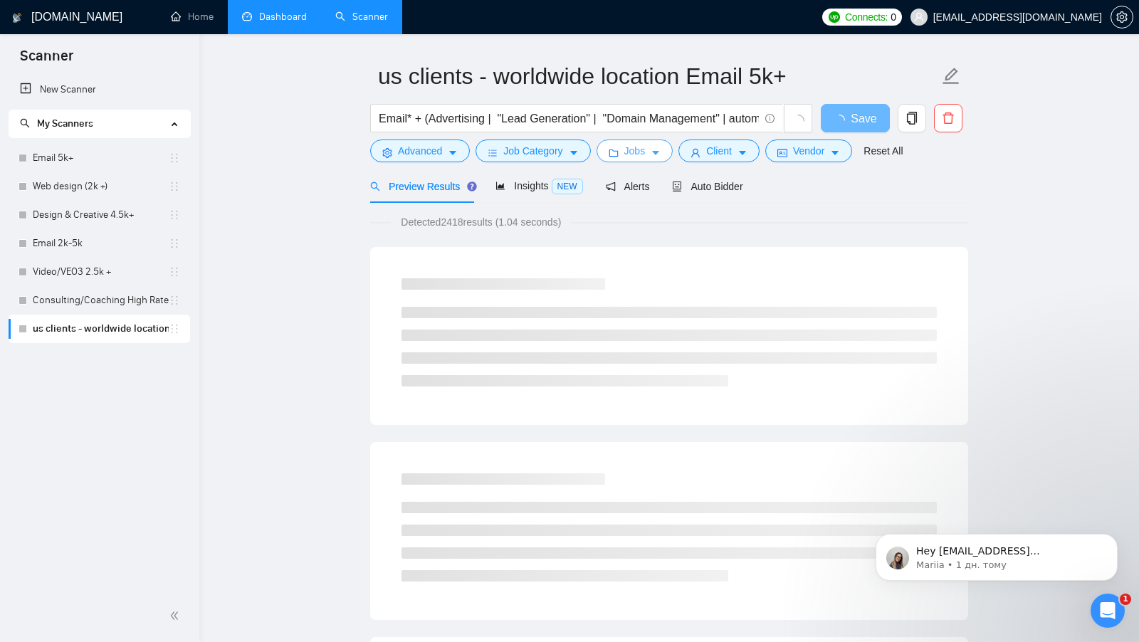
click at [657, 155] on icon "caret-down" at bounding box center [656, 153] width 10 height 10
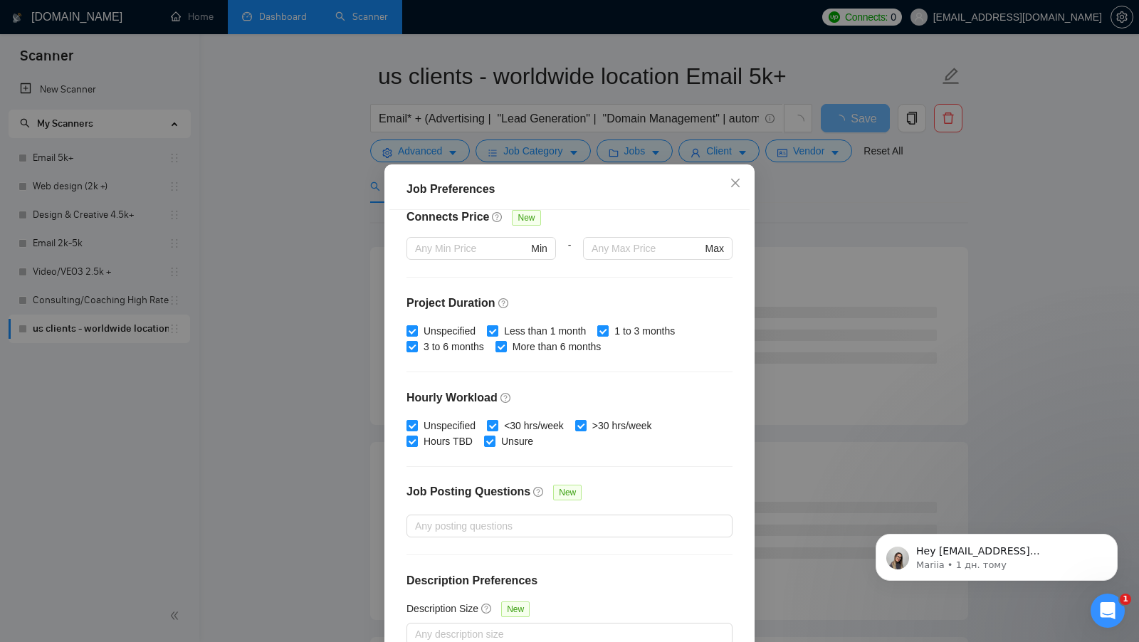
scroll to position [0, 0]
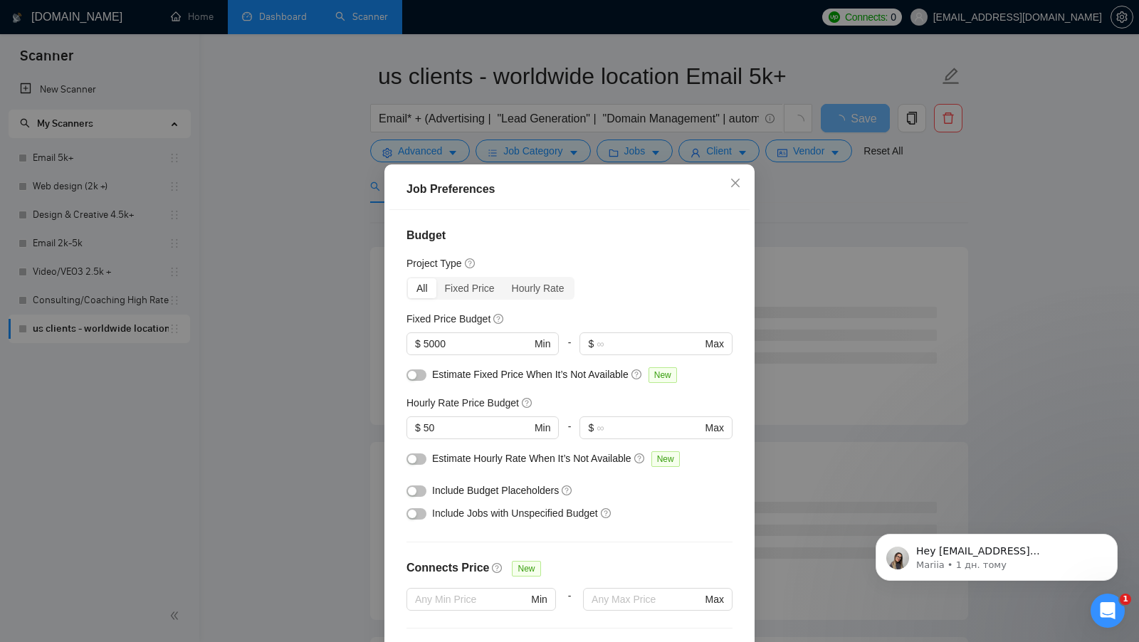
click at [781, 381] on div "Job Preferences Budget Project Type All Fixed Price Hourly Rate Fixed Price Bud…" at bounding box center [569, 321] width 1139 height 642
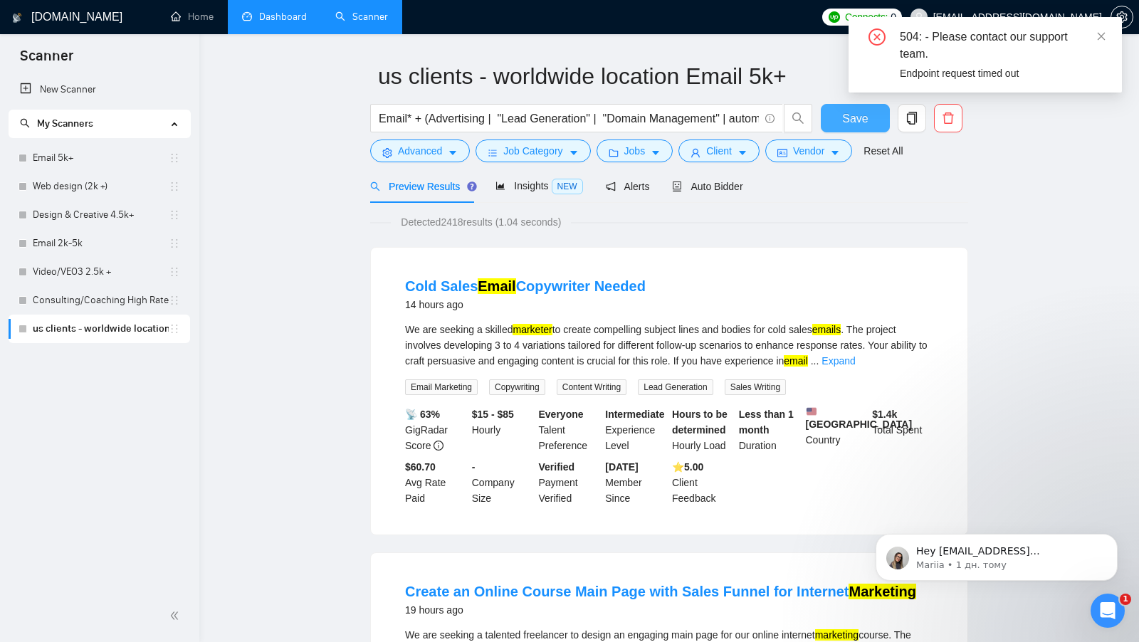
click at [833, 124] on button "Save" at bounding box center [855, 118] width 69 height 28
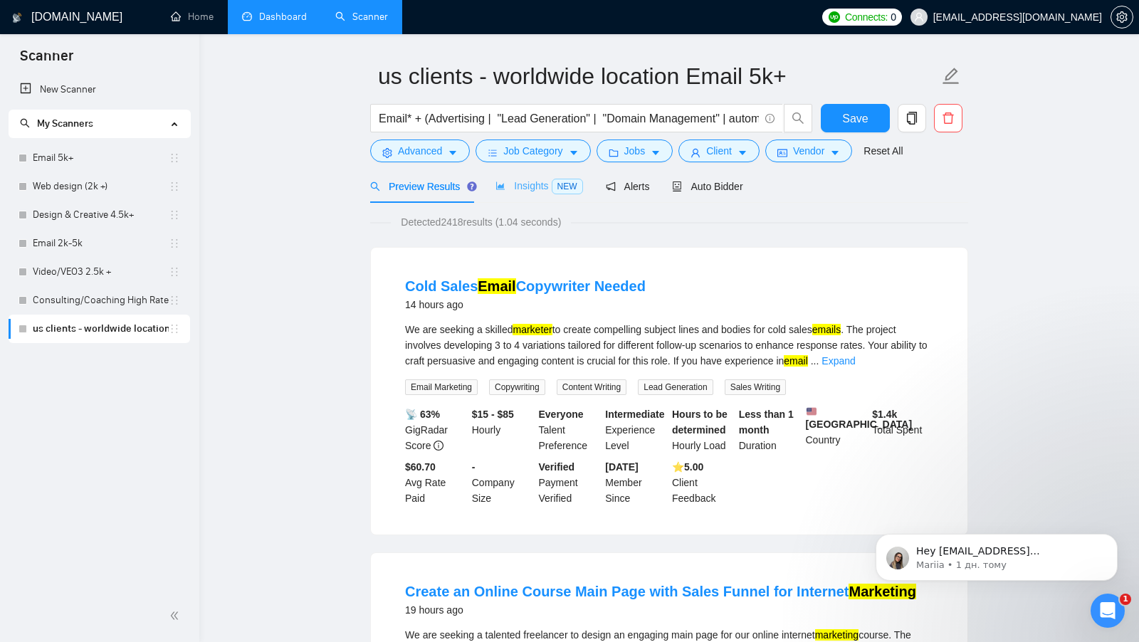
click at [514, 201] on div "Insights NEW" at bounding box center [539, 185] width 87 height 33
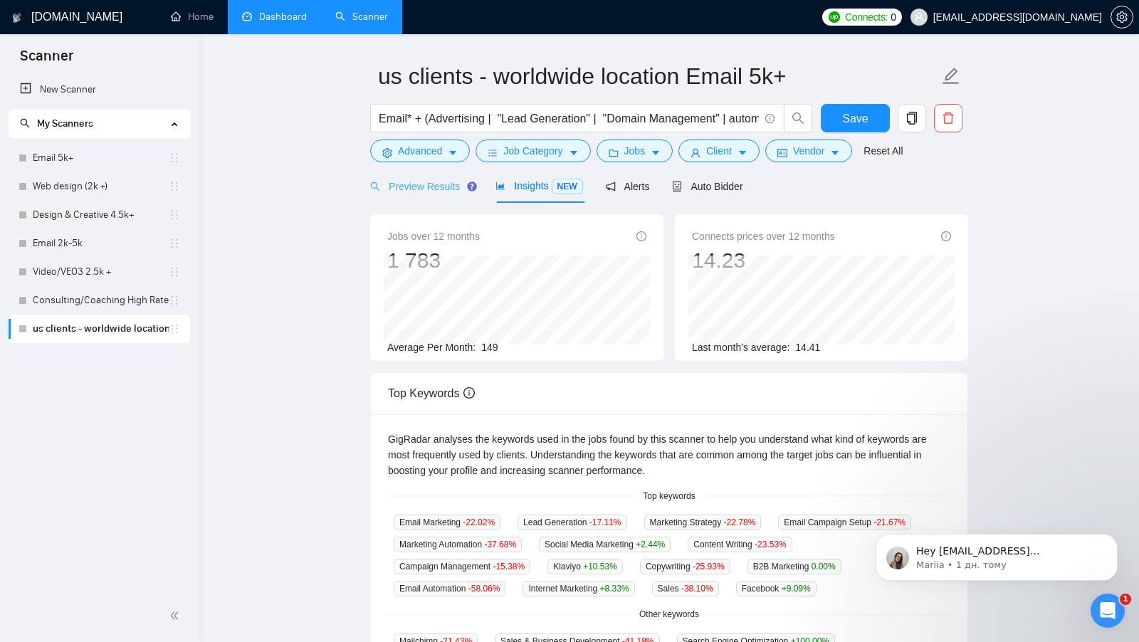
click at [414, 194] on div "Preview Results" at bounding box center [421, 185] width 103 height 33
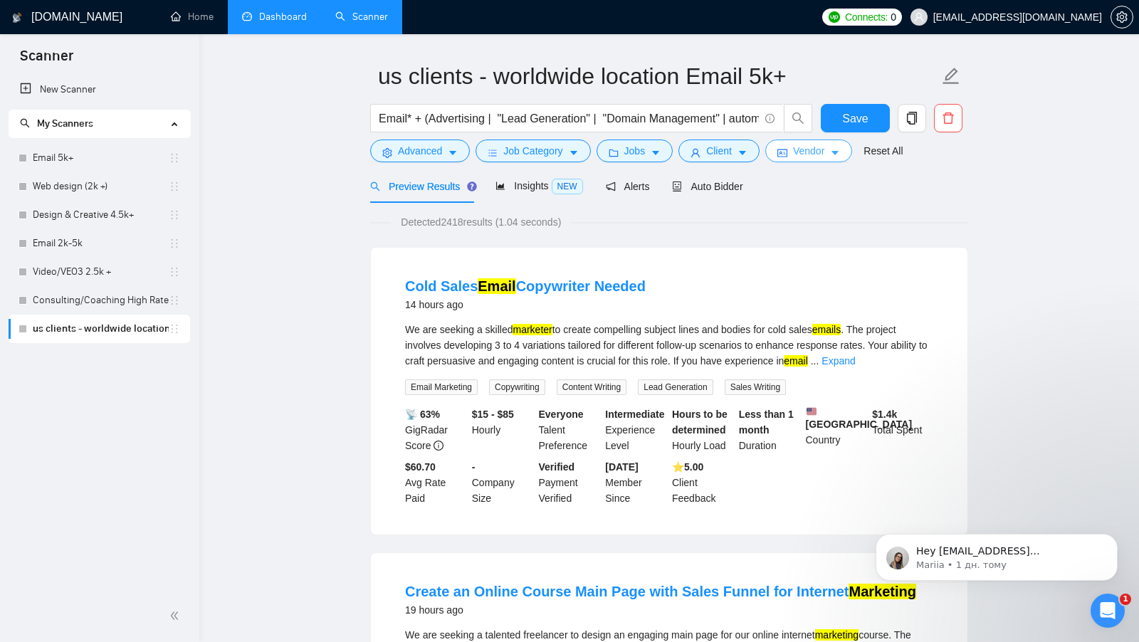
click at [804, 156] on span "Vendor" at bounding box center [808, 151] width 31 height 16
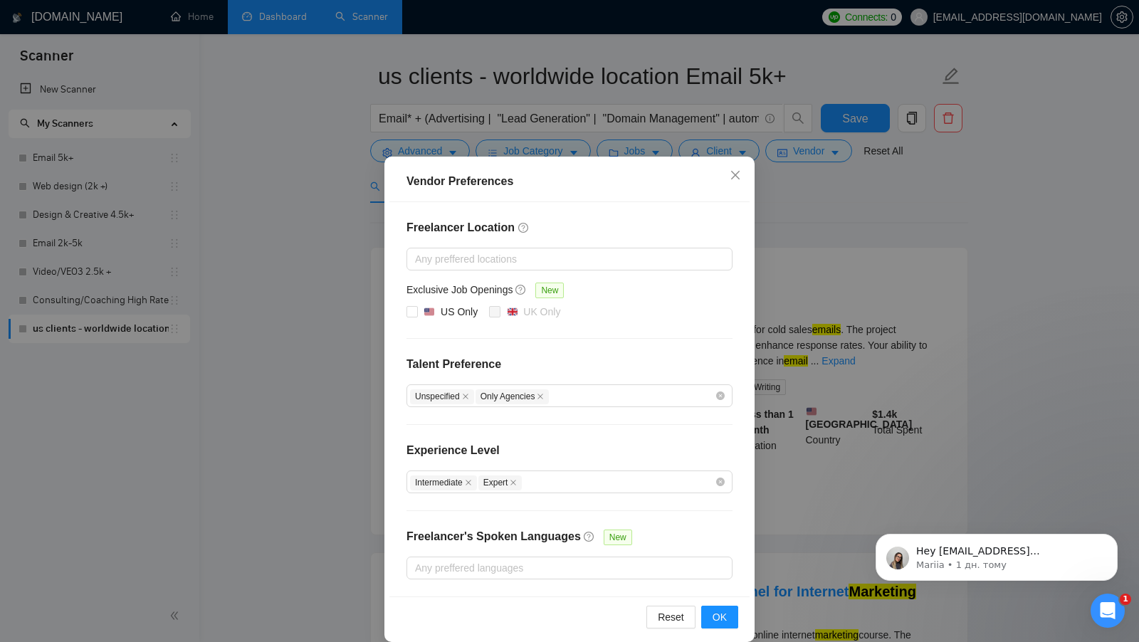
click at [551, 553] on div "Freelancer's Spoken Languages" at bounding box center [494, 542] width 174 height 28
click at [550, 566] on div at bounding box center [562, 568] width 305 height 17
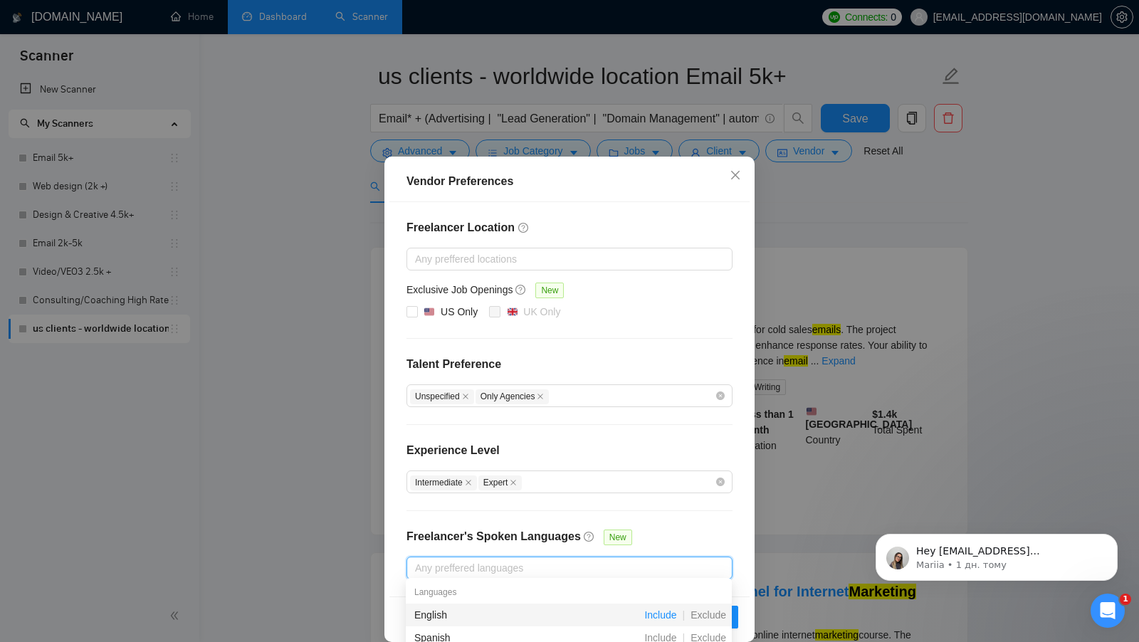
click at [650, 611] on span "Include" at bounding box center [660, 615] width 43 height 11
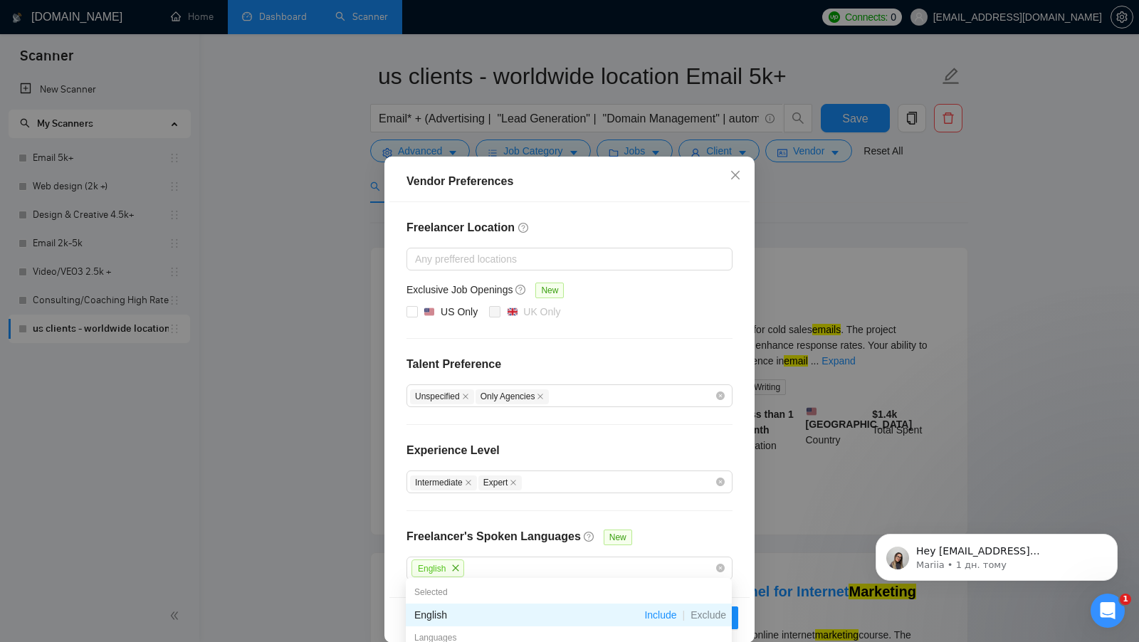
click at [701, 521] on div "Freelancer Location Any preffered locations Exclusive Job Openings New US Only …" at bounding box center [569, 399] width 360 height 395
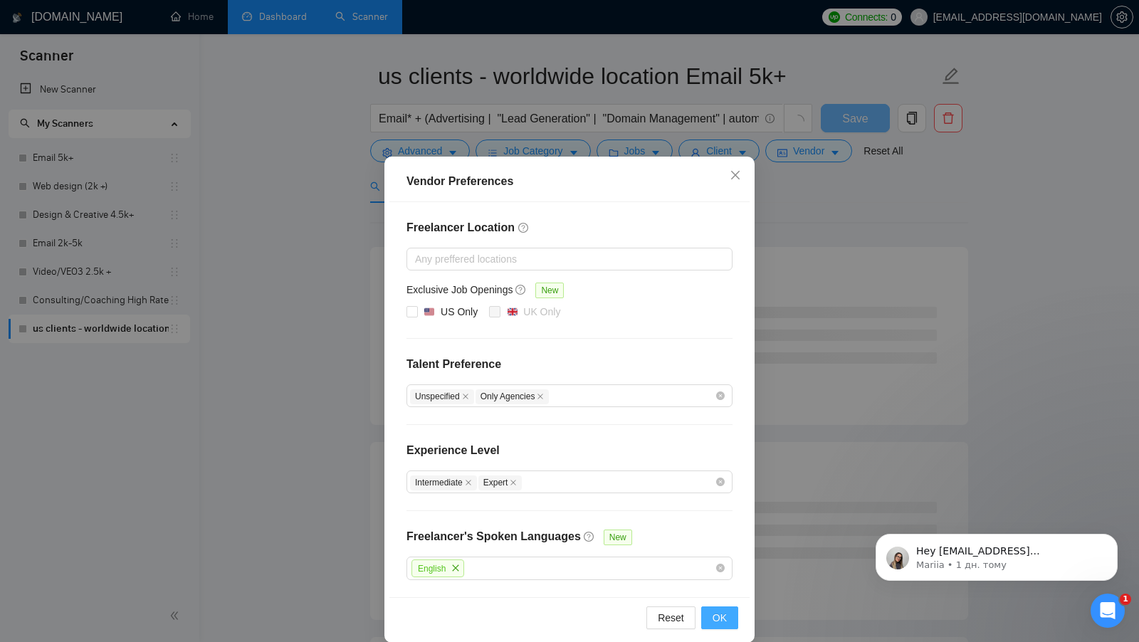
click at [716, 616] on span "OK" at bounding box center [720, 618] width 14 height 16
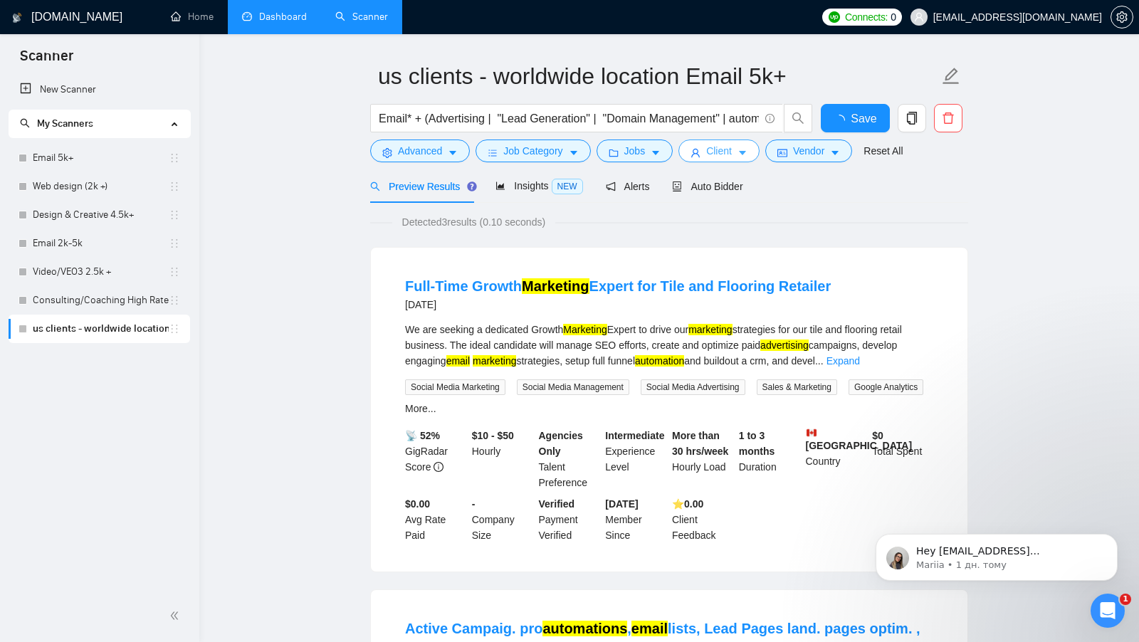
click at [721, 161] on button "Client" at bounding box center [719, 151] width 81 height 23
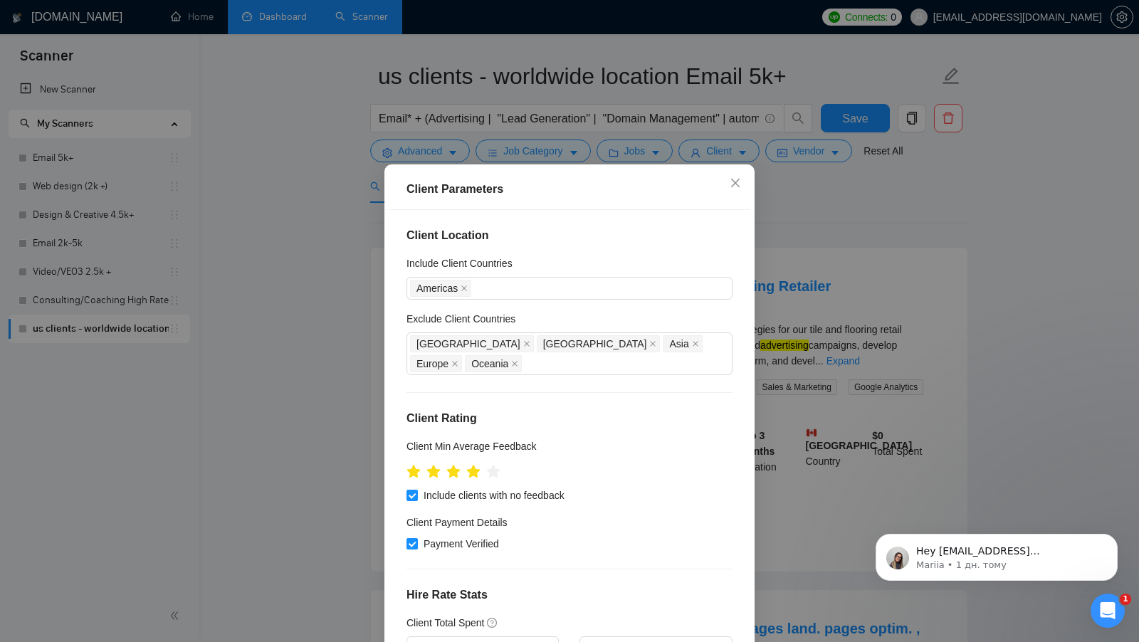
click at [792, 243] on div "Client Parameters Client Location Include Client Countries Americas Exclude Cli…" at bounding box center [569, 321] width 1139 height 642
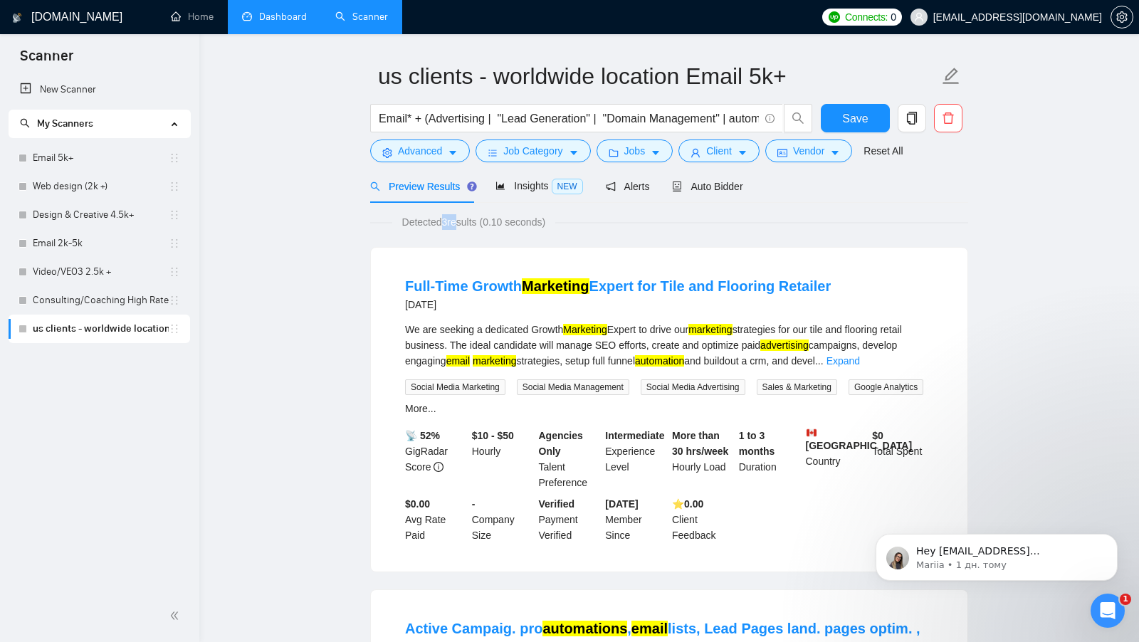
drag, startPoint x: 444, startPoint y: 222, endPoint x: 461, endPoint y: 223, distance: 16.4
click at [461, 223] on span "Detected 3 results (0.10 seconds)" at bounding box center [474, 222] width 164 height 16
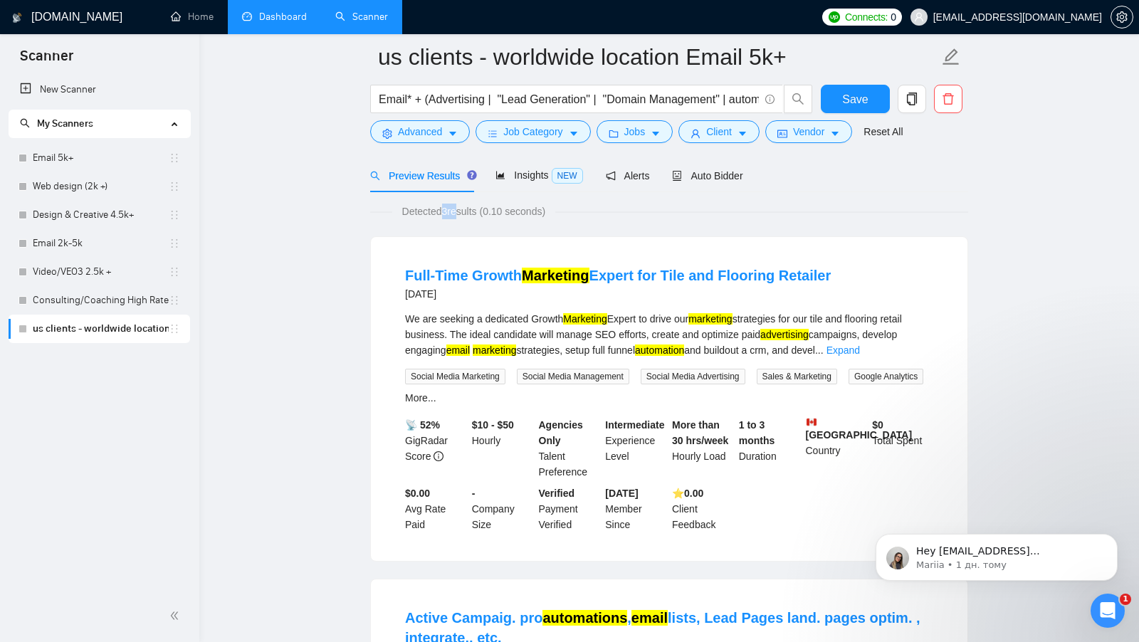
drag, startPoint x: 469, startPoint y: 295, endPoint x: 406, endPoint y: 296, distance: 62.7
click at [406, 296] on div "6 months ago" at bounding box center [618, 294] width 426 height 17
click at [808, 145] on form "us clients - worldwide location Email 5k+ Email* + (Advertising | "Lead Generat…" at bounding box center [669, 92] width 598 height 116
click at [827, 140] on button "Vendor" at bounding box center [808, 131] width 87 height 23
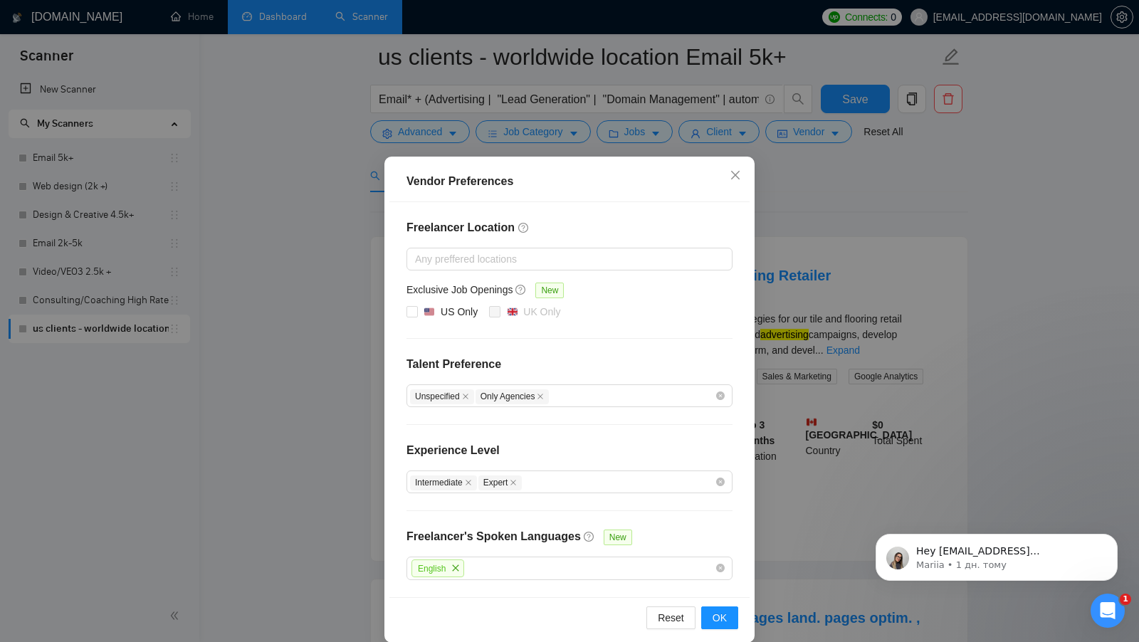
scroll to position [12, 0]
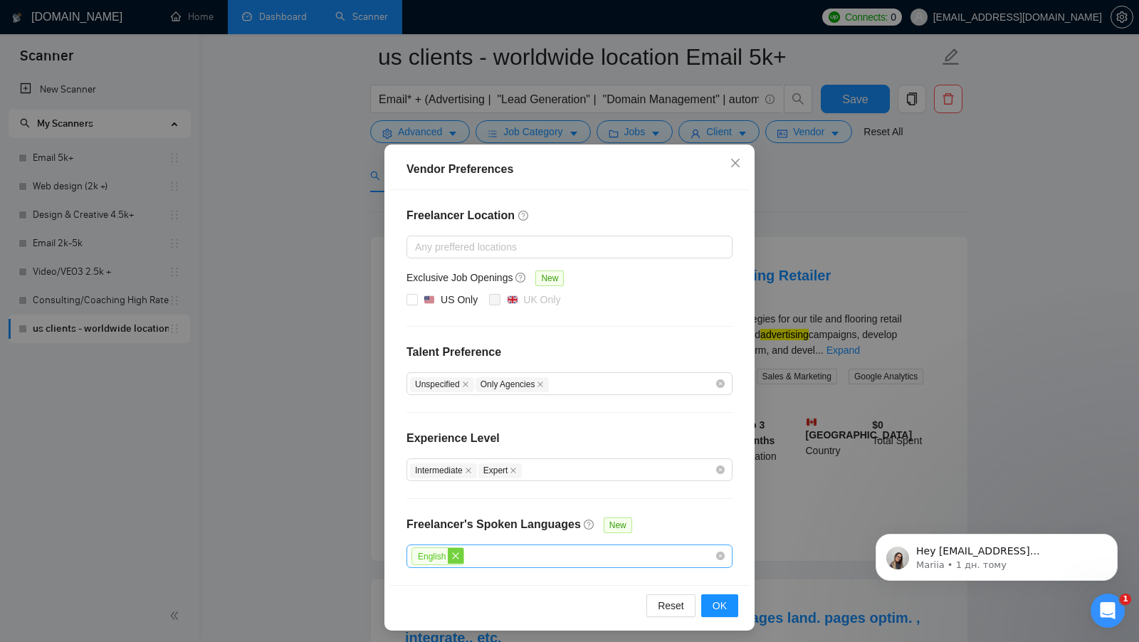
click at [460, 556] on span "close" at bounding box center [456, 556] width 16 height 16
click at [595, 555] on div at bounding box center [562, 556] width 305 height 17
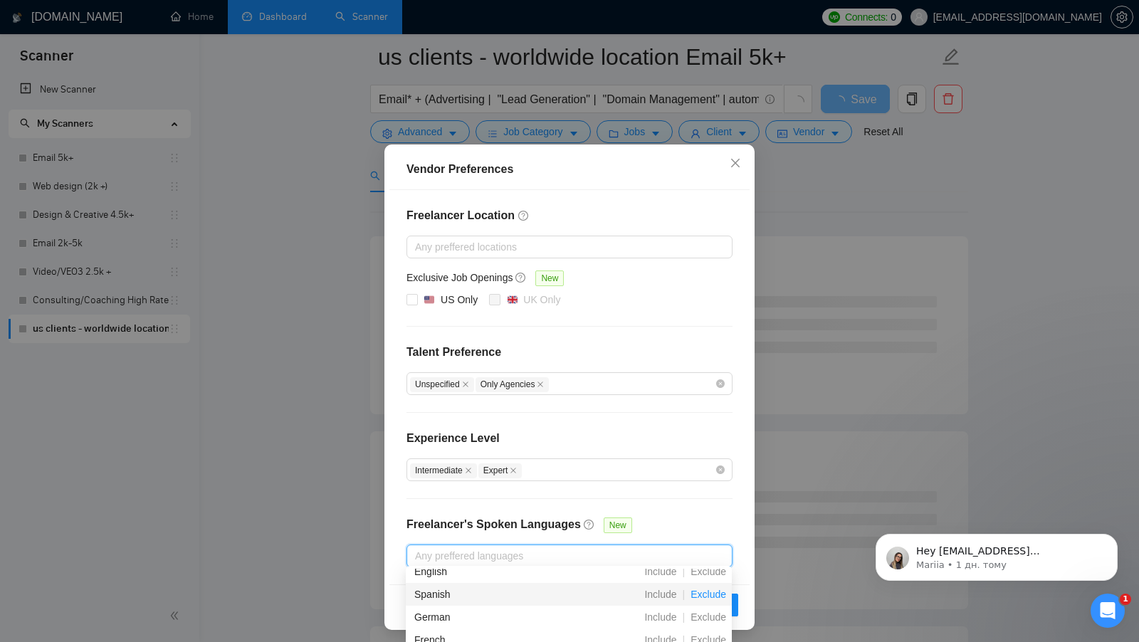
scroll to position [33, 0]
click at [716, 593] on span "Exclude" at bounding box center [708, 592] width 47 height 11
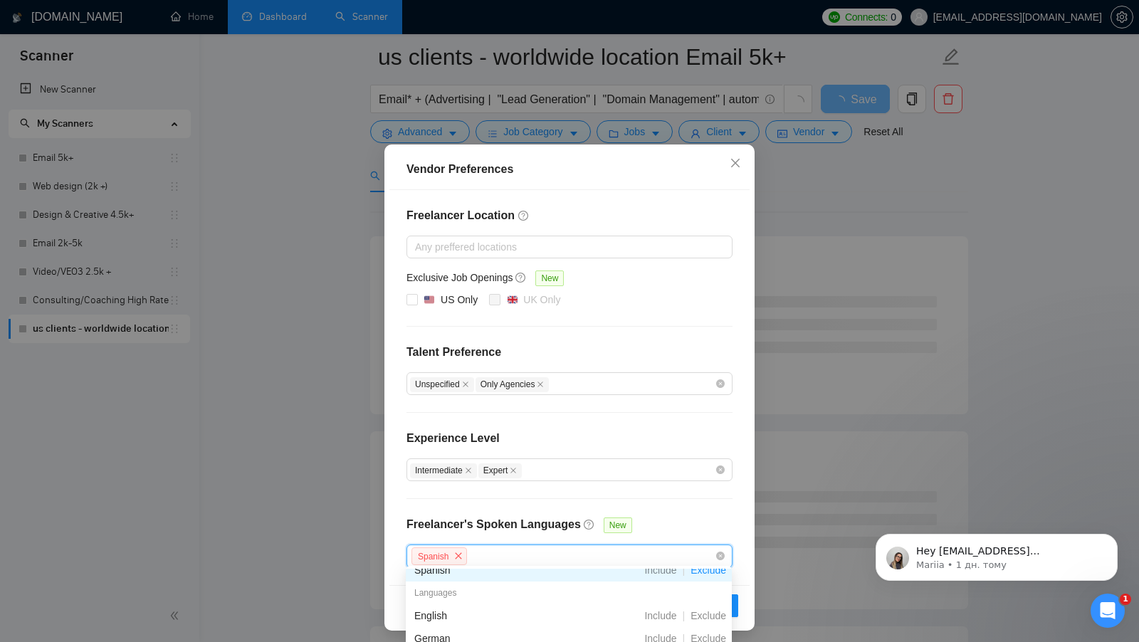
click at [704, 523] on div "Freelancer Location Any preffered locations Exclusive Job Openings New US Only …" at bounding box center [569, 387] width 360 height 395
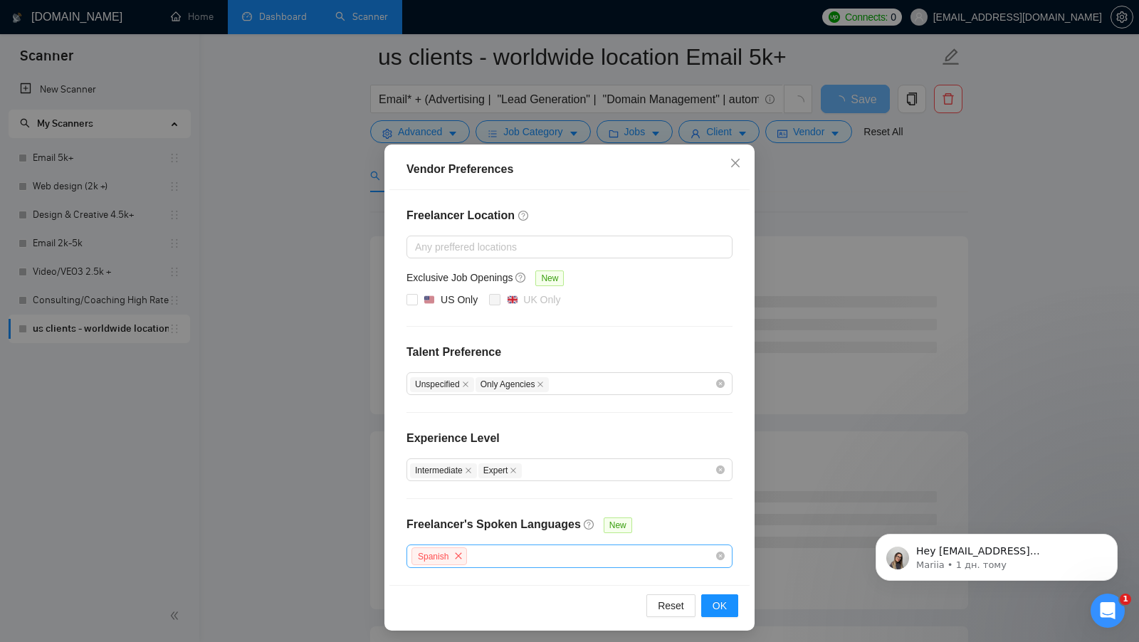
click at [502, 556] on div "Spanish" at bounding box center [562, 556] width 305 height 21
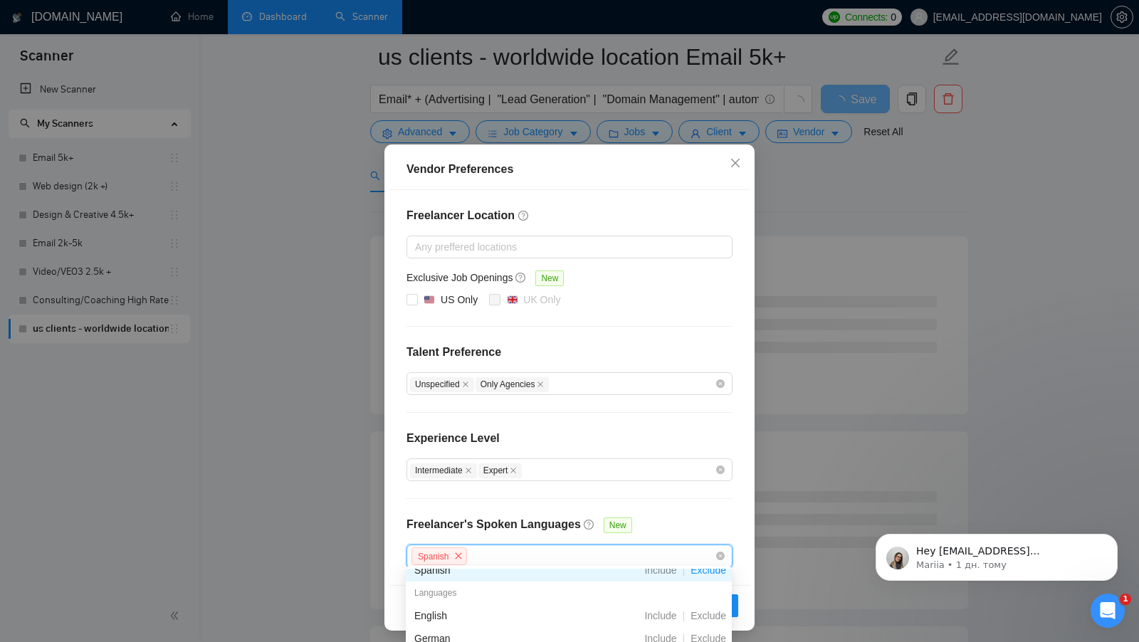
click at [721, 556] on div "Spanish" at bounding box center [570, 556] width 326 height 23
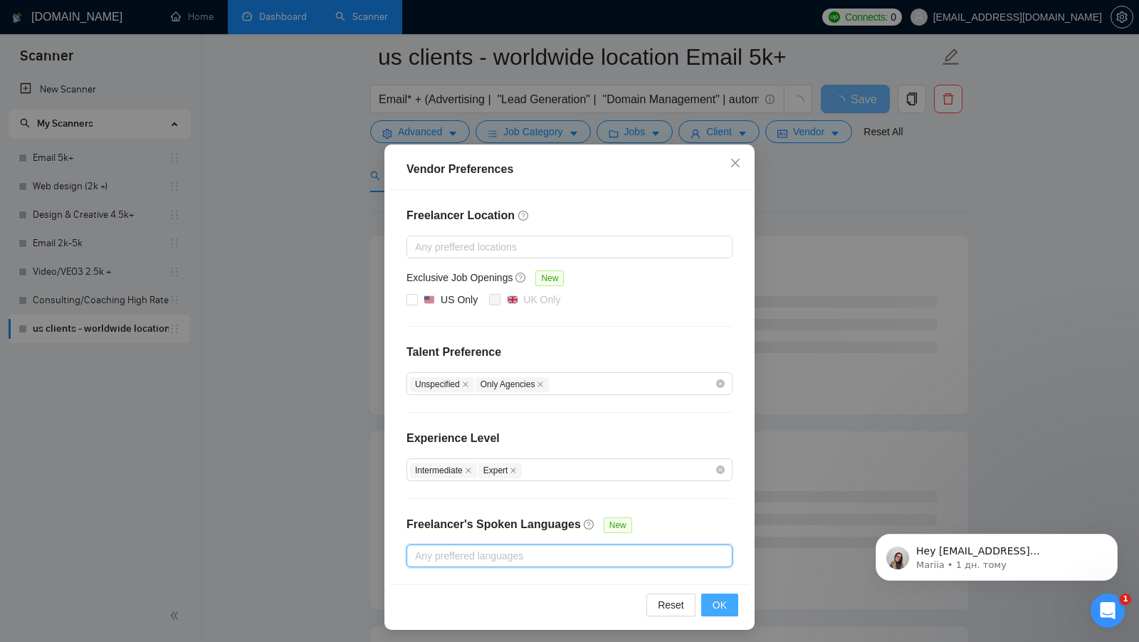
click at [717, 597] on span "OK" at bounding box center [720, 605] width 14 height 16
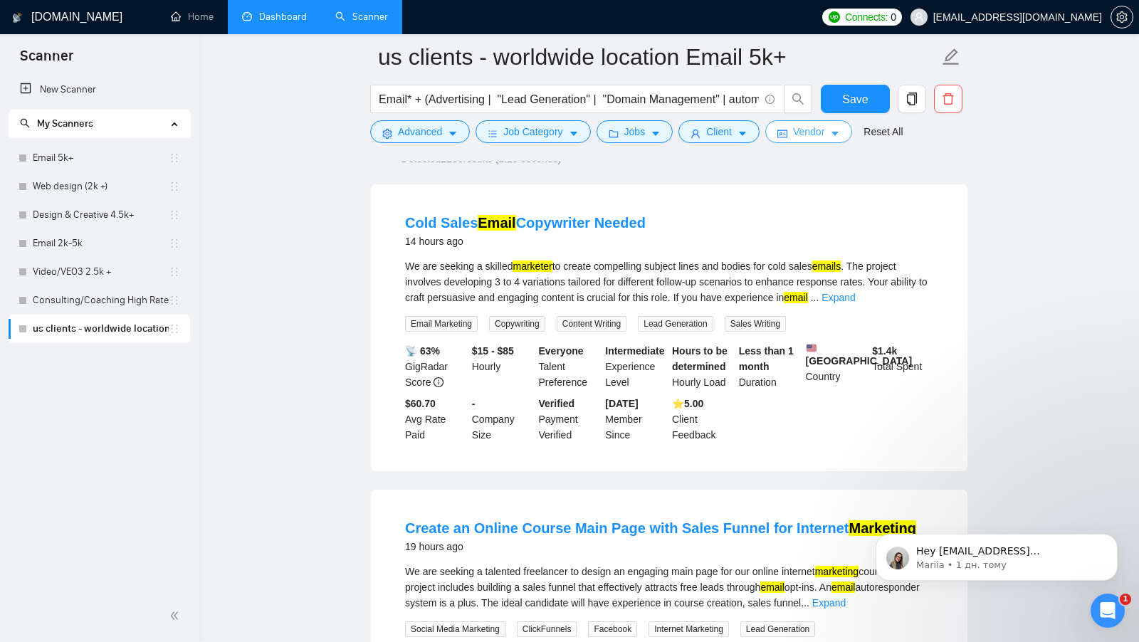
scroll to position [109, 0]
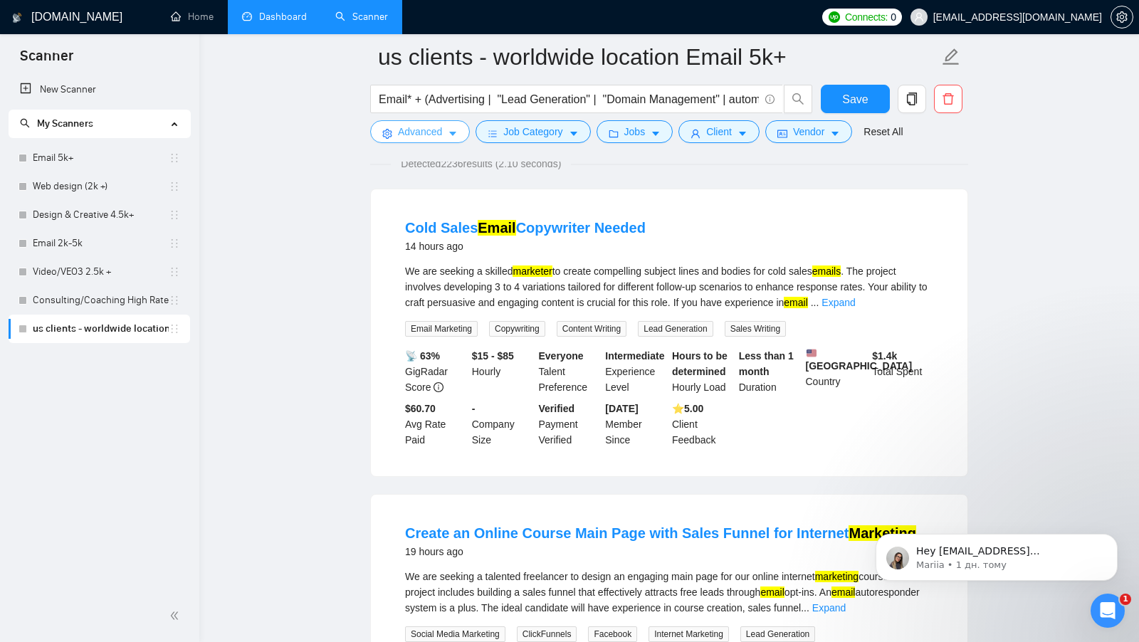
click at [432, 130] on span "Advanced" at bounding box center [420, 132] width 44 height 16
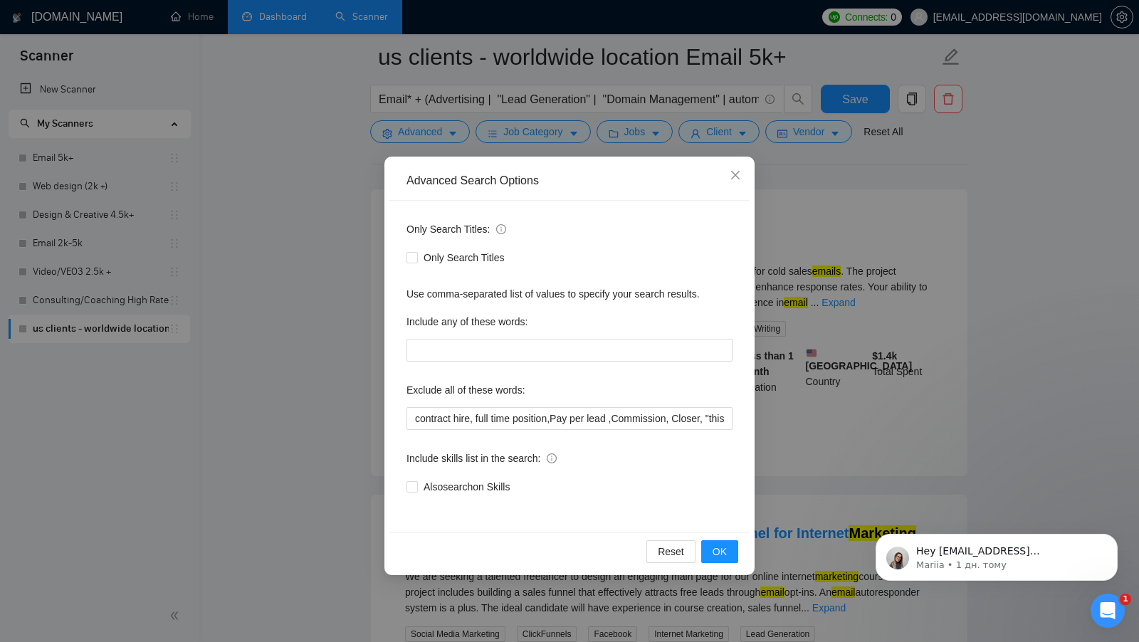
click at [853, 386] on div "Advanced Search Options Only Search Titles: Only Search Titles Use comma-separa…" at bounding box center [569, 321] width 1139 height 642
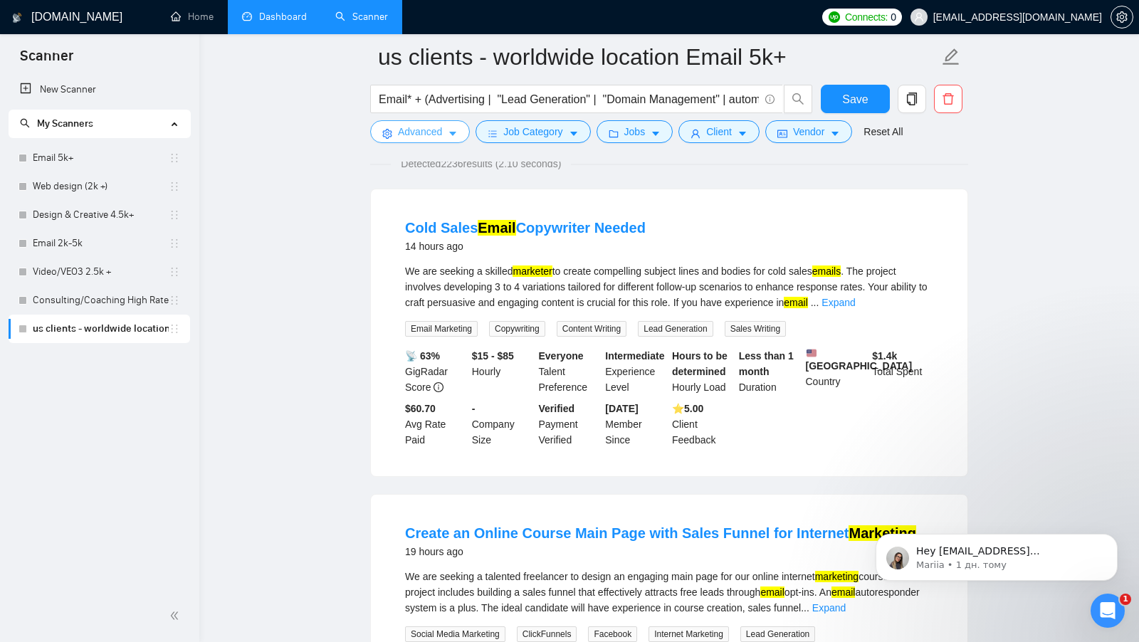
click at [468, 135] on button "Advanced" at bounding box center [420, 131] width 100 height 23
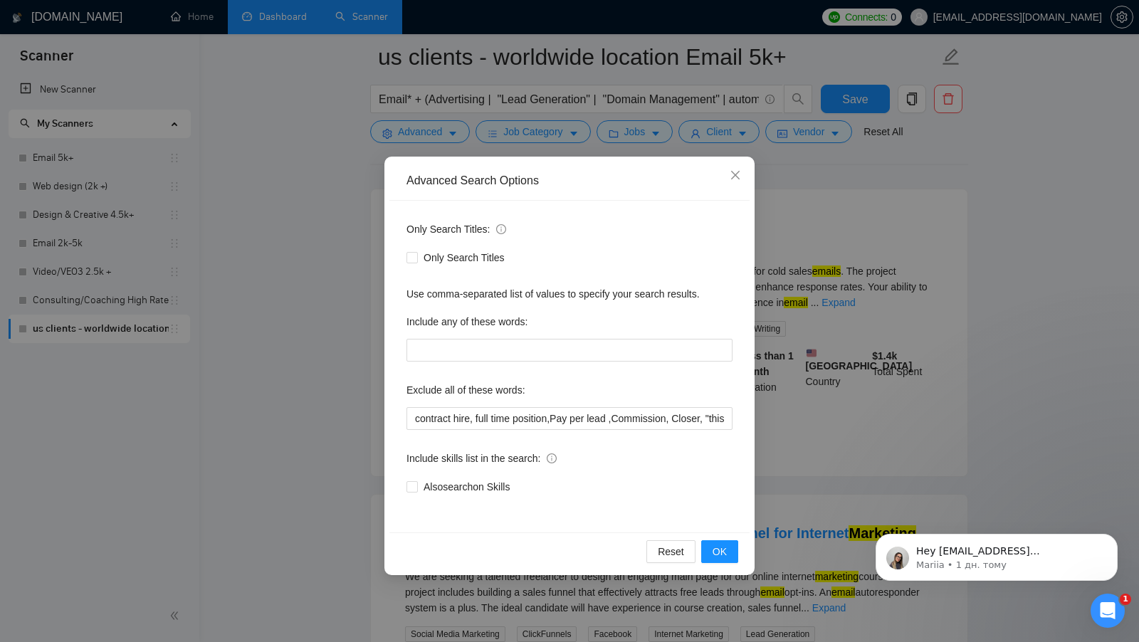
click at [837, 220] on div "Advanced Search Options Only Search Titles: Only Search Titles Use comma-separa…" at bounding box center [569, 321] width 1139 height 642
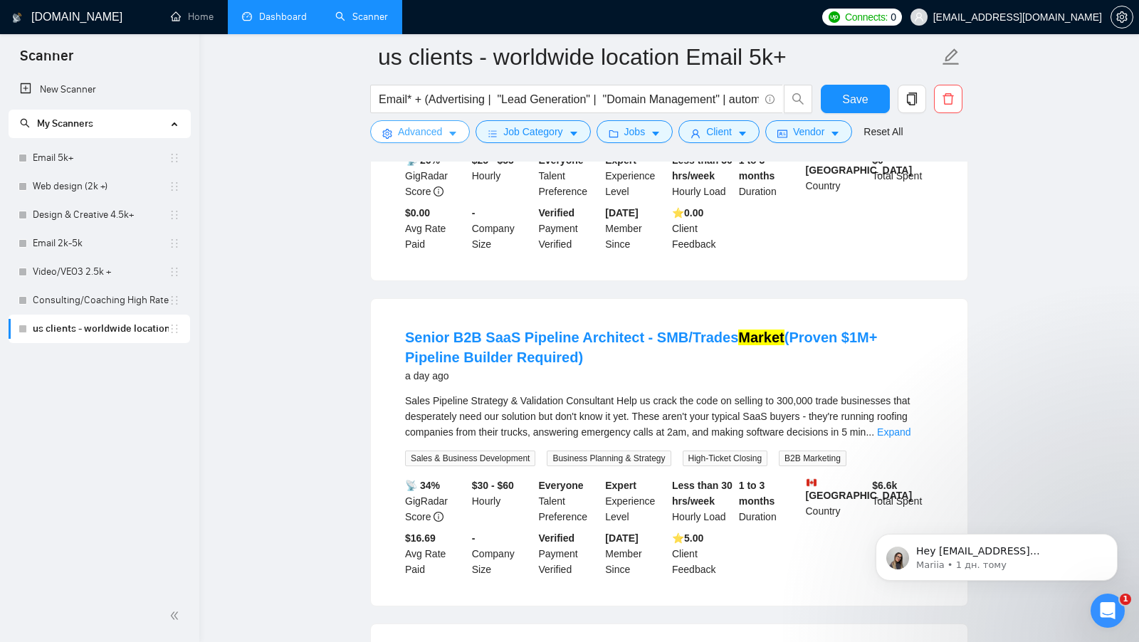
scroll to position [611, 0]
click at [857, 100] on span "Save" at bounding box center [855, 99] width 26 height 18
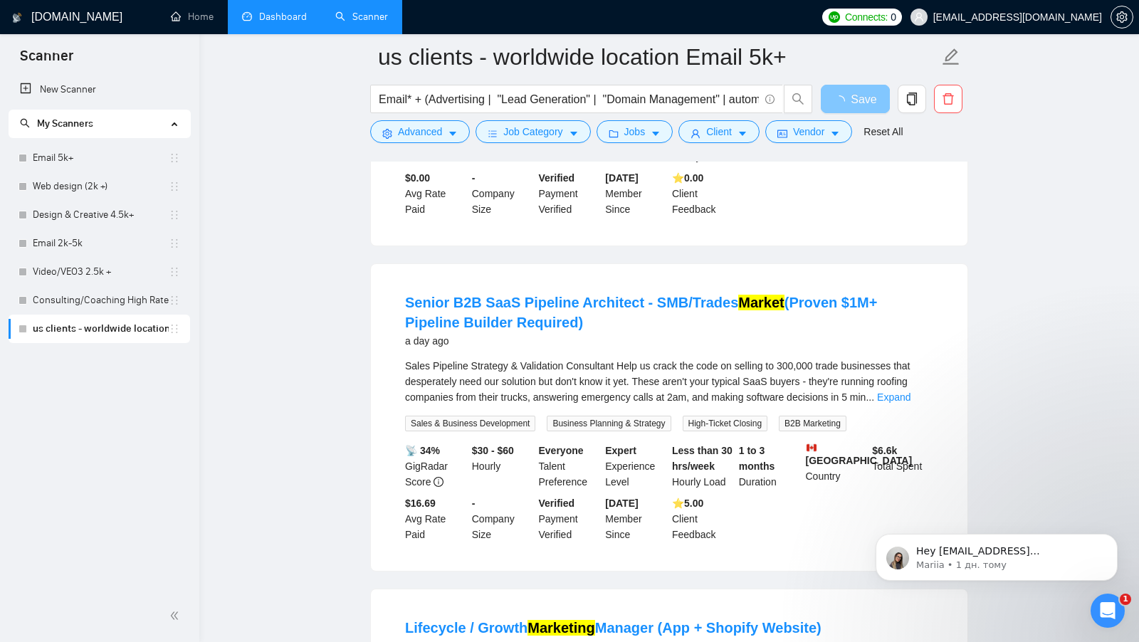
scroll to position [648, 0]
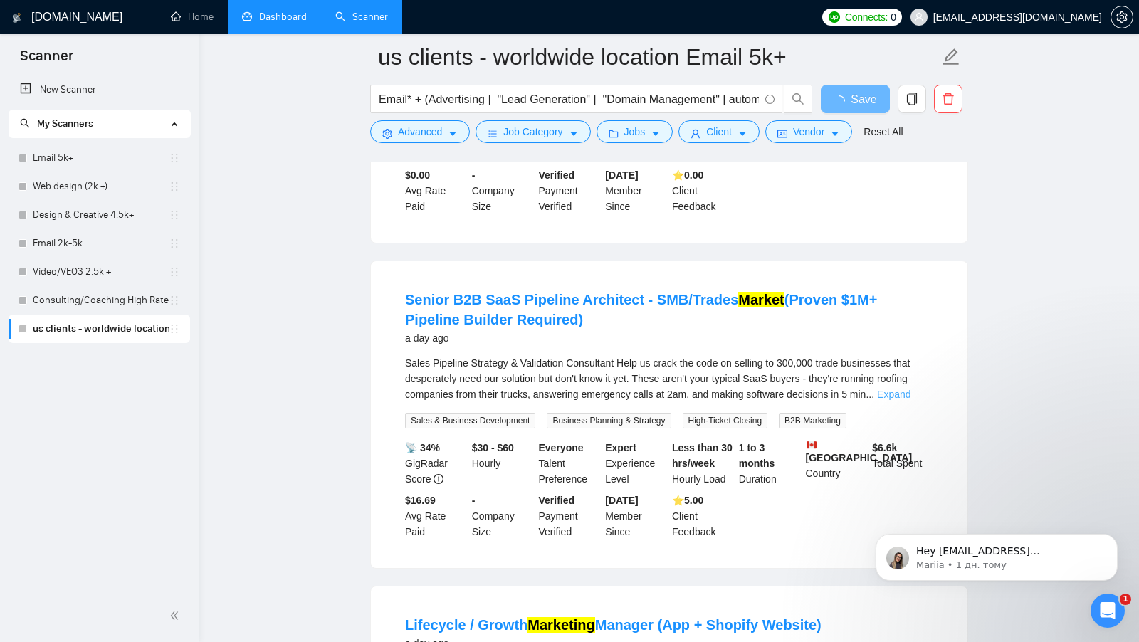
click at [911, 400] on link "Expand" at bounding box center [893, 394] width 33 height 11
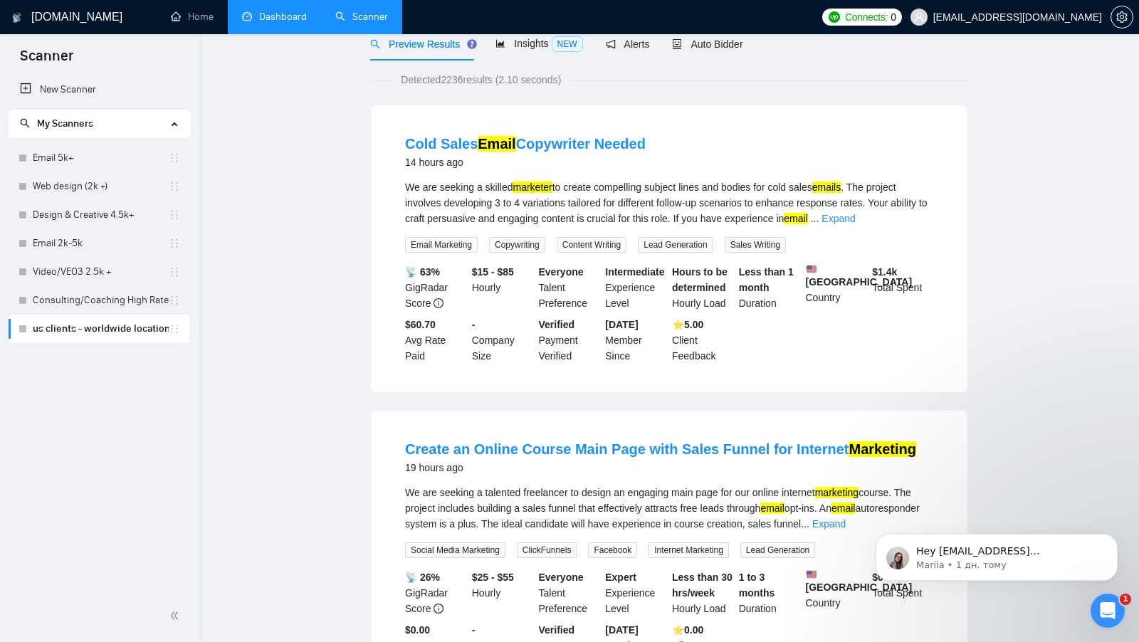
scroll to position [0, 0]
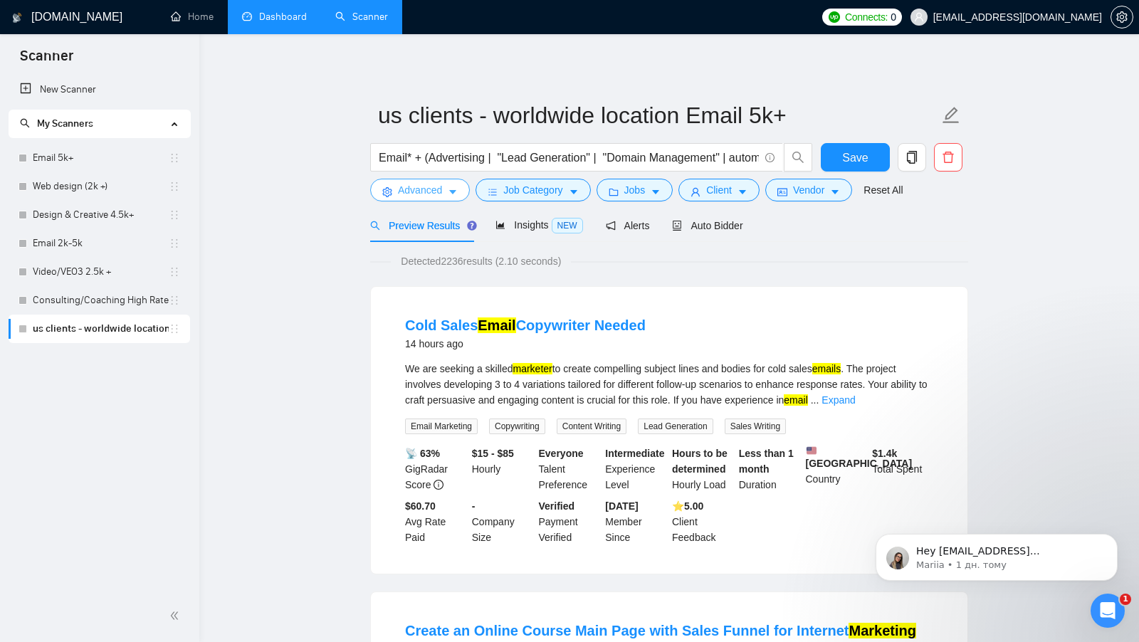
click at [424, 189] on span "Advanced" at bounding box center [420, 190] width 44 height 16
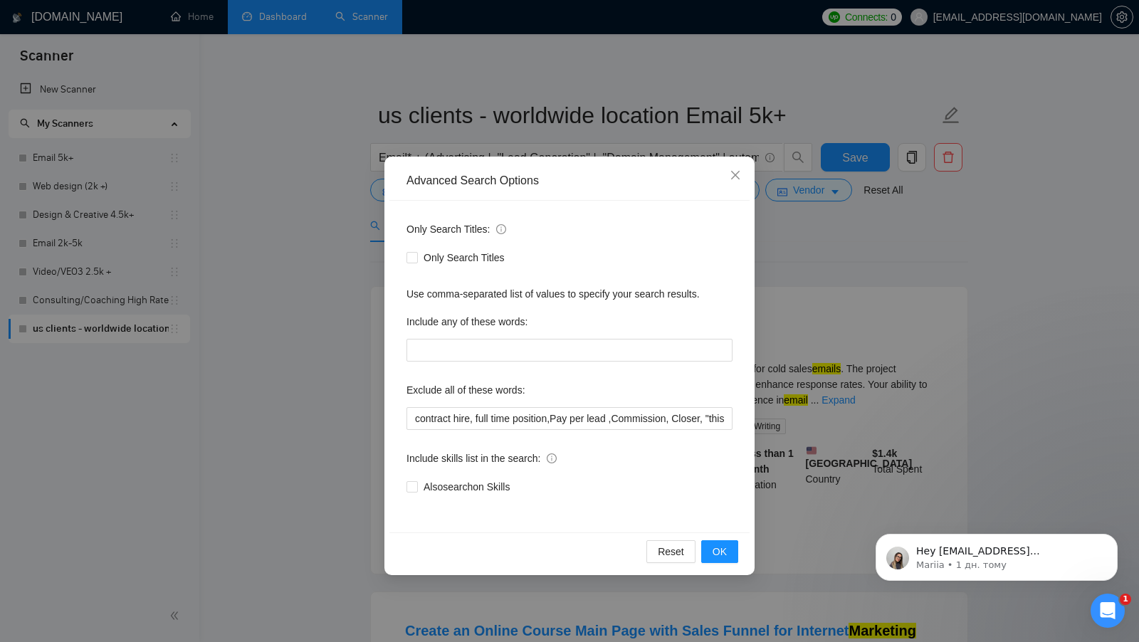
click at [842, 232] on div "Advanced Search Options Only Search Titles: Only Search Titles Use comma-separa…" at bounding box center [569, 321] width 1139 height 642
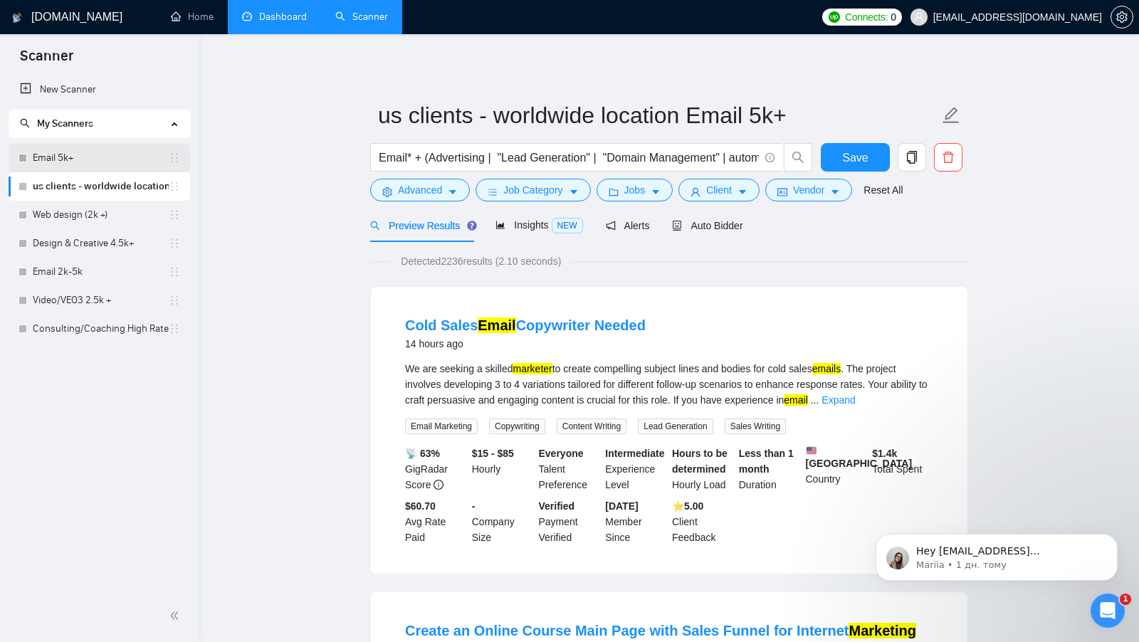
click at [88, 163] on link "Email 5k+" at bounding box center [101, 158] width 136 height 28
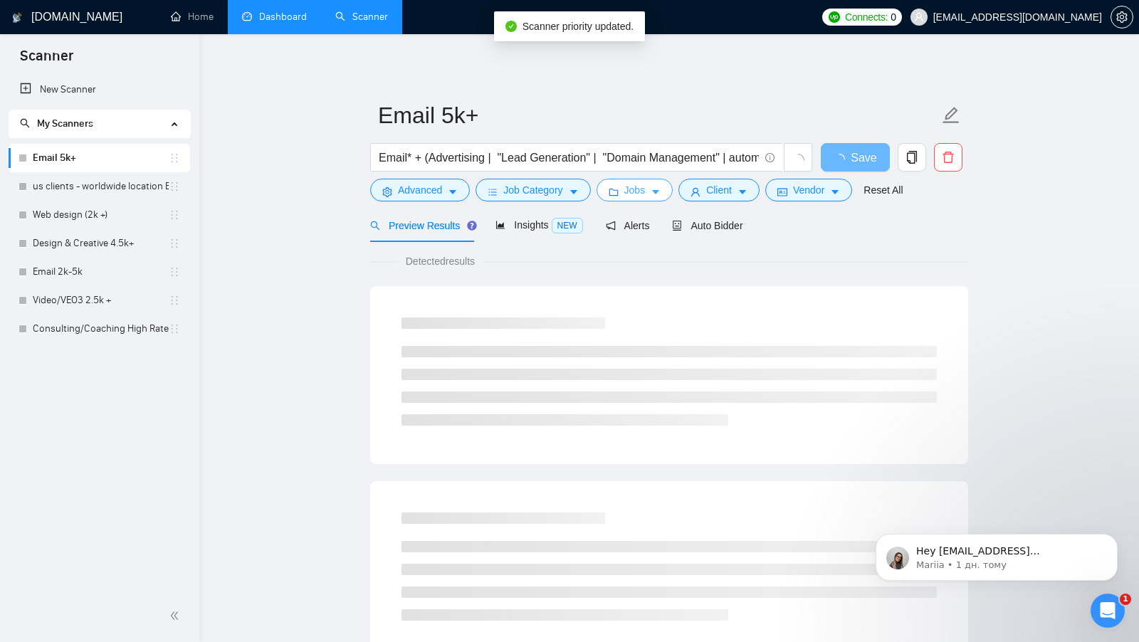
click at [638, 193] on span "Jobs" at bounding box center [634, 190] width 21 height 16
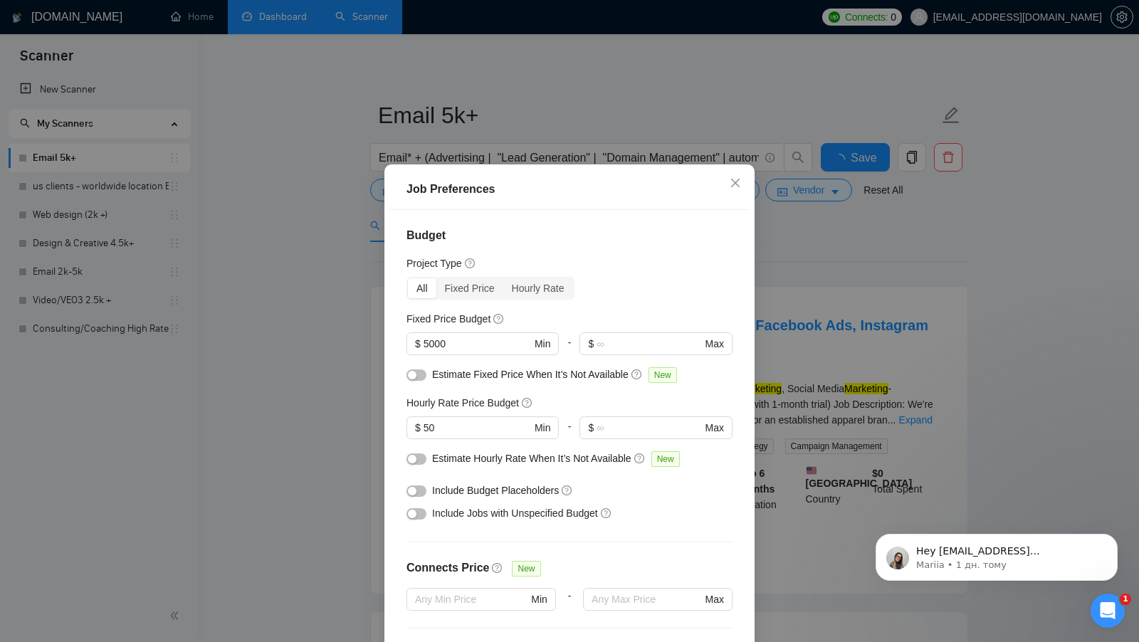
scroll to position [25, 0]
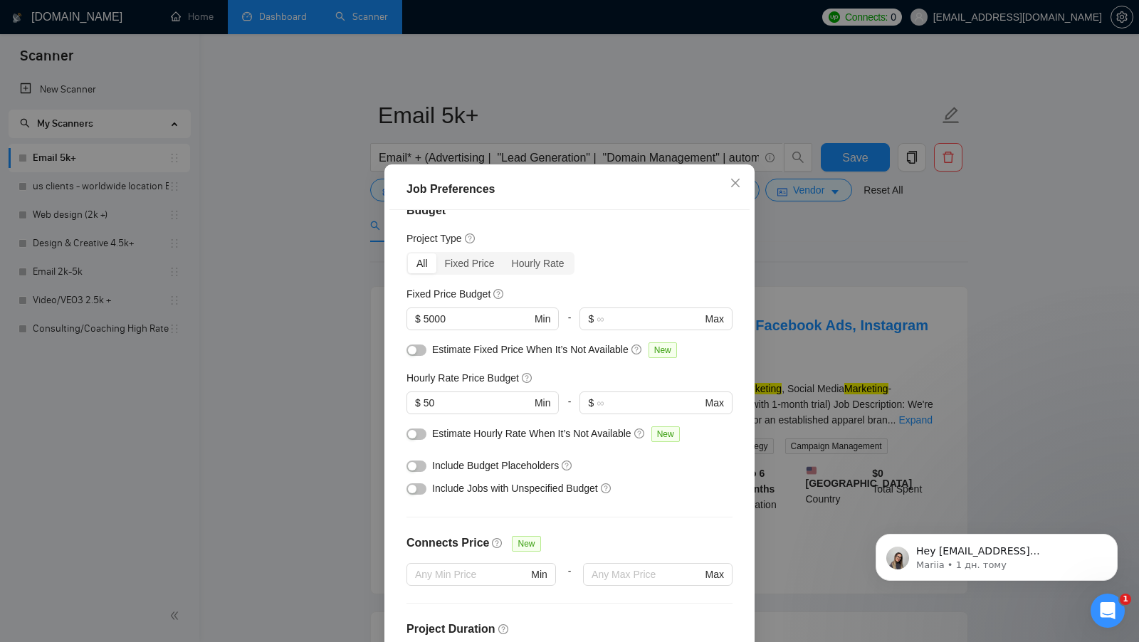
click at [787, 449] on div "Job Preferences Budget Project Type All Fixed Price Hourly Rate Fixed Price Bud…" at bounding box center [569, 321] width 1139 height 642
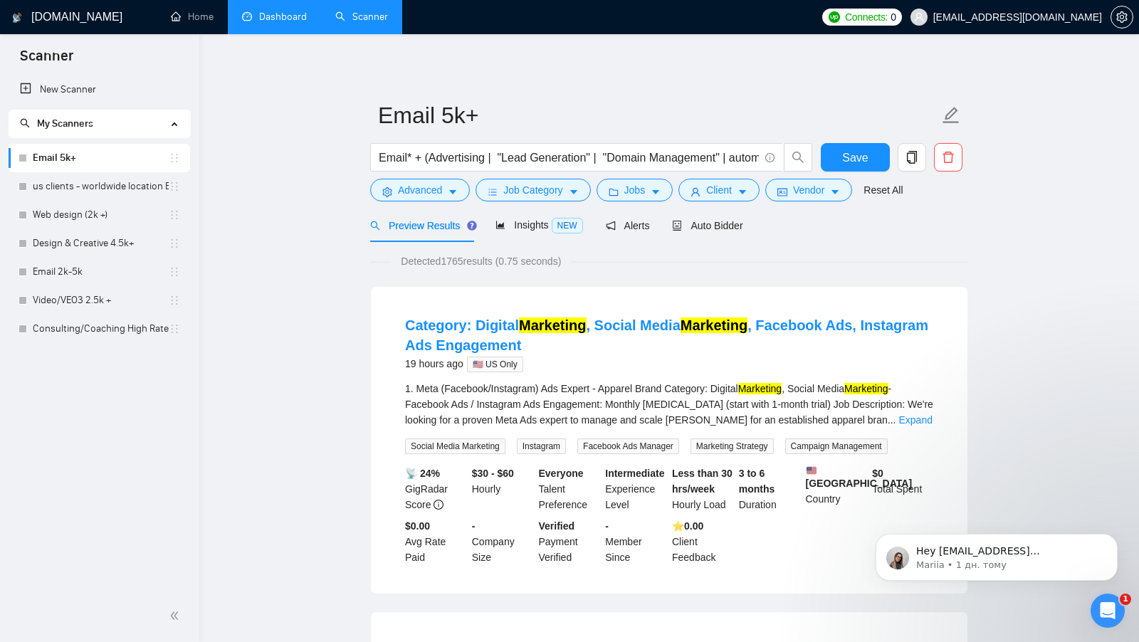
click at [907, 157] on icon "copy" at bounding box center [912, 157] width 10 height 13
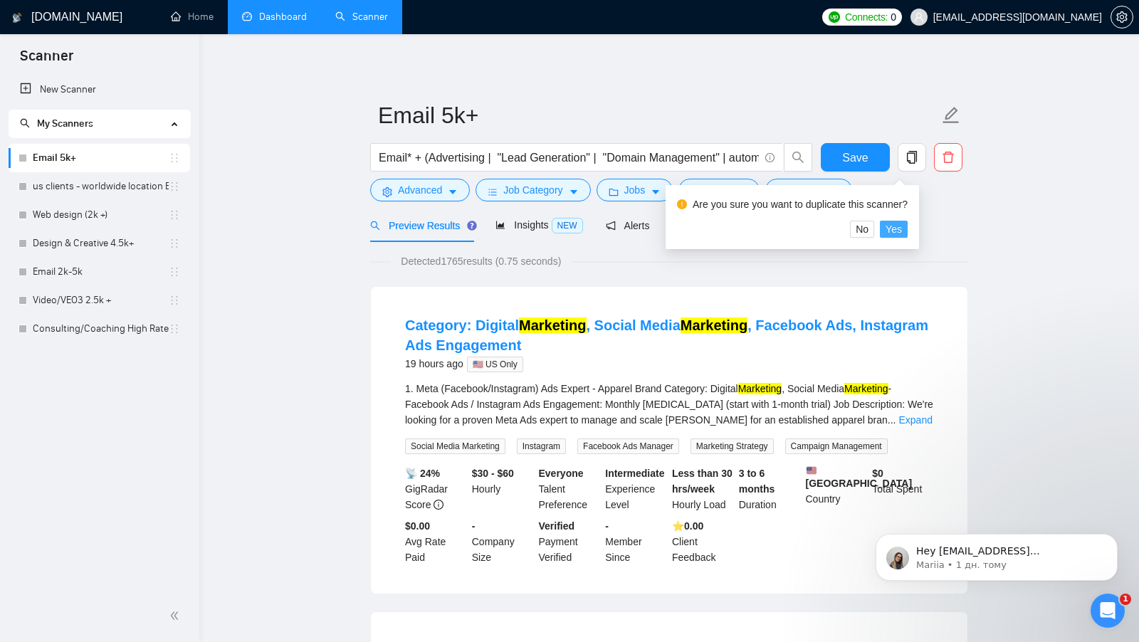
click at [901, 229] on span "Yes" at bounding box center [894, 229] width 16 height 16
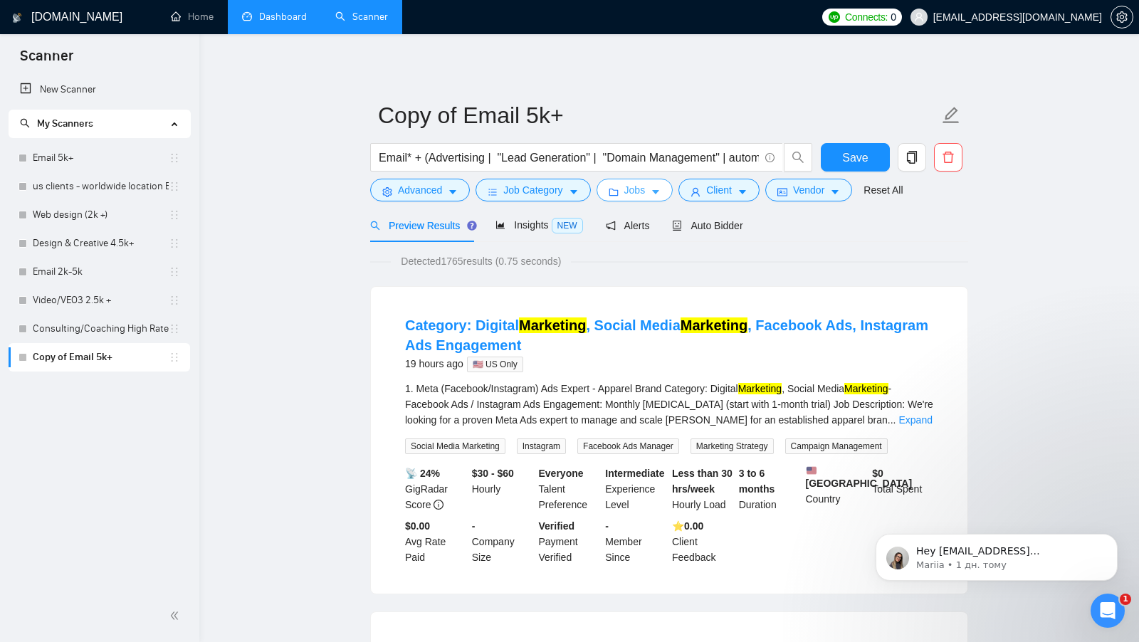
click at [652, 195] on button "Jobs" at bounding box center [635, 190] width 77 height 23
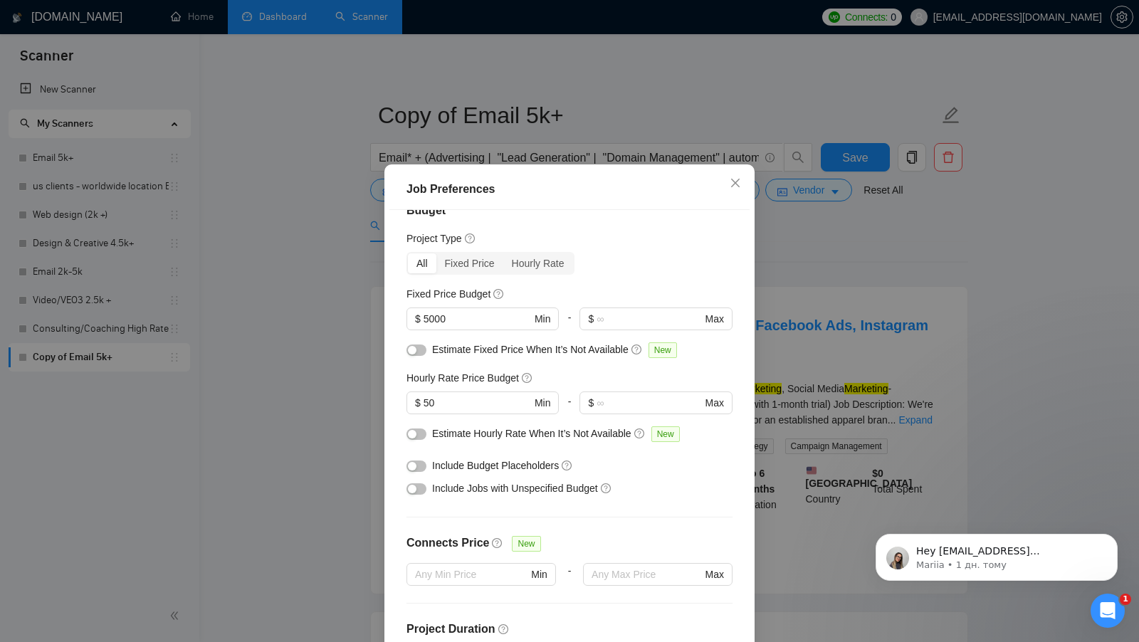
click at [419, 466] on button "button" at bounding box center [417, 466] width 20 height 11
click at [415, 492] on div "button" at bounding box center [412, 489] width 9 height 9
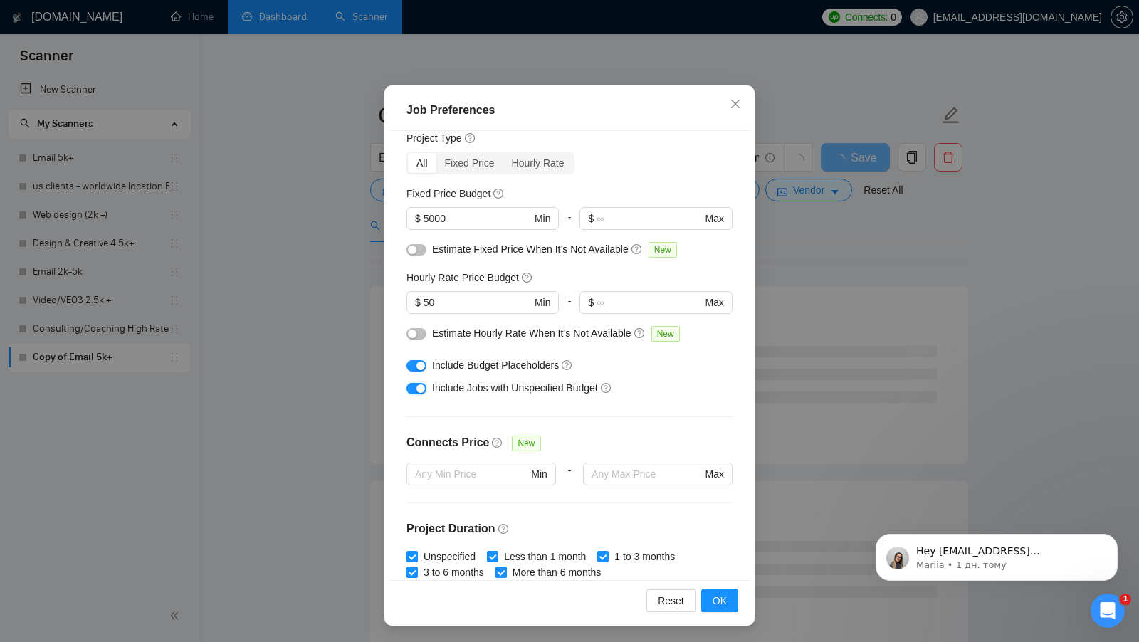
scroll to position [47, 0]
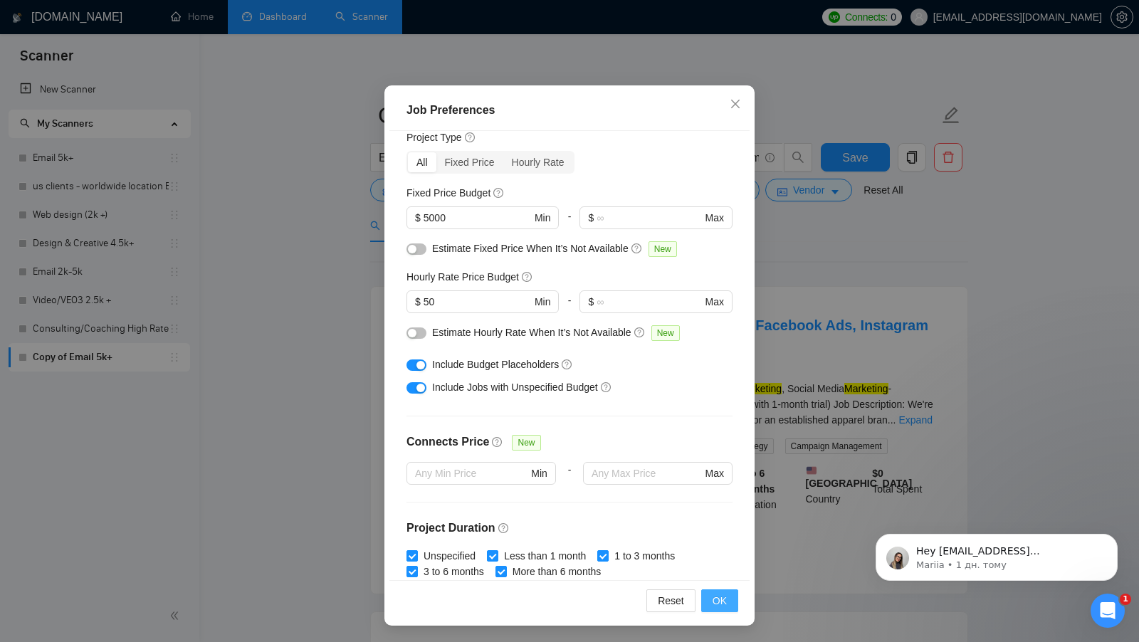
click at [707, 595] on button "OK" at bounding box center [719, 601] width 37 height 23
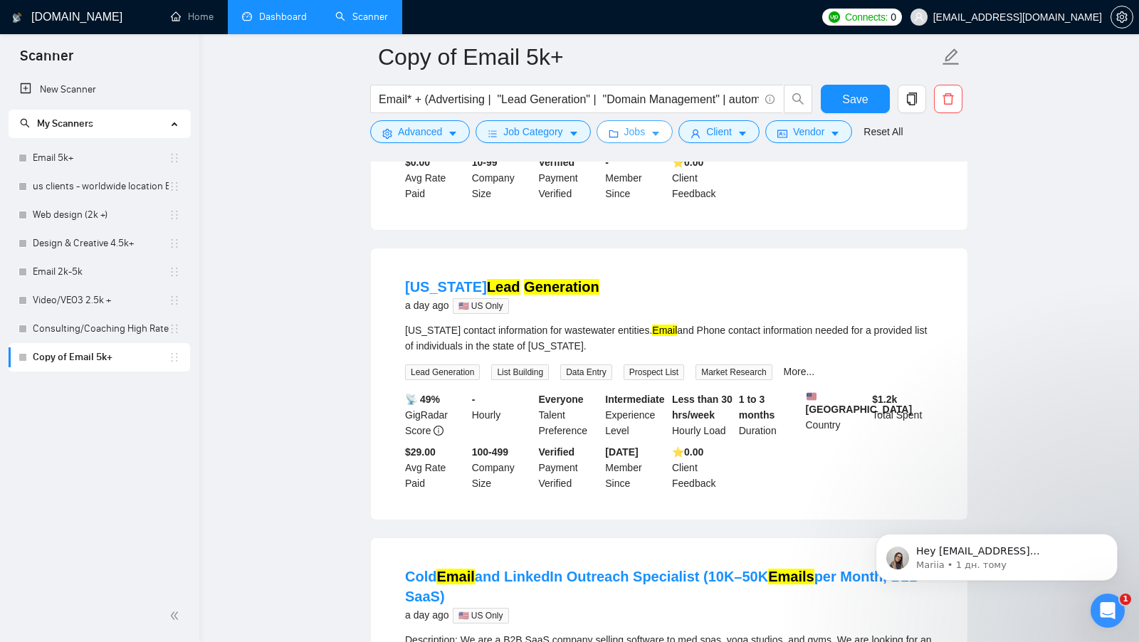
scroll to position [694, 0]
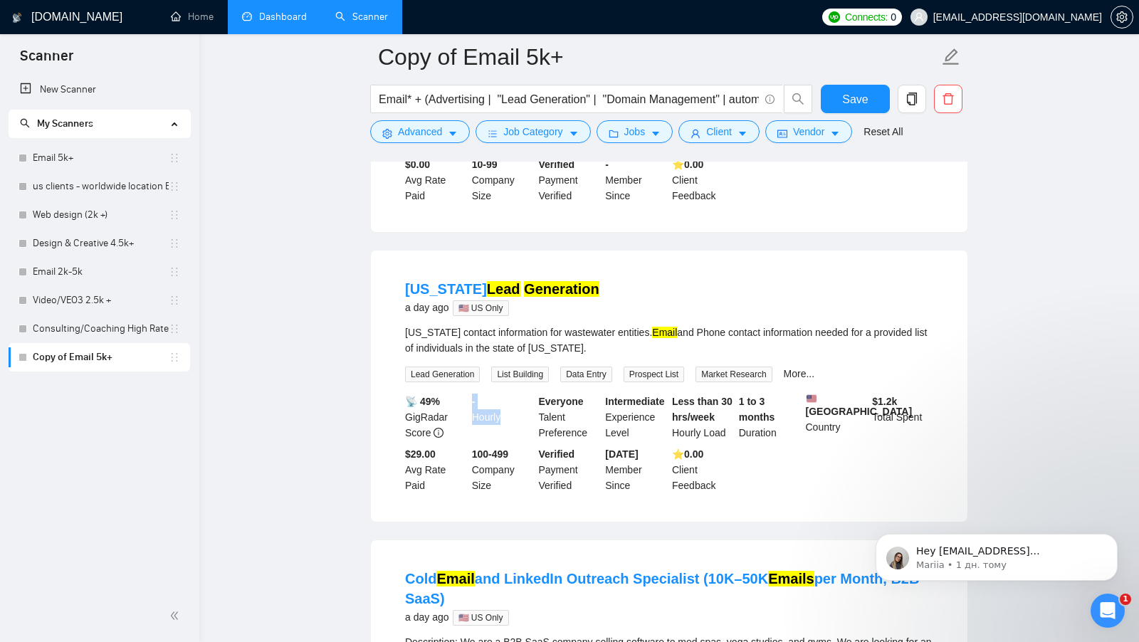
drag, startPoint x: 469, startPoint y: 401, endPoint x: 501, endPoint y: 419, distance: 36.7
click at [501, 419] on div "- Hourly" at bounding box center [502, 417] width 67 height 47
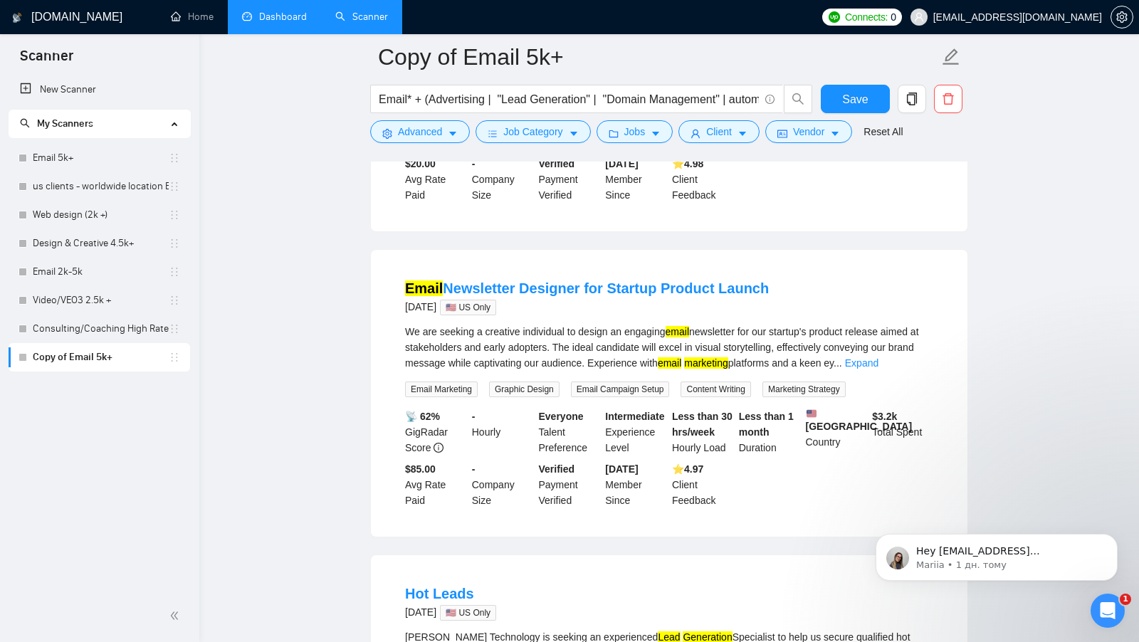
scroll to position [2008, 0]
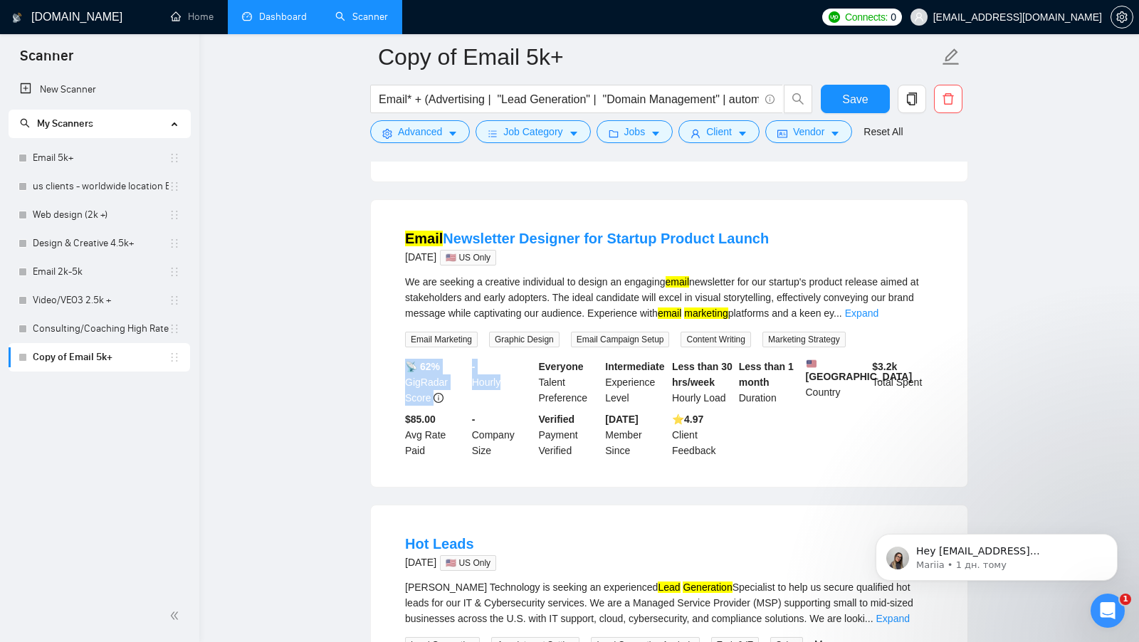
drag, startPoint x: 465, startPoint y: 360, endPoint x: 500, endPoint y: 377, distance: 38.9
click at [500, 377] on div "📡 62% GigRadar Score - Hourly Everyone Talent Preference Intermediate Experienc…" at bounding box center [669, 409] width 534 height 100
click at [500, 377] on div "- Hourly" at bounding box center [502, 382] width 67 height 47
drag, startPoint x: 501, startPoint y: 375, endPoint x: 466, endPoint y: 360, distance: 38.2
click at [467, 360] on div "📡 62% GigRadar Score - Hourly Everyone Talent Preference Intermediate Experienc…" at bounding box center [669, 409] width 534 height 100
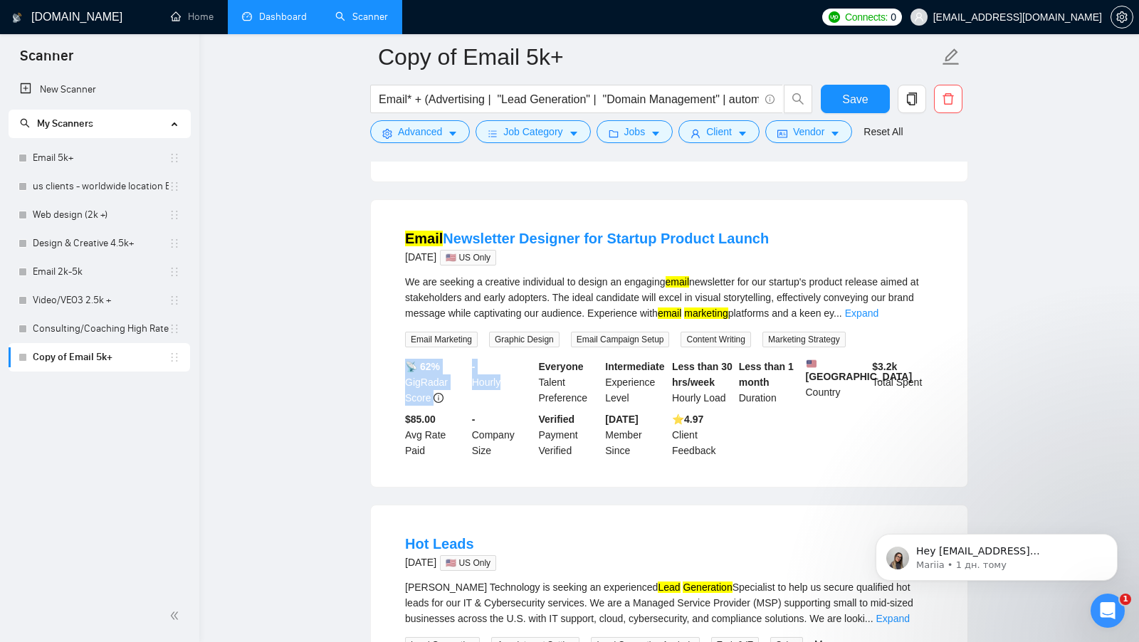
click at [466, 360] on div "📡 62% GigRadar Score" at bounding box center [435, 382] width 67 height 47
drag, startPoint x: 402, startPoint y: 420, endPoint x: 429, endPoint y: 450, distance: 40.3
click at [429, 450] on div "$85.00 Avg Rate Paid" at bounding box center [435, 435] width 67 height 47
click at [475, 365] on div "- Hourly" at bounding box center [502, 382] width 67 height 47
drag, startPoint x: 477, startPoint y: 359, endPoint x: 498, endPoint y: 380, distance: 30.2
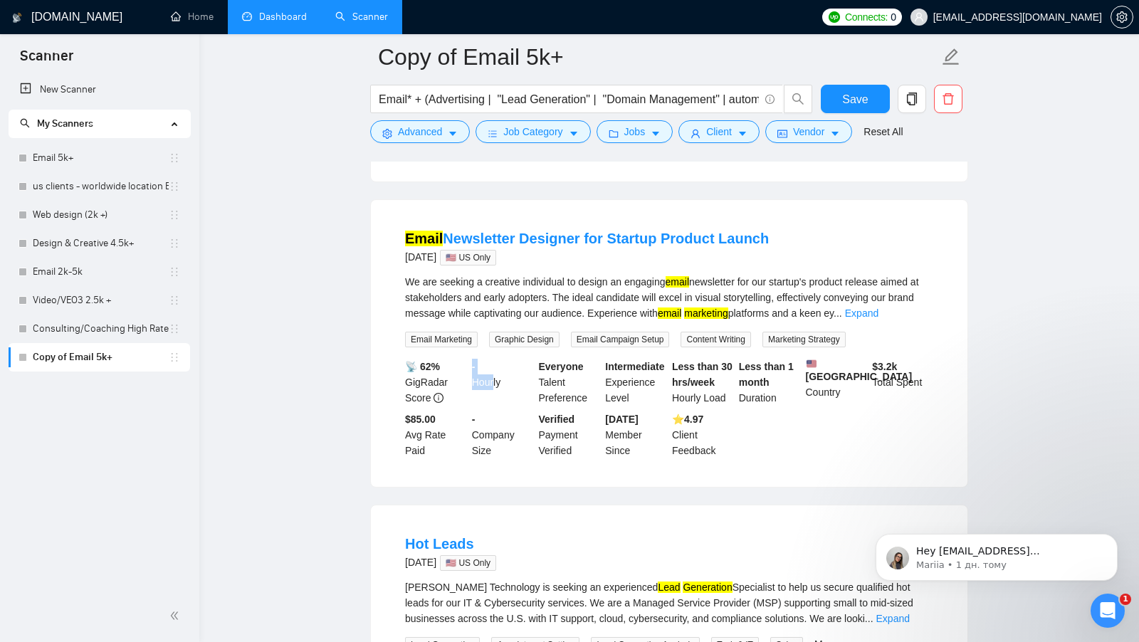
click at [498, 380] on div "- Hourly" at bounding box center [502, 382] width 67 height 47
click at [443, 433] on div "$85.00 Avg Rate Paid" at bounding box center [435, 435] width 67 height 47
drag, startPoint x: 434, startPoint y: 455, endPoint x: 399, endPoint y: 424, distance: 46.4
click at [399, 424] on li "Email Newsletter Designer for Startup Product Launch 2 days ago 🇺🇸 US Only We a…" at bounding box center [669, 343] width 563 height 253
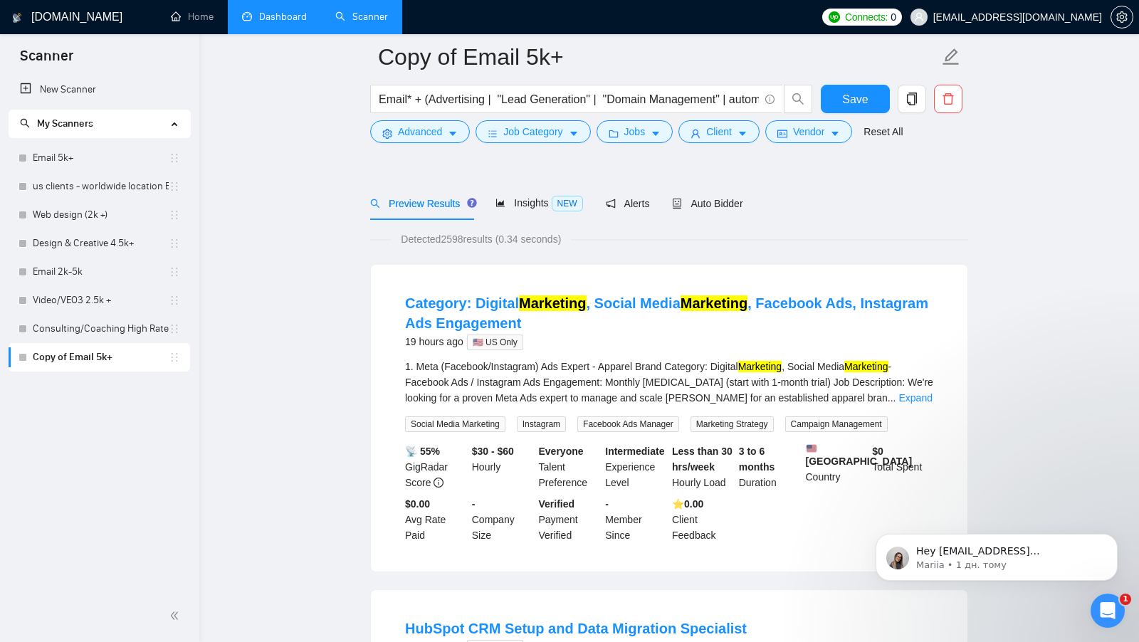
scroll to position [0, 0]
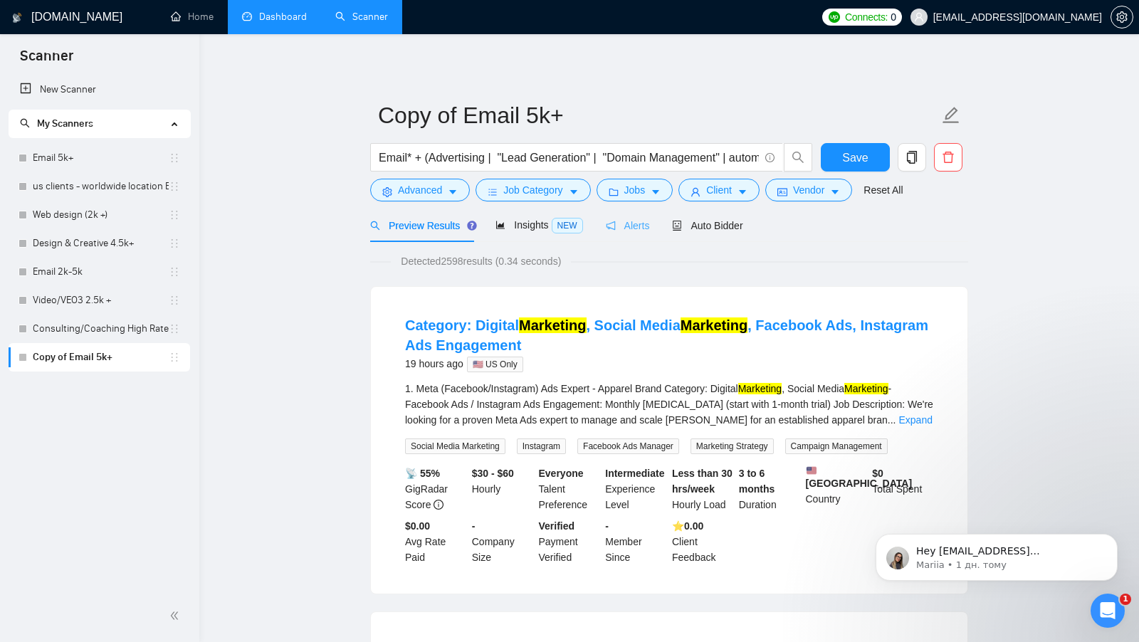
click at [650, 210] on div "Alerts" at bounding box center [628, 225] width 44 height 33
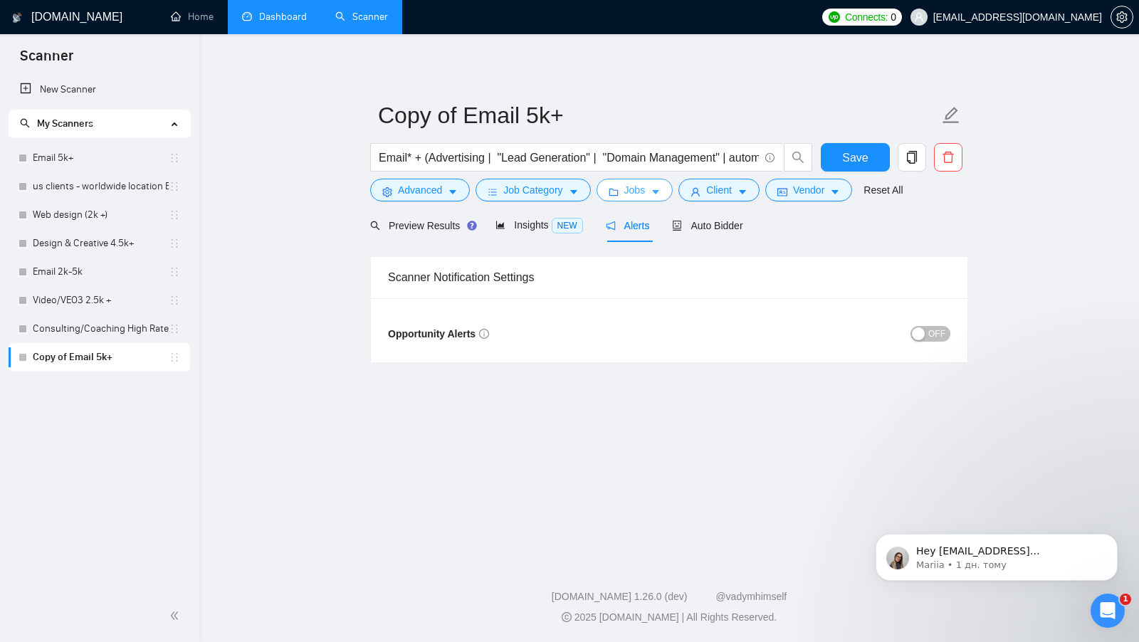
click at [654, 199] on button "Jobs" at bounding box center [635, 190] width 77 height 23
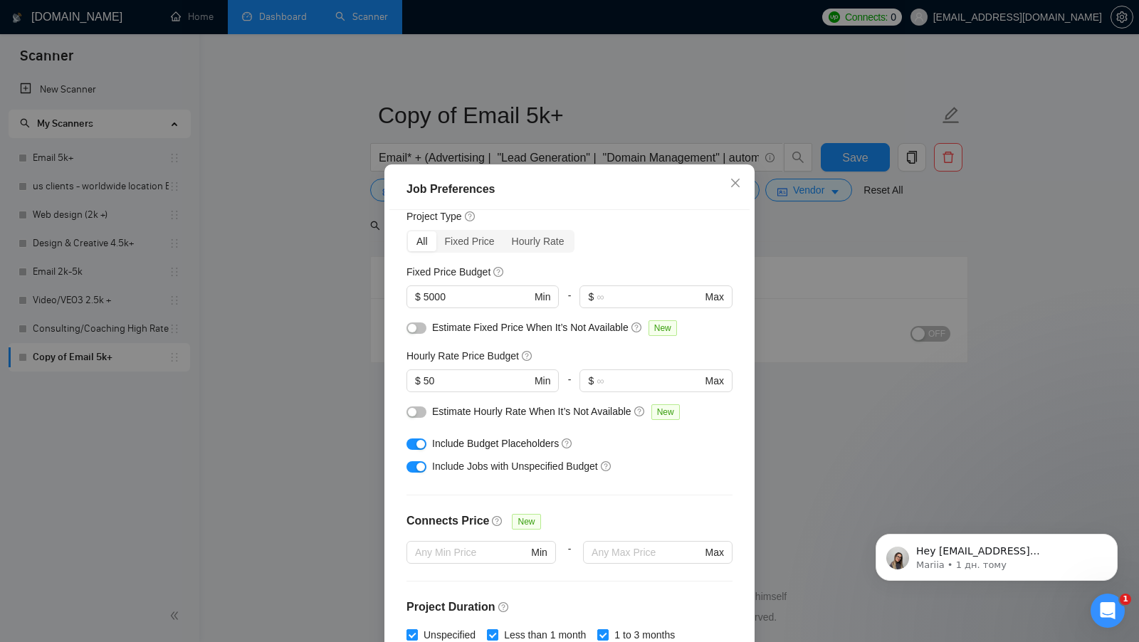
click at [280, 311] on div "Job Preferences Budget Project Type All Fixed Price Hourly Rate Fixed Price Bud…" at bounding box center [569, 321] width 1139 height 642
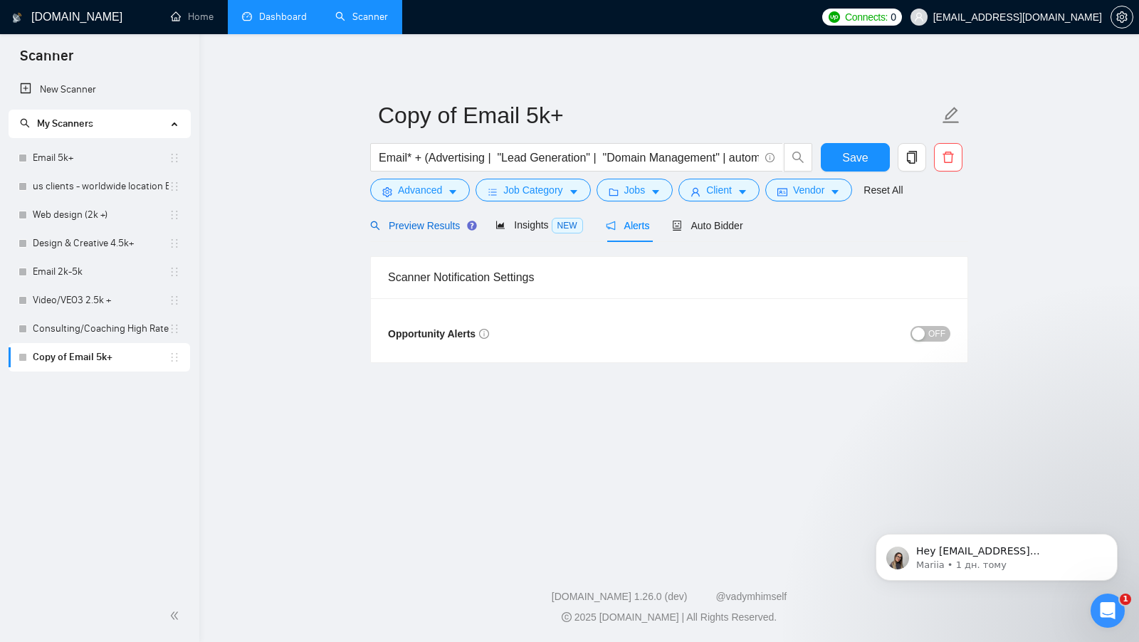
click at [418, 218] on div "Preview Results" at bounding box center [421, 226] width 103 height 16
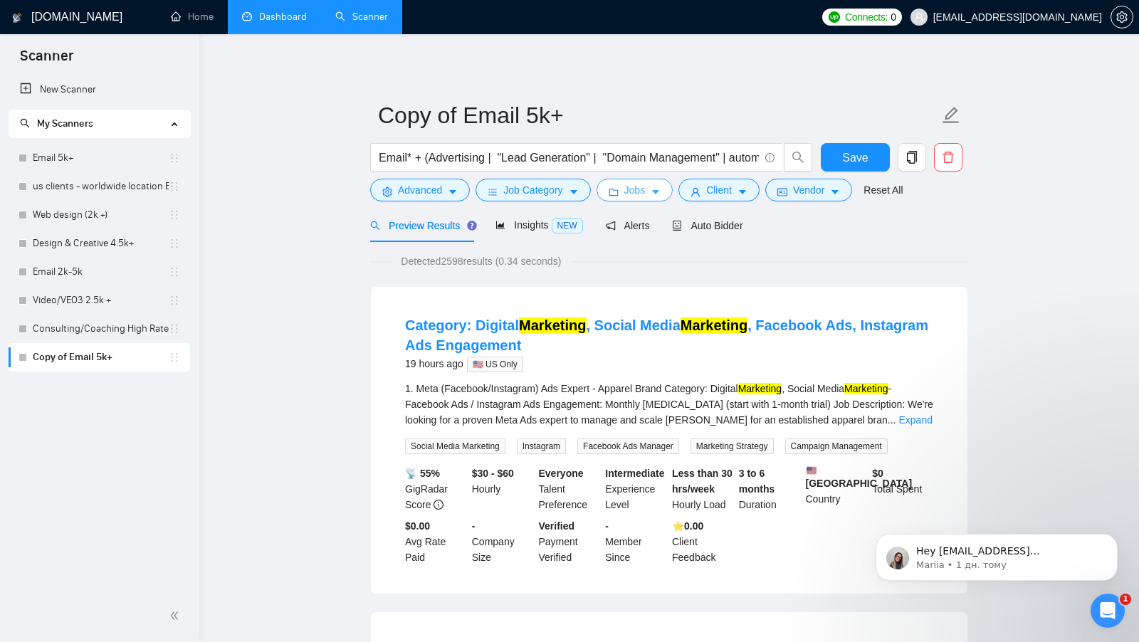
click at [630, 194] on span "Jobs" at bounding box center [634, 190] width 21 height 16
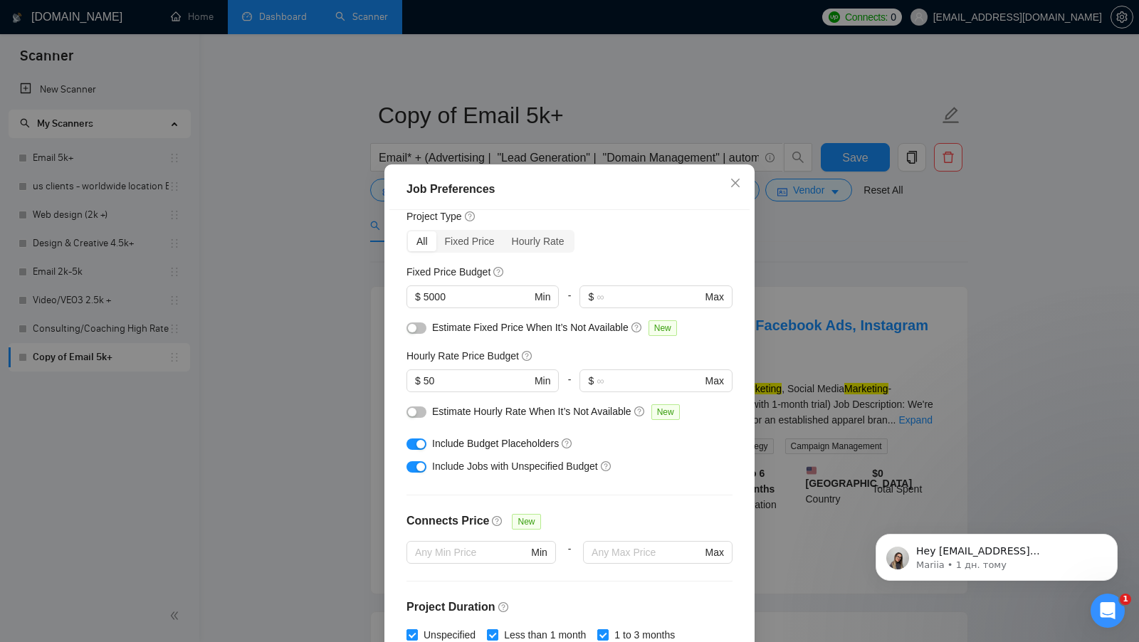
click at [790, 359] on div "Job Preferences Budget Project Type All Fixed Price Hourly Rate Fixed Price Bud…" at bounding box center [569, 321] width 1139 height 642
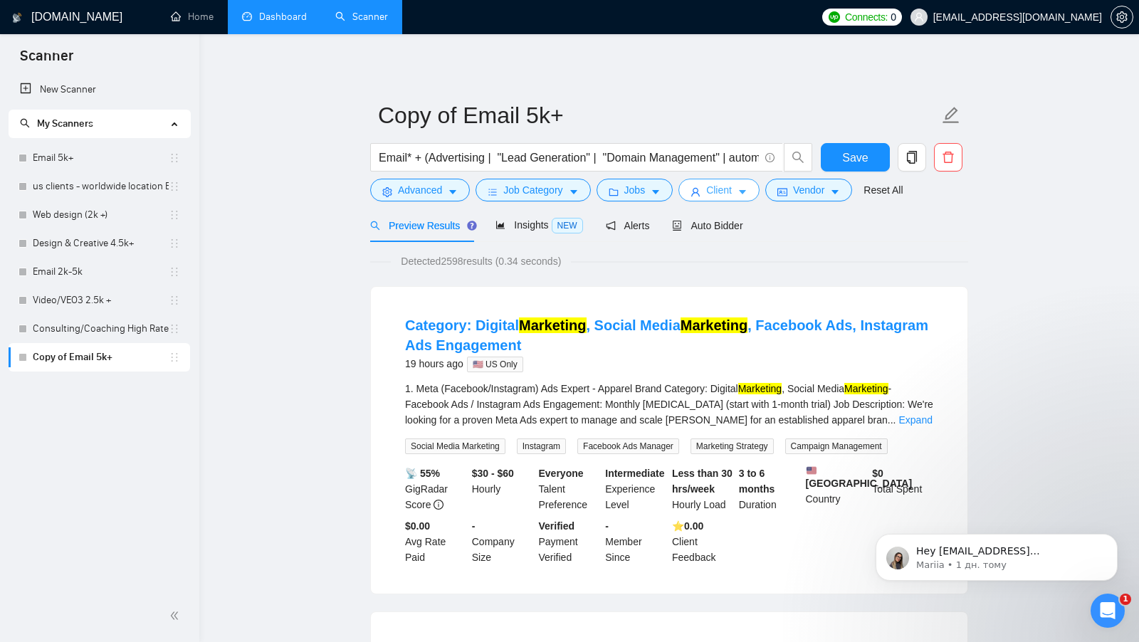
click at [726, 188] on span "Client" at bounding box center [719, 190] width 26 height 16
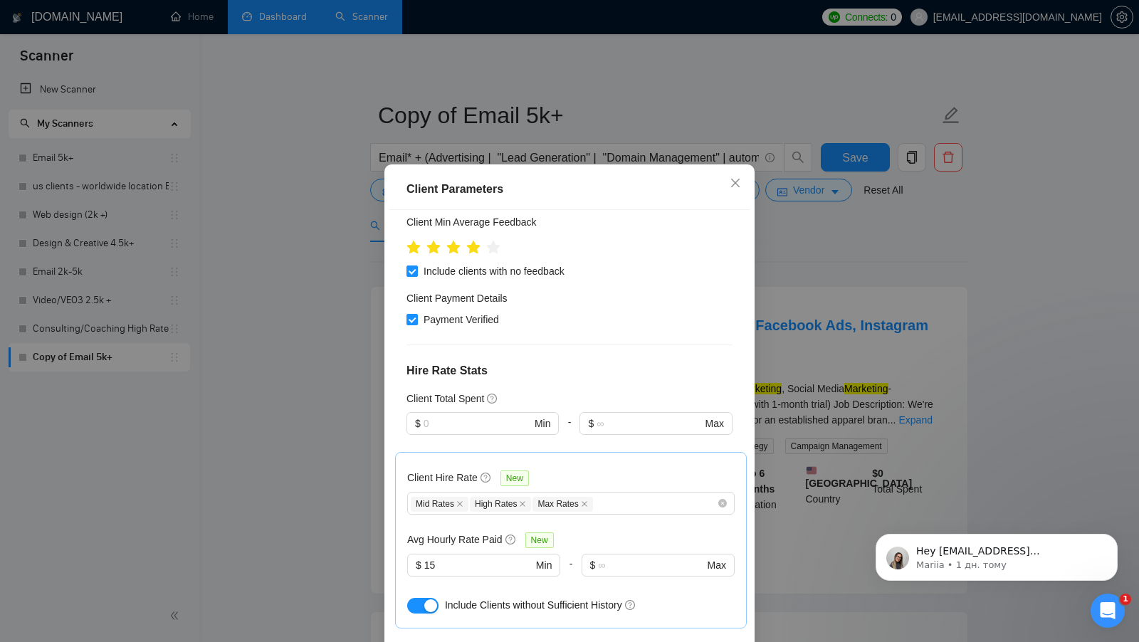
scroll to position [247, 0]
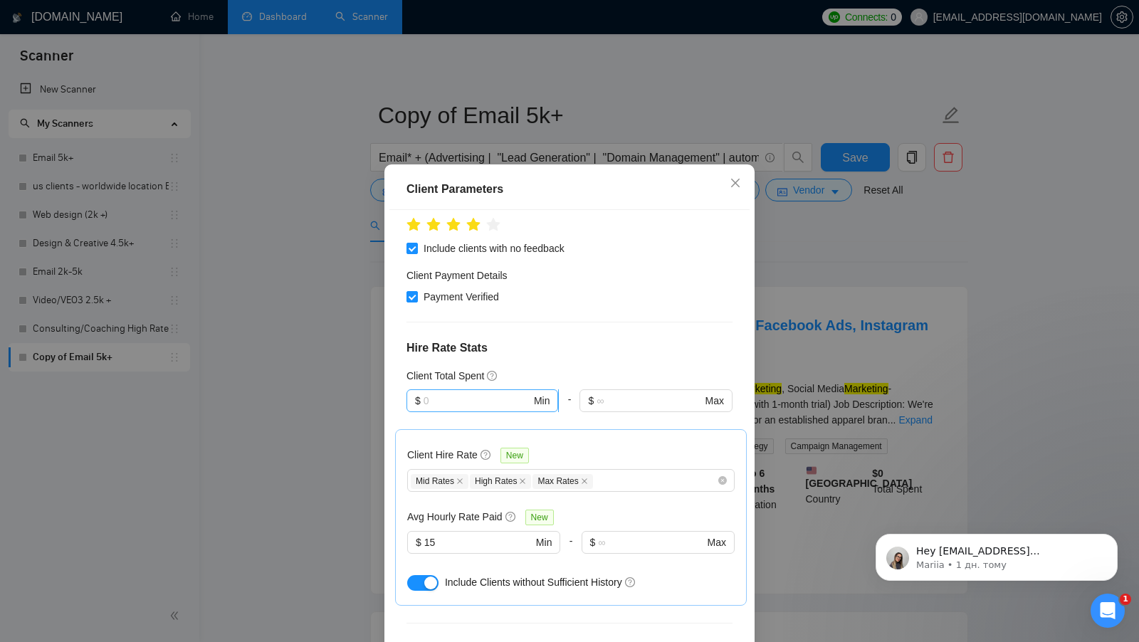
click at [471, 393] on input "text" at bounding box center [478, 401] width 108 height 16
type input "1000"
click at [612, 340] on h4 "Hire Rate Stats" at bounding box center [570, 348] width 326 height 17
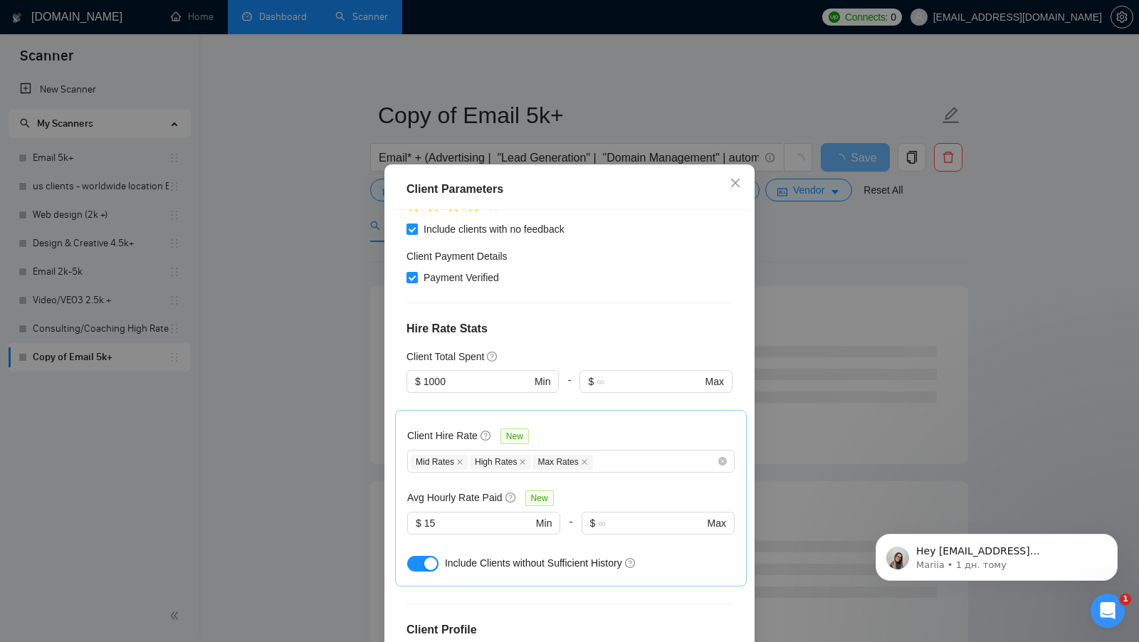
scroll to position [269, 0]
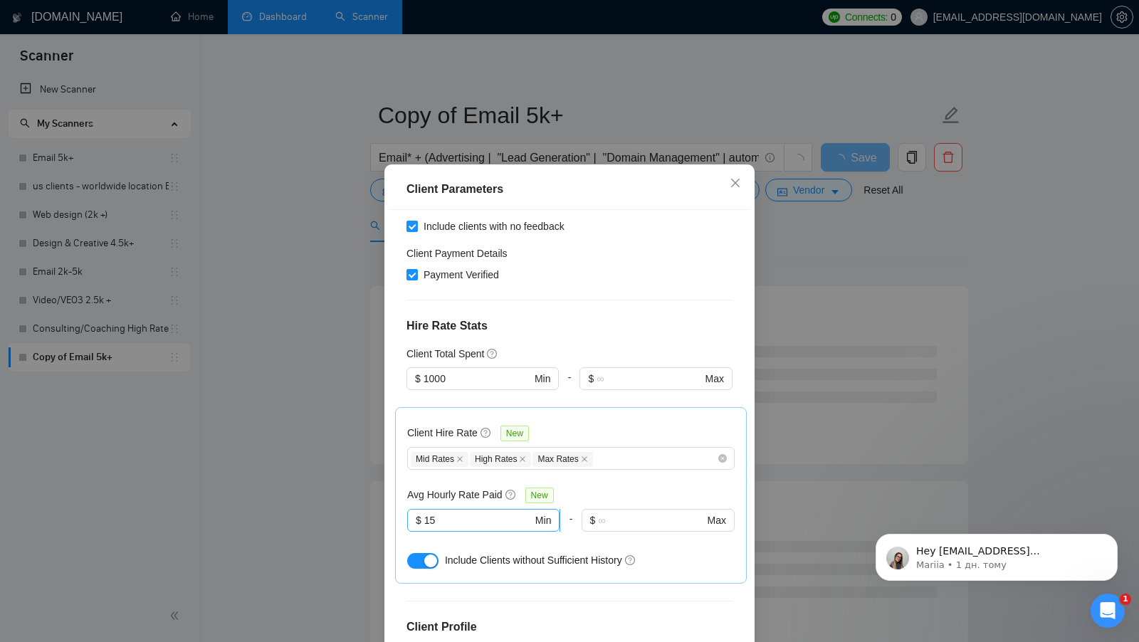
click at [454, 513] on input "15" at bounding box center [478, 521] width 108 height 16
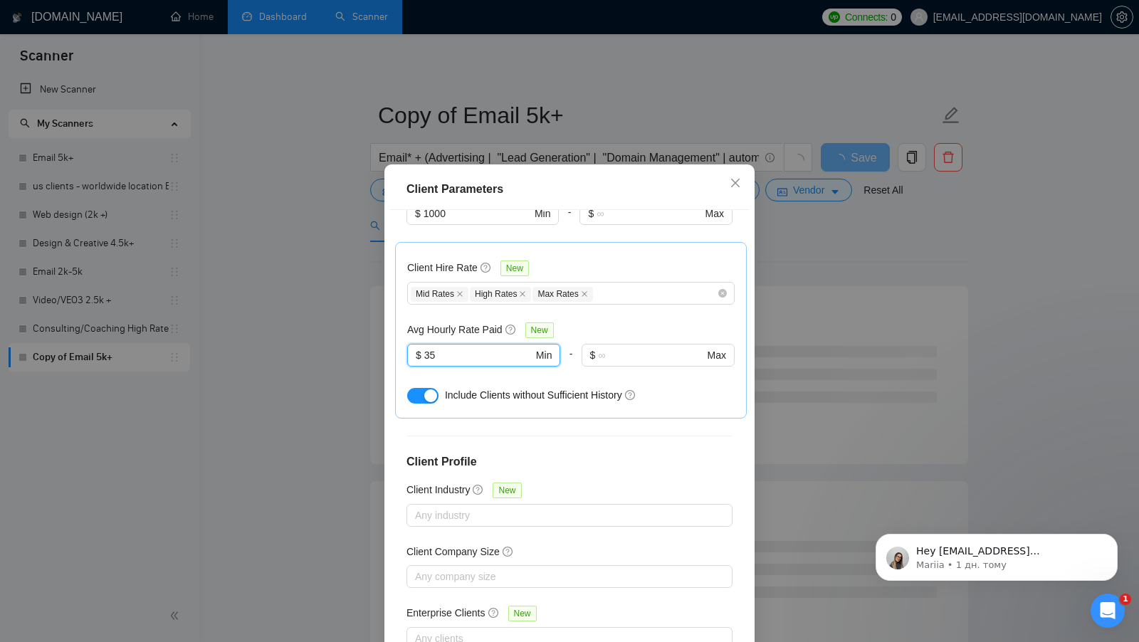
scroll to position [79, 0]
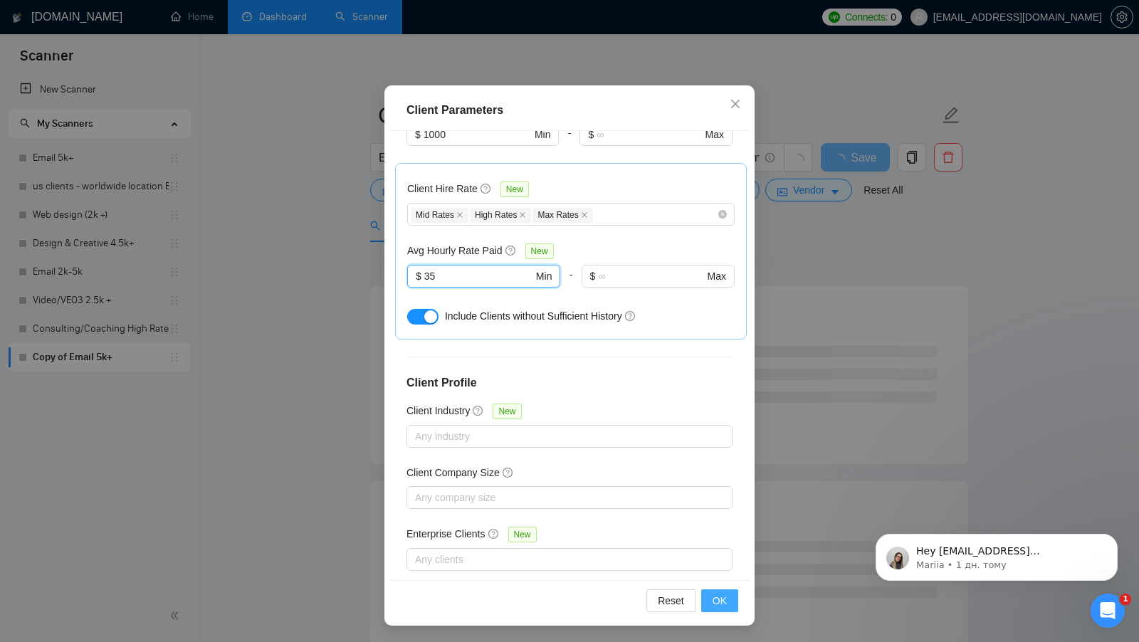
type input "35"
click at [715, 599] on span "OK" at bounding box center [720, 601] width 14 height 16
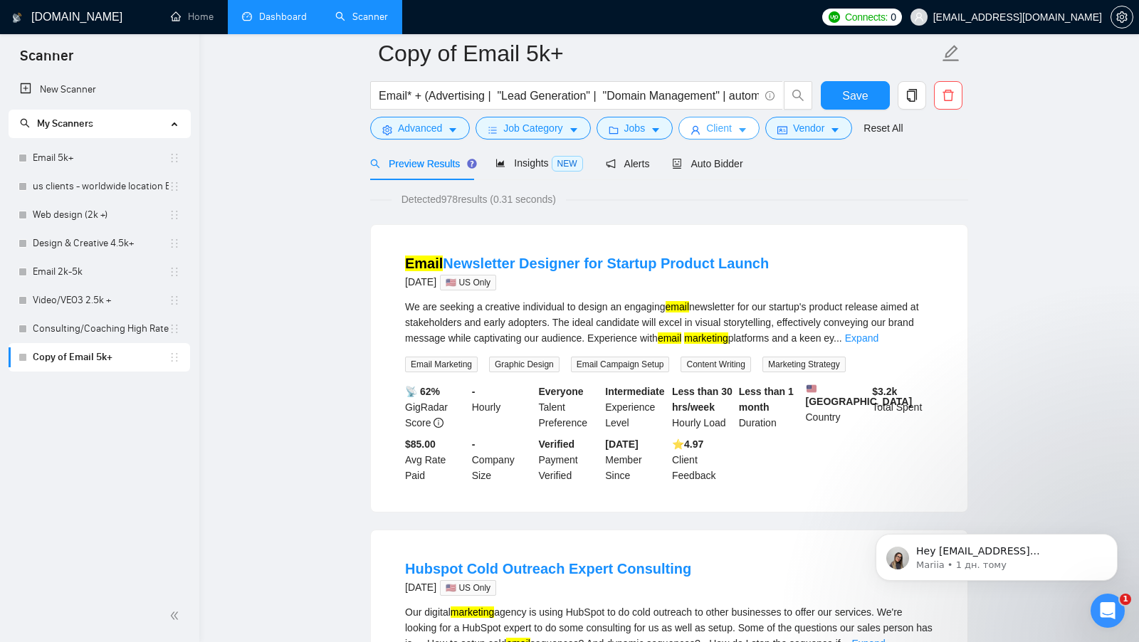
scroll to position [145, 0]
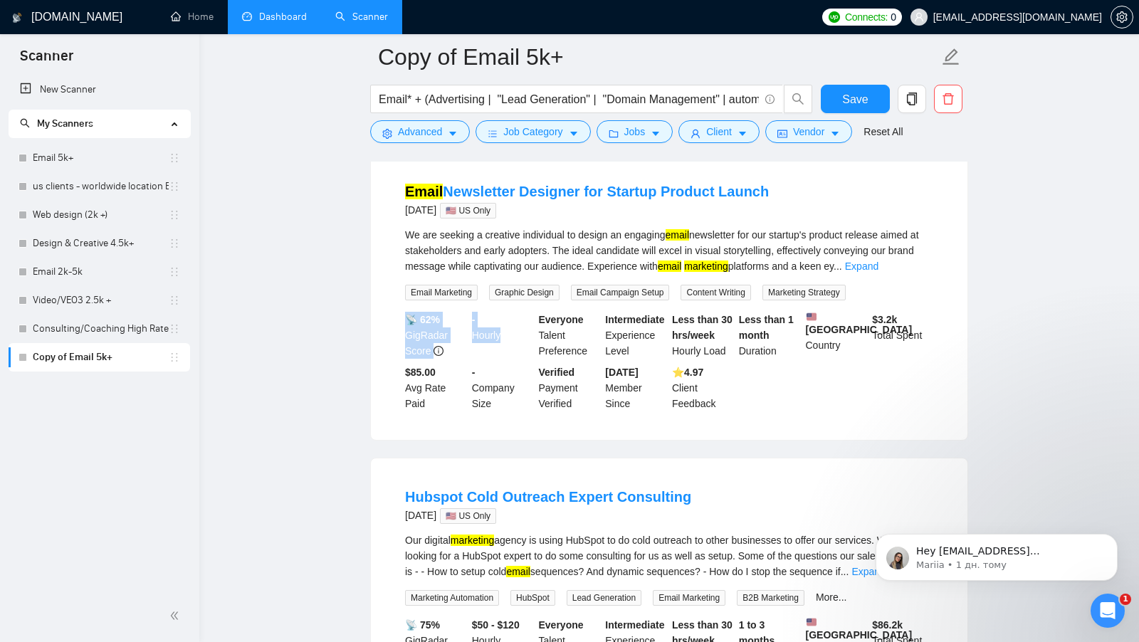
drag, startPoint x: 466, startPoint y: 318, endPoint x: 503, endPoint y: 335, distance: 41.1
click at [503, 335] on div "📡 62% GigRadar Score - Hourly Everyone Talent Preference Intermediate Experienc…" at bounding box center [669, 362] width 534 height 100
click at [503, 335] on div "- Hourly" at bounding box center [502, 335] width 67 height 47
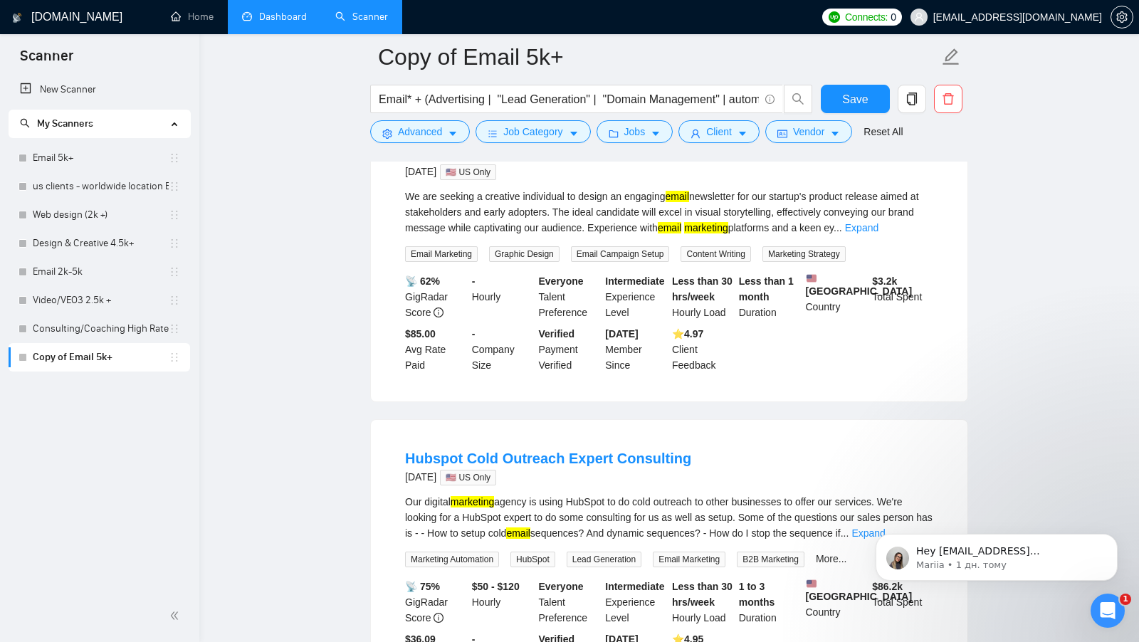
scroll to position [179, 0]
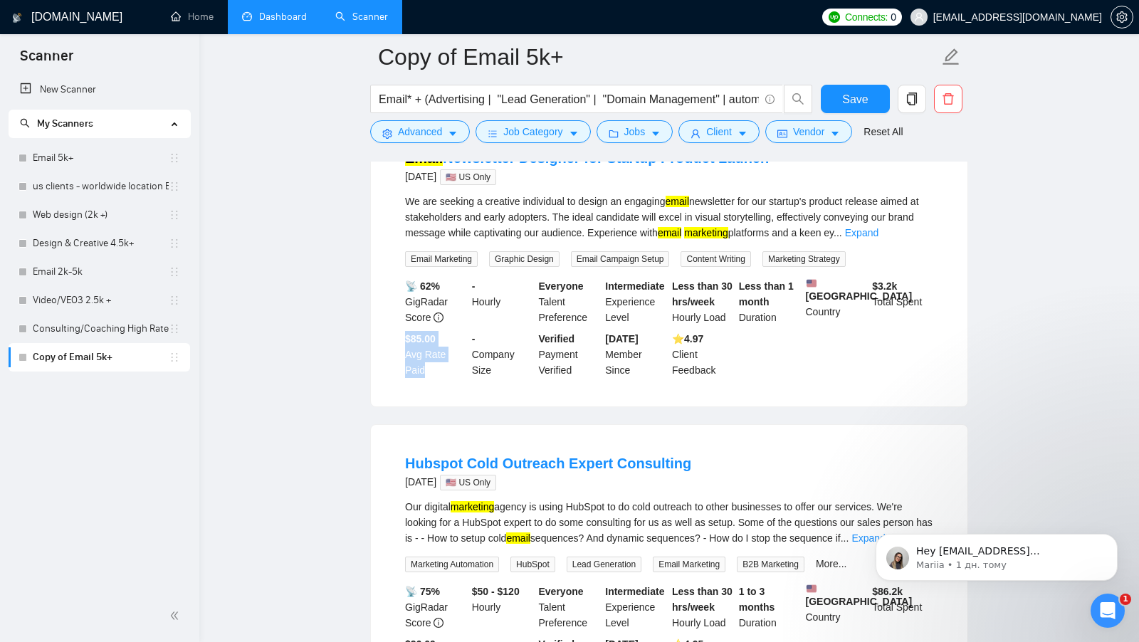
drag, startPoint x: 404, startPoint y: 342, endPoint x: 424, endPoint y: 375, distance: 38.0
click at [424, 375] on div "$85.00 Avg Rate Paid" at bounding box center [435, 354] width 67 height 47
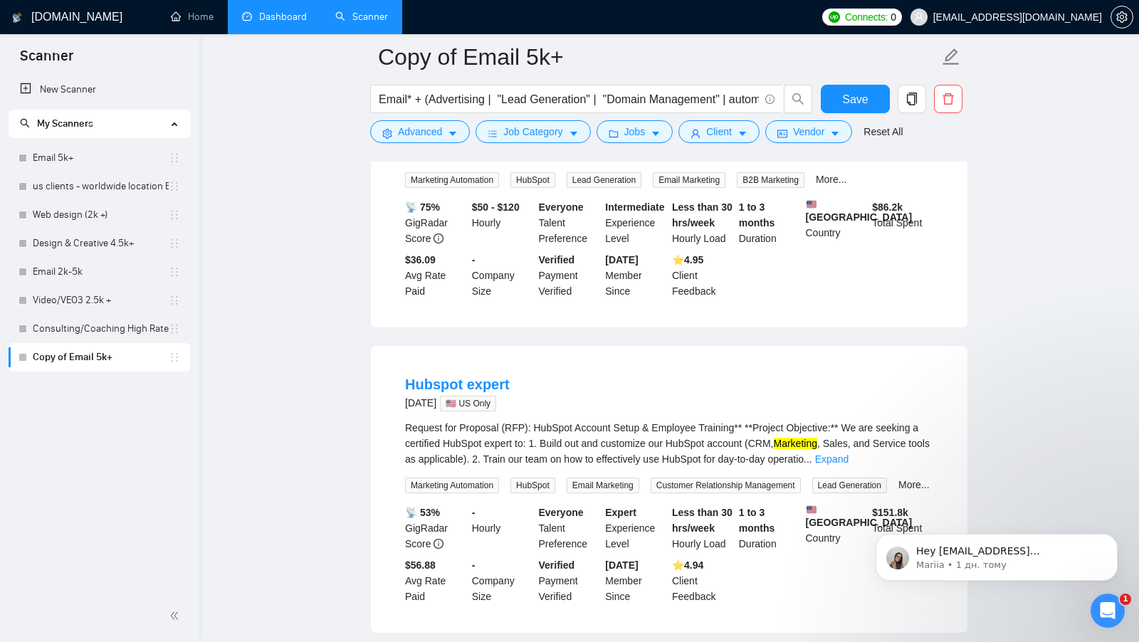
scroll to position [706, 0]
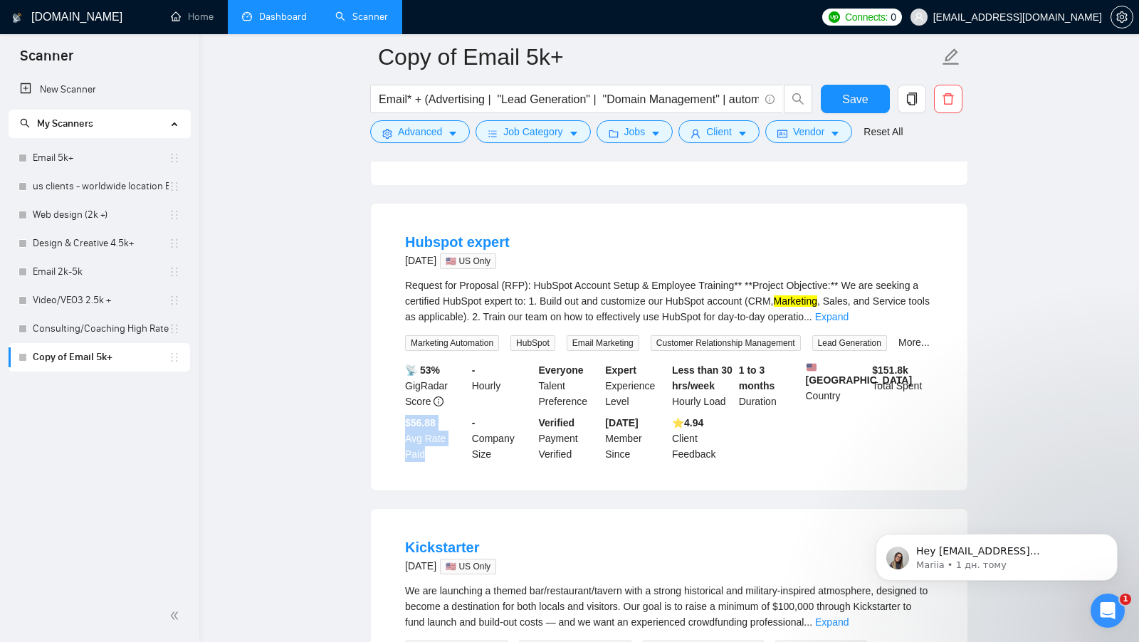
drag, startPoint x: 396, startPoint y: 470, endPoint x: 433, endPoint y: 503, distance: 49.4
click at [433, 474] on li "Hubspot expert 4 days ago 🇺🇸 US Only Request for Proposal (RFP): HubSpot Accoun…" at bounding box center [669, 347] width 563 height 253
click at [434, 462] on div "$56.88 Avg Rate Paid" at bounding box center [435, 438] width 67 height 47
drag, startPoint x: 877, startPoint y: 407, endPoint x: 948, endPoint y: 408, distance: 70.5
click at [948, 408] on li "Hubspot expert 4 days ago 🇺🇸 US Only Request for Proposal (RFP): HubSpot Accoun…" at bounding box center [669, 347] width 563 height 253
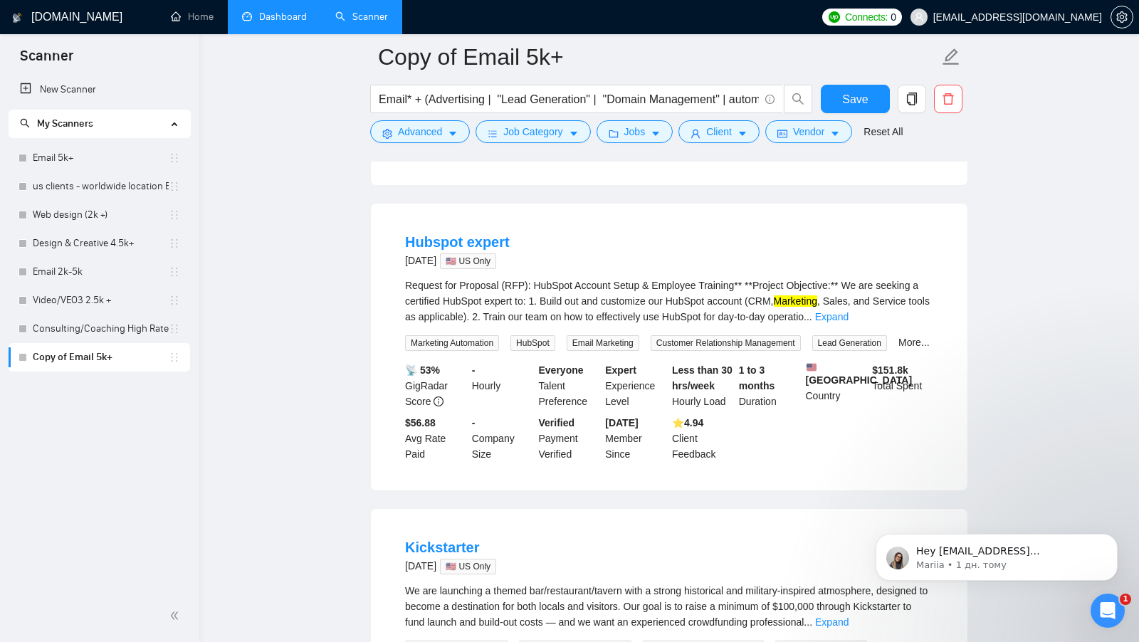
drag, startPoint x: 469, startPoint y: 412, endPoint x: 493, endPoint y: 426, distance: 28.1
click at [493, 409] on div "- Hourly" at bounding box center [502, 385] width 67 height 47
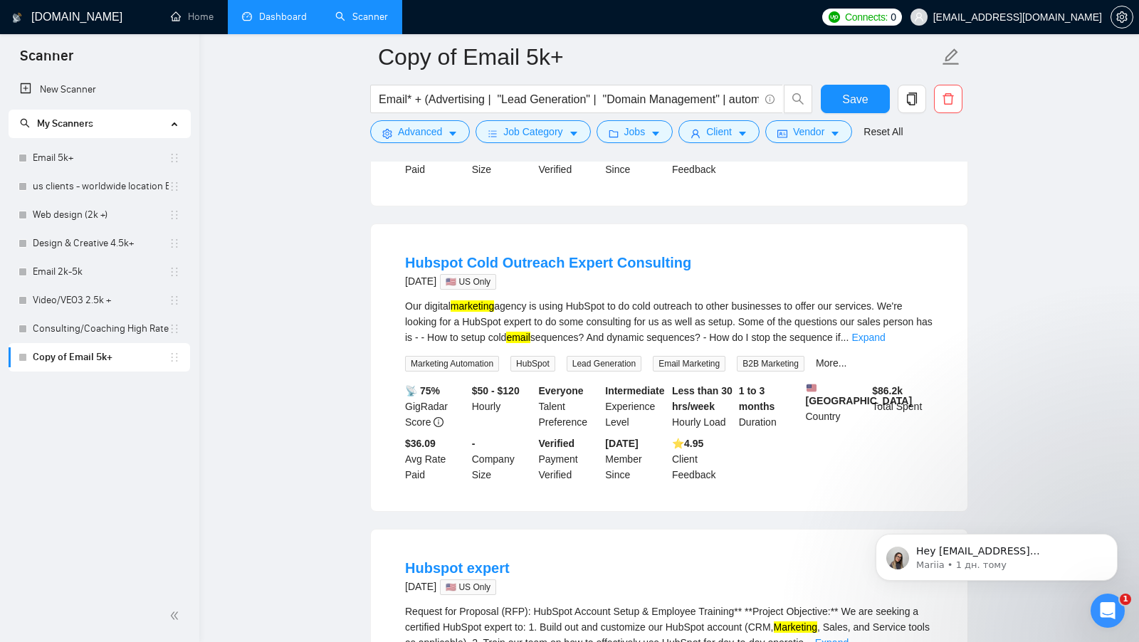
scroll to position [0, 0]
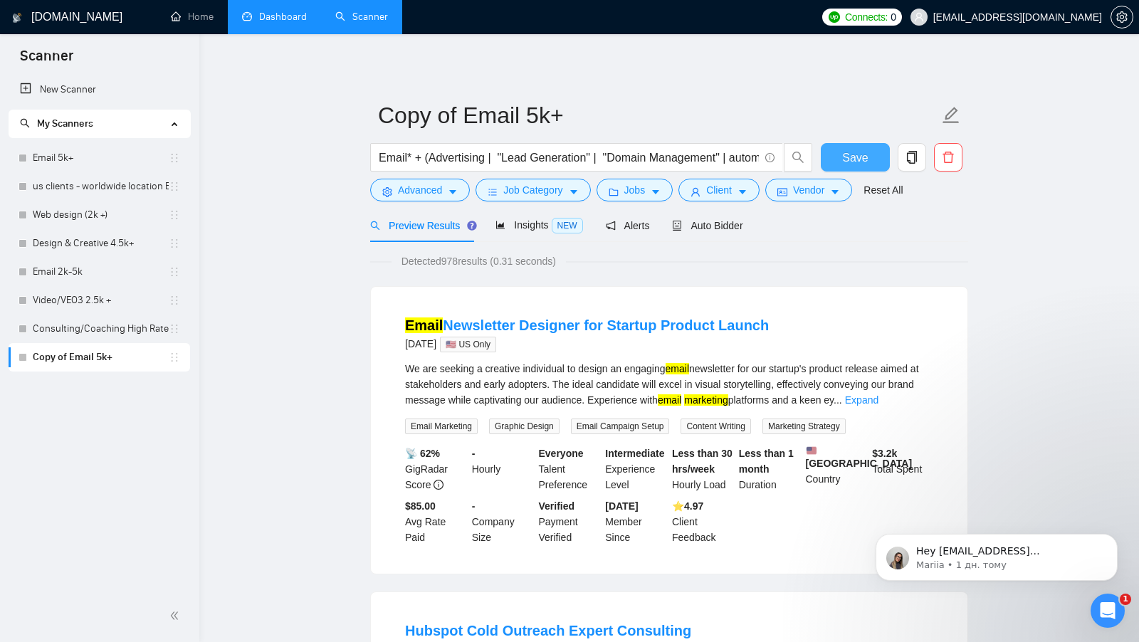
click at [871, 147] on button "Save" at bounding box center [855, 157] width 69 height 28
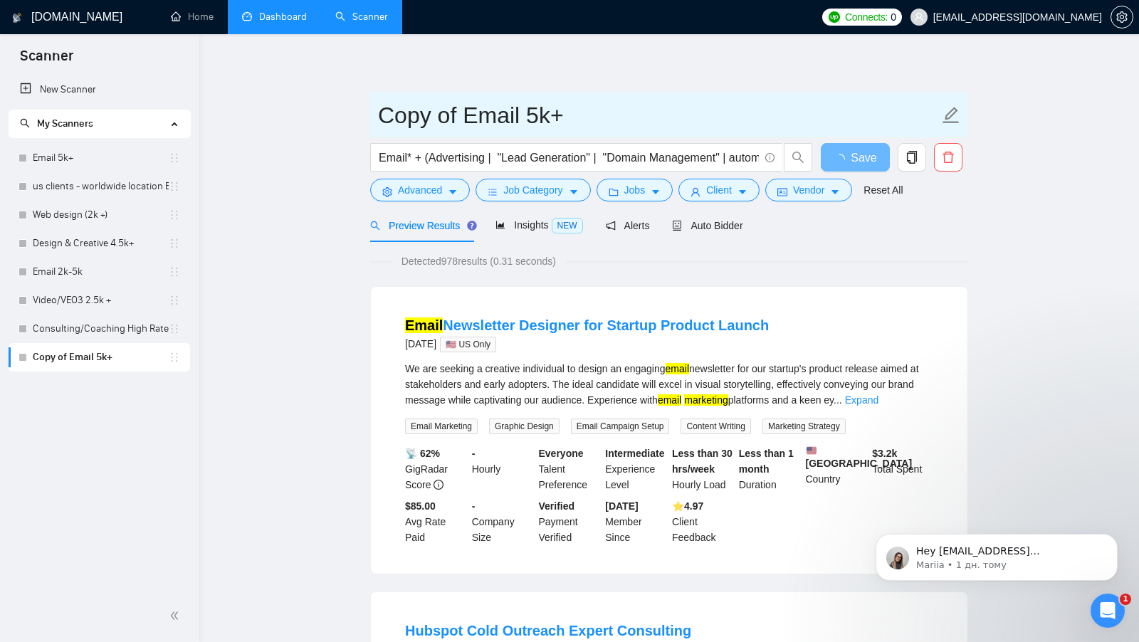
drag, startPoint x: 455, startPoint y: 115, endPoint x: 312, endPoint y: 120, distance: 143.2
type input "No budget Email 5k+"
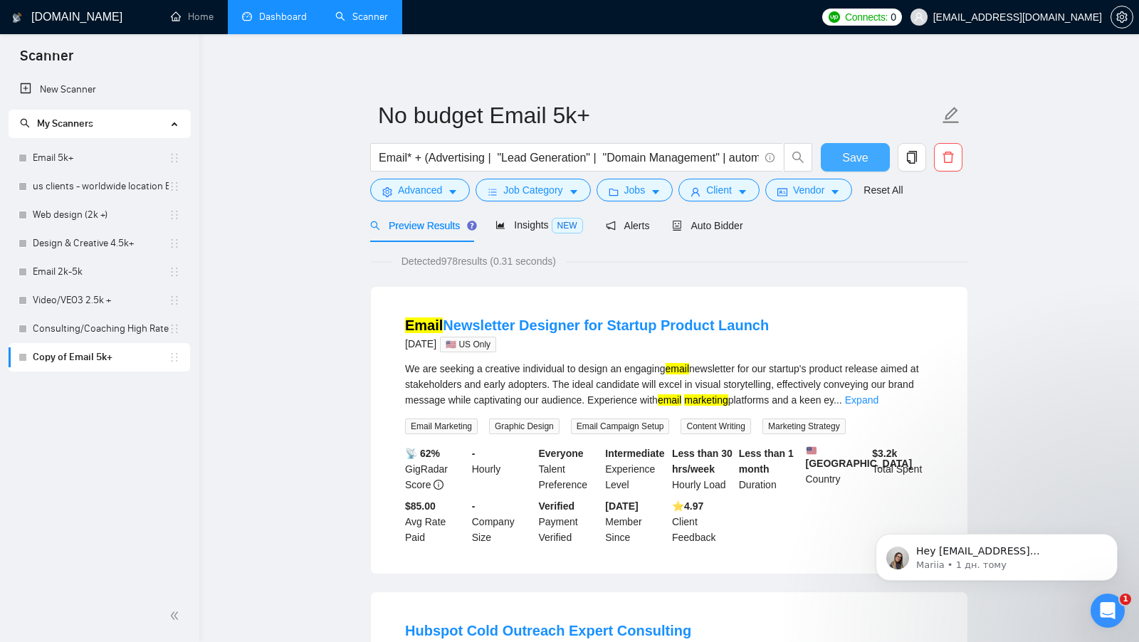
click at [832, 145] on button "Save" at bounding box center [855, 157] width 69 height 28
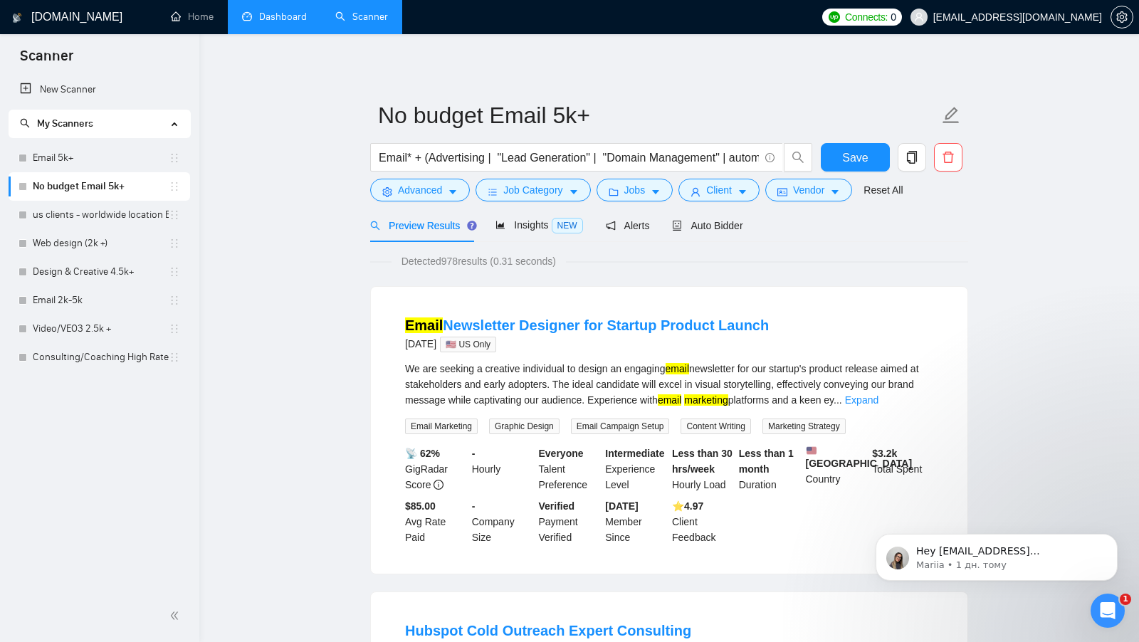
click at [115, 250] on link "Web design (2k +)" at bounding box center [101, 243] width 136 height 28
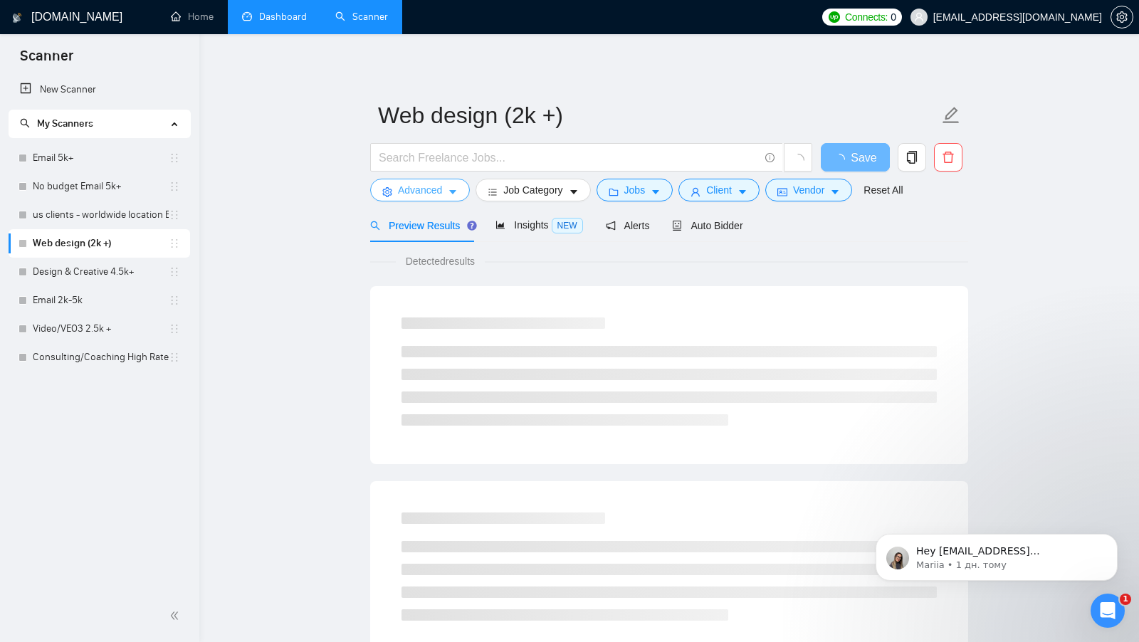
click at [460, 196] on button "Advanced" at bounding box center [420, 190] width 100 height 23
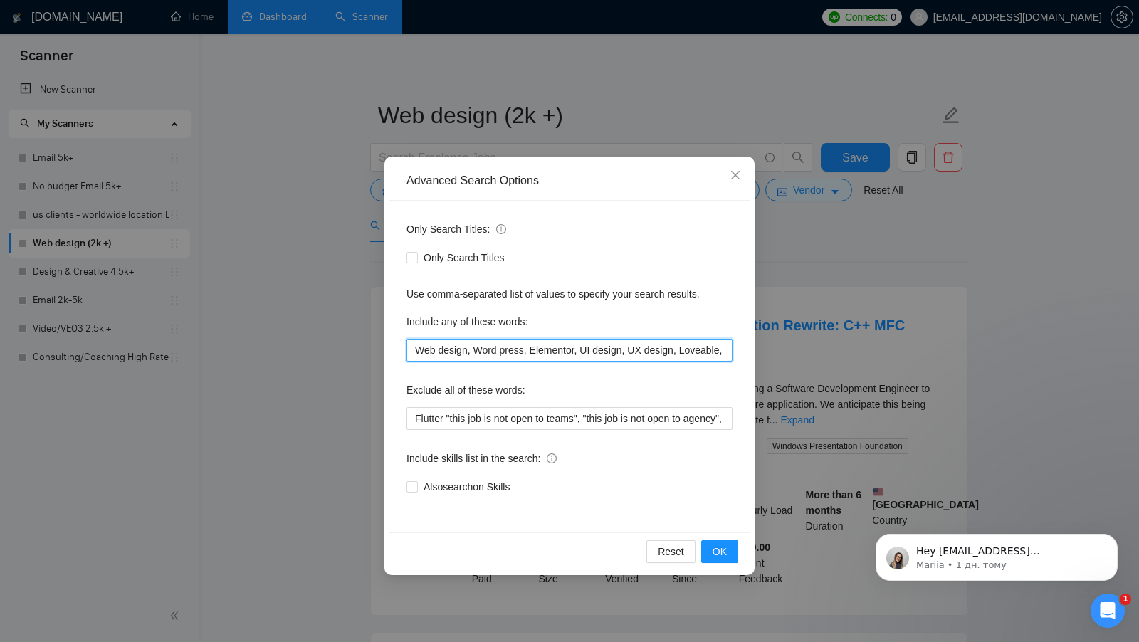
drag, startPoint x: 469, startPoint y: 352, endPoint x: 406, endPoint y: 351, distance: 62.7
click at [407, 351] on input "Web design, Word press, Elementor, UI design, UX design, Loveable, webflow" at bounding box center [570, 350] width 326 height 23
drag, startPoint x: 478, startPoint y: 351, endPoint x: 512, endPoint y: 351, distance: 33.5
click at [512, 351] on input "Web design, Word press, Elementor, UI design, UX design, Loveable, webflow" at bounding box center [570, 350] width 326 height 23
click at [543, 350] on input "Web design, Word press, Elementor, UI design, UX design, Loveable, webflow" at bounding box center [570, 350] width 326 height 23
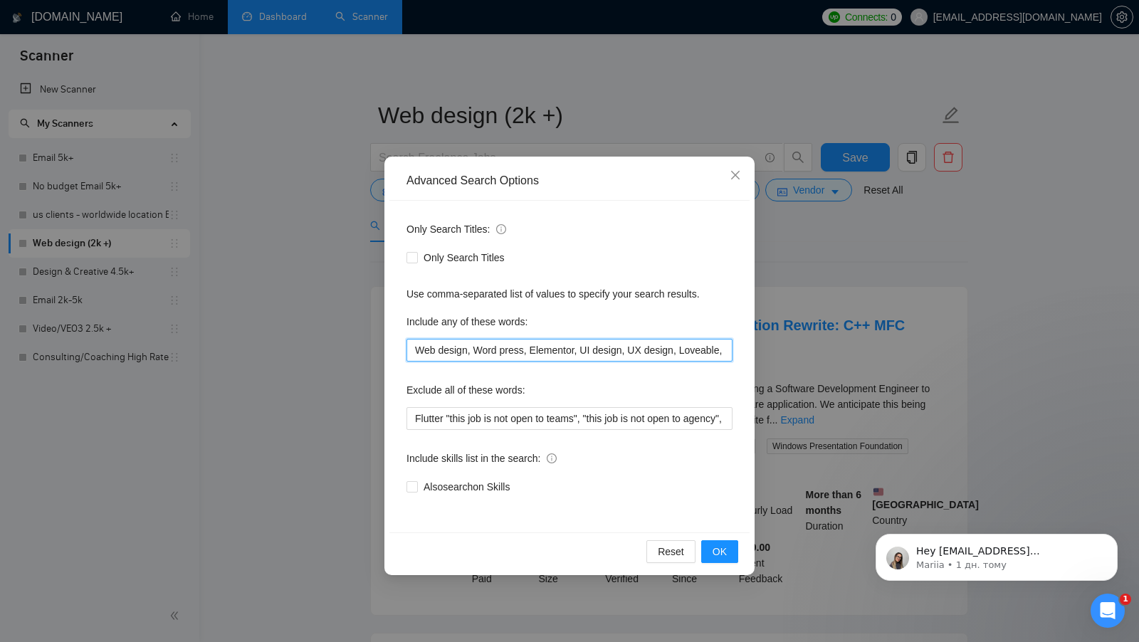
click at [543, 350] on input "Web design, Word press, Elementor, UI design, UX design, Loveable, webflow" at bounding box center [570, 350] width 326 height 23
click at [902, 350] on div "Advanced Search Options Only Search Titles: Only Search Titles Use comma-separa…" at bounding box center [569, 321] width 1139 height 642
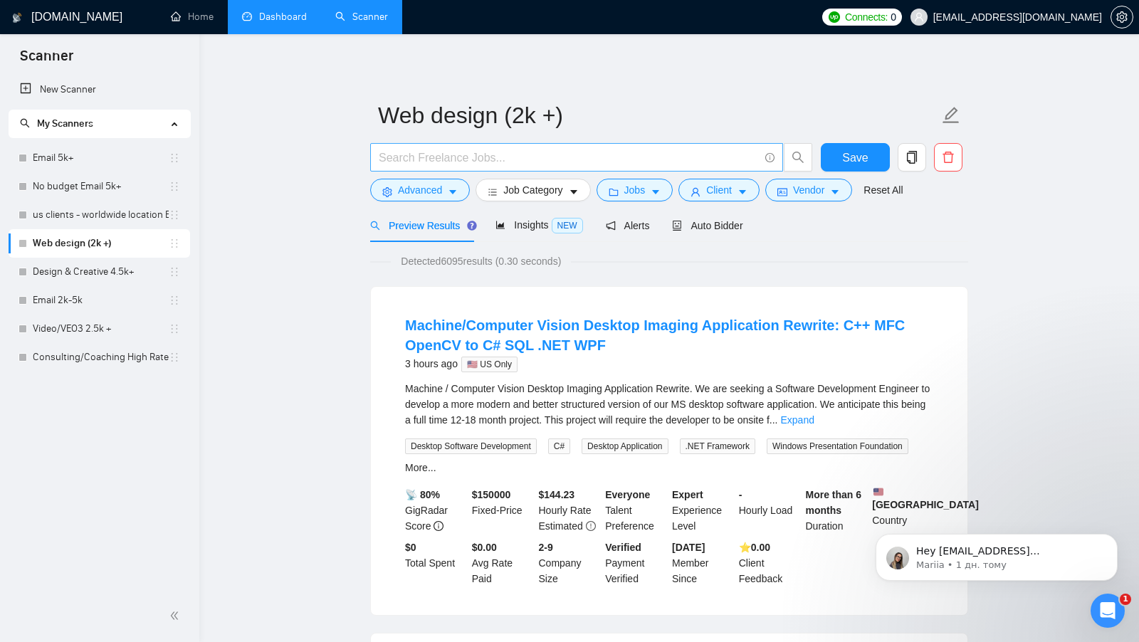
click at [451, 157] on input "text" at bounding box center [569, 158] width 380 height 18
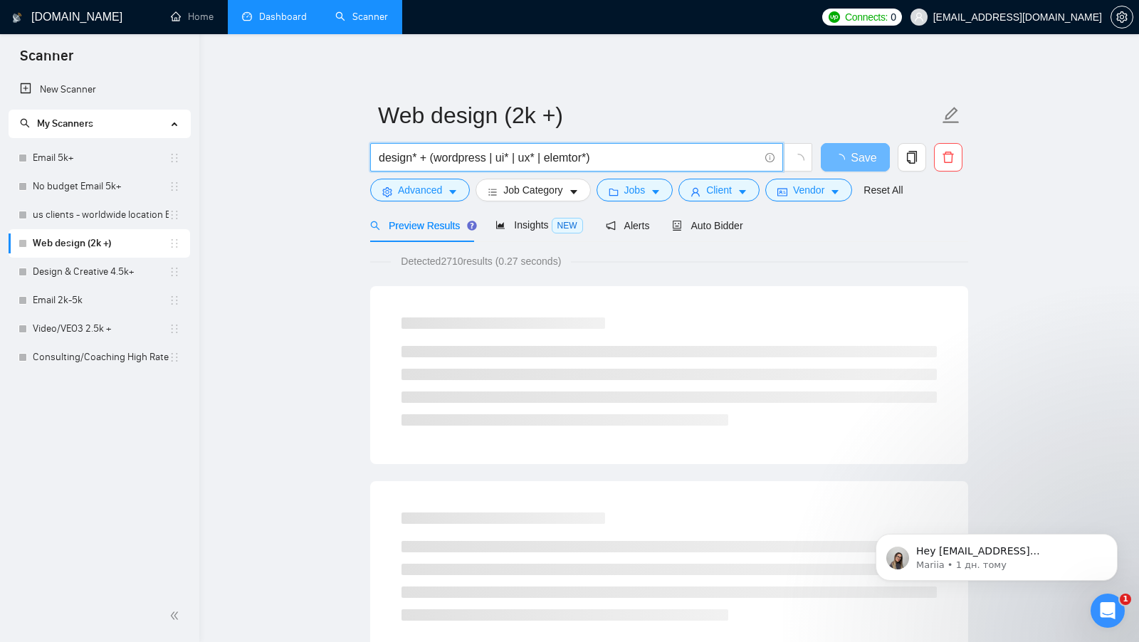
click at [571, 159] on input "design* + (wordpress | ui* | ux* | elemtor*)" at bounding box center [569, 158] width 380 height 18
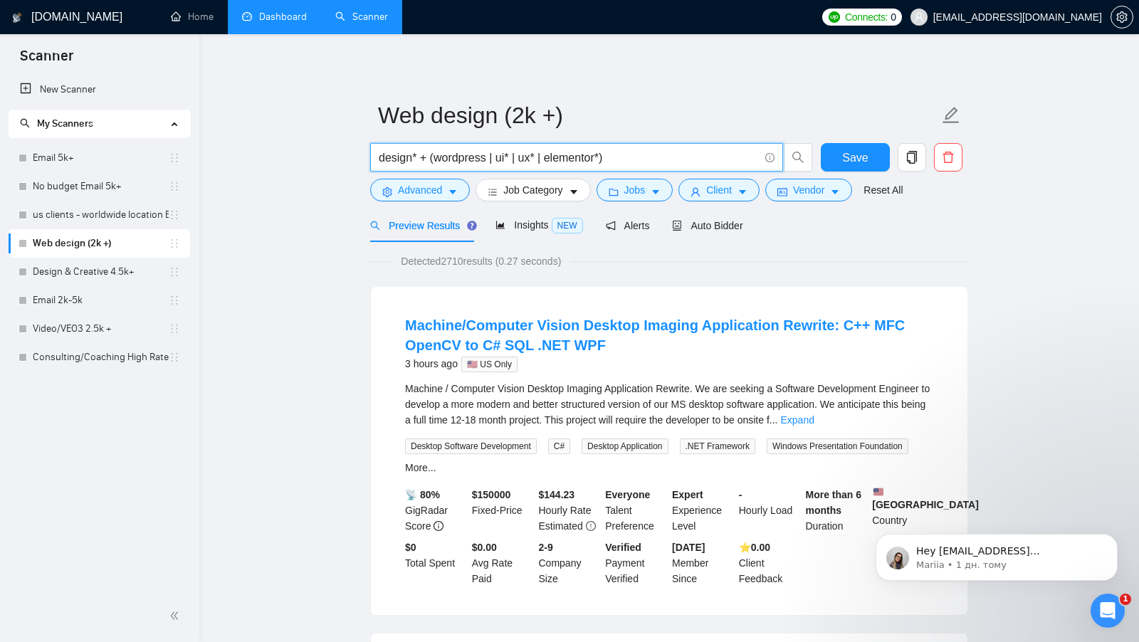
click at [615, 162] on input "design* + (wordpress | ui* | ux* | elementor*)" at bounding box center [569, 158] width 380 height 18
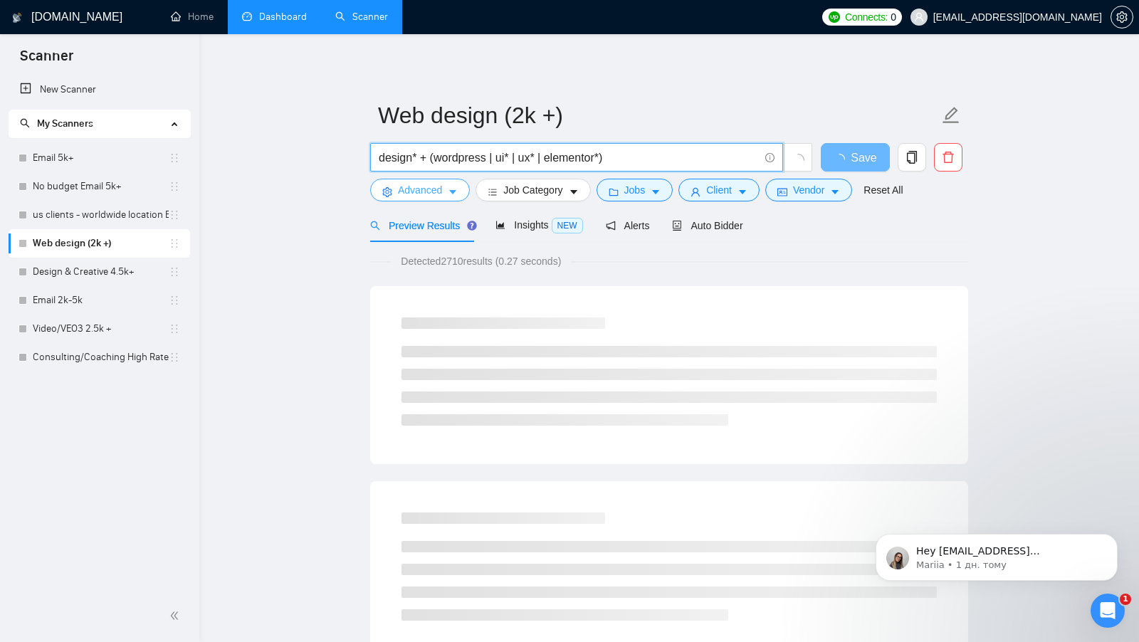
type input "design* + (wordpress | ui* | ux* | elementor*)"
click at [459, 189] on button "Advanced" at bounding box center [420, 190] width 100 height 23
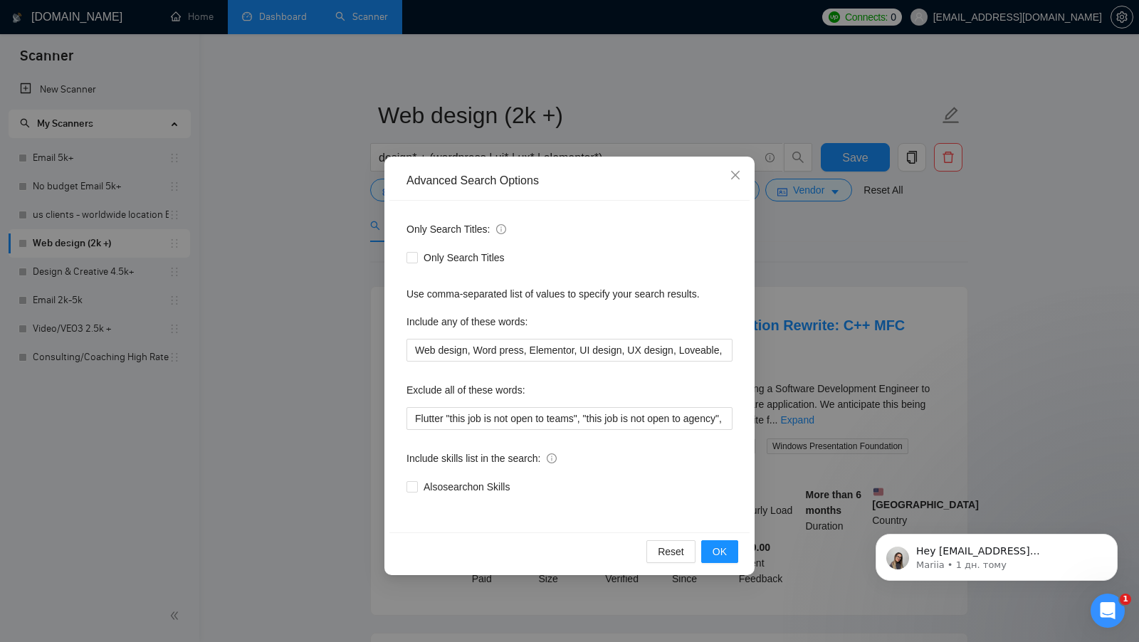
click at [777, 327] on div "Advanced Search Options Only Search Titles: Only Search Titles Use comma-separa…" at bounding box center [569, 321] width 1139 height 642
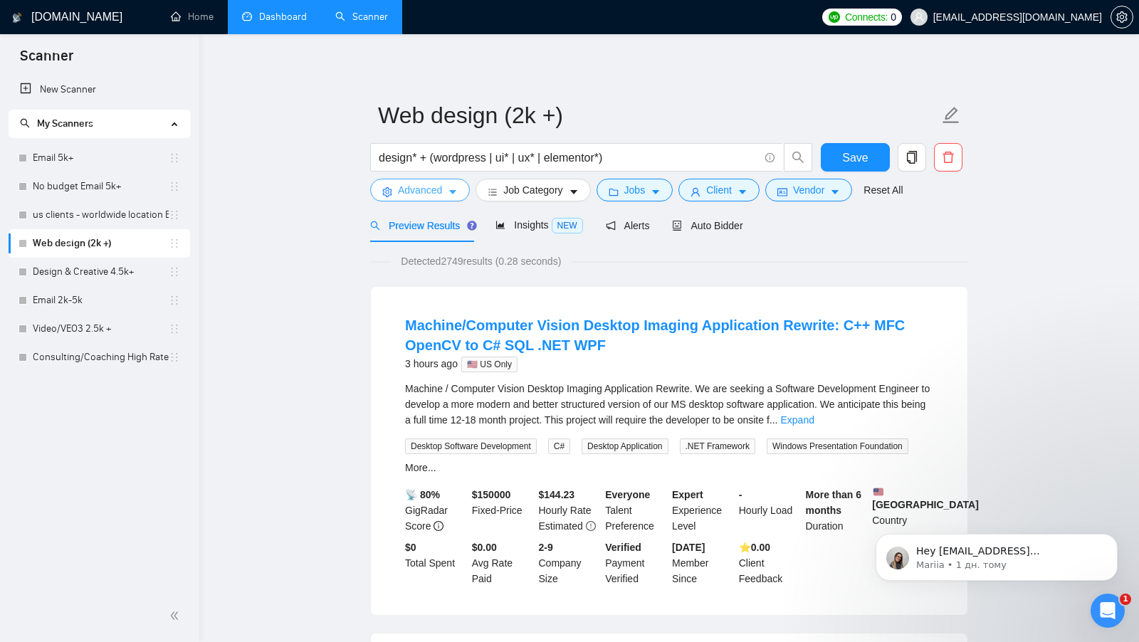
click at [436, 188] on span "Advanced" at bounding box center [420, 190] width 44 height 16
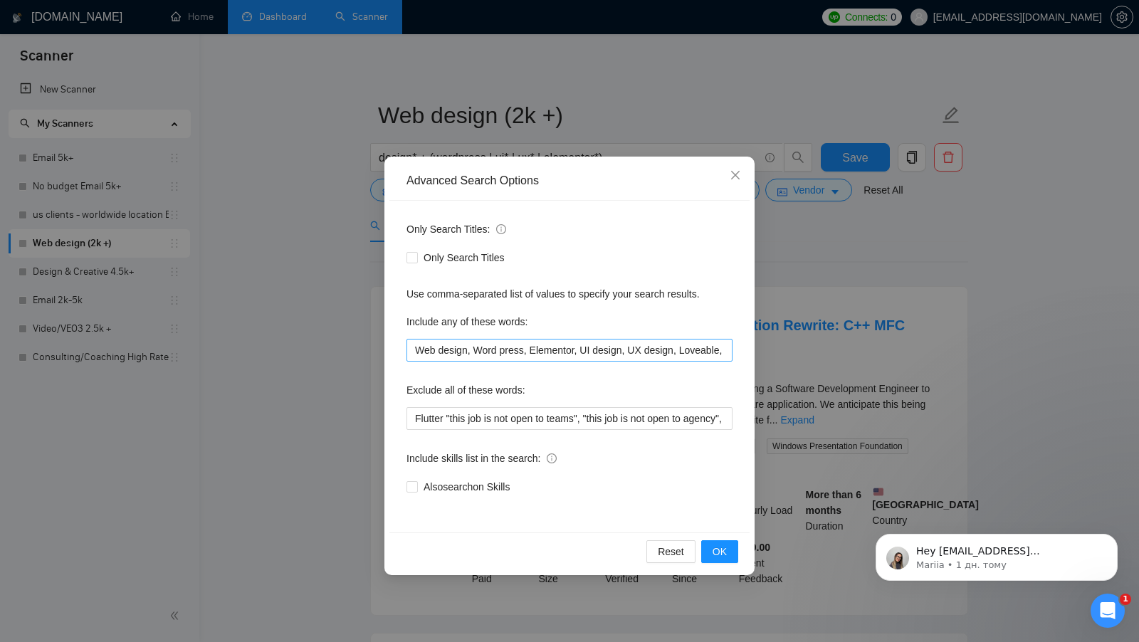
scroll to position [0, 48]
click at [549, 349] on input "Web design, Word press, Elementor, UI design, UX design, Loveable, webflow" at bounding box center [570, 350] width 326 height 23
click at [641, 356] on input "Web design, Word press, Elementor, UI design, UX design, Loveable, webflow" at bounding box center [570, 350] width 326 height 23
click at [726, 538] on div "Reset OK" at bounding box center [569, 552] width 360 height 38
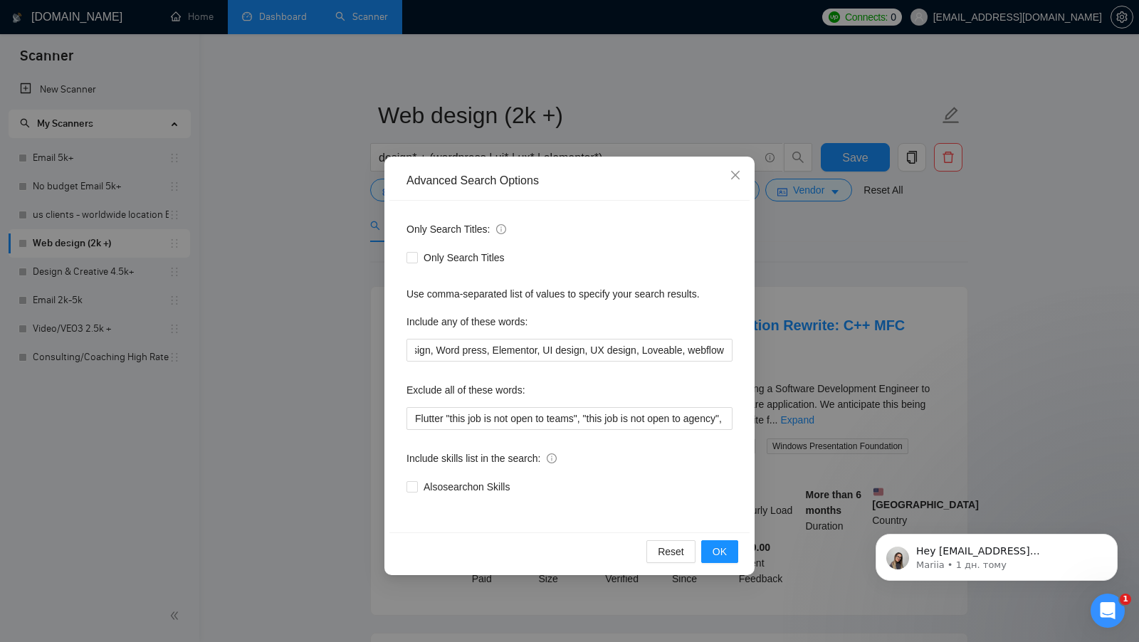
scroll to position [0, 0]
click at [726, 538] on div "Reset OK" at bounding box center [569, 552] width 360 height 38
click at [716, 551] on span "OK" at bounding box center [720, 552] width 14 height 16
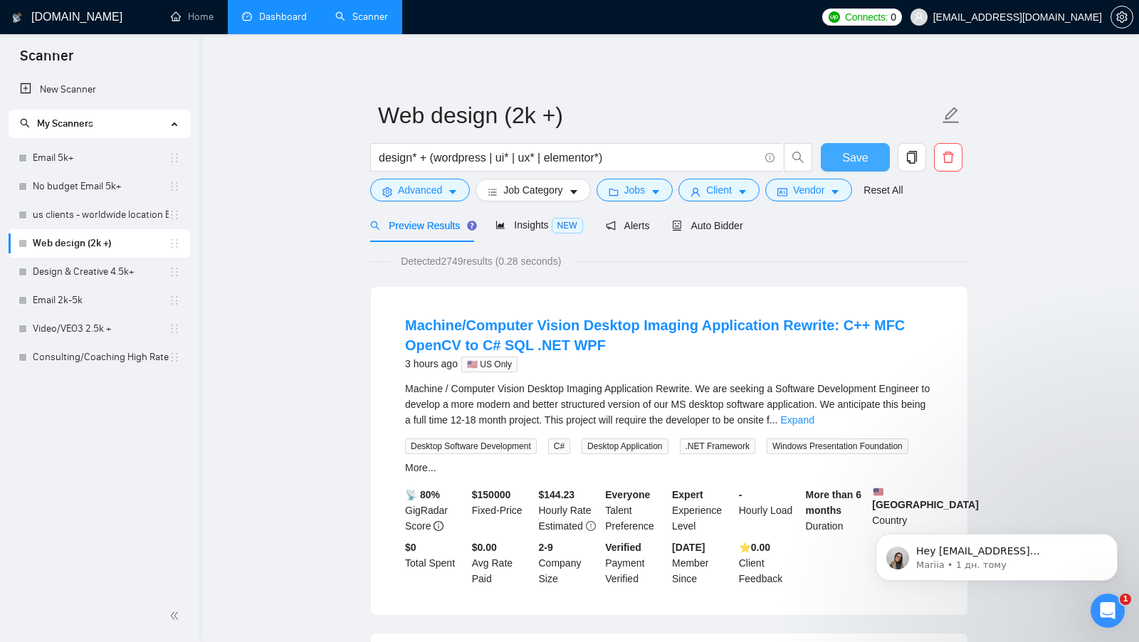
click at [854, 161] on span "Save" at bounding box center [855, 158] width 26 height 18
click at [94, 155] on link "Email 5k+" at bounding box center [101, 158] width 136 height 28
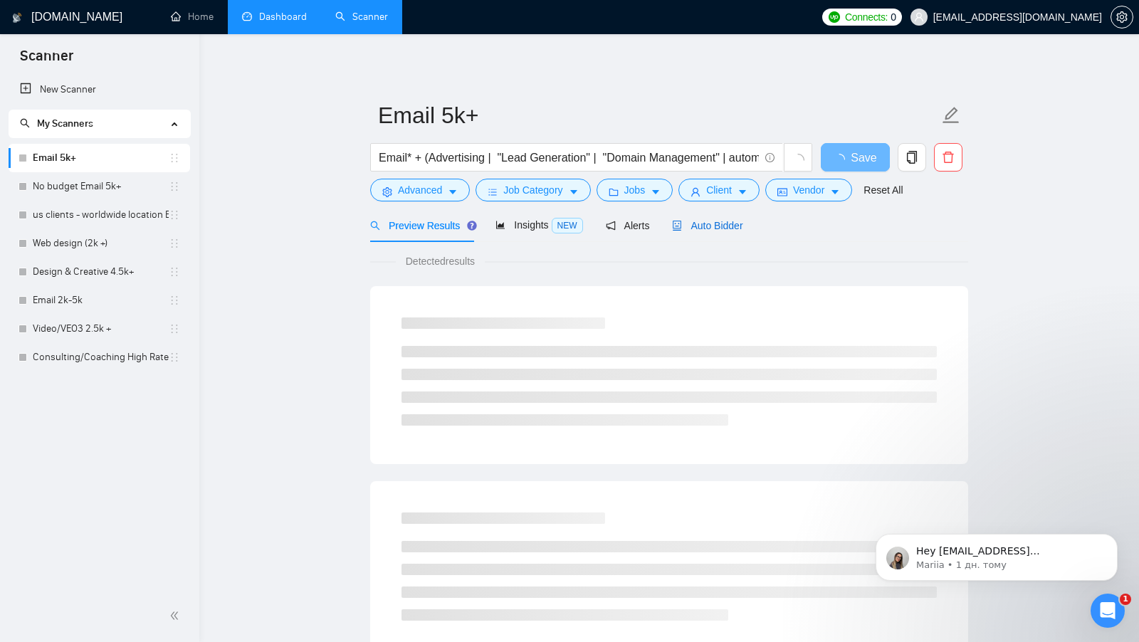
click at [709, 228] on span "Auto Bidder" at bounding box center [707, 225] width 70 height 11
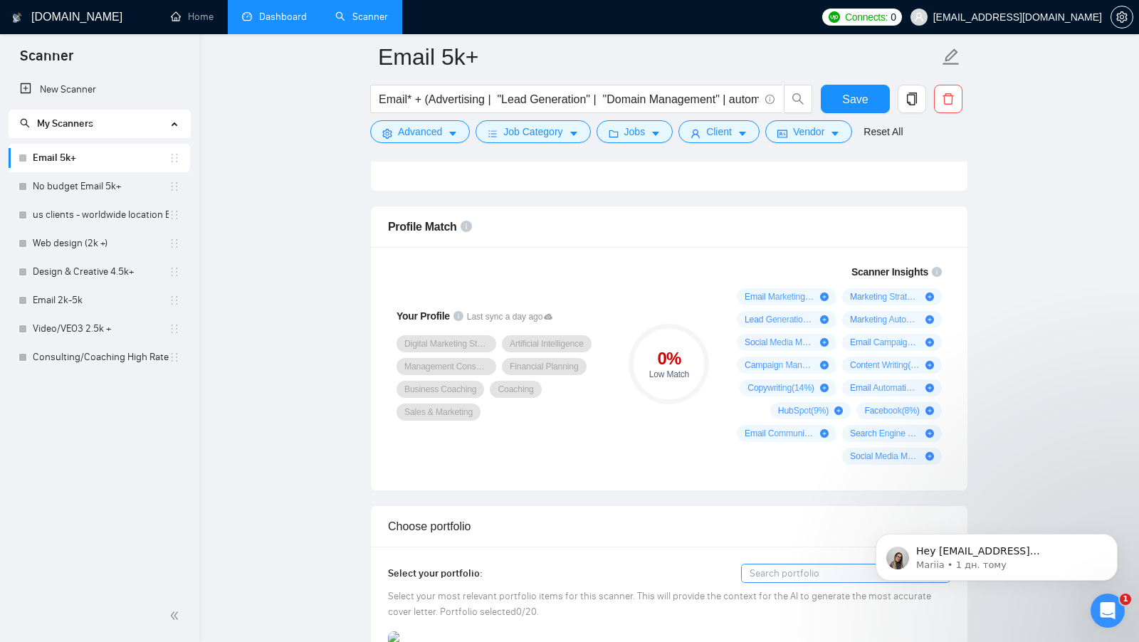
scroll to position [1062, 0]
drag, startPoint x: 378, startPoint y: 220, endPoint x: 449, endPoint y: 224, distance: 70.6
click at [448, 224] on div "Profile Match" at bounding box center [669, 227] width 597 height 41
click at [607, 226] on div "Profile Match" at bounding box center [669, 227] width 563 height 41
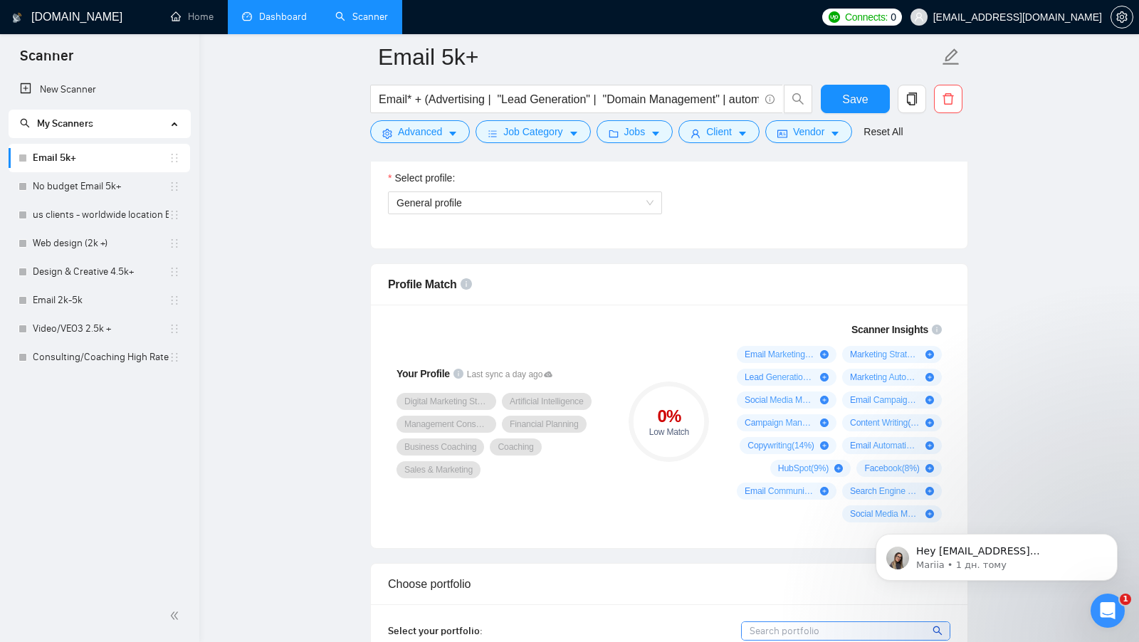
scroll to position [1001, 0]
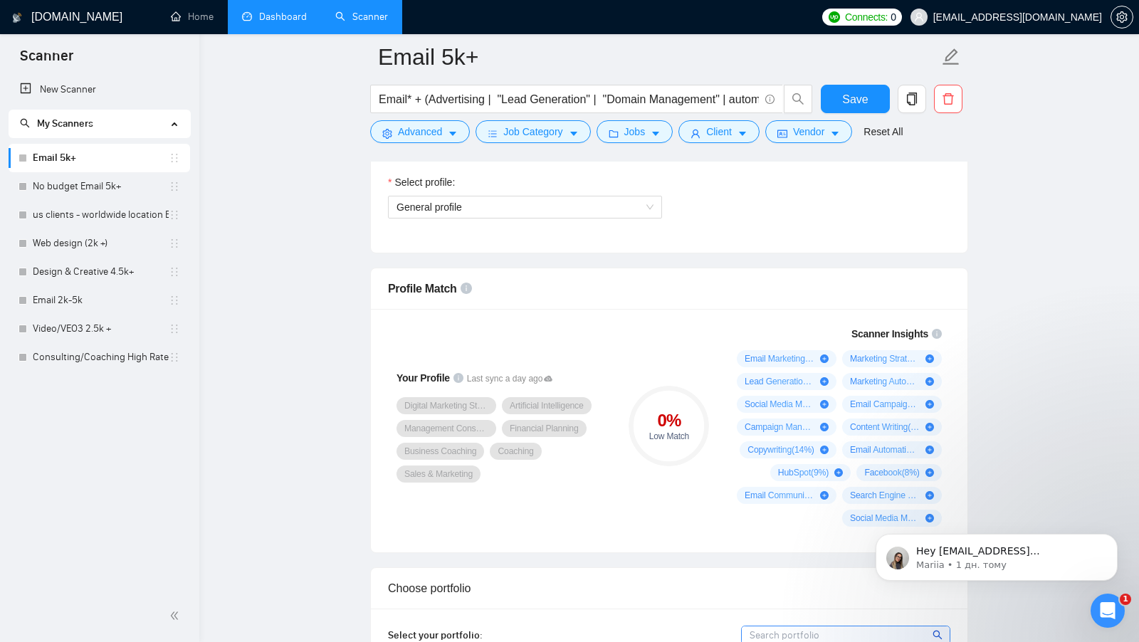
click at [763, 353] on span "Email Marketing ( 53 %)" at bounding box center [780, 358] width 70 height 11
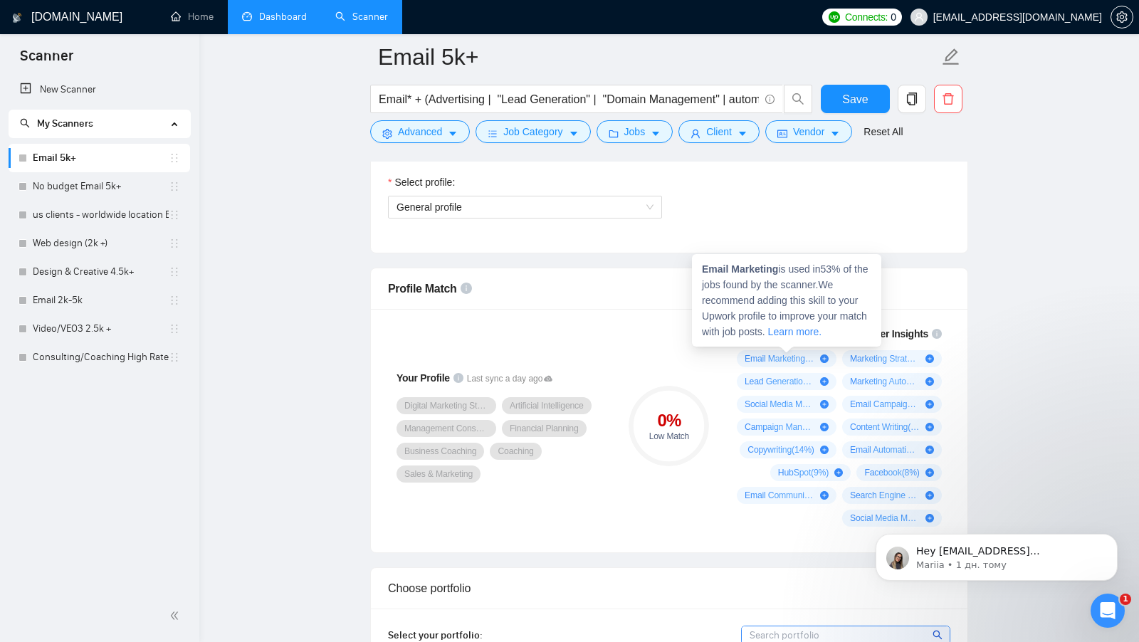
click at [869, 353] on span "Marketing Strategy ( 51 %)" at bounding box center [885, 358] width 70 height 11
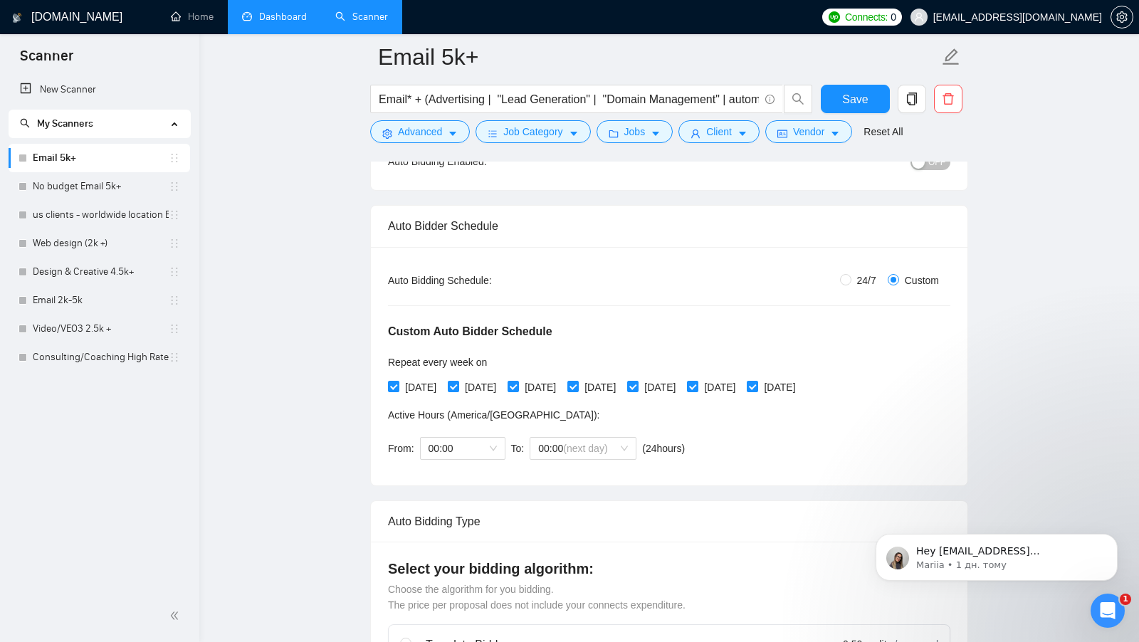
scroll to position [0, 0]
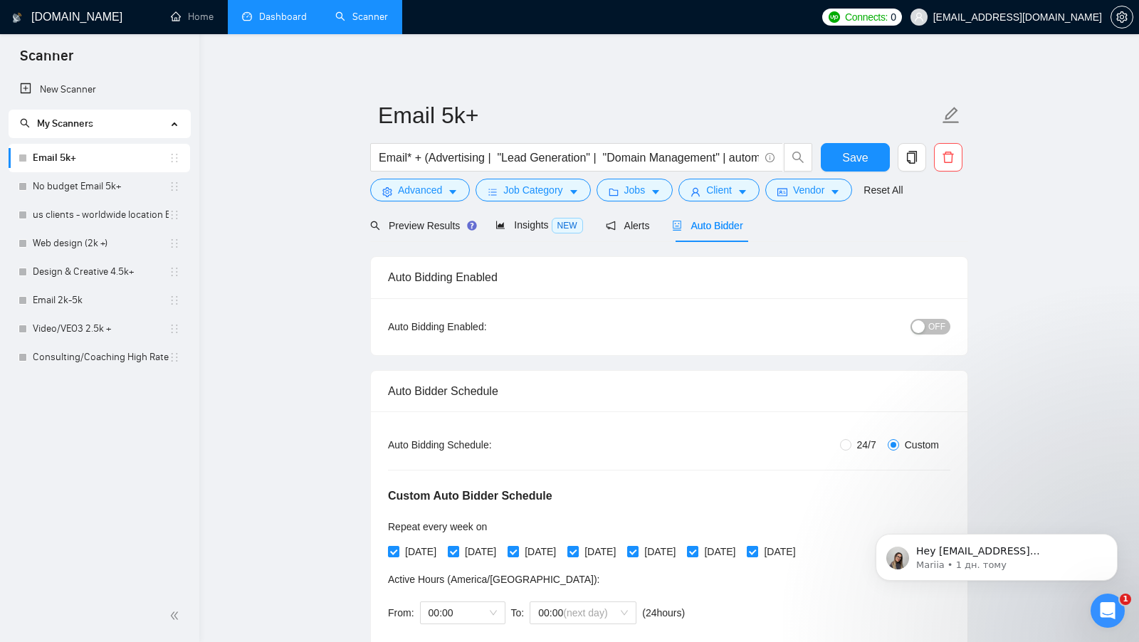
click at [298, 23] on link "Dashboard" at bounding box center [274, 17] width 65 height 12
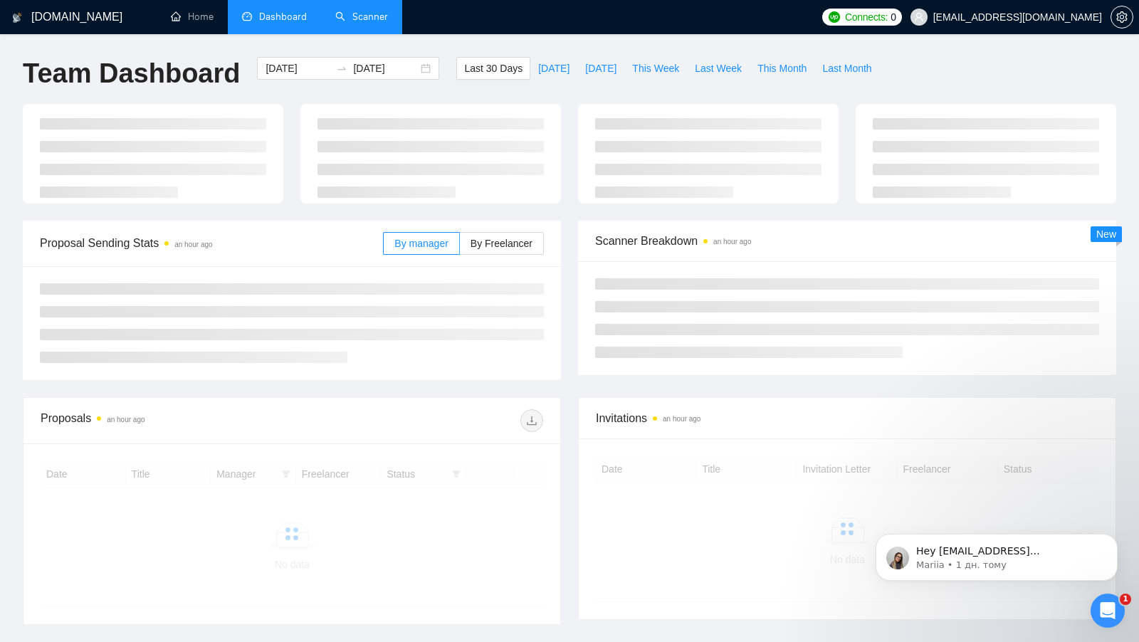
click at [234, 23] on li "Dashboard" at bounding box center [274, 17] width 93 height 34
click at [214, 23] on link "Home" at bounding box center [192, 17] width 43 height 12
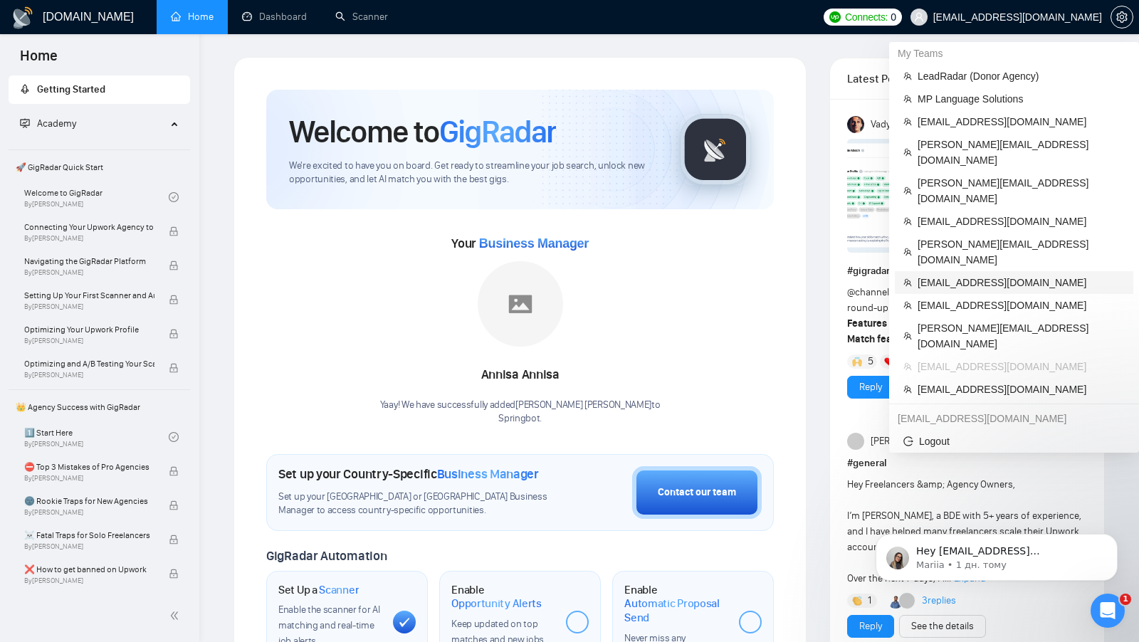
click at [964, 275] on span "arman.u@hotmail.com" at bounding box center [1021, 283] width 207 height 16
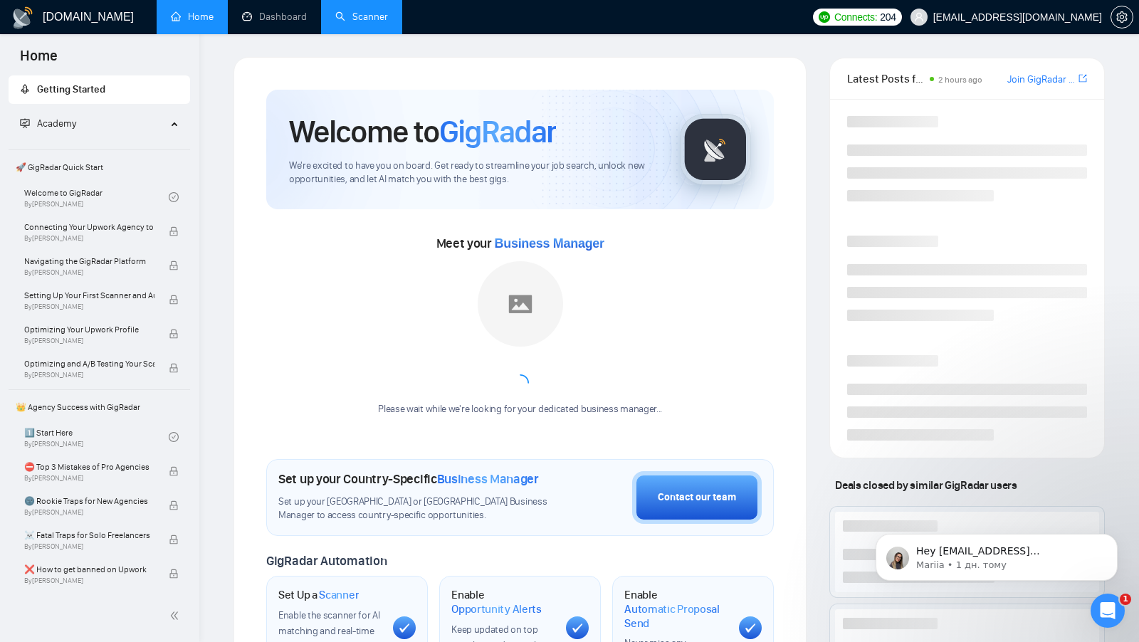
click at [368, 23] on link "Scanner" at bounding box center [361, 17] width 53 height 12
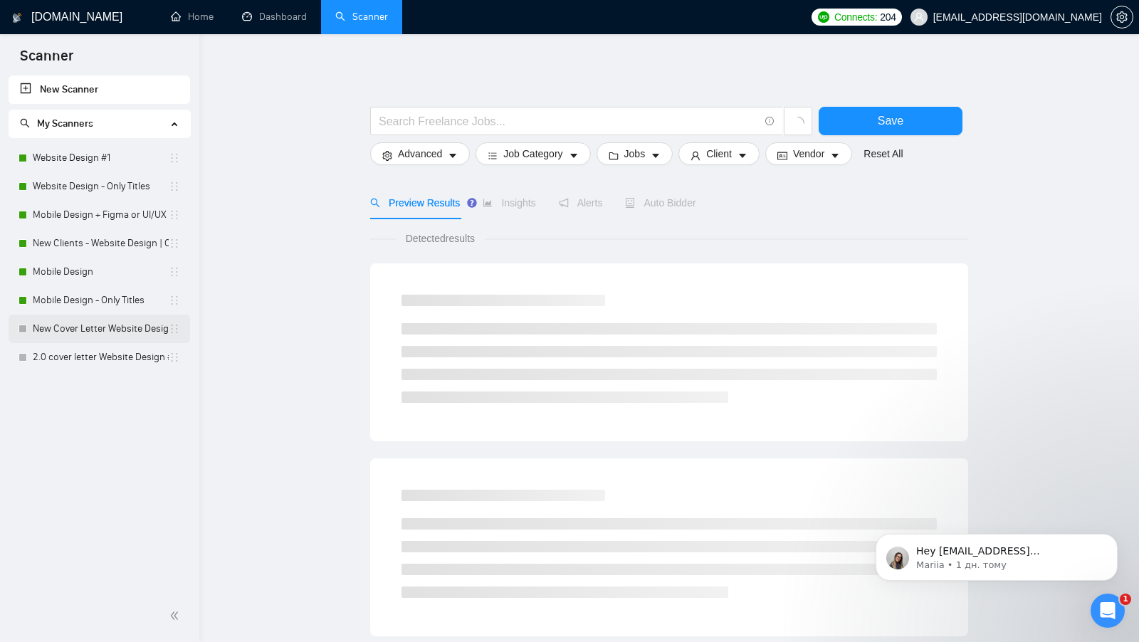
click at [88, 327] on link "New Cover Letter Website Design #1" at bounding box center [101, 329] width 136 height 28
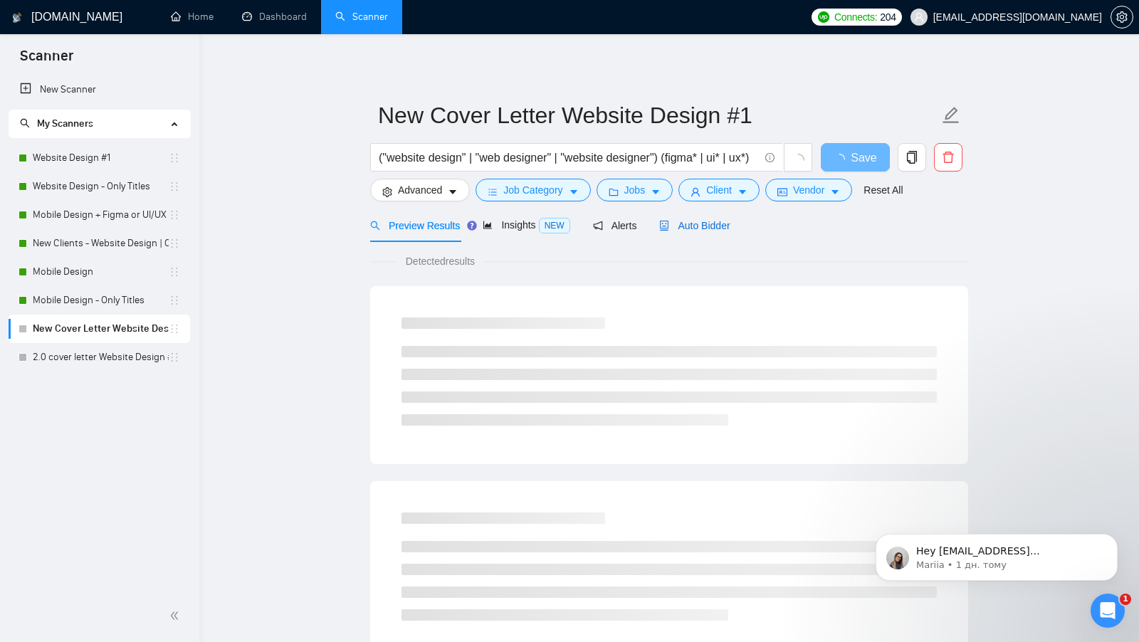
click at [693, 219] on div "Auto Bidder" at bounding box center [694, 226] width 70 height 16
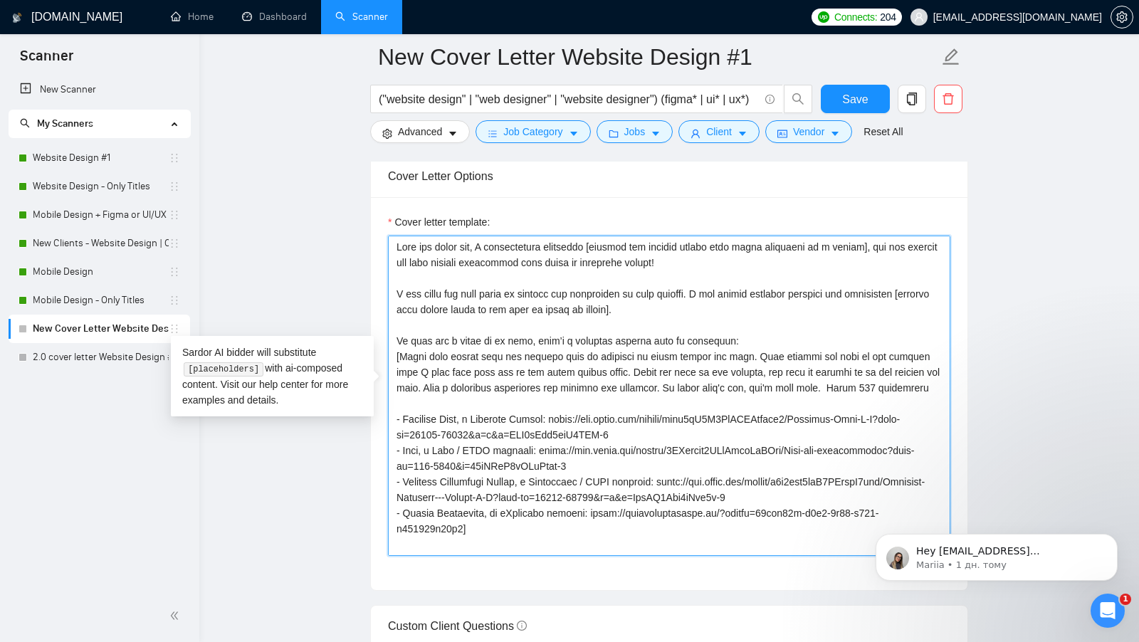
drag, startPoint x: 610, startPoint y: 516, endPoint x: 390, endPoint y: 231, distance: 360.0
click at [390, 236] on textarea "Cover letter template:" at bounding box center [669, 396] width 563 height 320
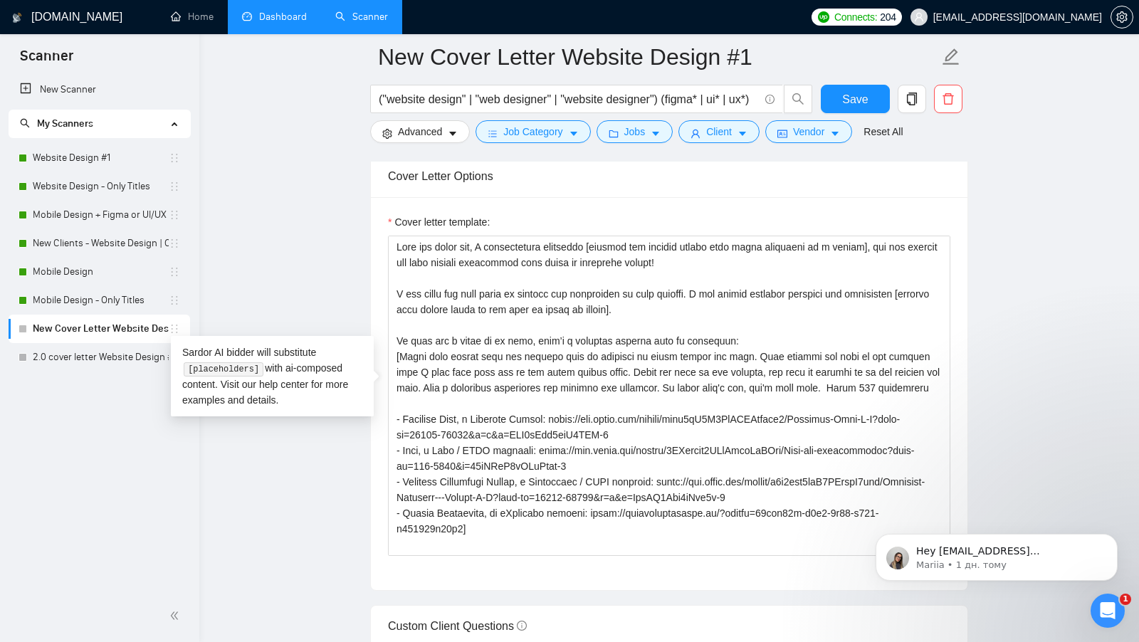
click at [247, 11] on link "Dashboard" at bounding box center [274, 17] width 65 height 12
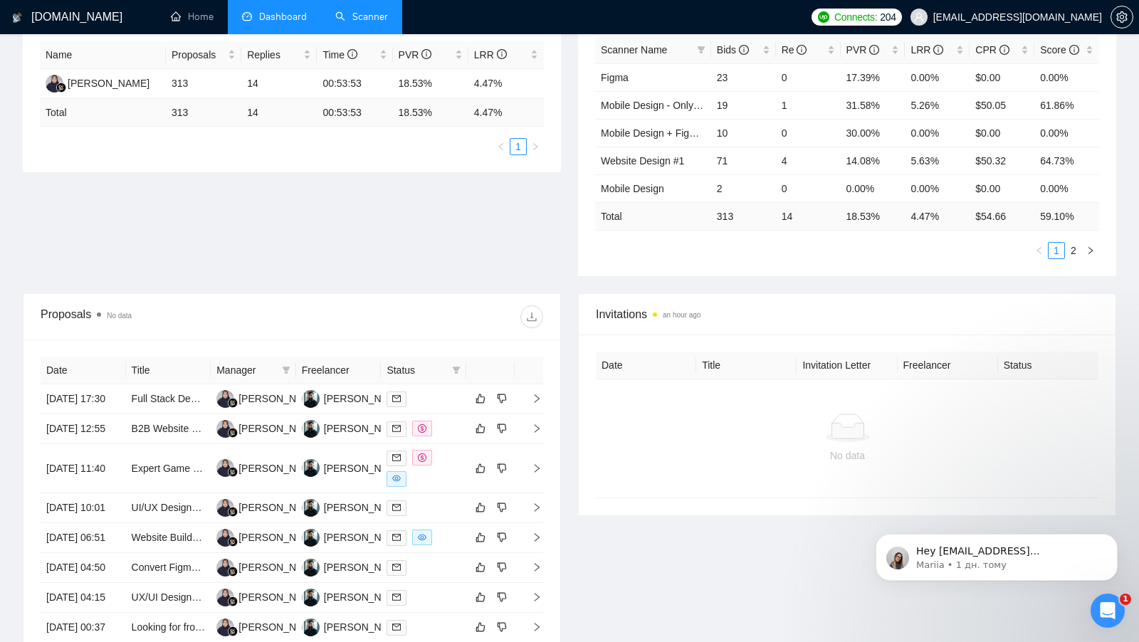
scroll to position [279, 0]
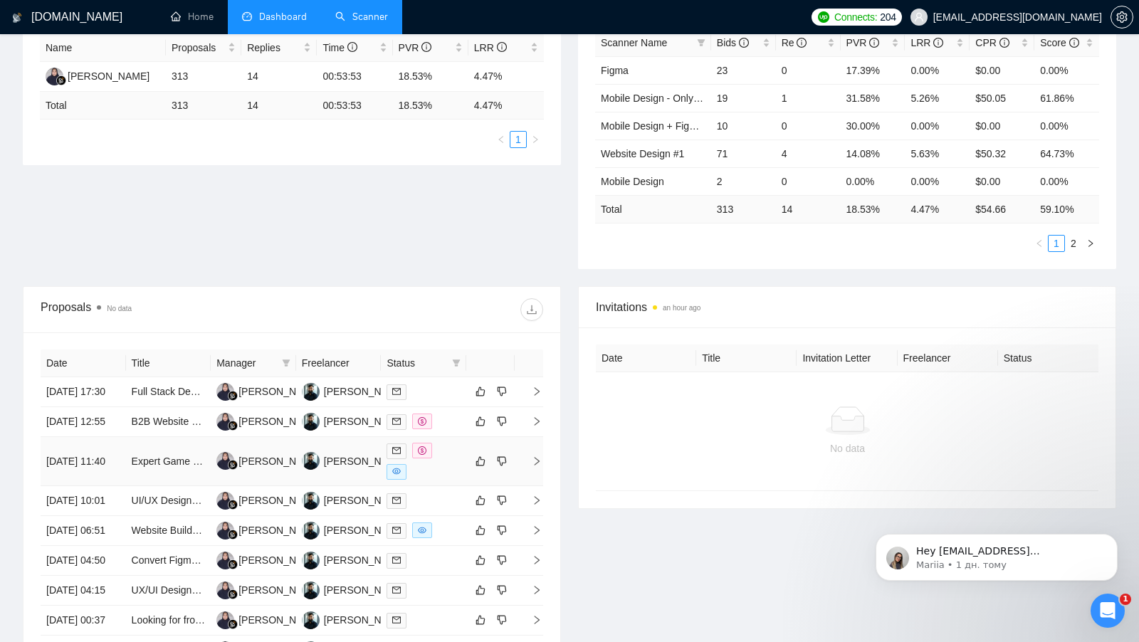
click at [448, 477] on div at bounding box center [424, 461] width 74 height 37
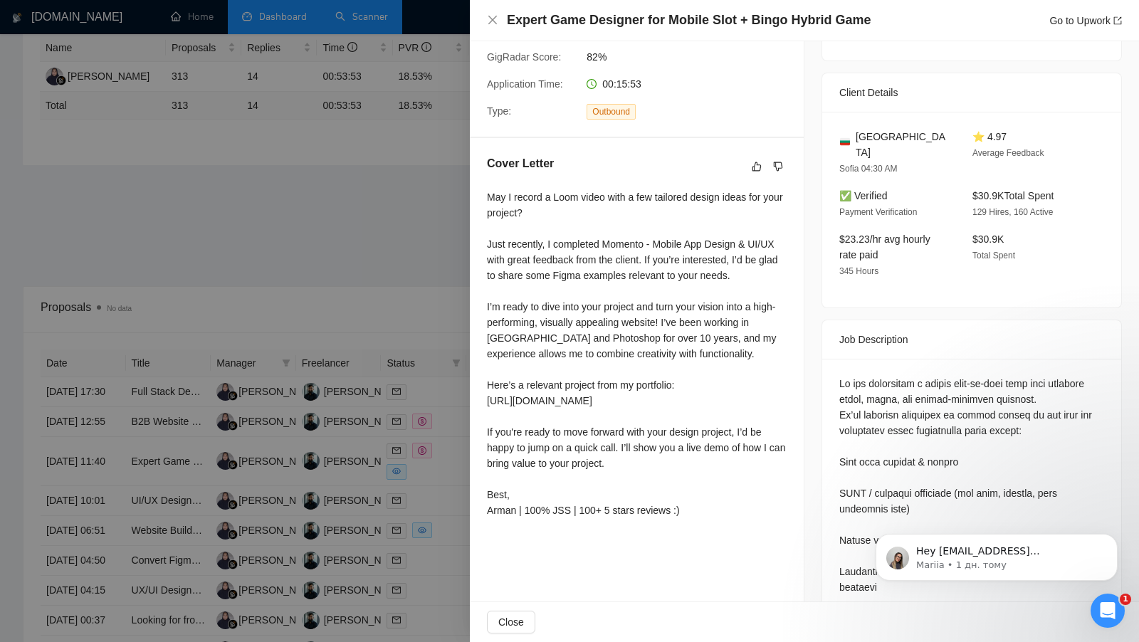
scroll to position [300, 0]
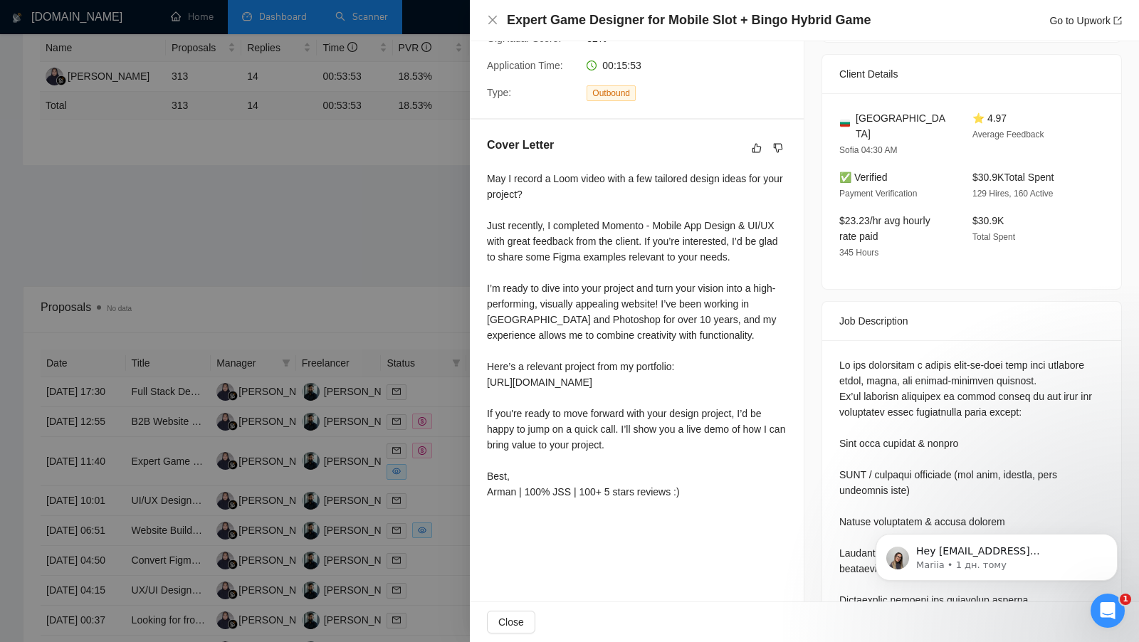
click at [365, 19] on div at bounding box center [569, 321] width 1139 height 642
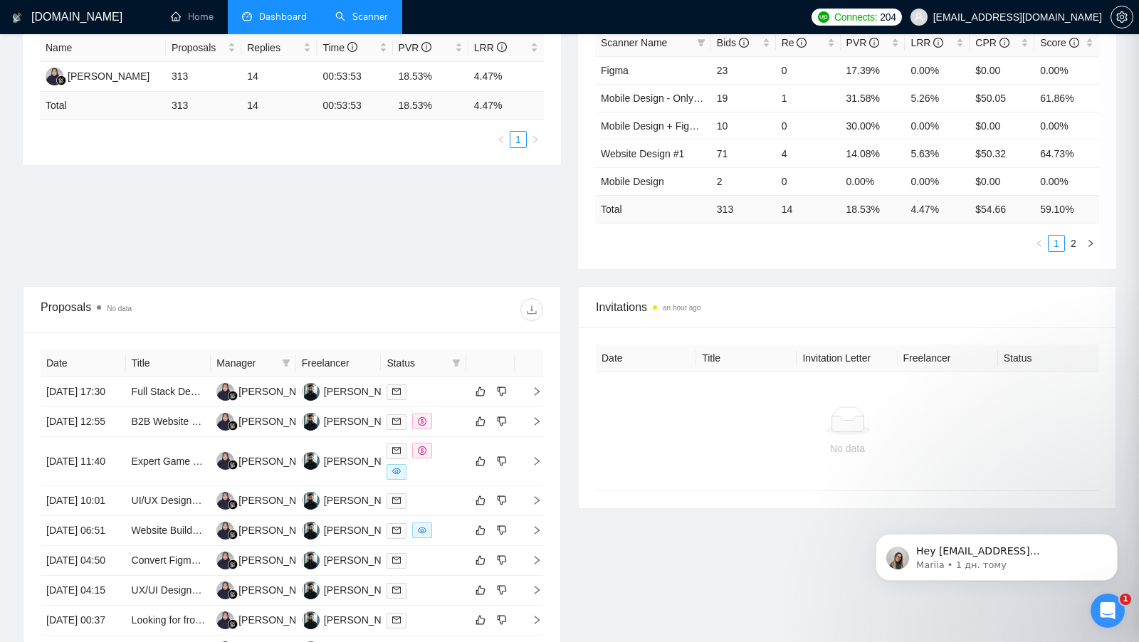
click at [365, 19] on link "Scanner" at bounding box center [361, 17] width 53 height 12
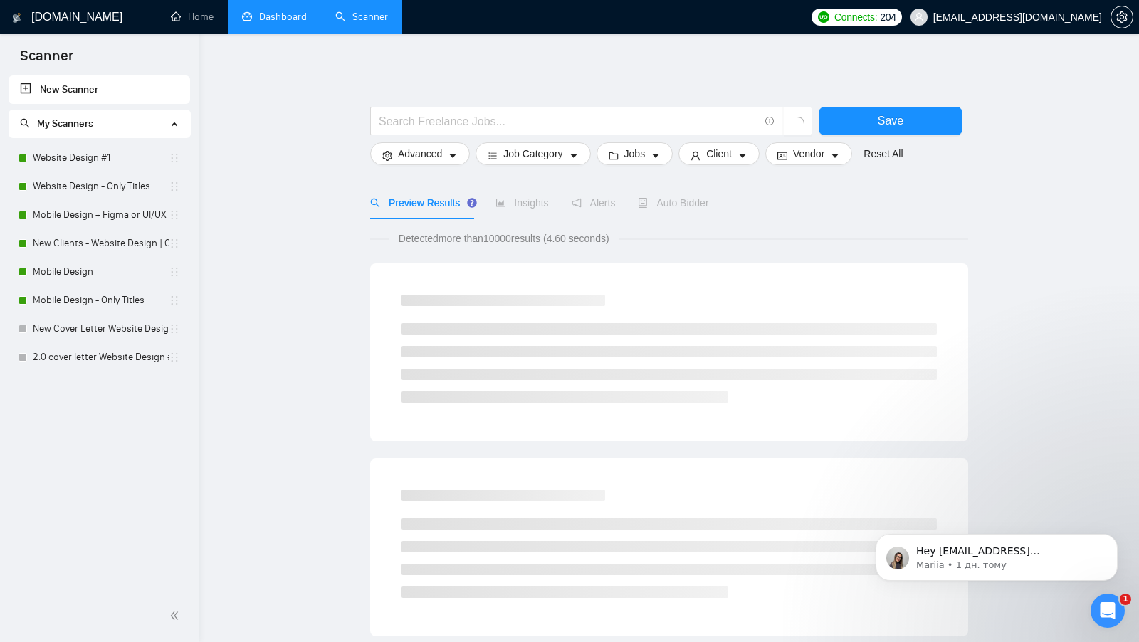
click at [270, 22] on link "Dashboard" at bounding box center [274, 17] width 65 height 12
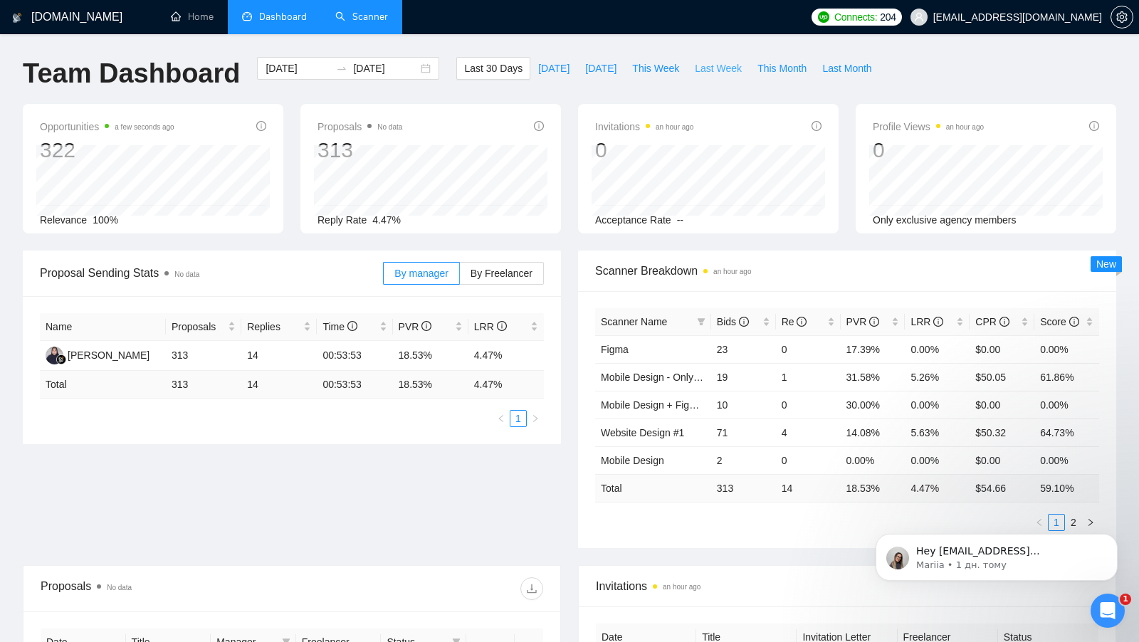
click at [711, 68] on span "Last Week" at bounding box center [718, 69] width 47 height 16
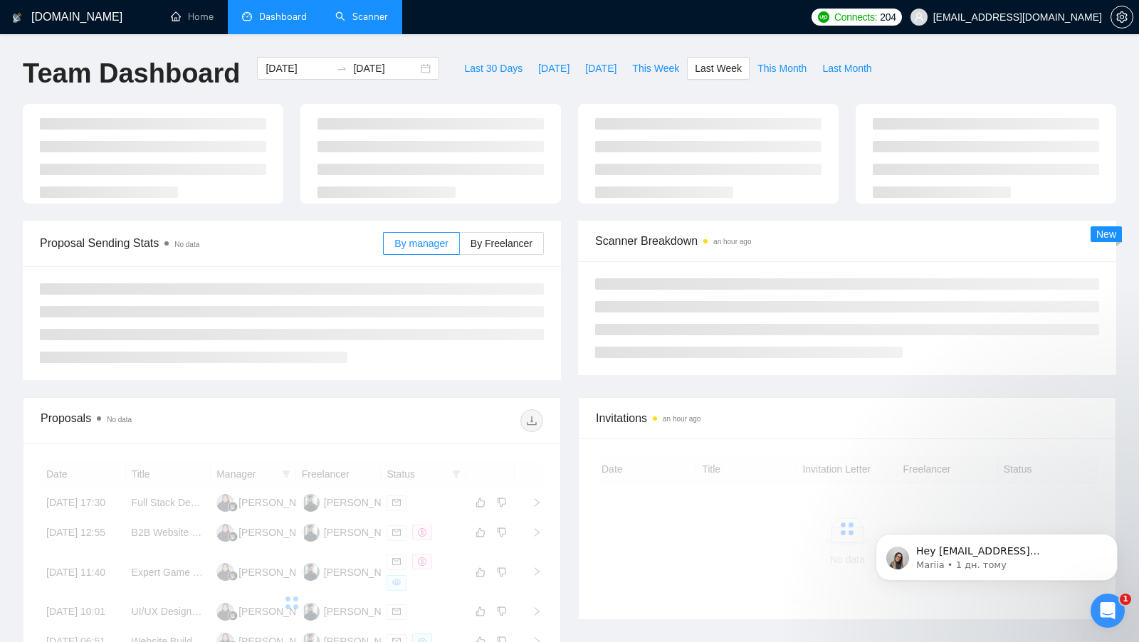
type input "2025-08-11"
type input "2025-08-17"
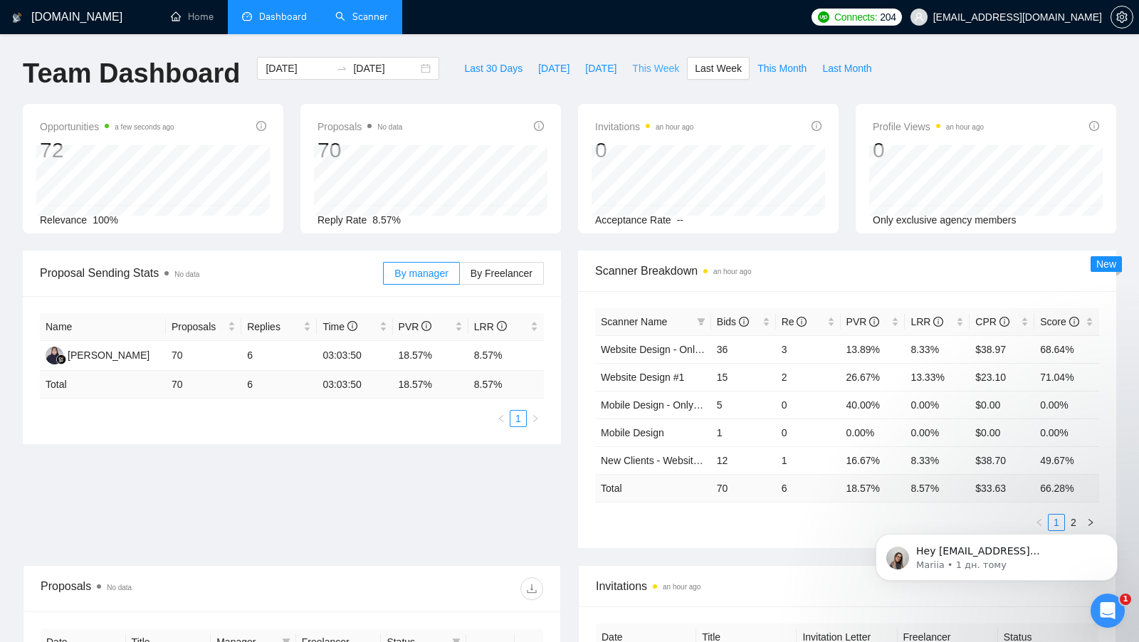
click at [666, 63] on span "This Week" at bounding box center [655, 69] width 47 height 16
type input "2025-08-18"
type input "2025-08-24"
click at [717, 67] on span "Last Week" at bounding box center [718, 69] width 47 height 16
type input "2025-08-11"
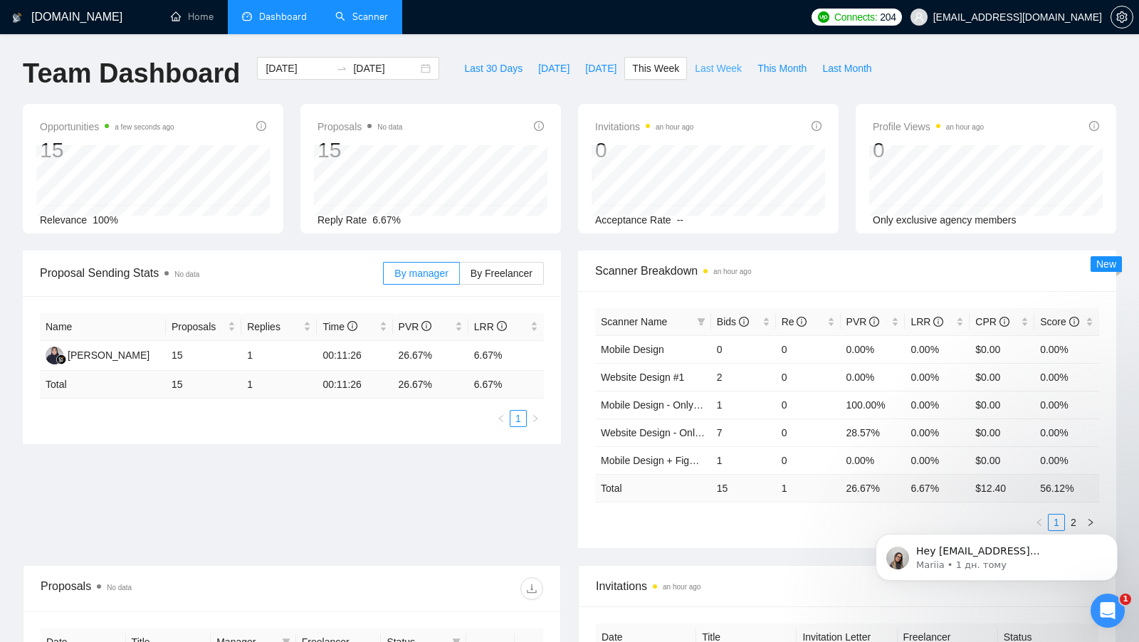
type input "2025-08-17"
click at [496, 66] on span "Last 30 Days" at bounding box center [493, 69] width 58 height 16
type input "2025-07-20"
type input "2025-08-19"
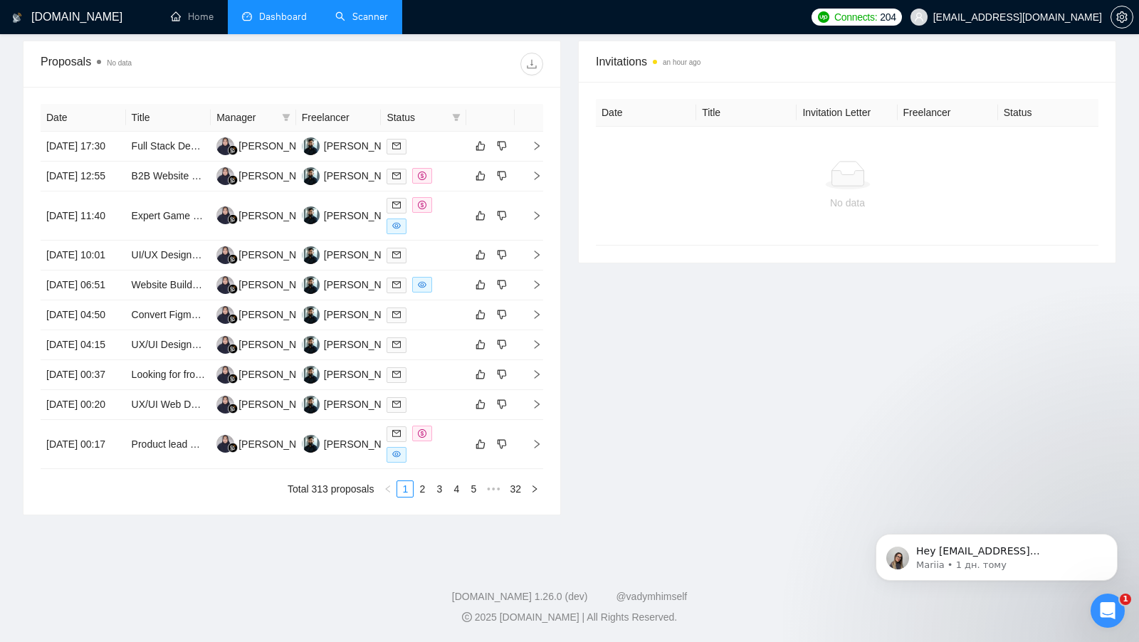
scroll to position [622, 0]
click at [419, 485] on link "2" at bounding box center [422, 489] width 16 height 16
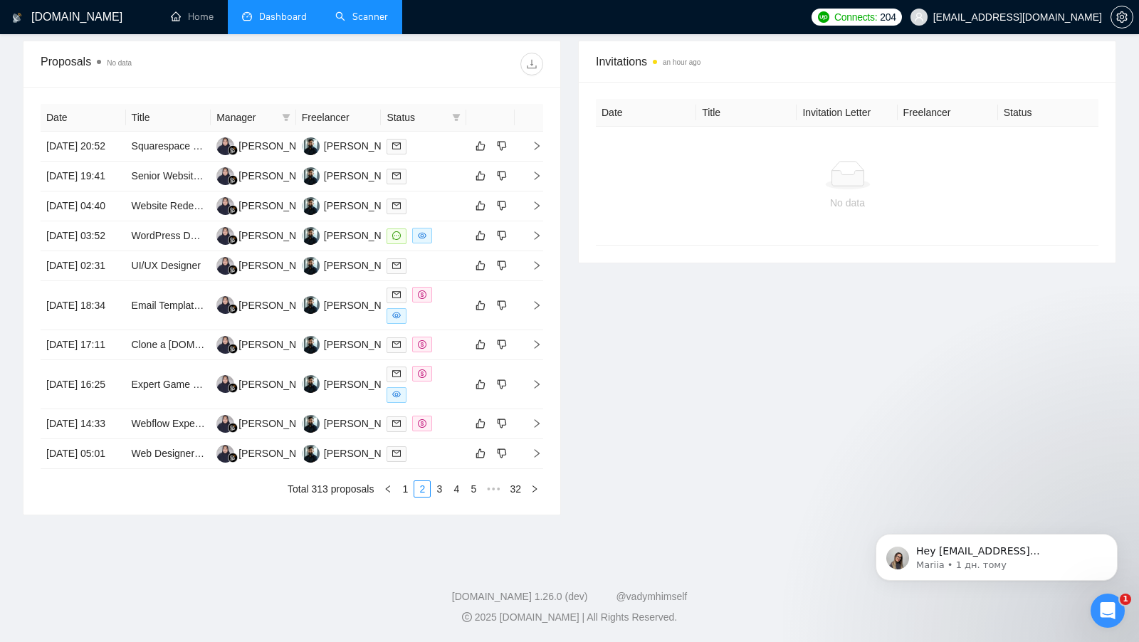
scroll to position [602, 0]
click at [455, 221] on td at bounding box center [423, 236] width 85 height 30
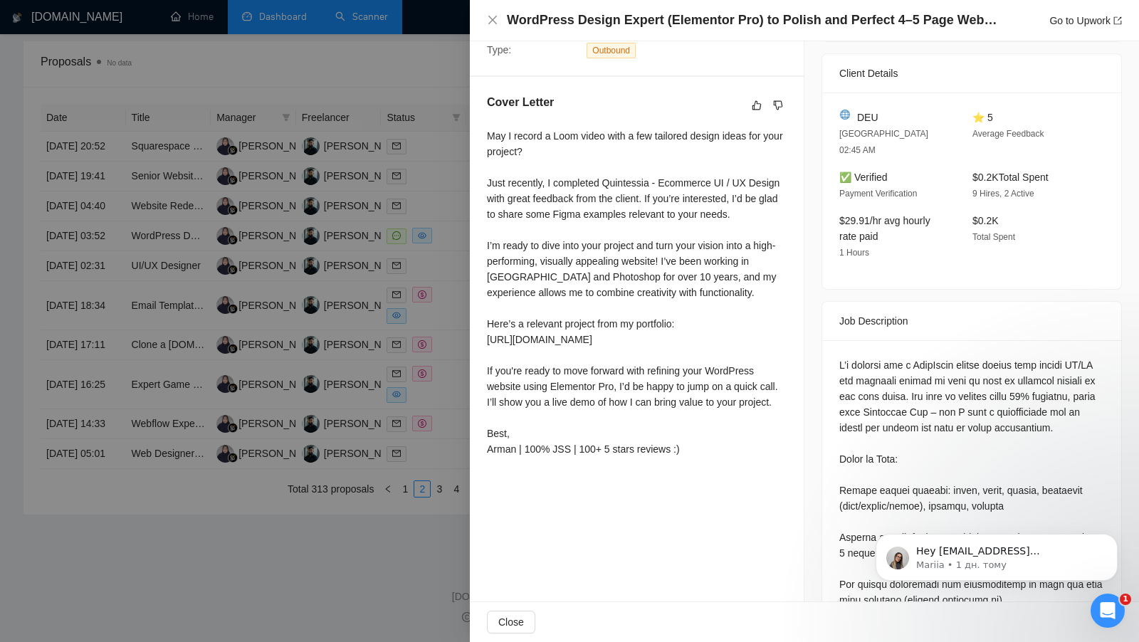
scroll to position [426, 0]
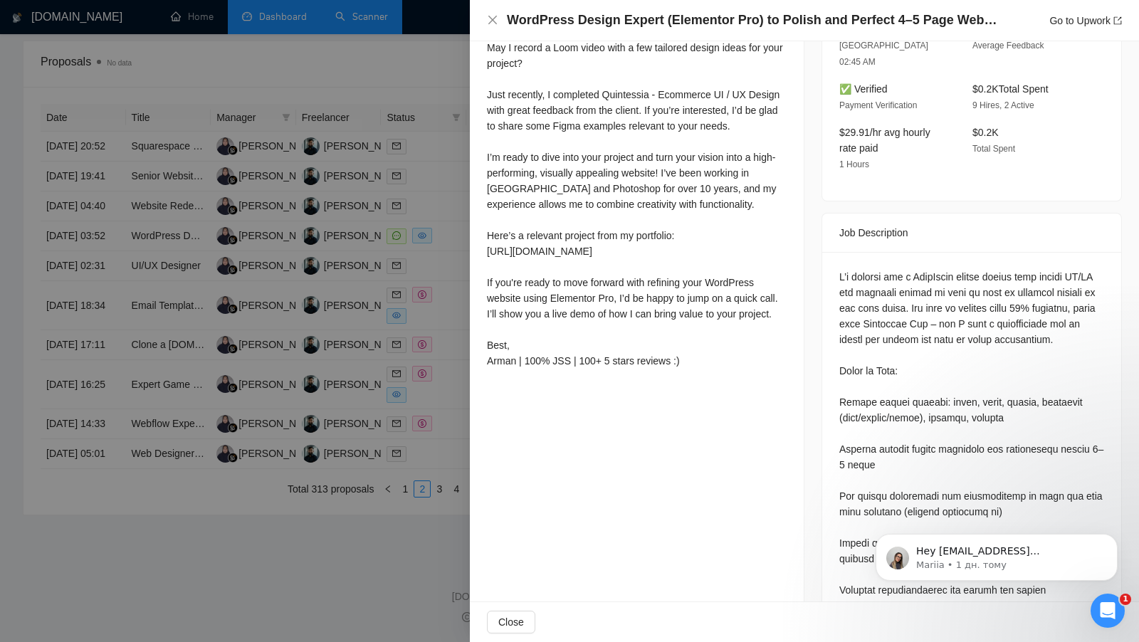
click at [417, 375] on div at bounding box center [569, 321] width 1139 height 642
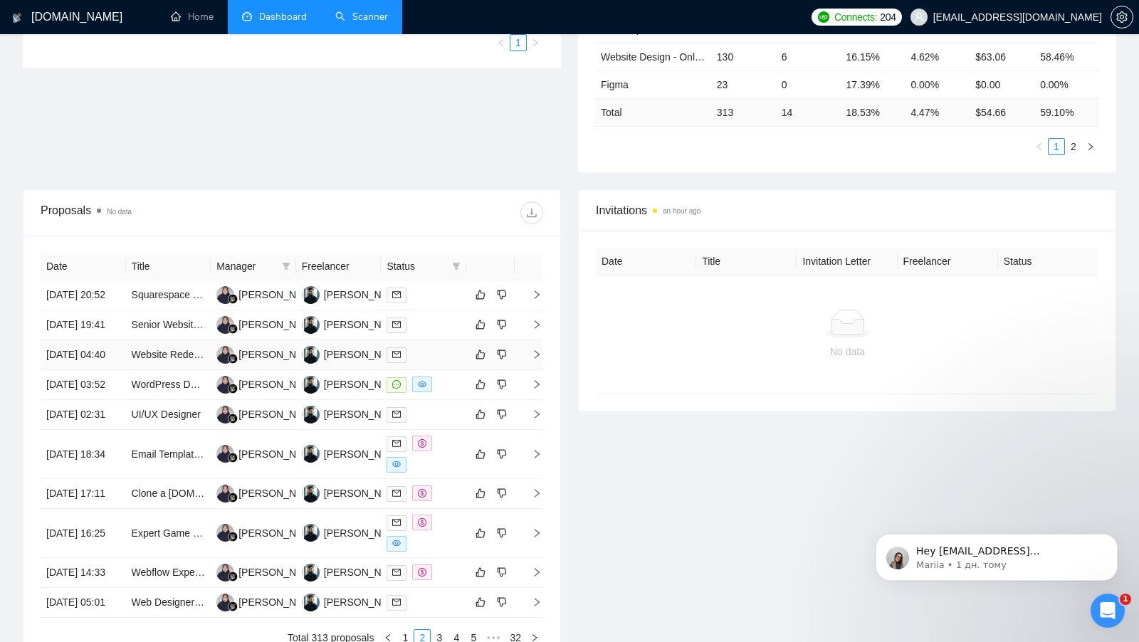
scroll to position [365, 0]
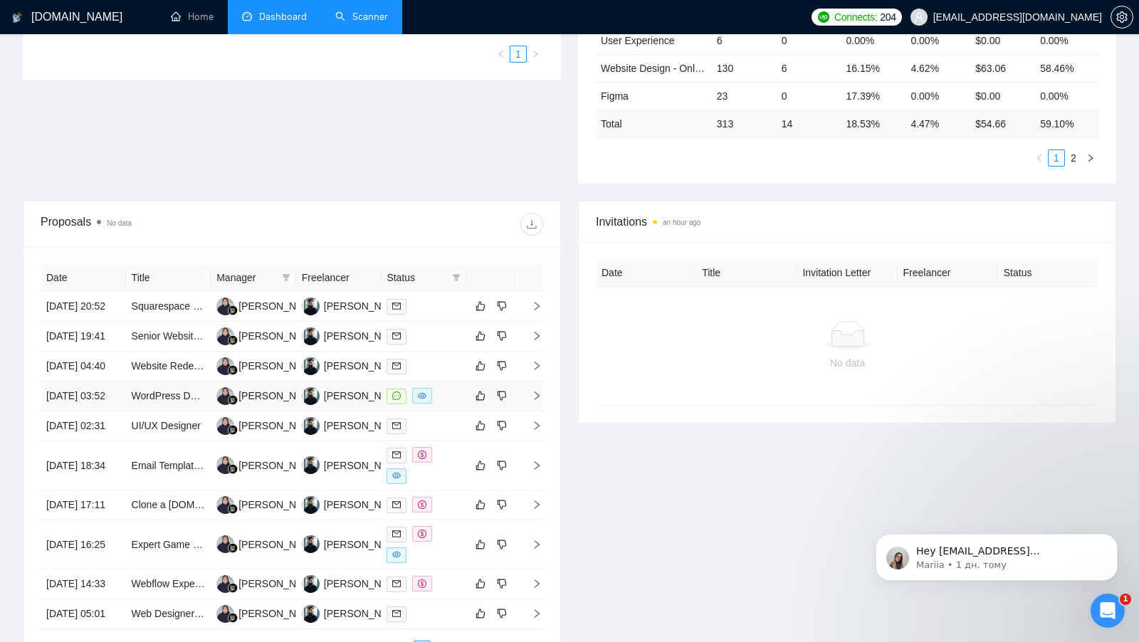
click at [468, 412] on td at bounding box center [490, 397] width 48 height 30
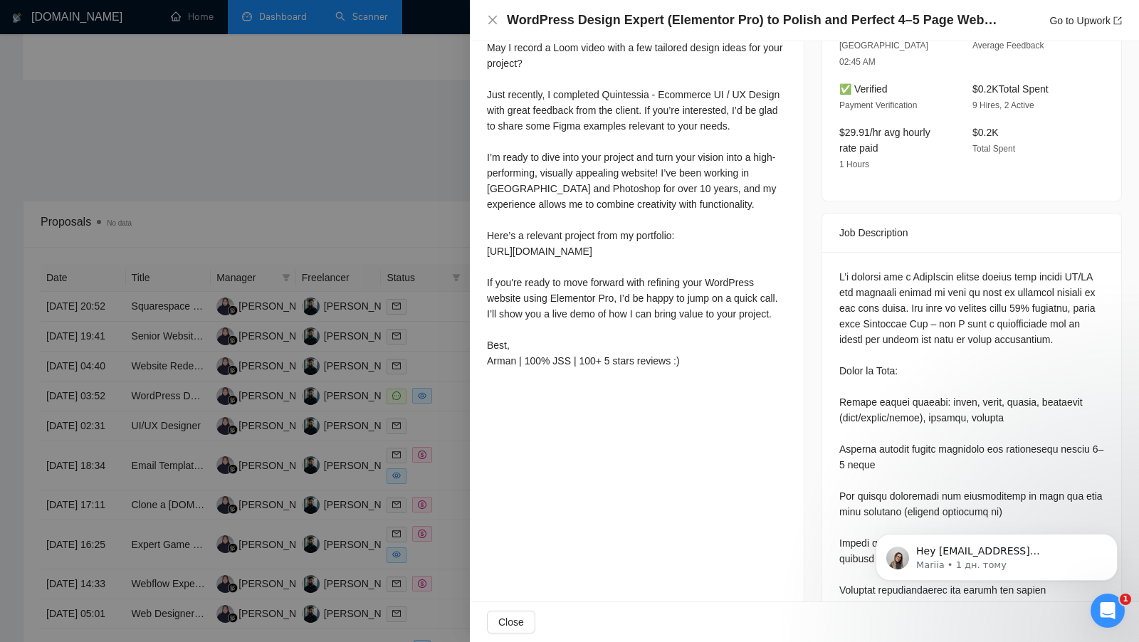
click at [429, 392] on div at bounding box center [569, 321] width 1139 height 642
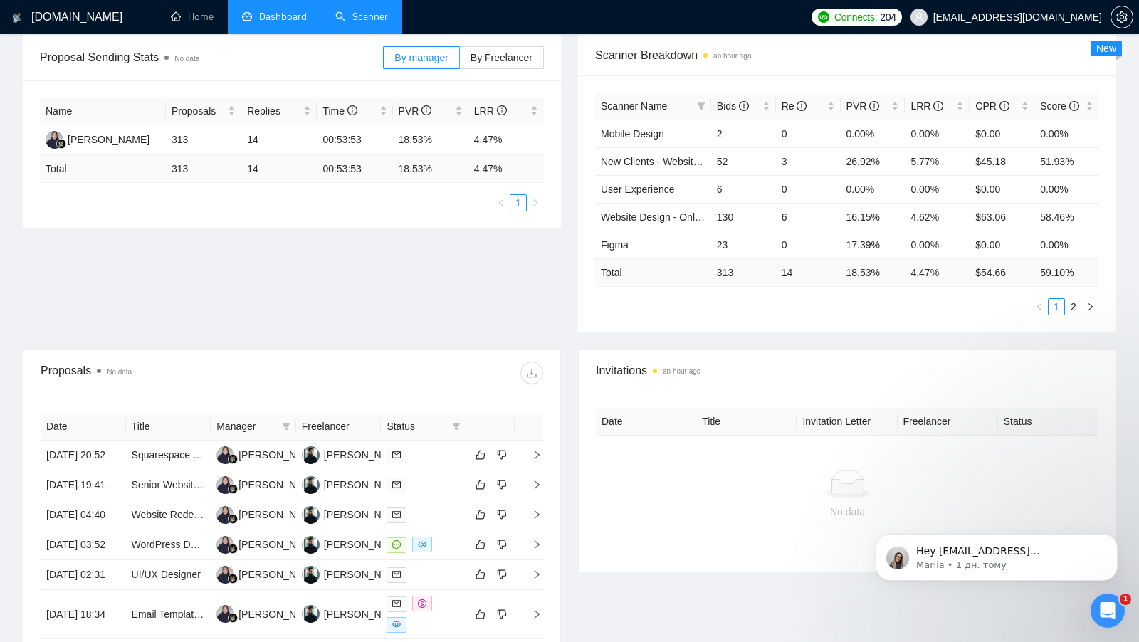
scroll to position [159, 0]
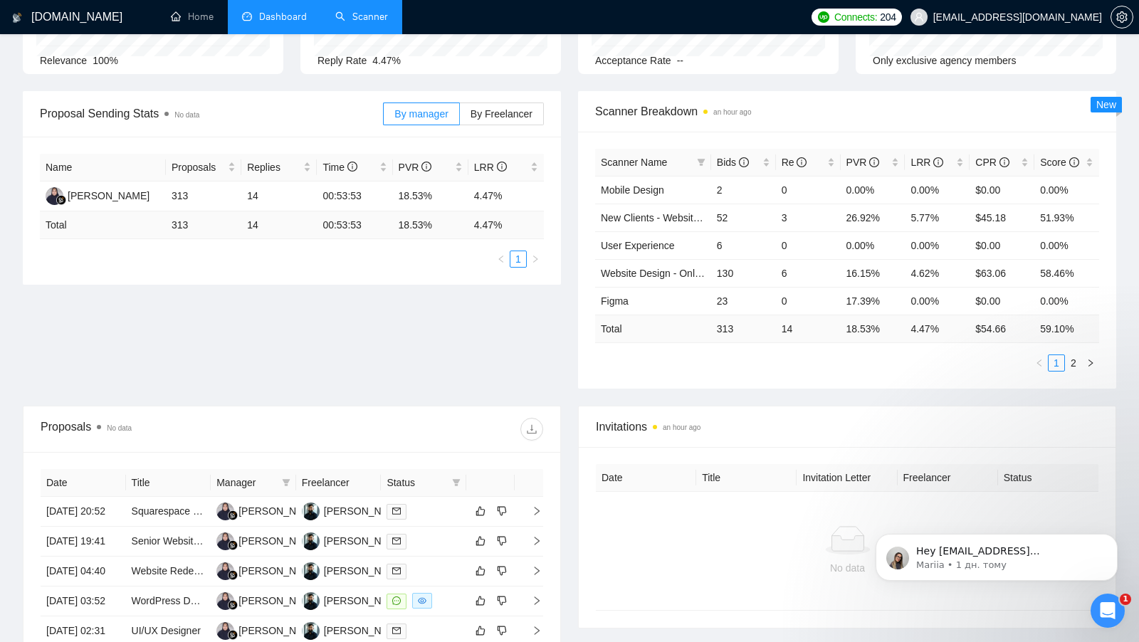
click at [370, 20] on link "Scanner" at bounding box center [361, 17] width 53 height 12
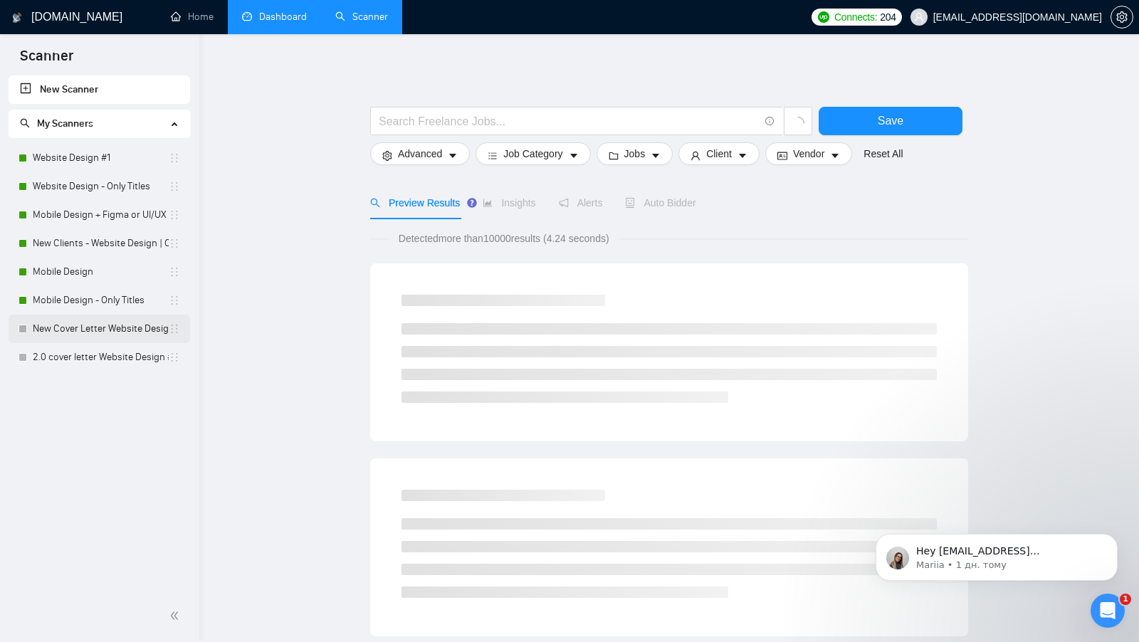
click at [98, 325] on link "New Cover Letter Website Design #1" at bounding box center [101, 329] width 136 height 28
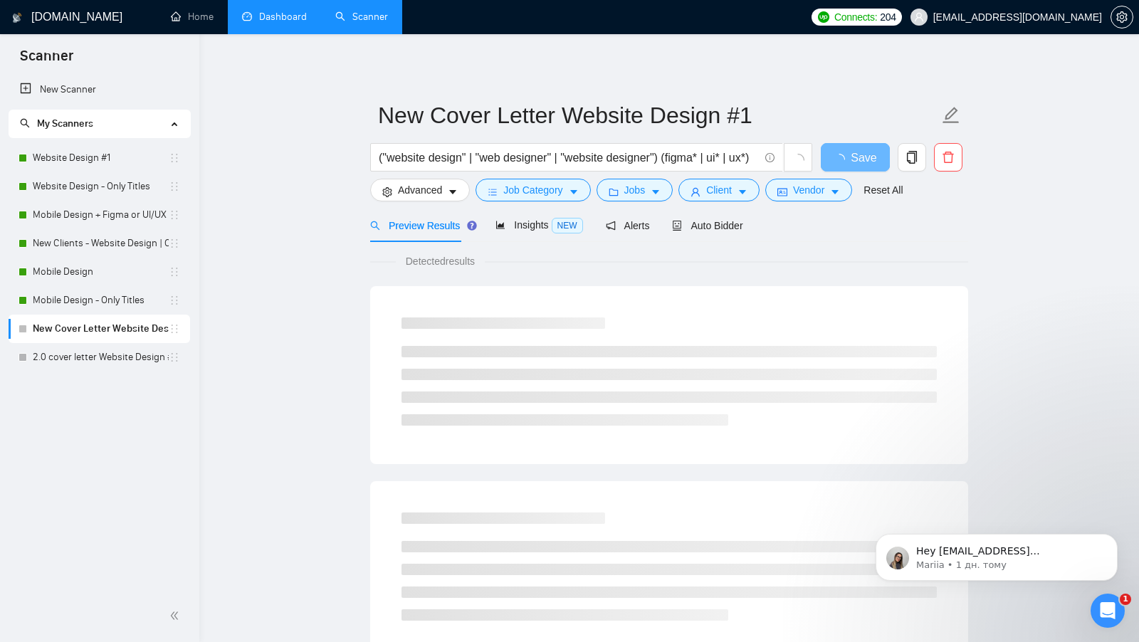
click at [670, 212] on div "Preview Results Insights NEW Alerts Auto Bidder" at bounding box center [556, 225] width 373 height 33
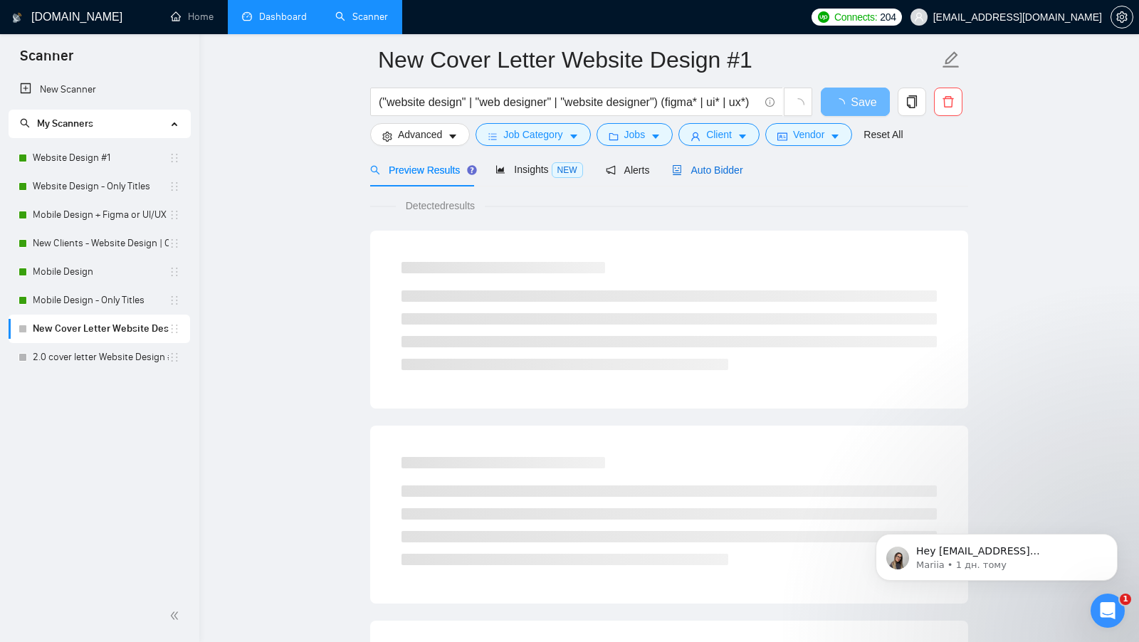
click at [715, 174] on span "Auto Bidder" at bounding box center [707, 169] width 70 height 11
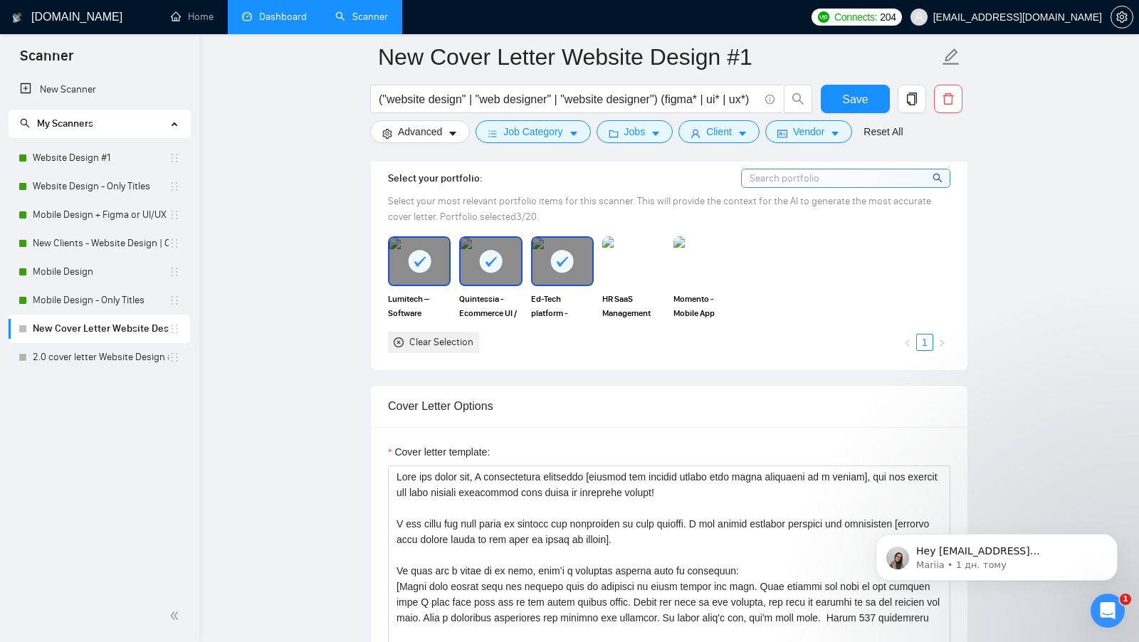
scroll to position [1336, 0]
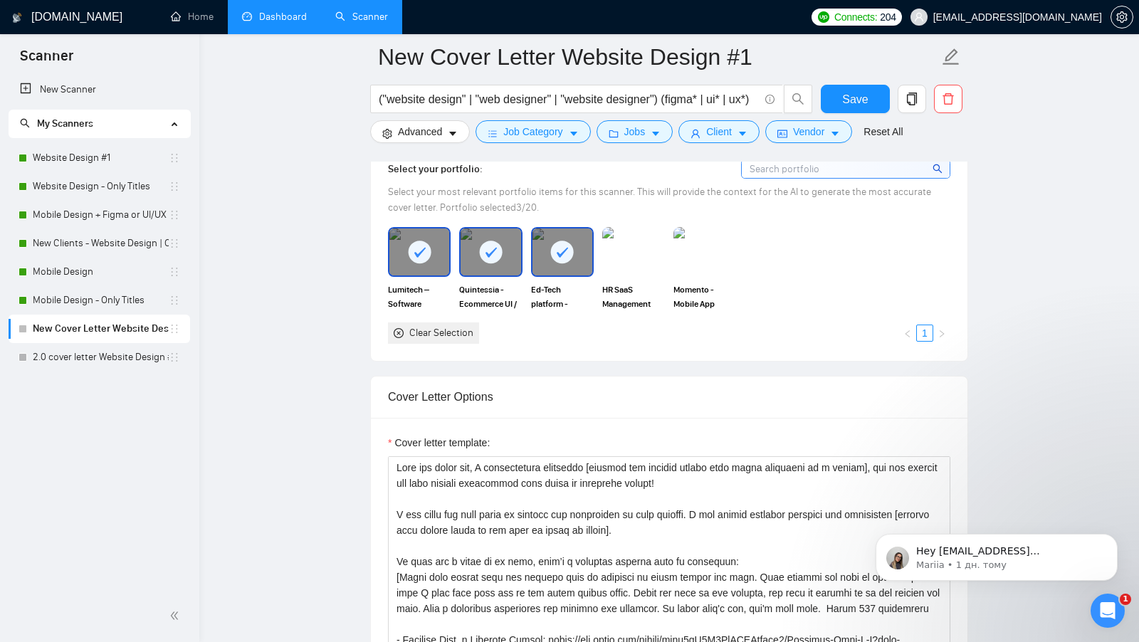
click at [88, 374] on div "New Scanner My Scanners Website Design #1 Website Design - Only Titles Mobile D…" at bounding box center [99, 332] width 199 height 515
click at [88, 367] on link "2.0 cover letter Website Design #1" at bounding box center [101, 357] width 136 height 28
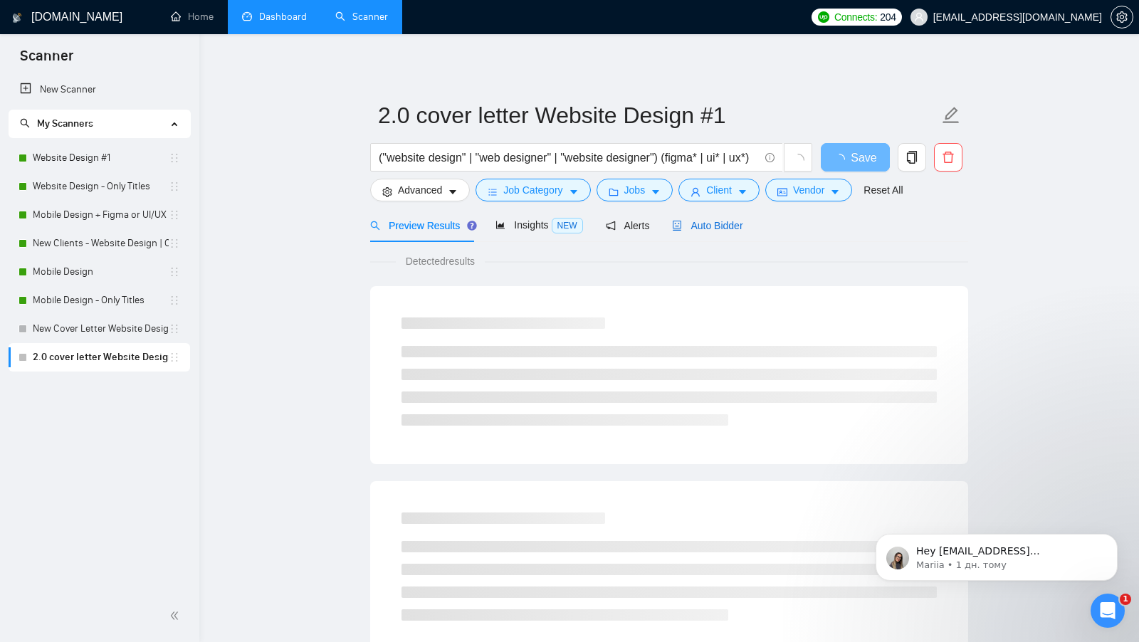
click at [736, 228] on span "Auto Bidder" at bounding box center [707, 225] width 70 height 11
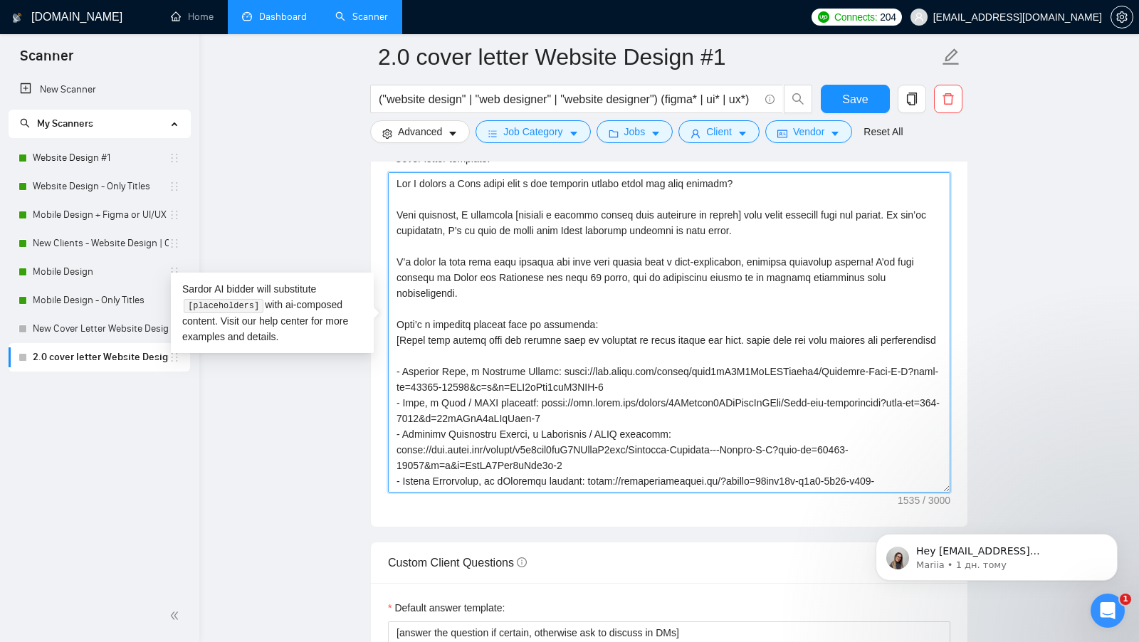
drag, startPoint x: 626, startPoint y: 454, endPoint x: 370, endPoint y: 152, distance: 396.1
click at [370, 152] on main "2.0 cover letter Website Design #1 ("website design" | "web designer" | "websit…" at bounding box center [669, 409] width 894 height 3945
click at [491, 323] on textarea "Cover letter template:" at bounding box center [669, 332] width 563 height 320
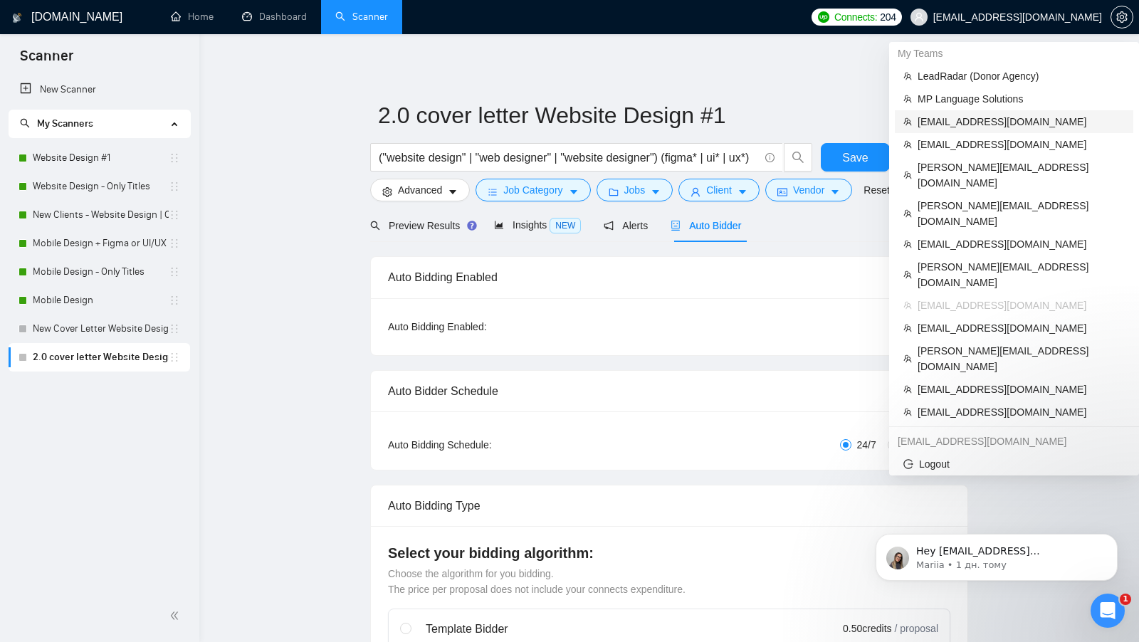
click at [1018, 125] on span "yogesh@nirmitee.io" at bounding box center [1021, 122] width 207 height 16
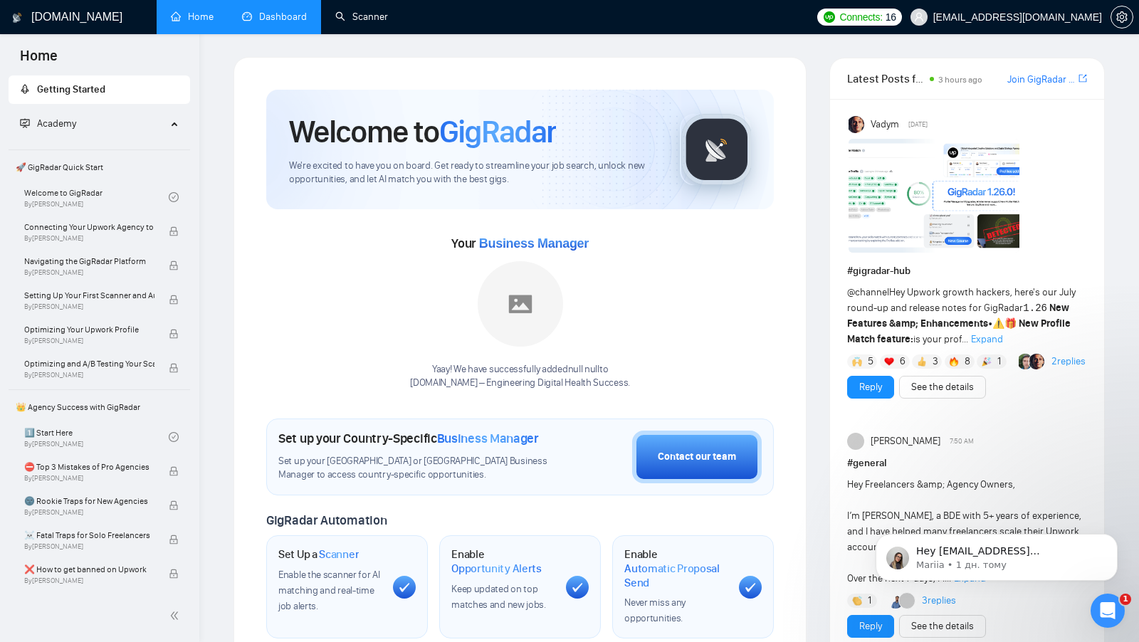
click at [307, 23] on link "Dashboard" at bounding box center [274, 17] width 65 height 12
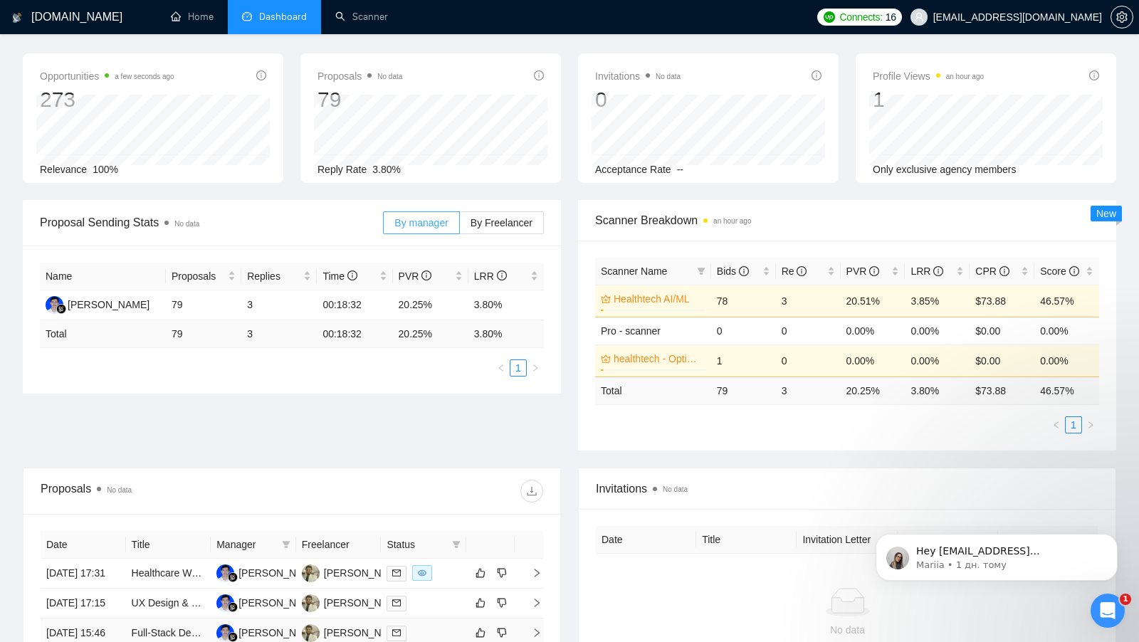
scroll to position [41, 0]
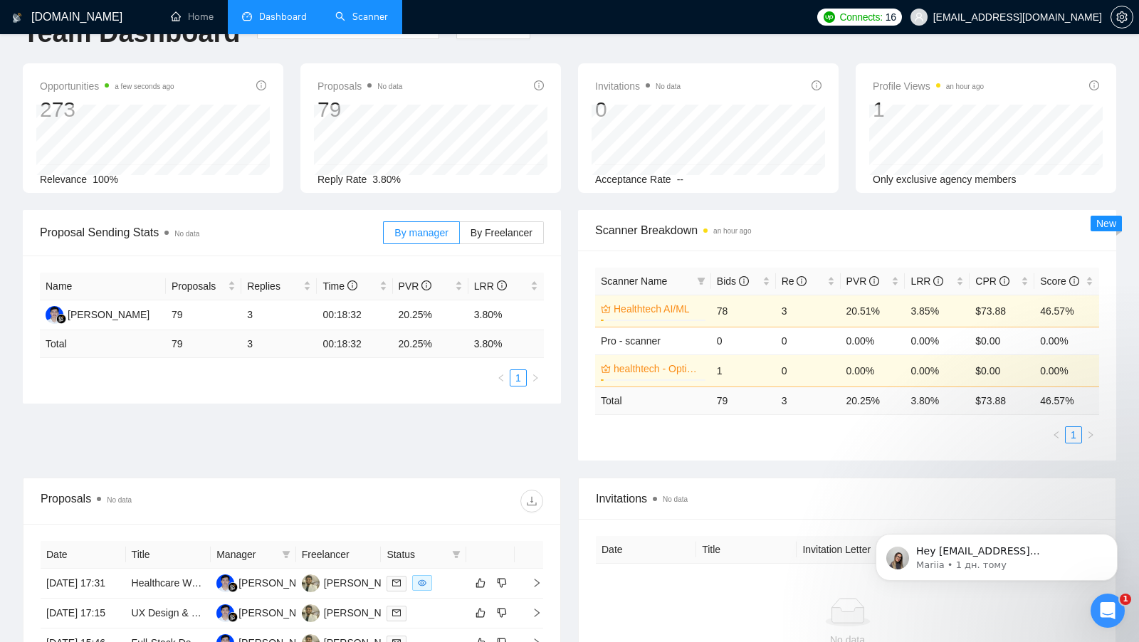
click at [367, 17] on link "Scanner" at bounding box center [361, 17] width 53 height 12
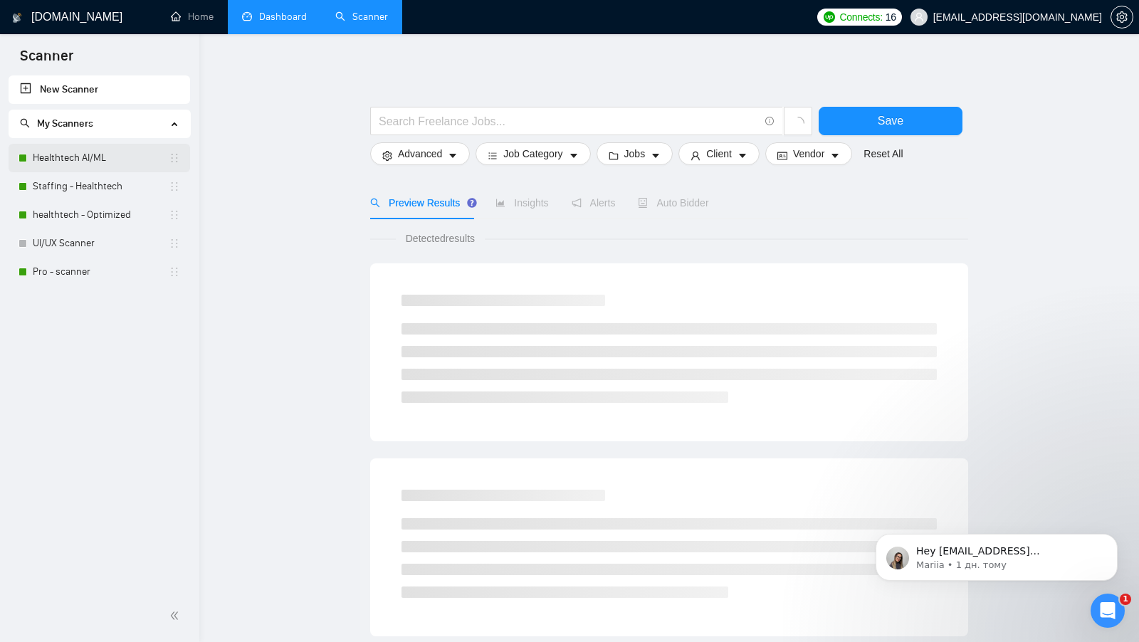
click at [79, 164] on link "Healthtech AI/ML" at bounding box center [101, 158] width 136 height 28
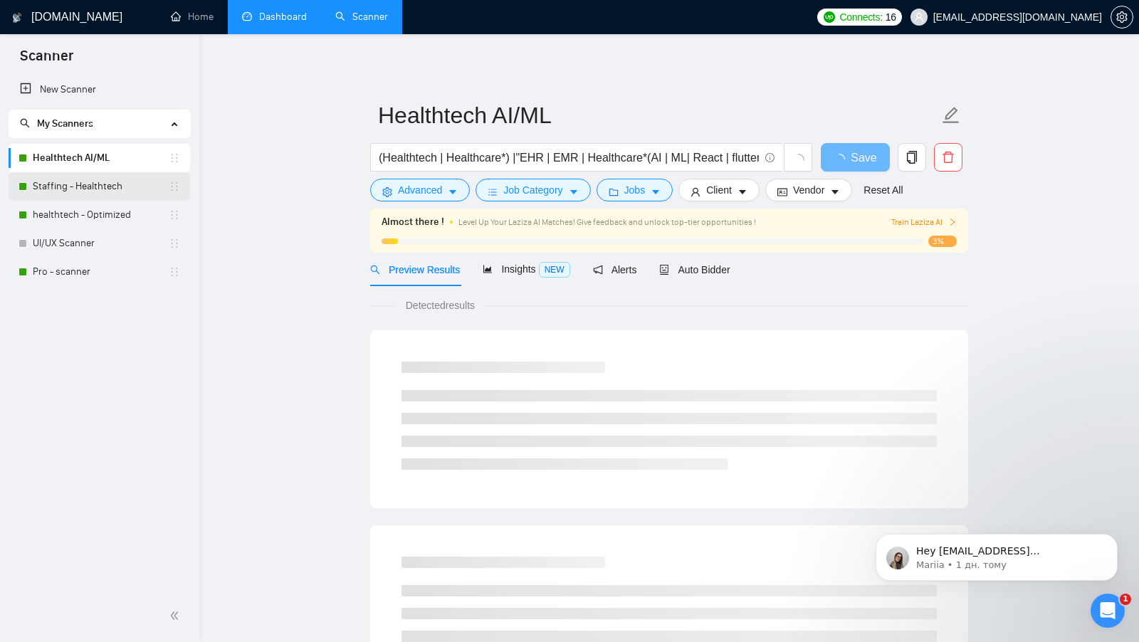
click at [85, 186] on link "Staffing - Healthtech" at bounding box center [101, 186] width 136 height 28
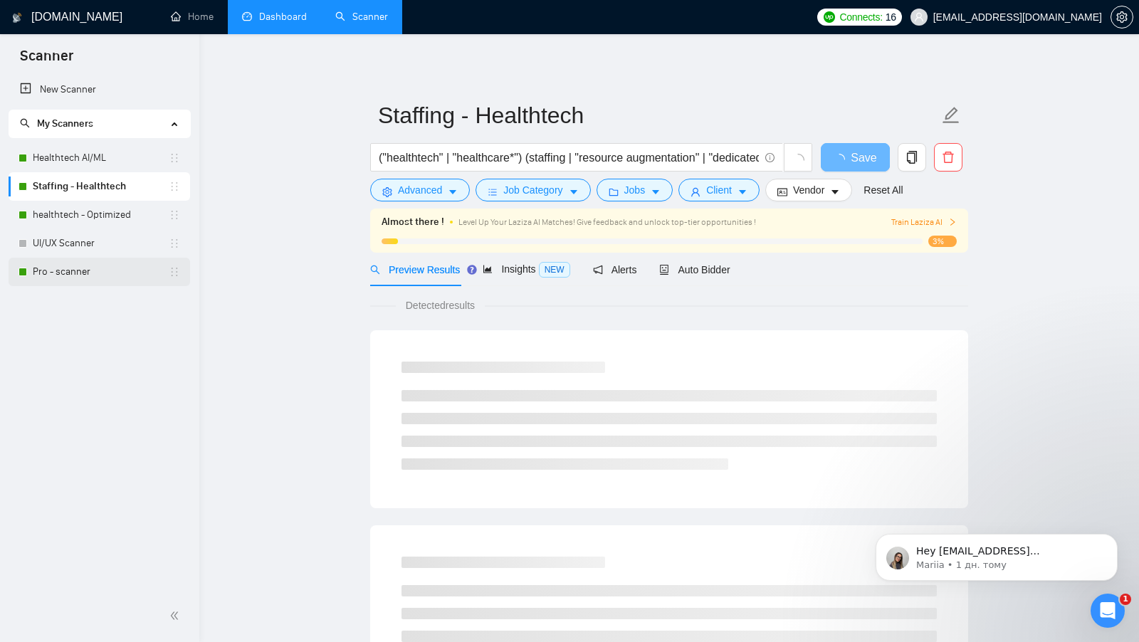
click at [84, 266] on link "Pro - scanner" at bounding box center [101, 272] width 136 height 28
